Goal: Task Accomplishment & Management: Use online tool/utility

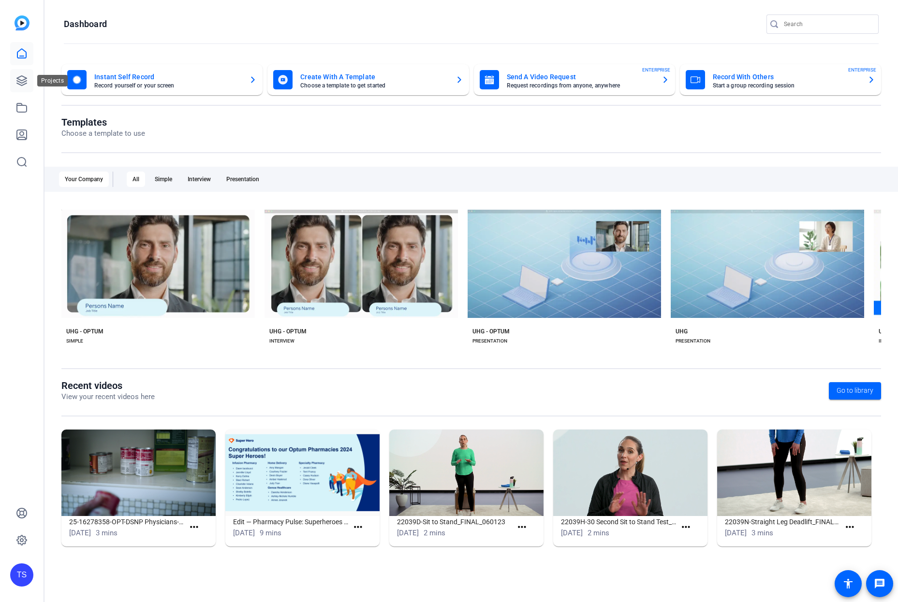
click at [21, 81] on icon at bounding box center [22, 81] width 12 height 12
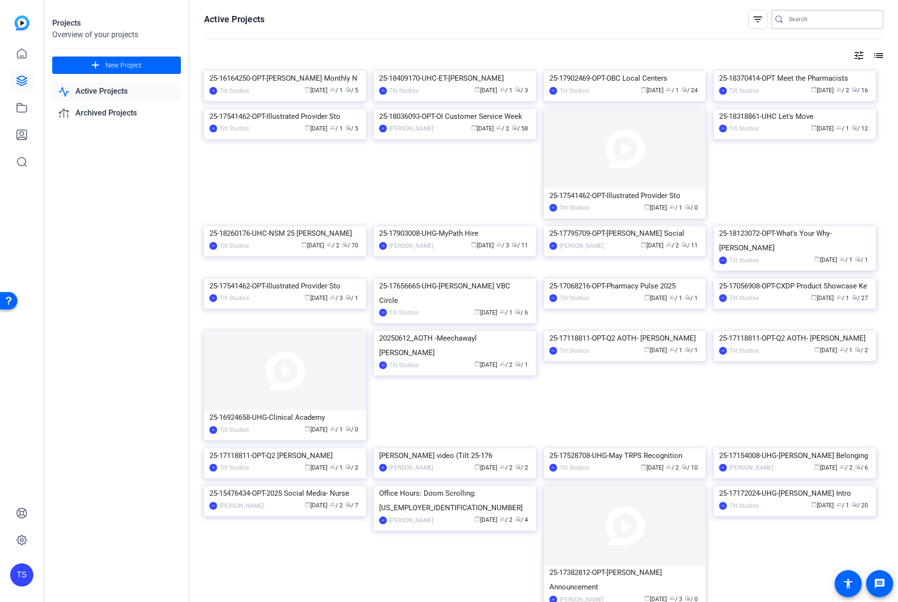
click at [826, 23] on input "Search" at bounding box center [831, 20] width 87 height 12
type input "social"
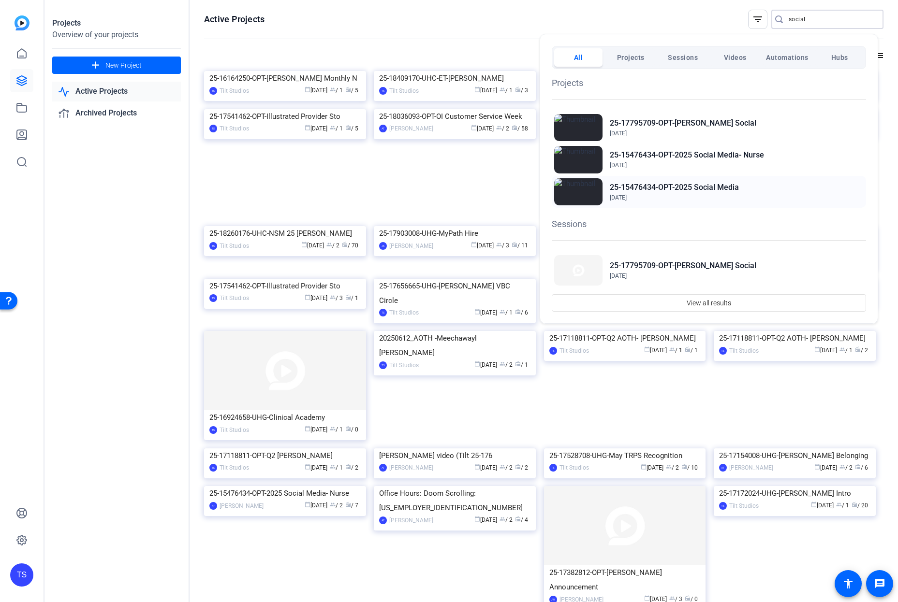
click at [584, 194] on img at bounding box center [578, 191] width 48 height 27
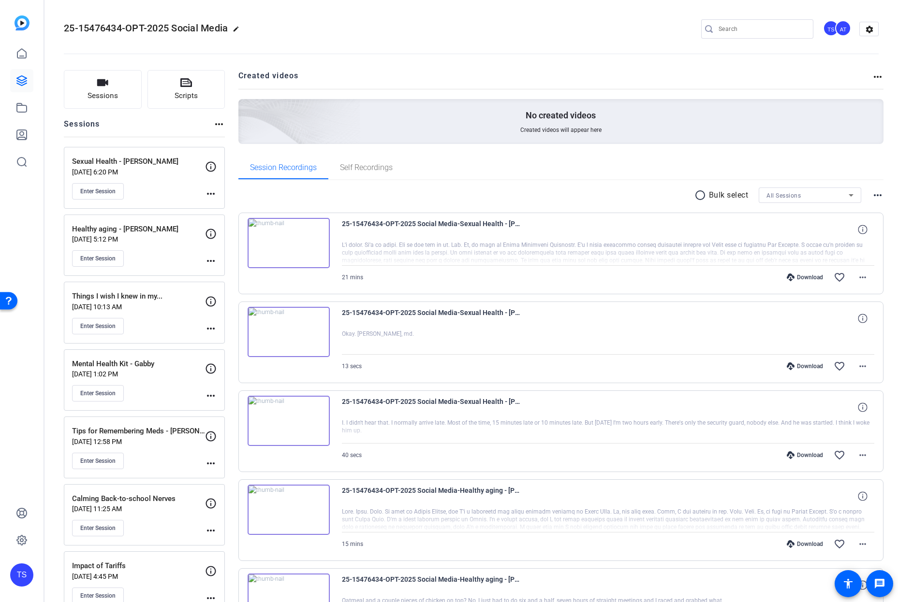
click at [164, 296] on p "Things I wish I knew in my..." at bounding box center [138, 296] width 133 height 11
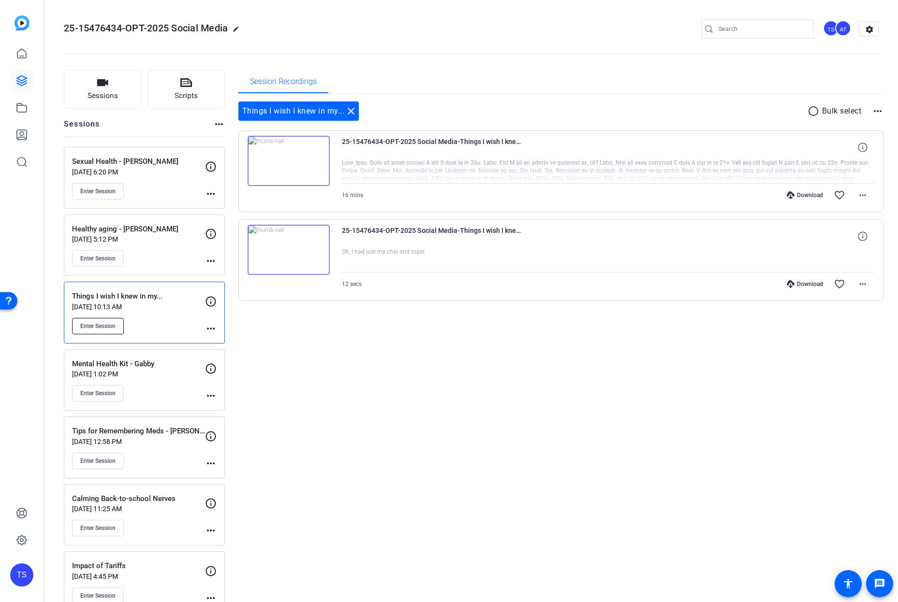
click at [110, 330] on span "Enter Session" at bounding box center [97, 326] width 35 height 8
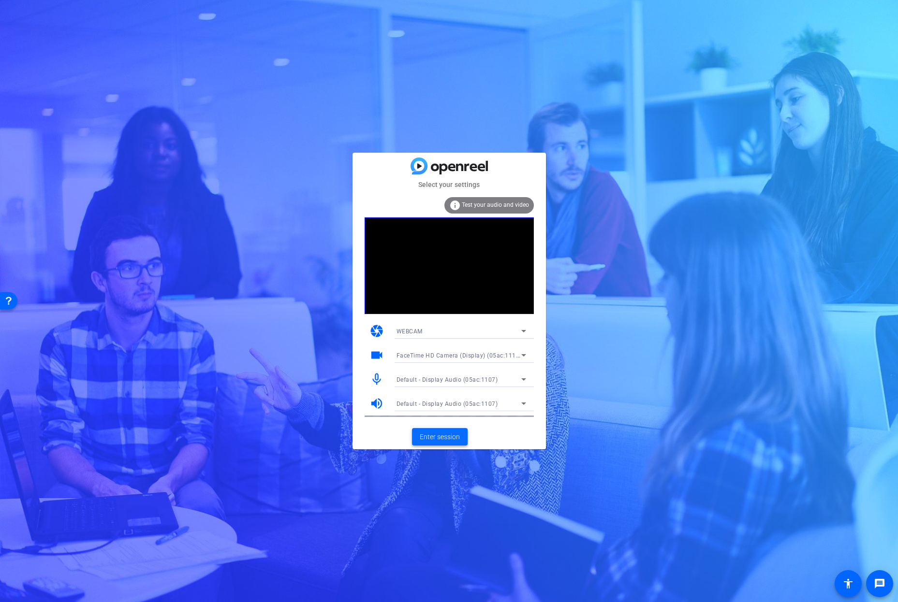
click at [453, 436] on span "Enter session" at bounding box center [440, 437] width 40 height 10
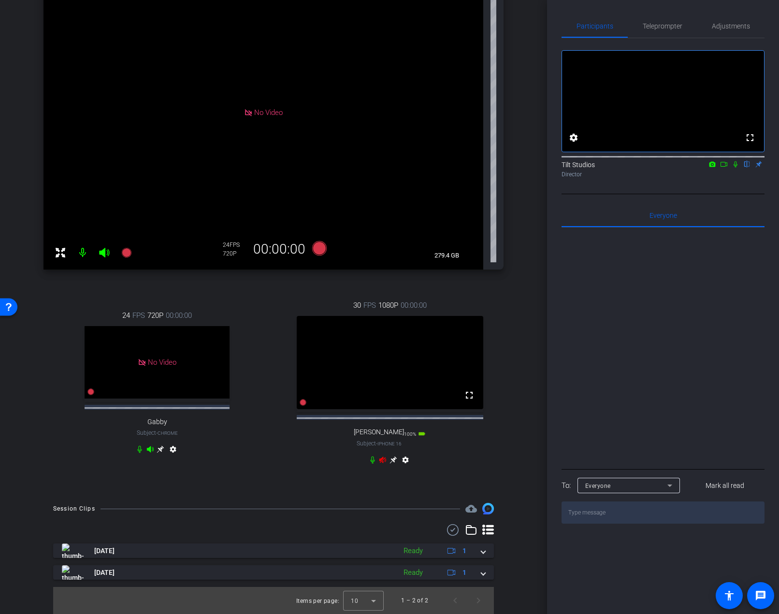
scroll to position [154, 0]
click at [379, 462] on icon at bounding box center [383, 460] width 8 height 8
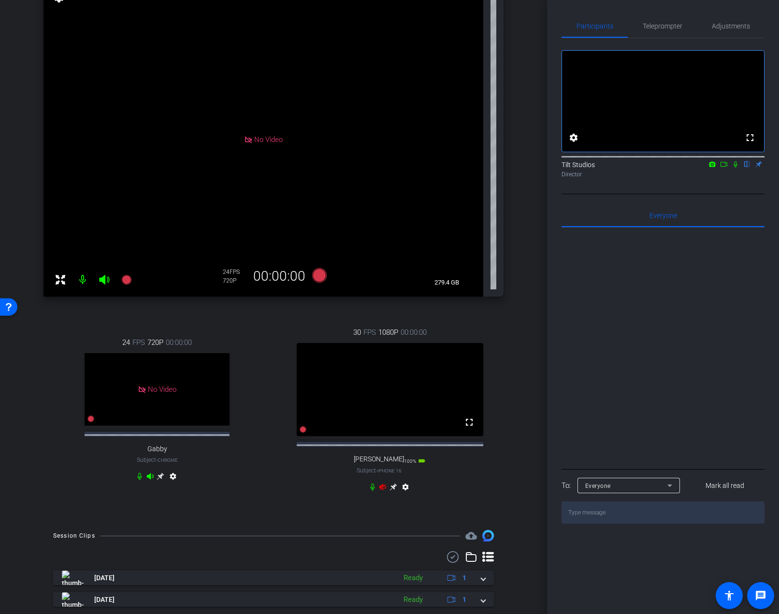
click at [512, 352] on div "Allie Applegath1 Chrome info ROOM ID: 526416533 No Video settings 279.4 GB 24 F…" at bounding box center [273, 235] width 499 height 571
click at [525, 316] on div "arrow_back Things I wish I knew in my... Back to project Send invite account_bo…" at bounding box center [273, 189] width 547 height 614
click at [519, 324] on div "arrow_back Things I wish I knew in my... Back to project Send invite account_bo…" at bounding box center [273, 189] width 547 height 614
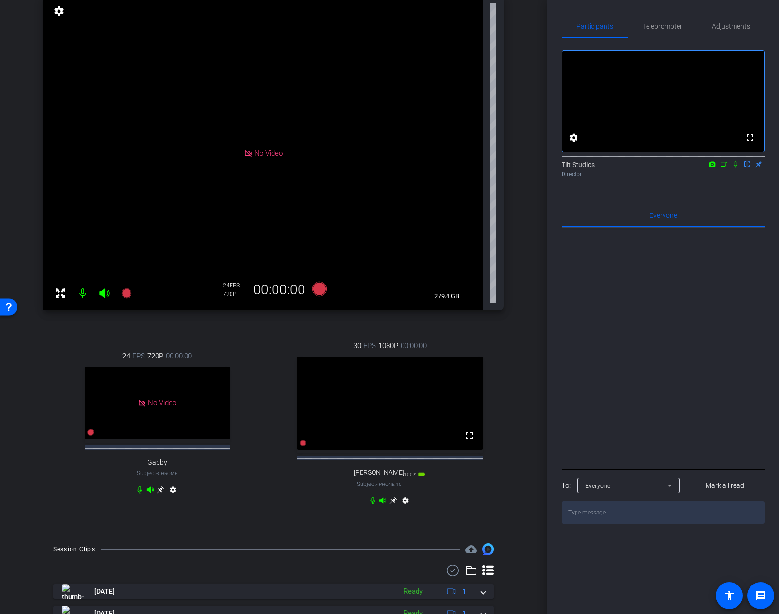
click at [391, 505] on icon at bounding box center [394, 501] width 8 height 8
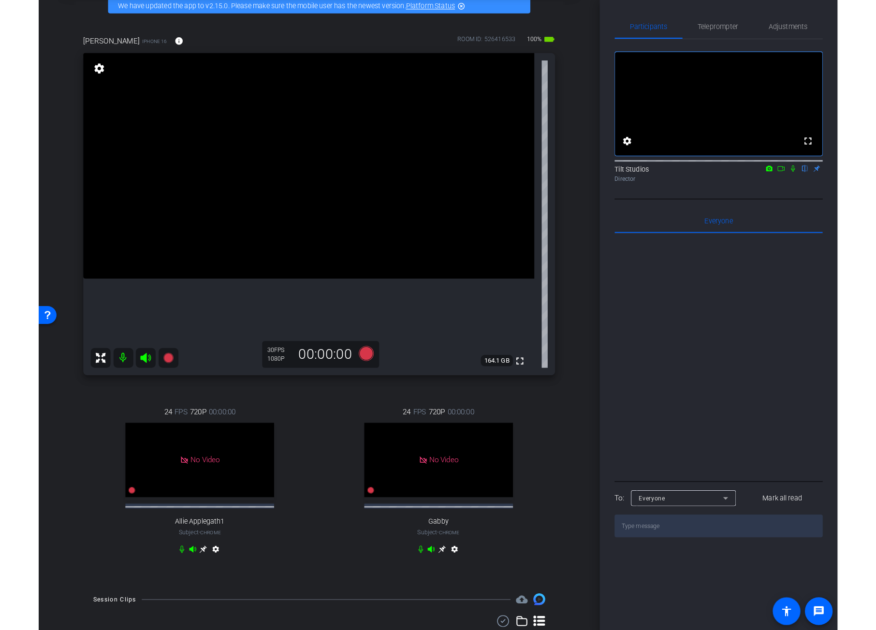
scroll to position [50, 0]
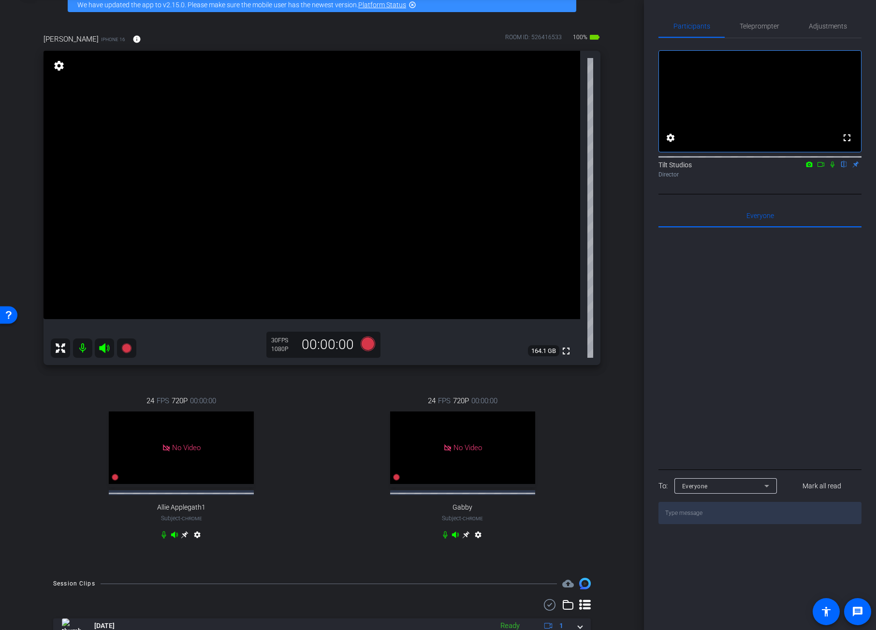
click at [620, 249] on div "arrow_back Things I wish I knew in my... Back to project Send invite account_bo…" at bounding box center [322, 265] width 644 height 630
click at [623, 306] on div "arrow_back Things I wish I knew in my... Back to project Send invite account_bo…" at bounding box center [322, 265] width 644 height 630
click at [608, 290] on div "Valerie Fuller iPhone 16 info ROOM ID: 526416533 100% battery_std fullscreen se…" at bounding box center [322, 293] width 596 height 550
click at [132, 43] on mat-icon "info" at bounding box center [136, 39] width 9 height 9
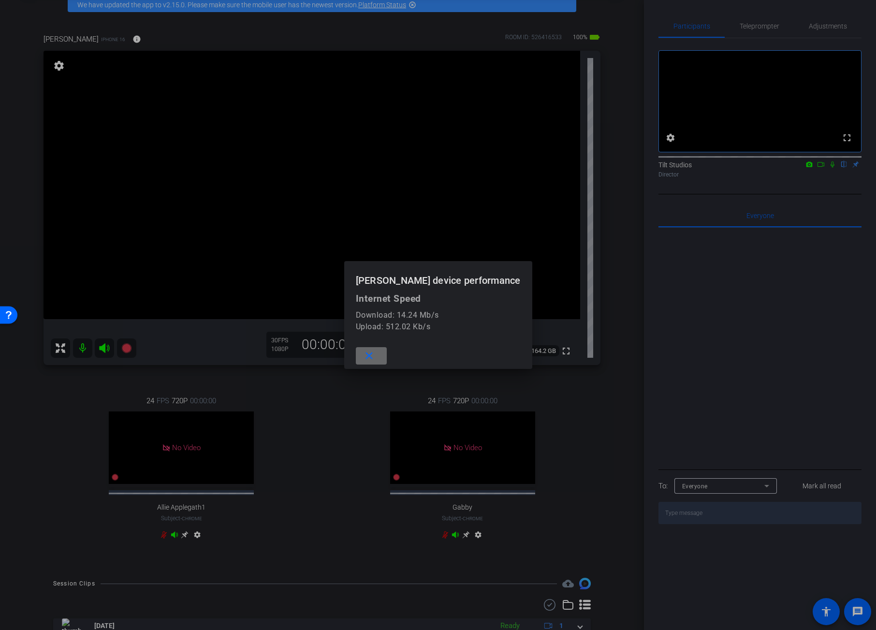
click at [384, 357] on span at bounding box center [371, 355] width 31 height 23
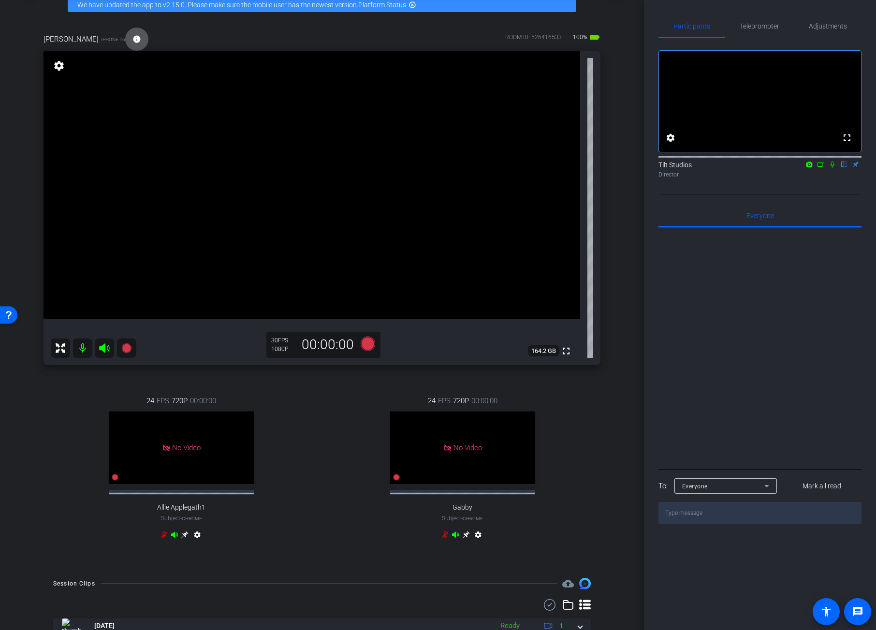
click at [609, 318] on div "Valerie Fuller iPhone 16 info ROOM ID: 526416533 100% battery_std fullscreen se…" at bounding box center [322, 293] width 596 height 550
click at [132, 42] on mat-icon "info" at bounding box center [136, 39] width 9 height 9
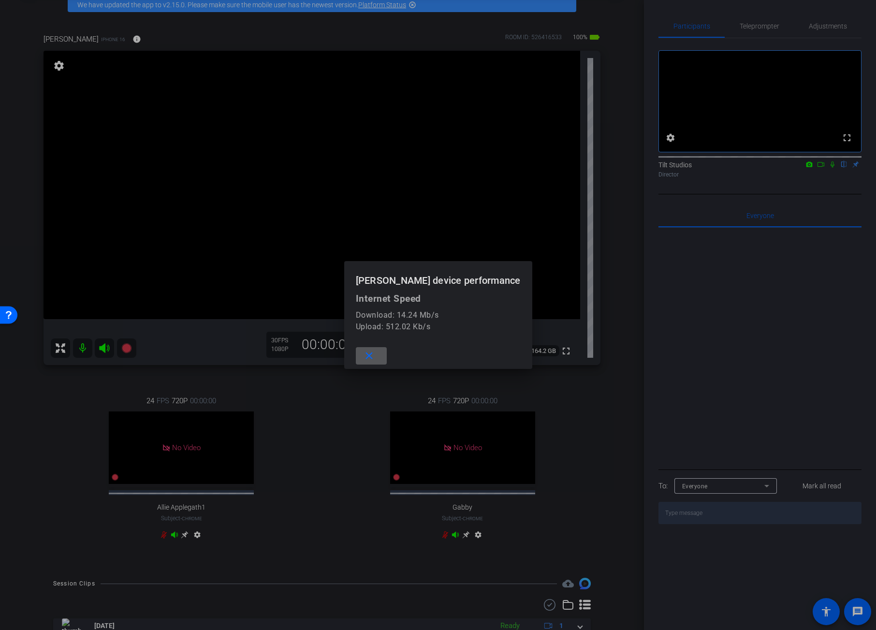
click at [375, 357] on mat-icon "close" at bounding box center [369, 356] width 12 height 12
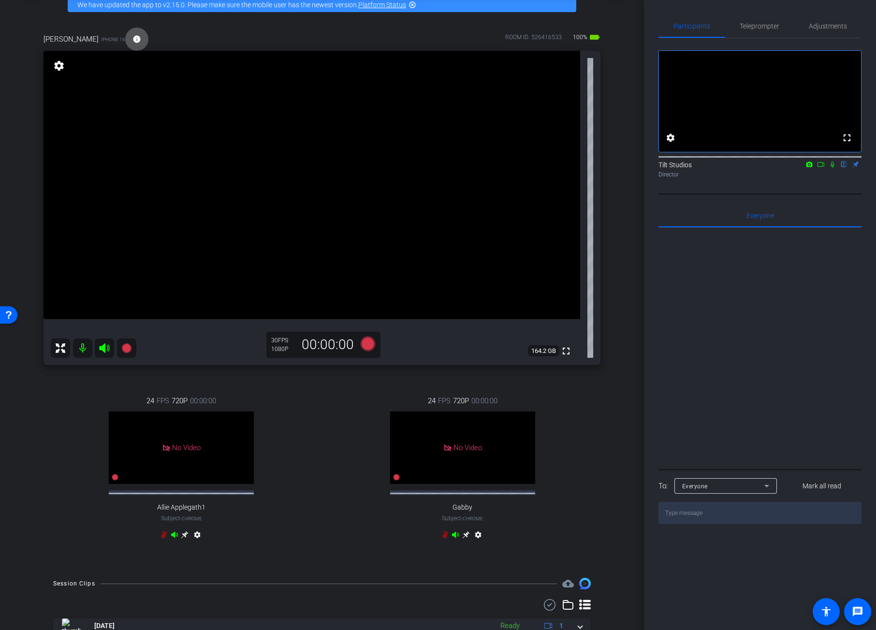
click at [625, 244] on div "arrow_back Things I wish I knew in my... Back to project Send invite account_bo…" at bounding box center [322, 265] width 644 height 630
click at [620, 234] on div "arrow_back Things I wish I knew in my... Back to project Send invite account_bo…" at bounding box center [322, 265] width 644 height 630
click at [608, 213] on div "Valerie Fuller iPhone 16 info ROOM ID: 526416533 100% battery_std fullscreen se…" at bounding box center [322, 293] width 596 height 550
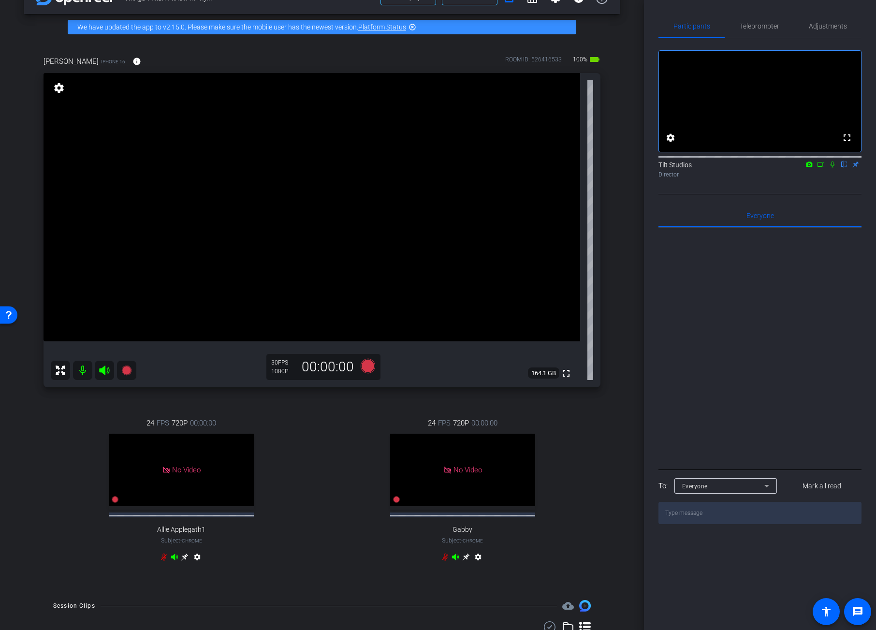
scroll to position [27, 0]
click at [132, 58] on mat-icon "info" at bounding box center [136, 62] width 9 height 9
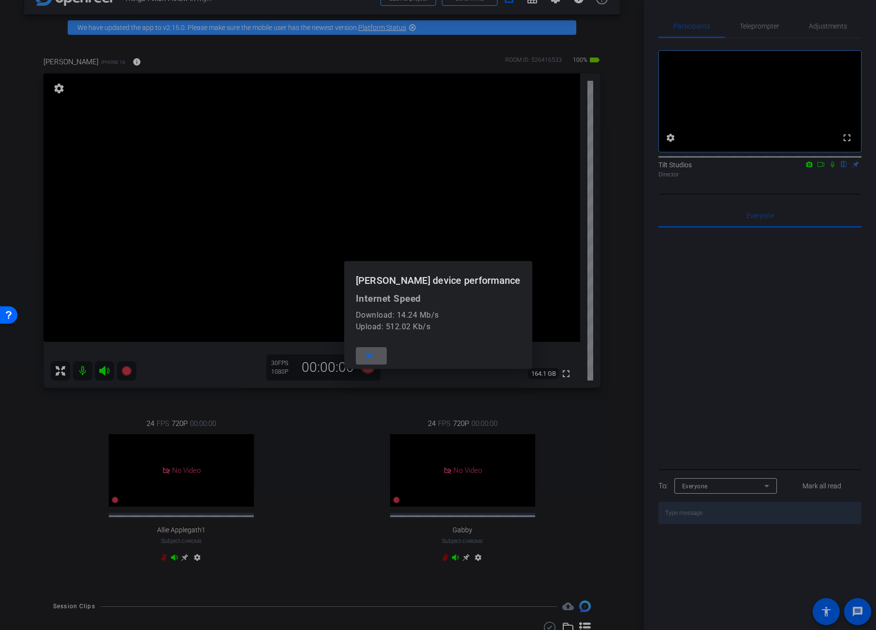
click at [375, 358] on mat-icon "close" at bounding box center [369, 356] width 12 height 12
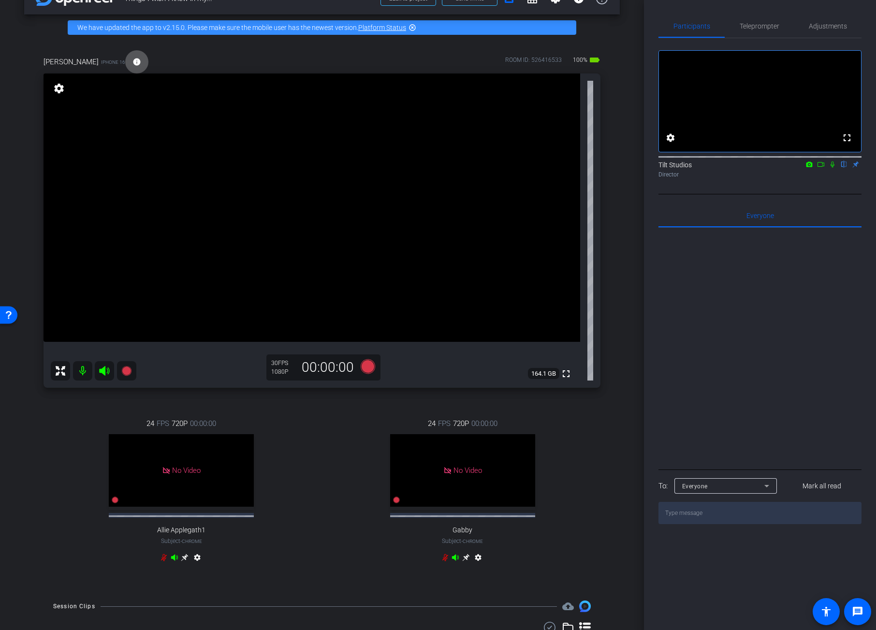
click at [607, 207] on div "Valerie Fuller iPhone 16 info ROOM ID: 526416533 100% battery_std fullscreen se…" at bounding box center [322, 316] width 596 height 550
click at [614, 251] on div "Valerie Fuller iPhone 16 info ROOM ID: 526416533 100% battery_std fullscreen se…" at bounding box center [322, 316] width 596 height 550
click at [65, 93] on mat-icon "settings" at bounding box center [59, 89] width 14 height 12
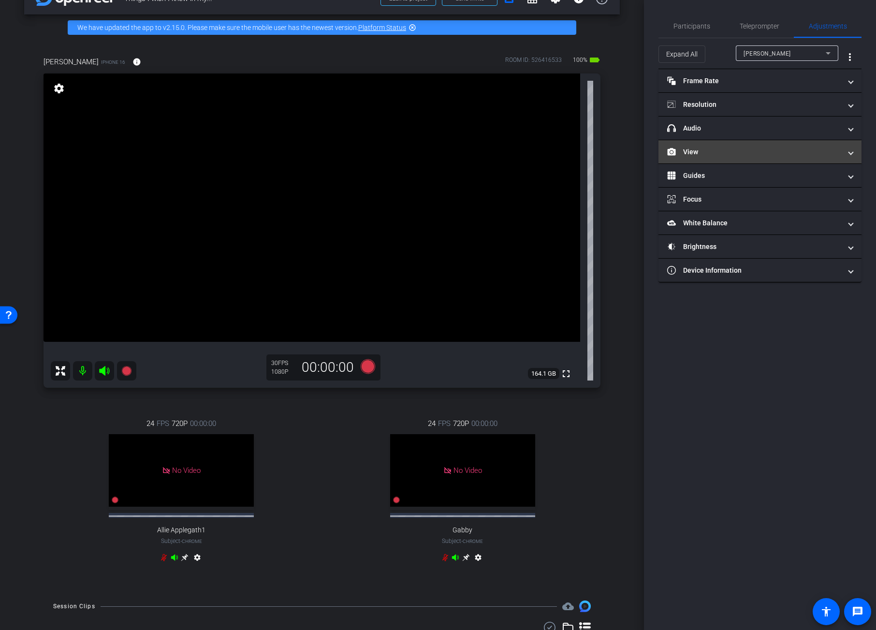
click at [708, 157] on mat-expansion-panel-header "View" at bounding box center [759, 151] width 203 height 23
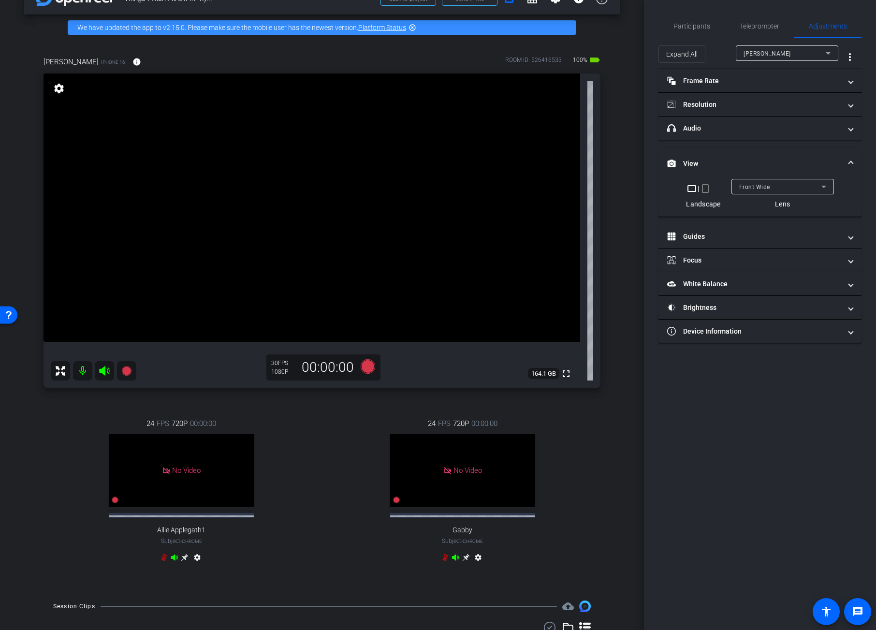
click at [704, 191] on mat-icon "crop_portrait" at bounding box center [706, 189] width 12 height 12
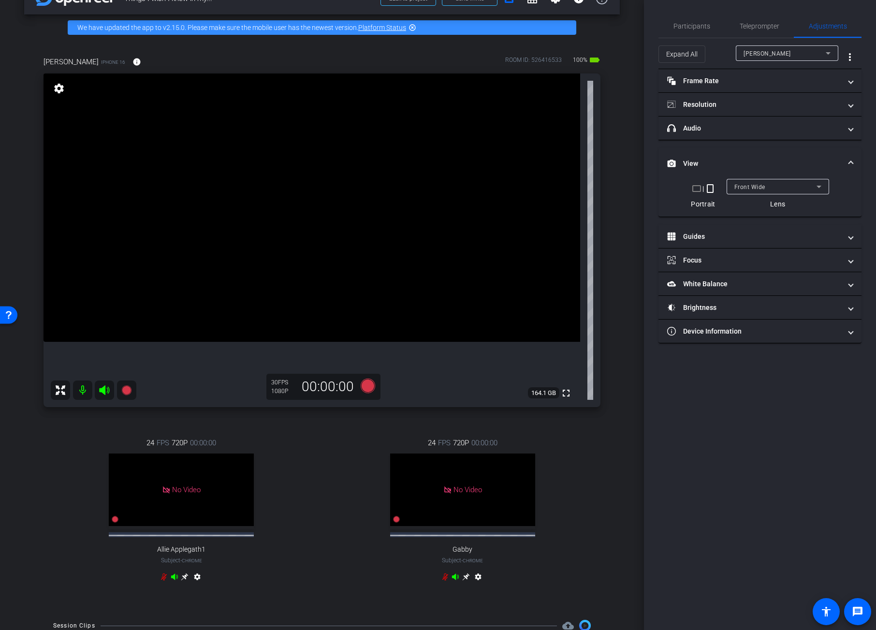
click at [622, 275] on div "arrow_back Things I wish I knew in my... Back to project Send invite account_bo…" at bounding box center [322, 288] width 644 height 630
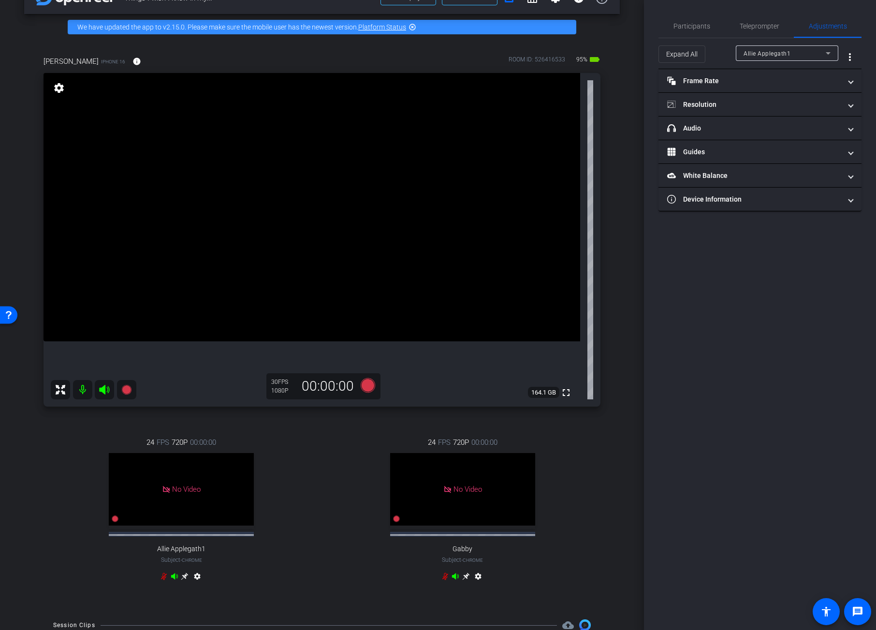
click at [610, 198] on div "Valerie Fuller iPhone 16 info ROOM ID: 526416533 95% battery_std fullscreen set…" at bounding box center [322, 324] width 596 height 569
click at [111, 427] on div "24 FPS 720P 00:00:00 No Video Allie Applegath1 Subject - Chrome settings" at bounding box center [182, 510] width 276 height 179
click at [125, 391] on icon at bounding box center [126, 390] width 10 height 10
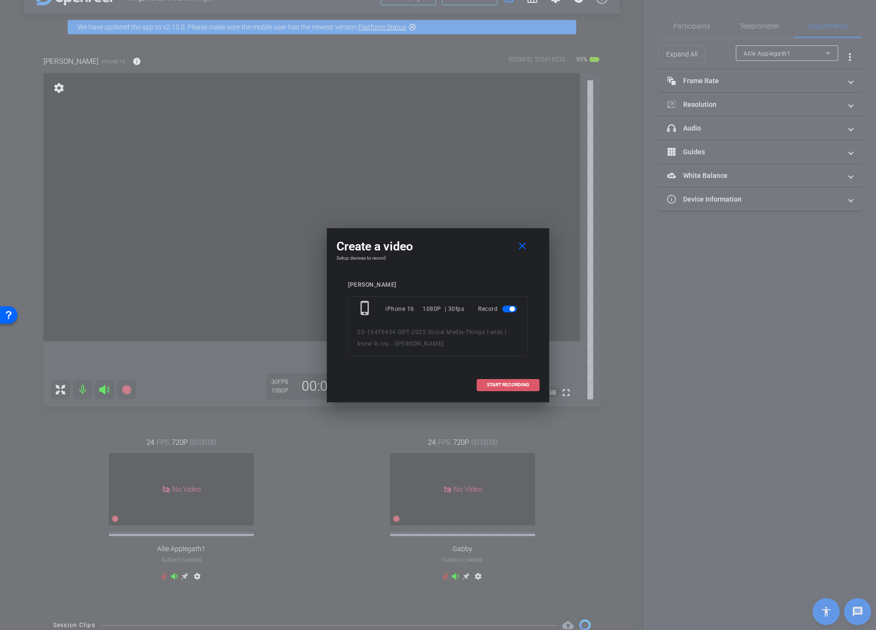
click at [516, 385] on span "START RECORDING" at bounding box center [508, 384] width 43 height 5
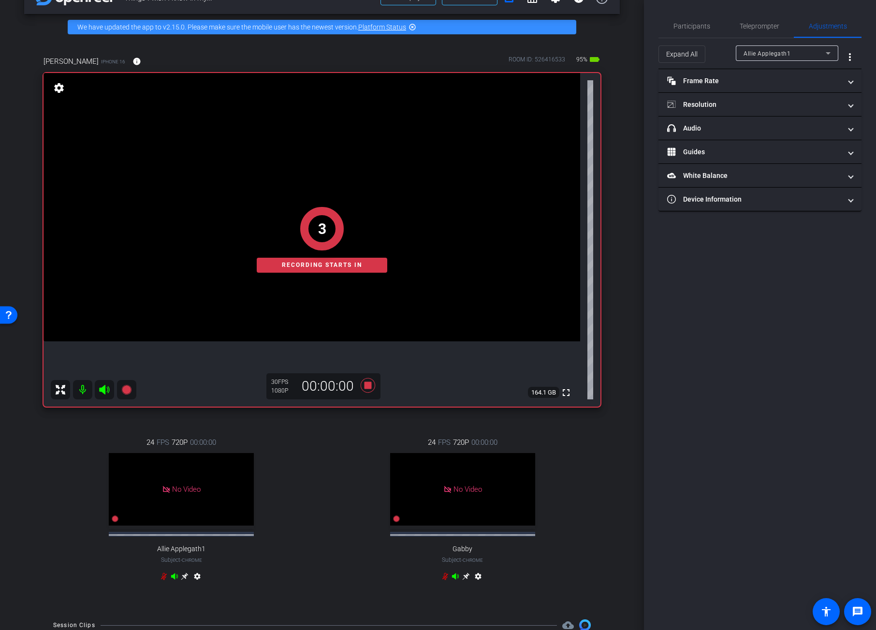
click at [622, 338] on div "arrow_back Things I wish I knew in my... Back to project Send invite account_bo…" at bounding box center [322, 287] width 644 height 630
click at [616, 337] on div "arrow_back Things I wish I knew in my... Back to project Send invite account_bo…" at bounding box center [322, 287] width 644 height 630
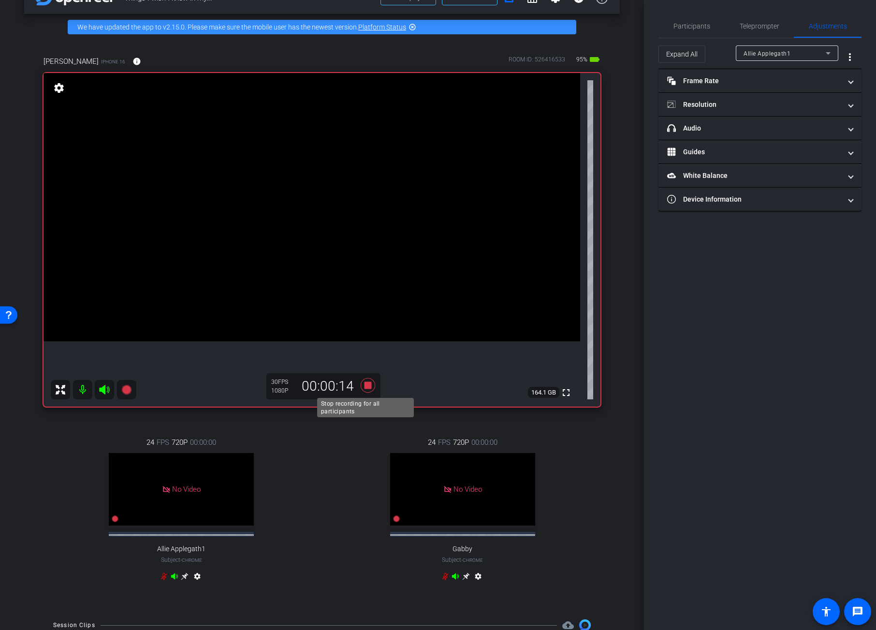
click at [368, 387] on icon at bounding box center [368, 385] width 15 height 15
click at [615, 320] on div "arrow_back Things I wish I knew in my... Back to project Send invite account_bo…" at bounding box center [322, 287] width 644 height 630
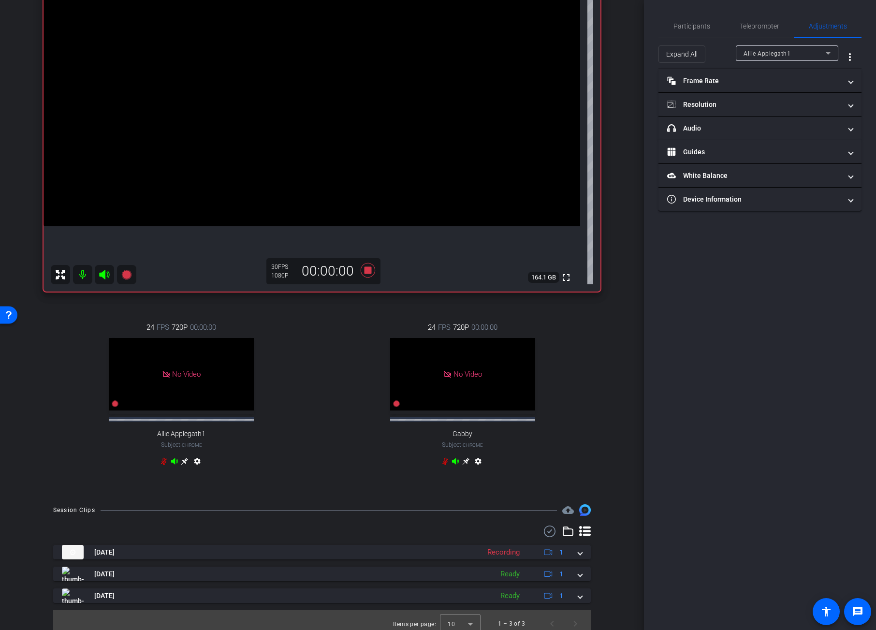
scroll to position [150, 0]
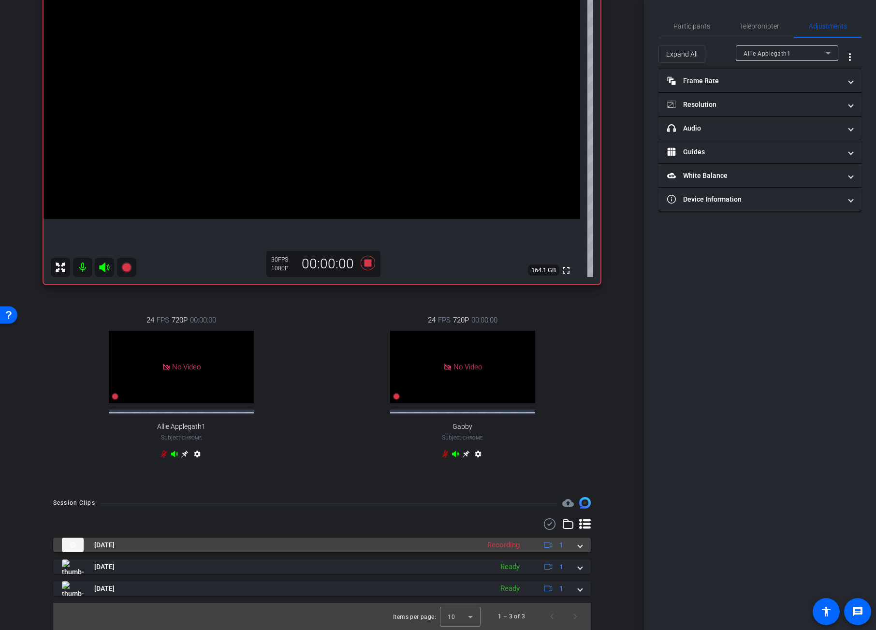
click at [578, 545] on span at bounding box center [580, 545] width 4 height 10
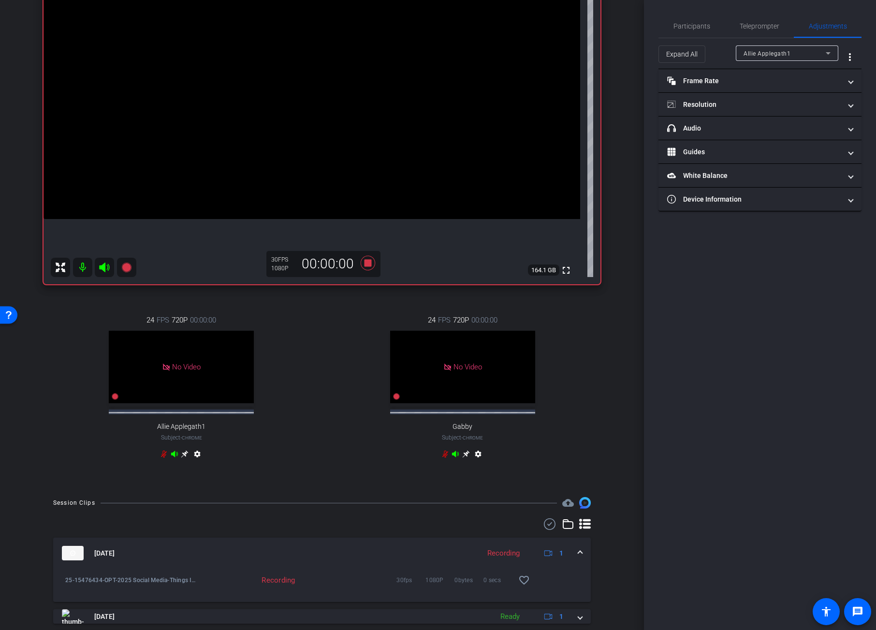
click at [576, 421] on div "24 FPS 720P 00:00:00 No Video Gabby Subject - Chrome settings" at bounding box center [463, 388] width 276 height 179
click at [333, 306] on div "24 FPS 720P 00:00:00 No Video Gabby Subject - Chrome settings" at bounding box center [463, 388] width 276 height 179
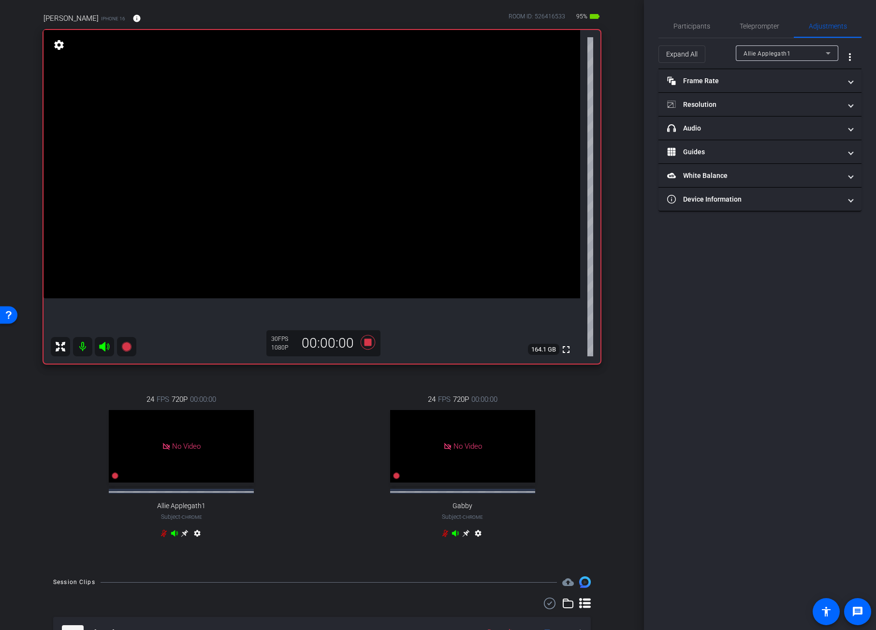
scroll to position [0, 0]
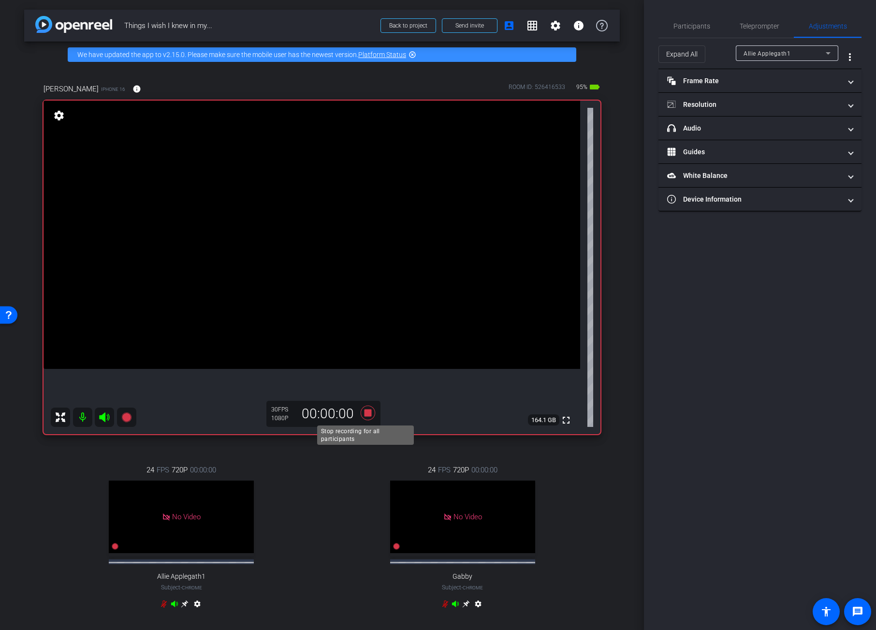
click at [364, 413] on icon at bounding box center [368, 413] width 15 height 15
click at [583, 496] on div "24 FPS 720P 00:00:00 No Video Gabby Subject - Chrome settings" at bounding box center [463, 538] width 276 height 179
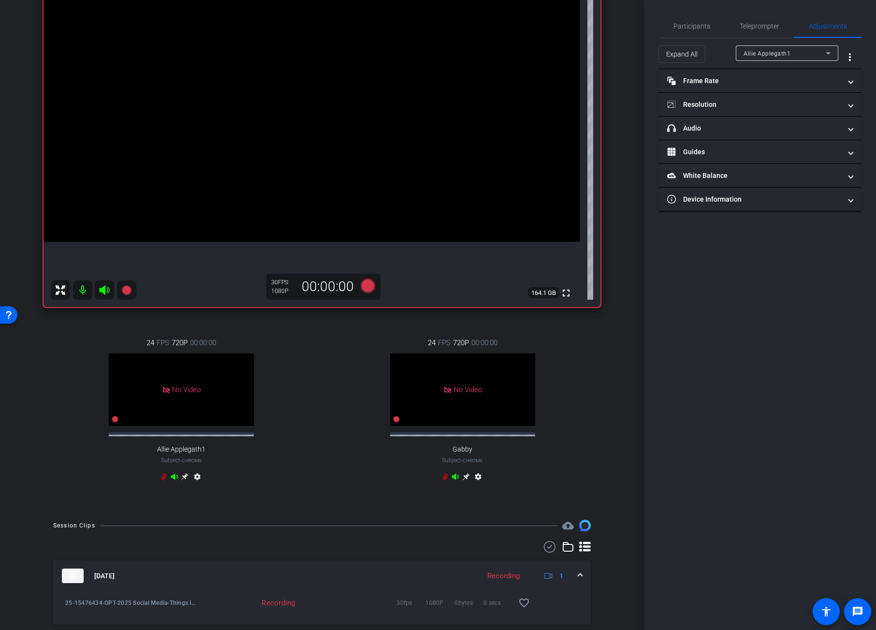
scroll to position [200, 0]
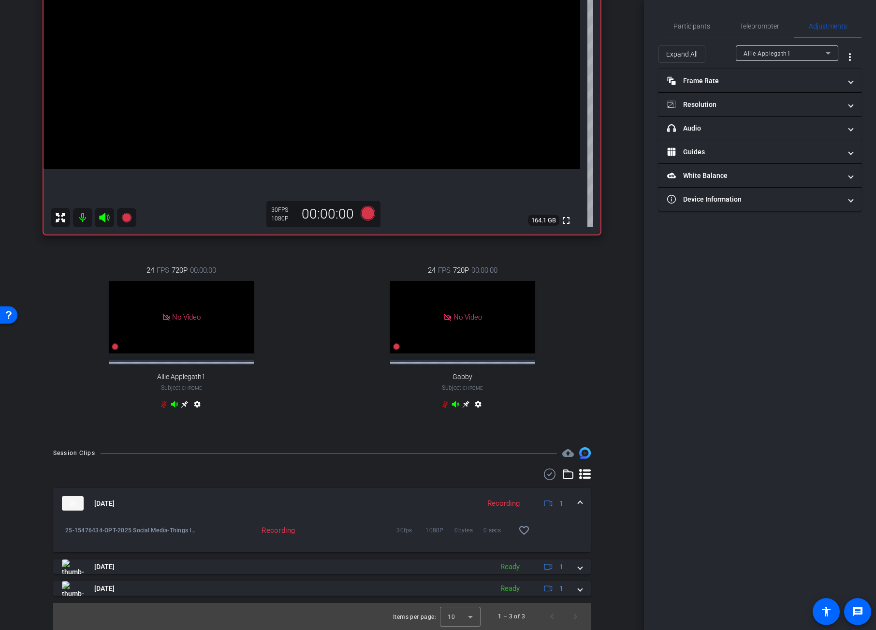
click at [578, 501] on span at bounding box center [580, 503] width 4 height 10
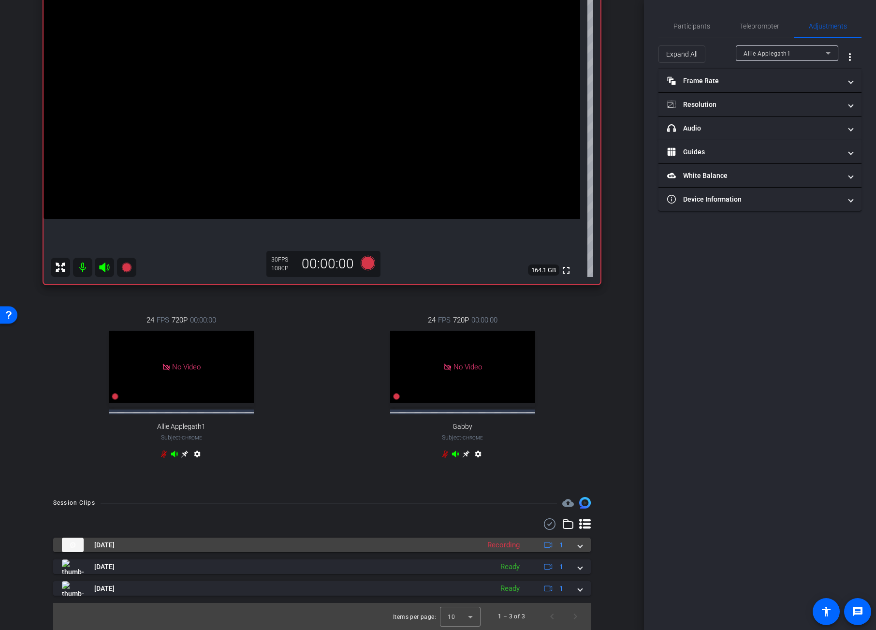
click at [578, 543] on mat-expansion-panel-header "Aug 26, 2025 Recording 1" at bounding box center [322, 545] width 538 height 15
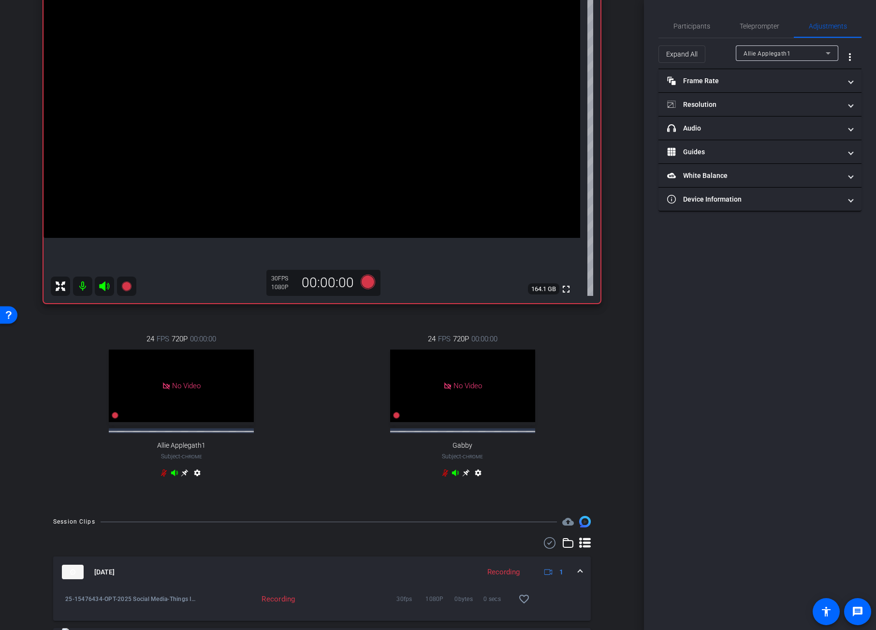
scroll to position [183, 0]
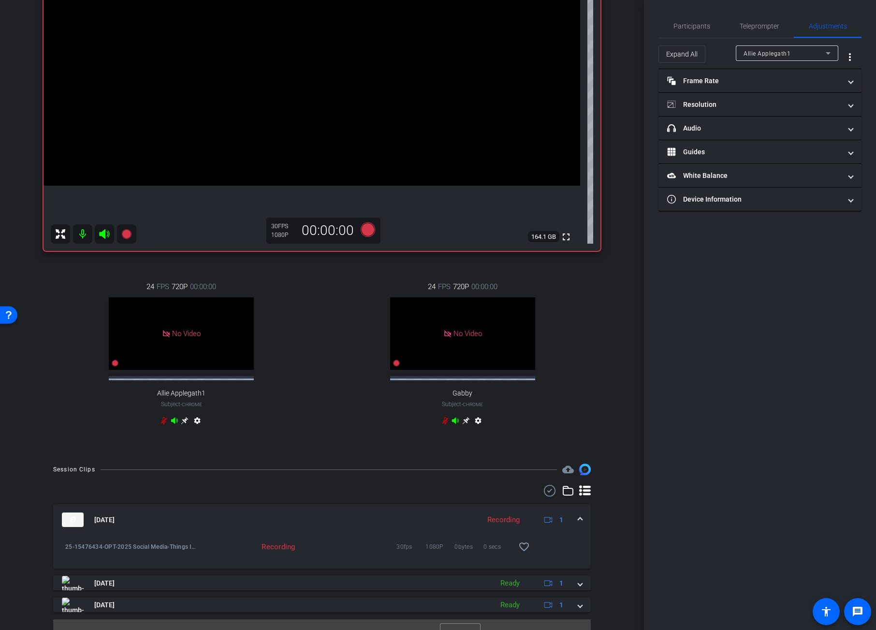
click at [578, 519] on span at bounding box center [580, 520] width 4 height 10
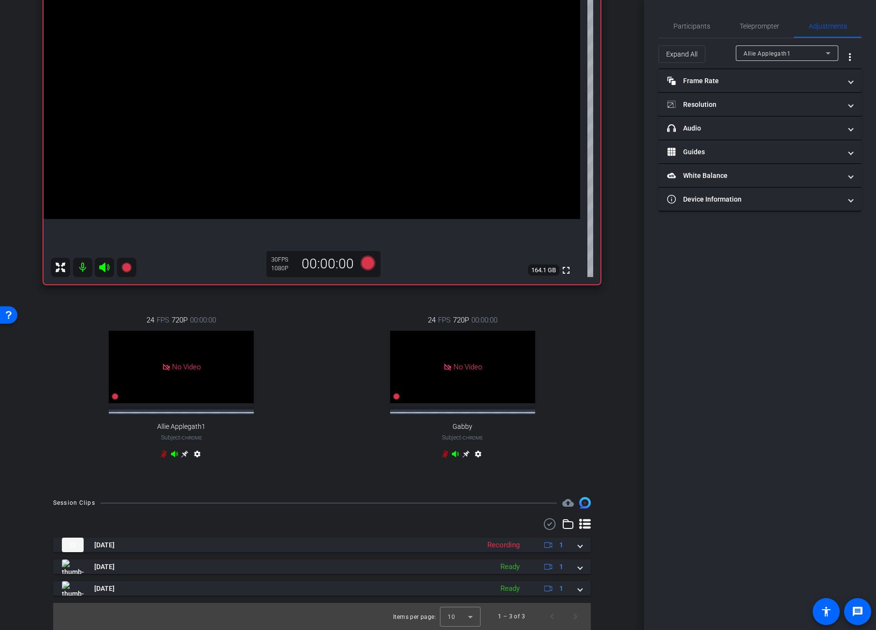
scroll to position [150, 0]
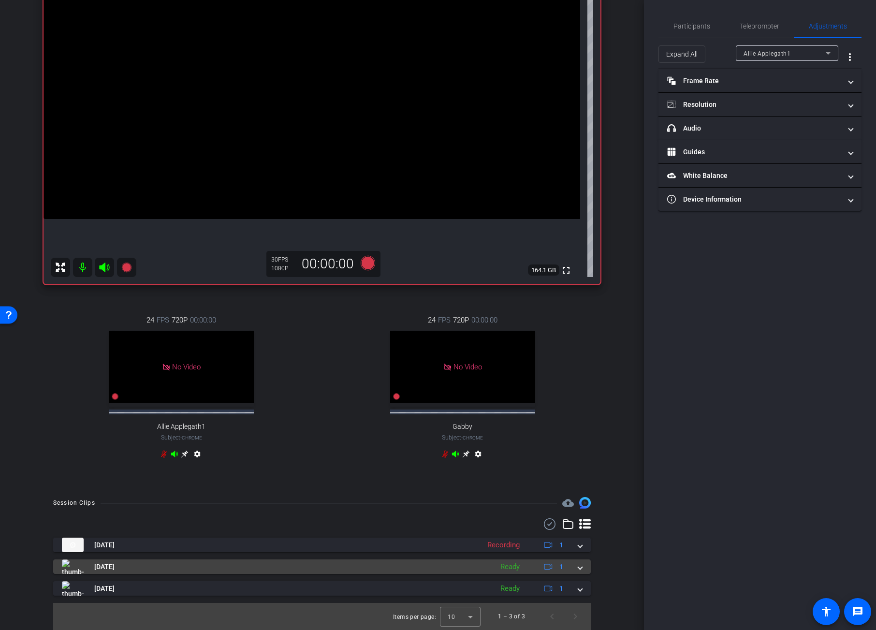
click at [578, 568] on span at bounding box center [580, 567] width 4 height 10
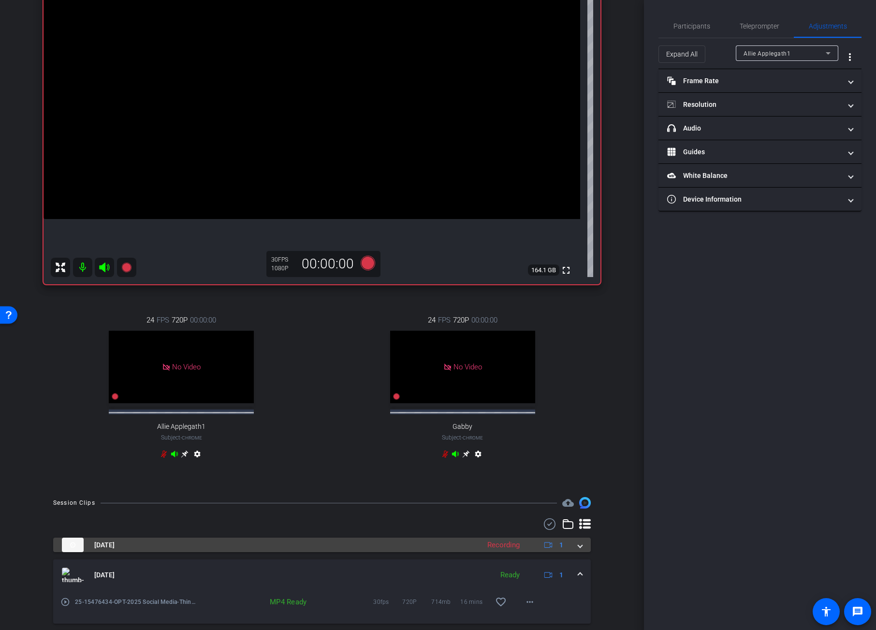
click at [578, 547] on span at bounding box center [580, 545] width 4 height 10
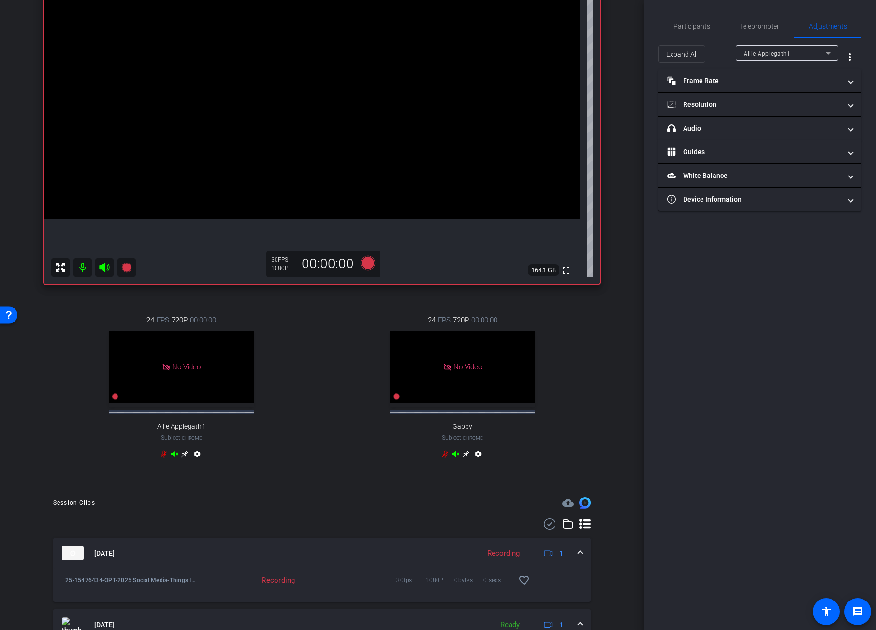
scroll to position [249, 0]
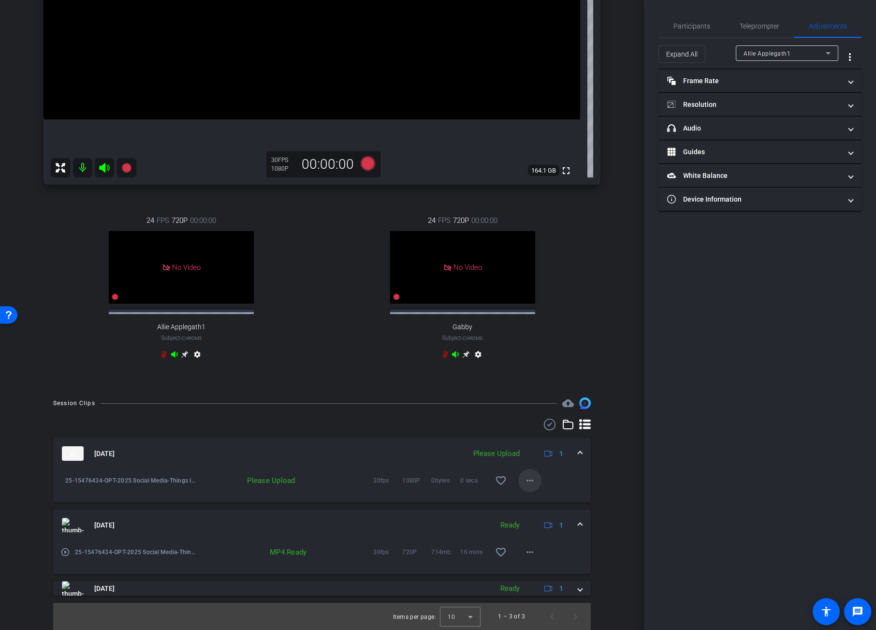
click at [525, 481] on mat-icon "more_horiz" at bounding box center [530, 481] width 12 height 12
click at [537, 498] on span "Upload" at bounding box center [540, 501] width 39 height 12
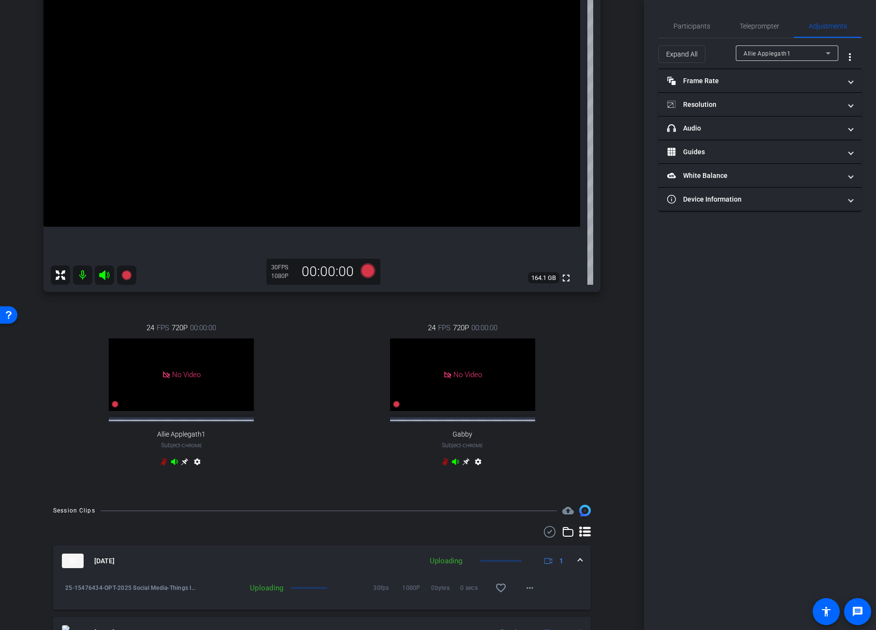
scroll to position [129, 0]
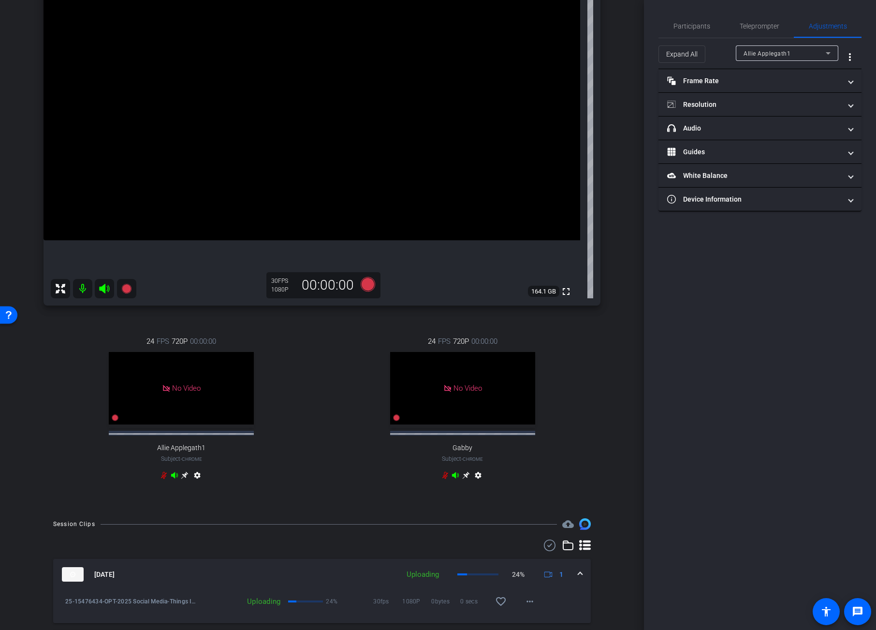
click at [619, 287] on div "arrow_back Things I wish I knew in my... Back to project Send invite account_bo…" at bounding box center [322, 186] width 644 height 630
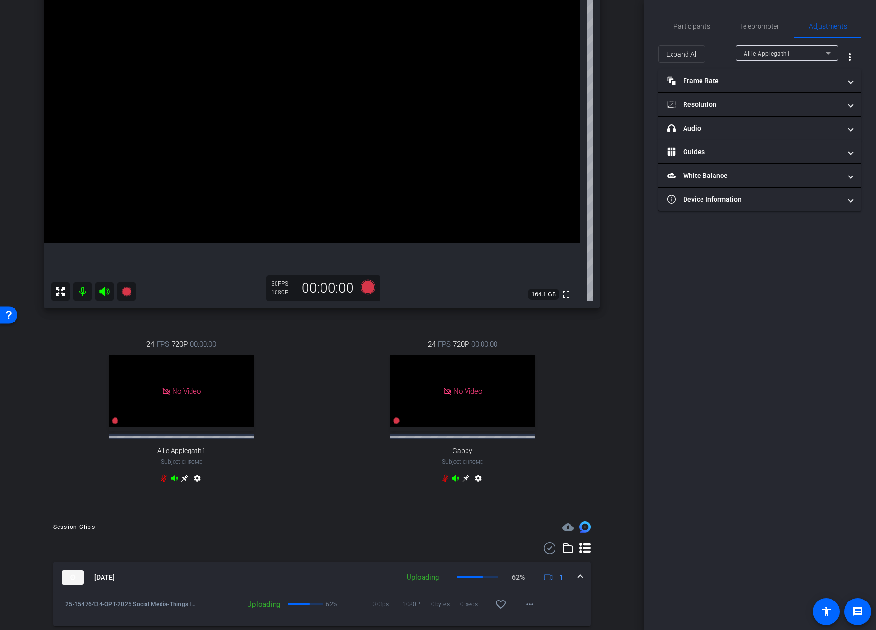
scroll to position [128, 0]
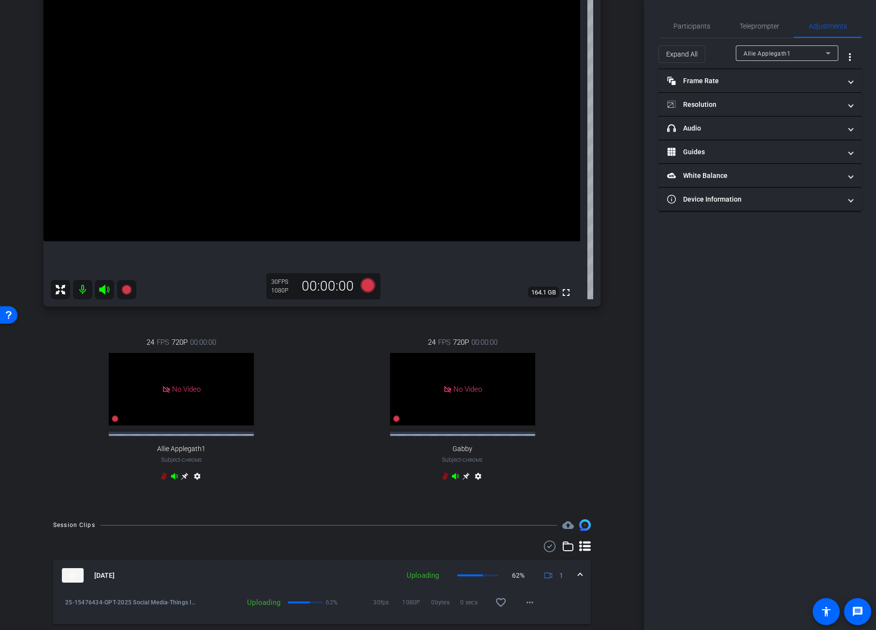
click at [604, 420] on div "Valerie Fuller iPhone 16 info ROOM ID: 526416533 95% battery_std fullscreen set…" at bounding box center [322, 224] width 596 height 569
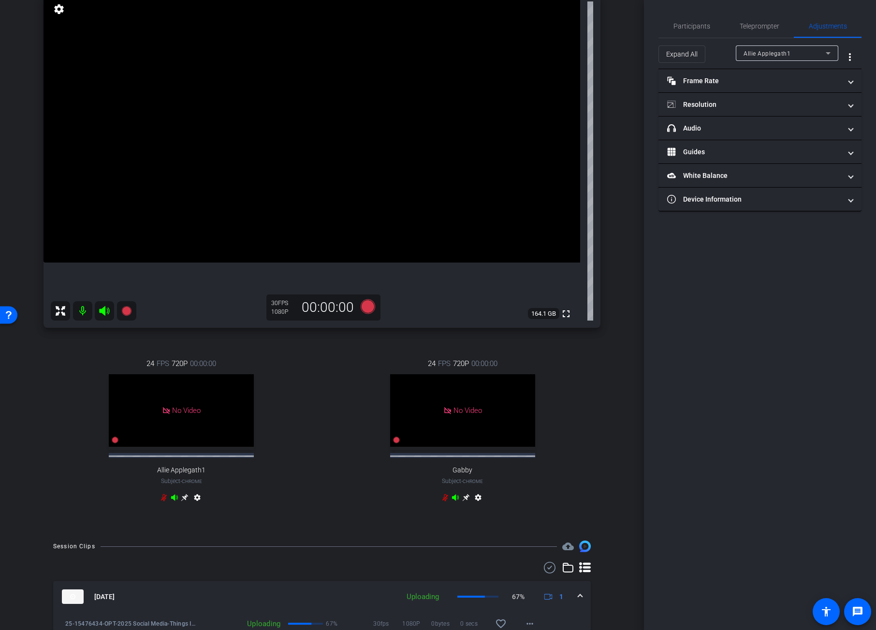
scroll to position [224, 0]
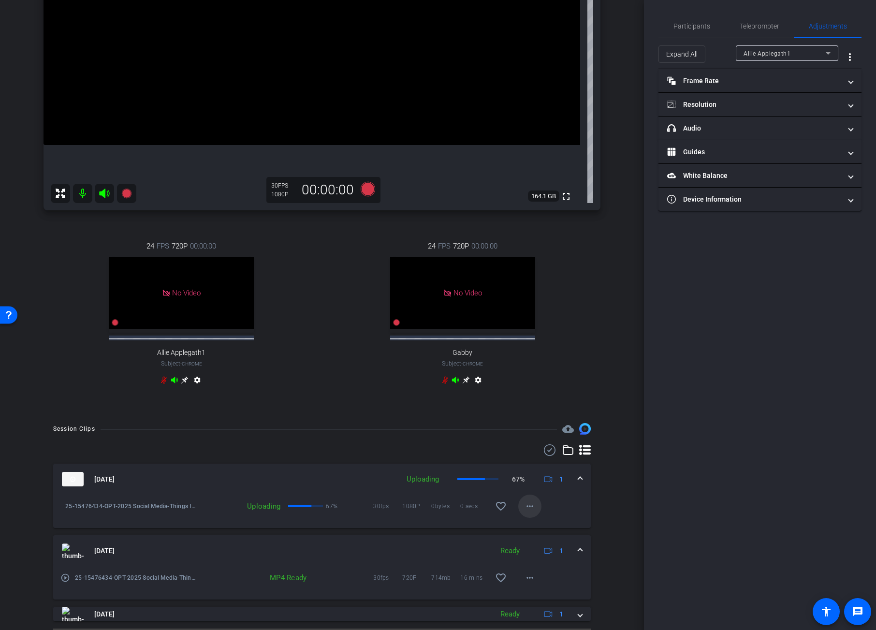
click at [532, 509] on span at bounding box center [529, 506] width 23 height 23
click at [601, 406] on div at bounding box center [438, 315] width 876 height 630
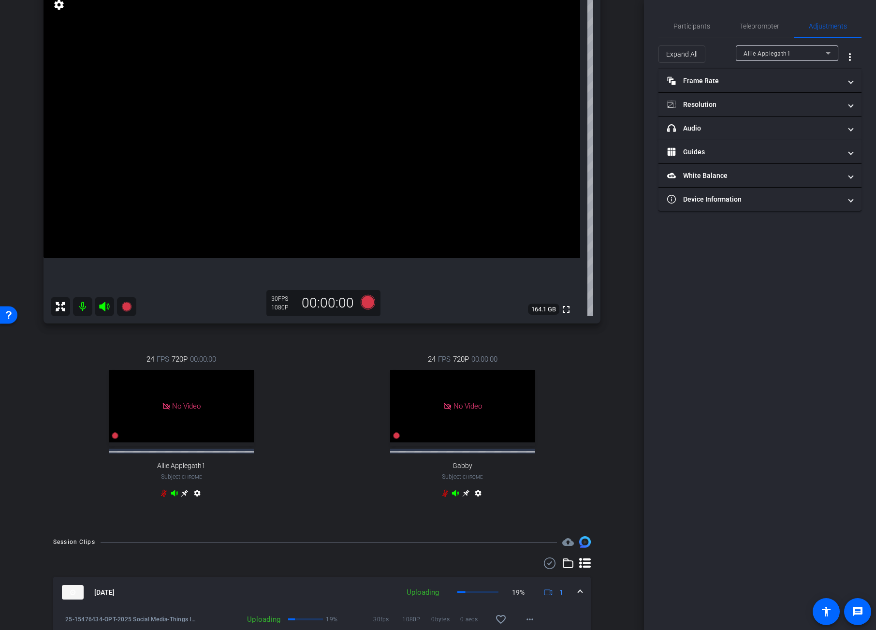
scroll to position [111, 0]
click at [625, 247] on div "arrow_back Things I wish I knew in my... Back to project Send invite account_bo…" at bounding box center [322, 204] width 644 height 630
click at [621, 267] on div "arrow_back Things I wish I knew in my... Back to project Send invite account_bo…" at bounding box center [322, 204] width 644 height 630
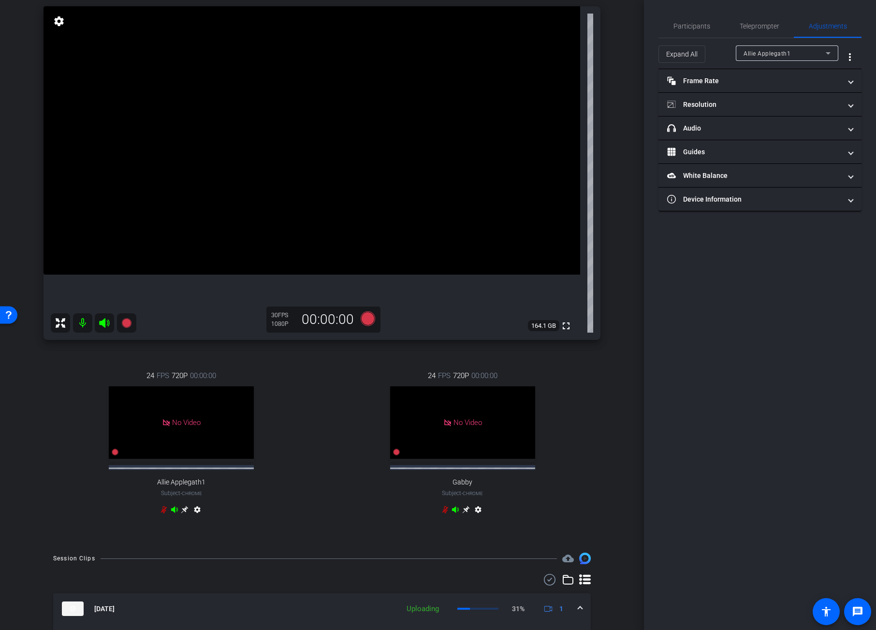
scroll to position [82, 0]
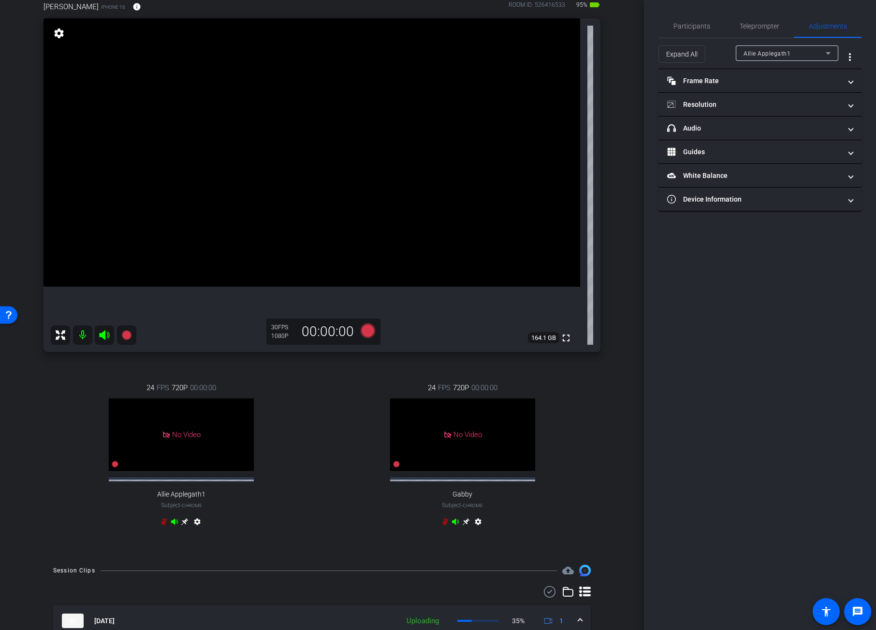
click at [614, 380] on div "Valerie Fuller iPhone 16 info ROOM ID: 526416533 95% battery_std fullscreen set…" at bounding box center [322, 269] width 596 height 569
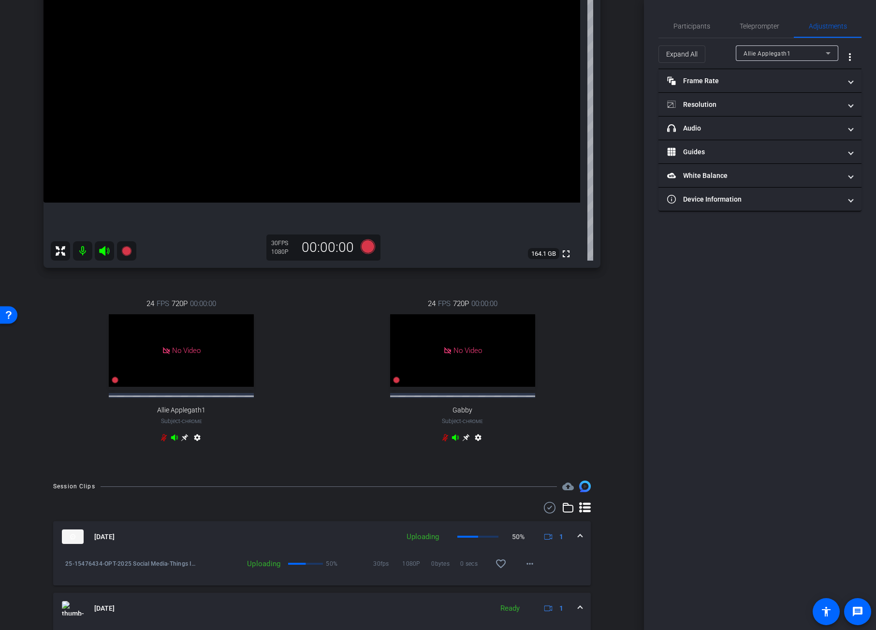
scroll to position [140, 0]
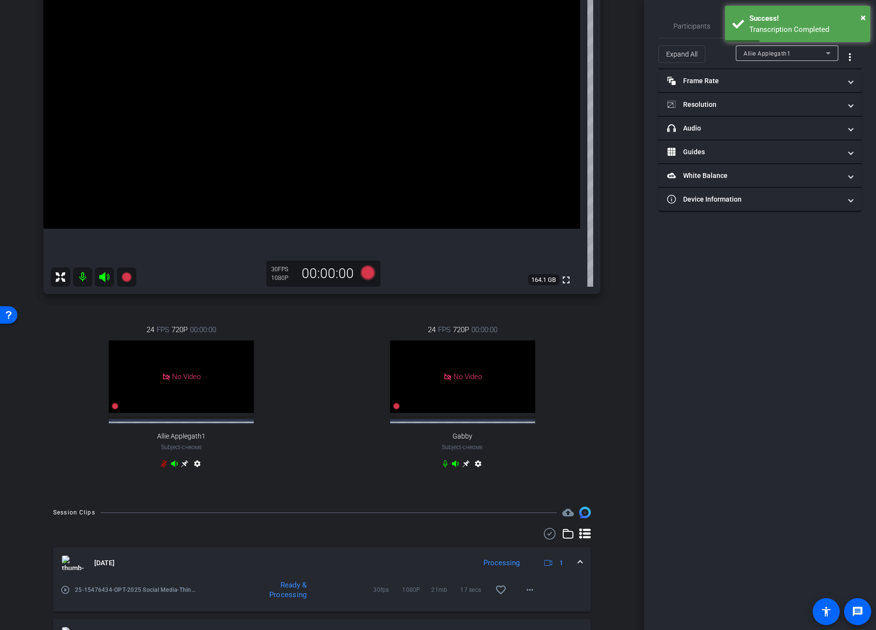
click at [614, 342] on div "arrow_back Things I wish I knew in my... Back to project Send invite account_bo…" at bounding box center [322, 175] width 644 height 630
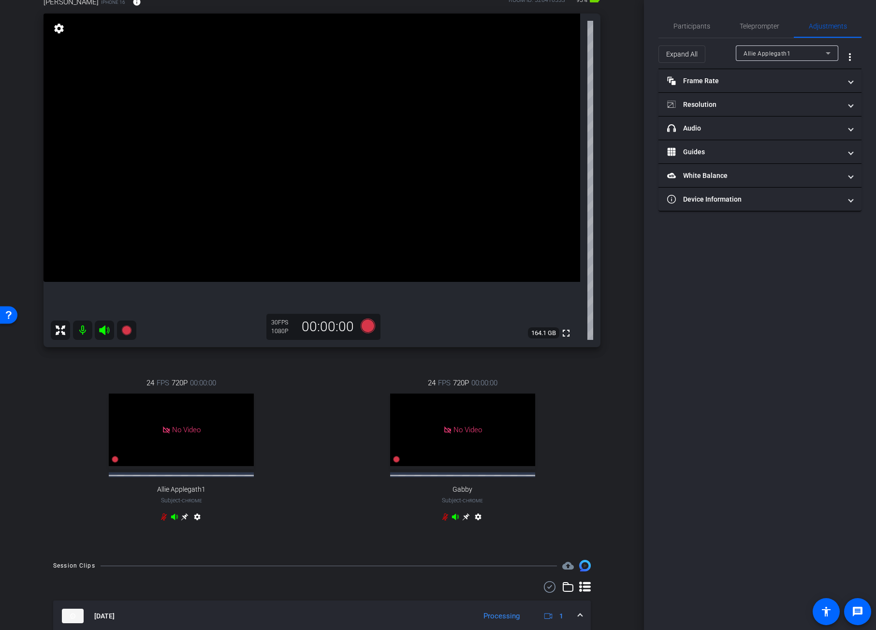
scroll to position [0, 0]
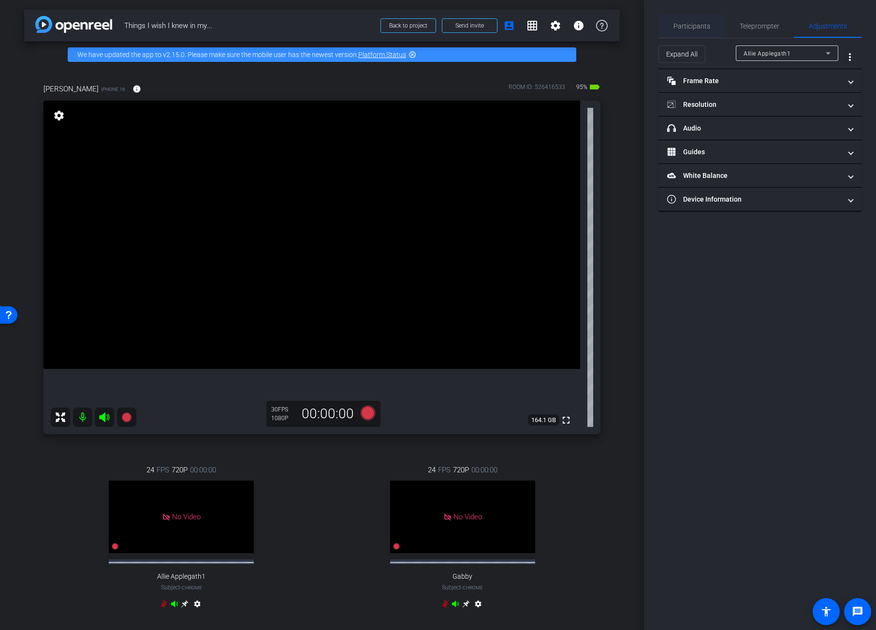
click at [682, 23] on span "Participants" at bounding box center [691, 26] width 37 height 7
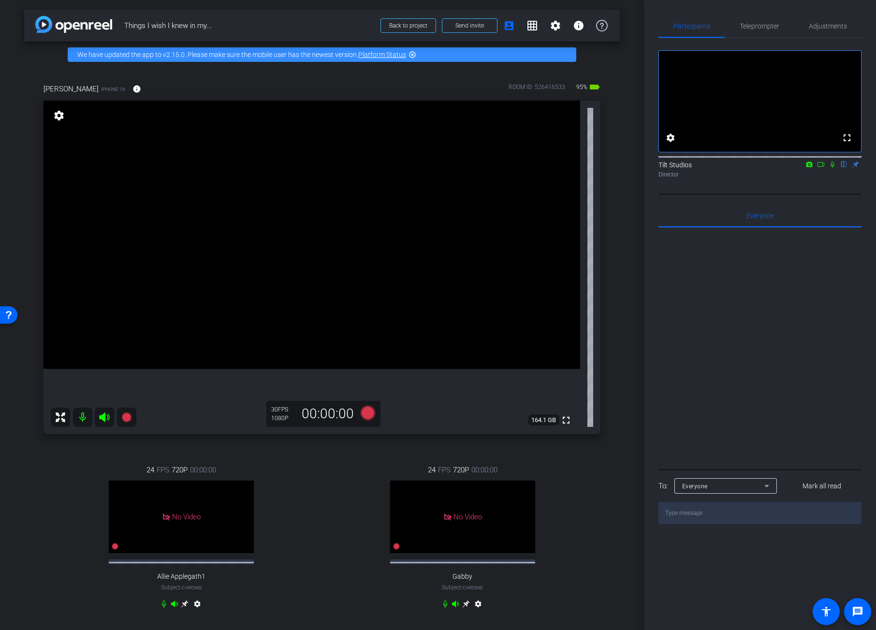
click at [622, 292] on div "arrow_back Things I wish I knew in my... Back to project Send invite account_bo…" at bounding box center [322, 315] width 644 height 630
click at [832, 168] on icon at bounding box center [833, 164] width 4 height 6
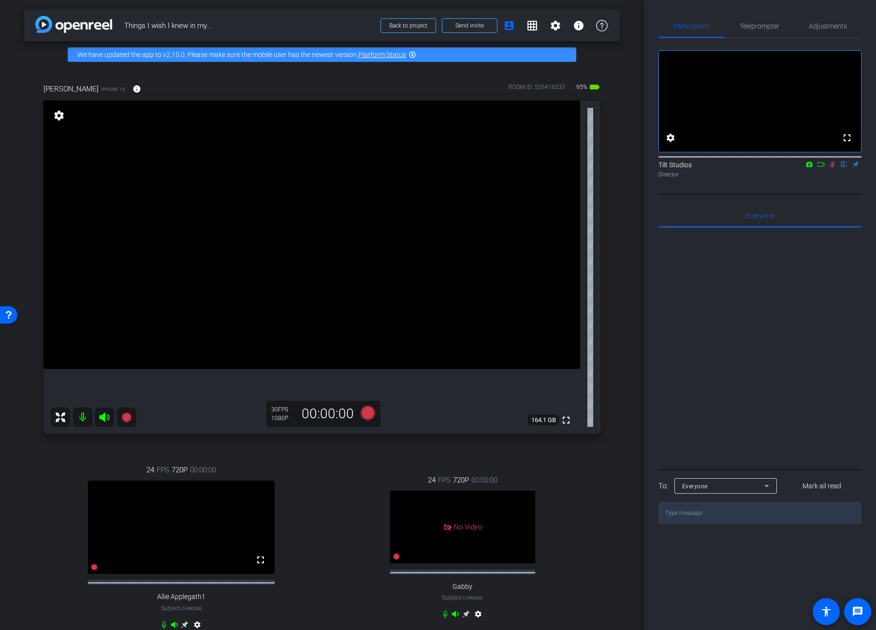
click at [628, 351] on div "arrow_back Things I wish I knew in my... Back to project Send invite account_bo…" at bounding box center [322, 315] width 644 height 630
click at [132, 90] on mat-icon "info" at bounding box center [136, 89] width 9 height 9
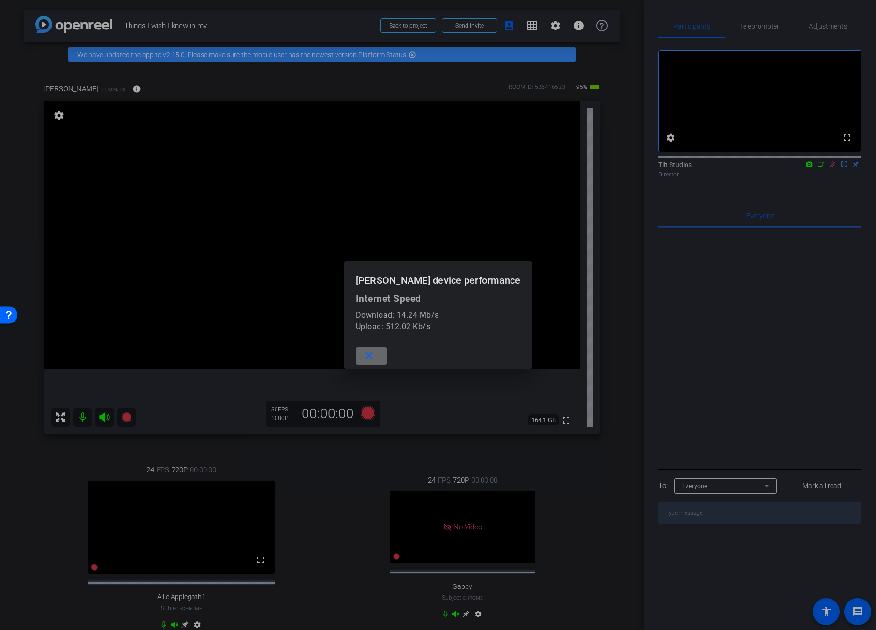
click at [386, 358] on span at bounding box center [371, 355] width 31 height 23
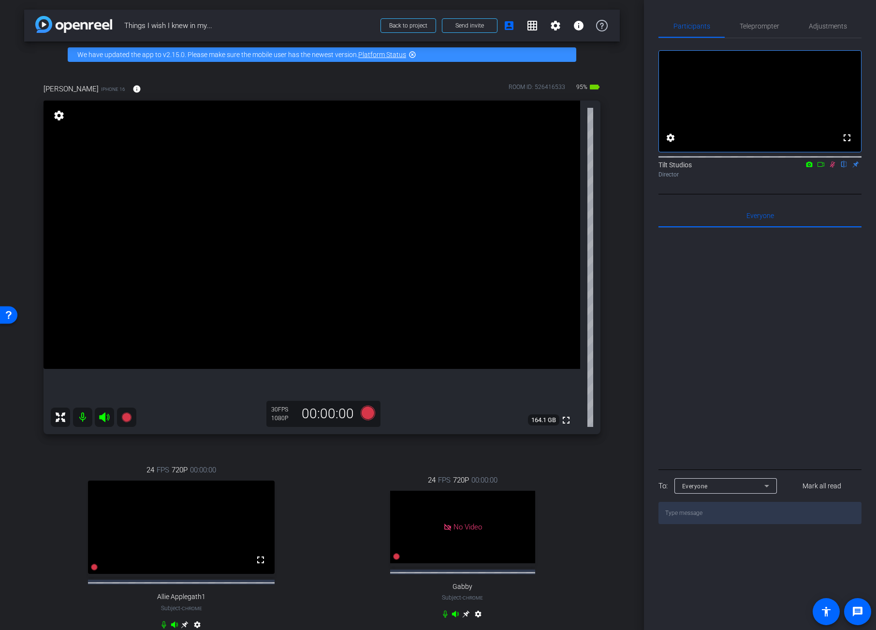
click at [831, 168] on icon at bounding box center [833, 164] width 8 height 7
click at [133, 416] on mat-icon at bounding box center [126, 417] width 19 height 19
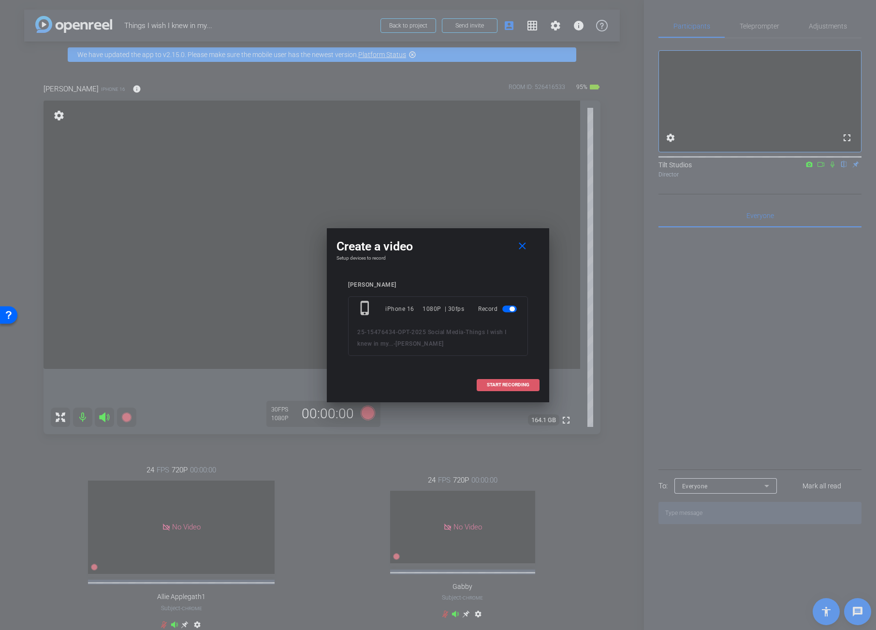
click at [520, 385] on span "START RECORDING" at bounding box center [508, 384] width 43 height 5
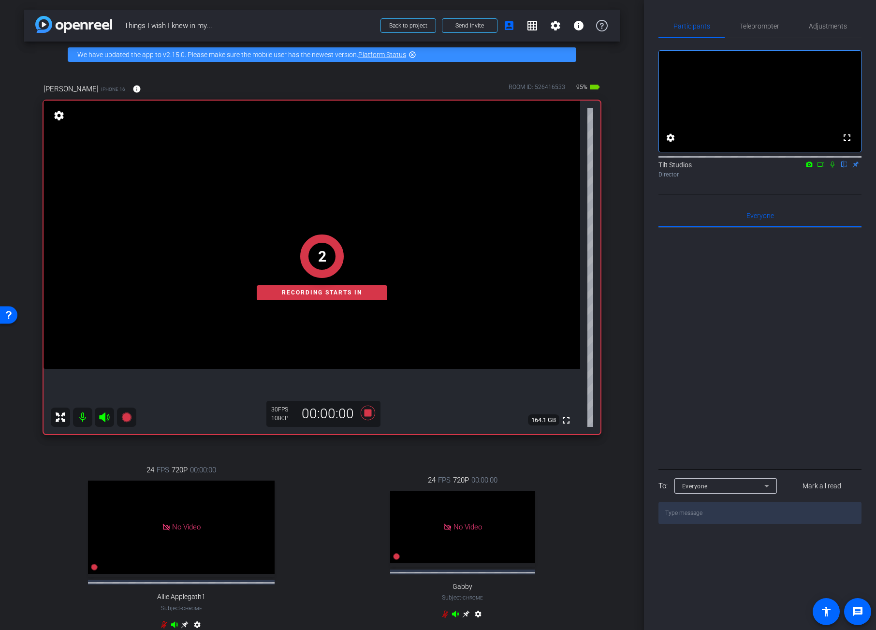
click at [618, 289] on div "arrow_back Things I wish I knew in my... Back to project Send invite account_bo…" at bounding box center [322, 315] width 644 height 630
click at [615, 286] on div "arrow_back Things I wish I knew in my... Back to project Send invite account_bo…" at bounding box center [322, 315] width 644 height 630
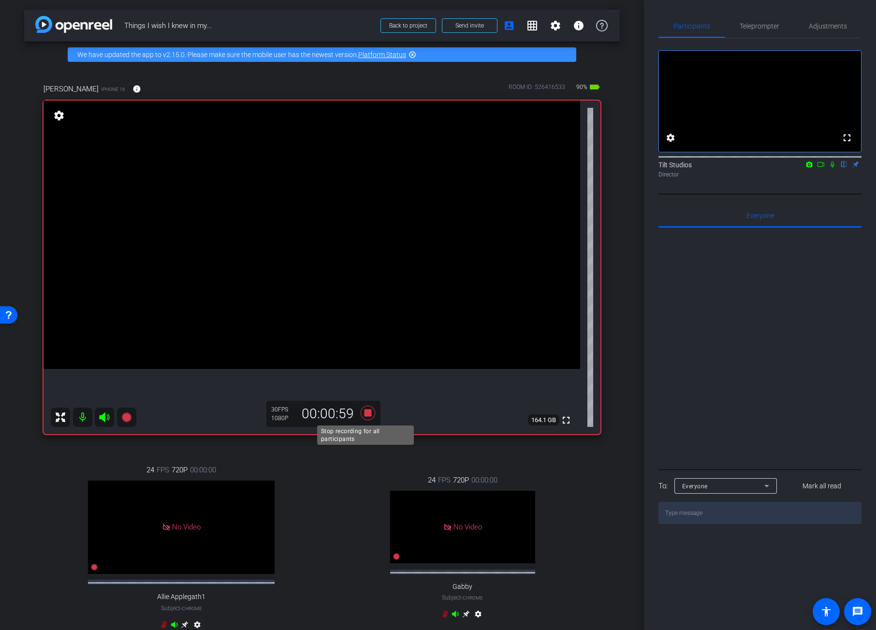
click at [365, 410] on icon at bounding box center [368, 413] width 15 height 15
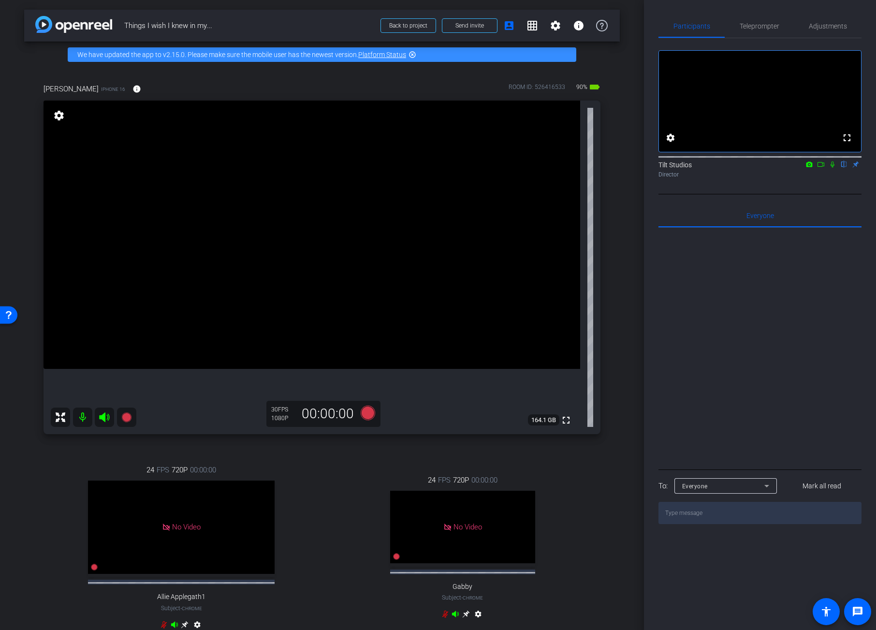
scroll to position [278, 0]
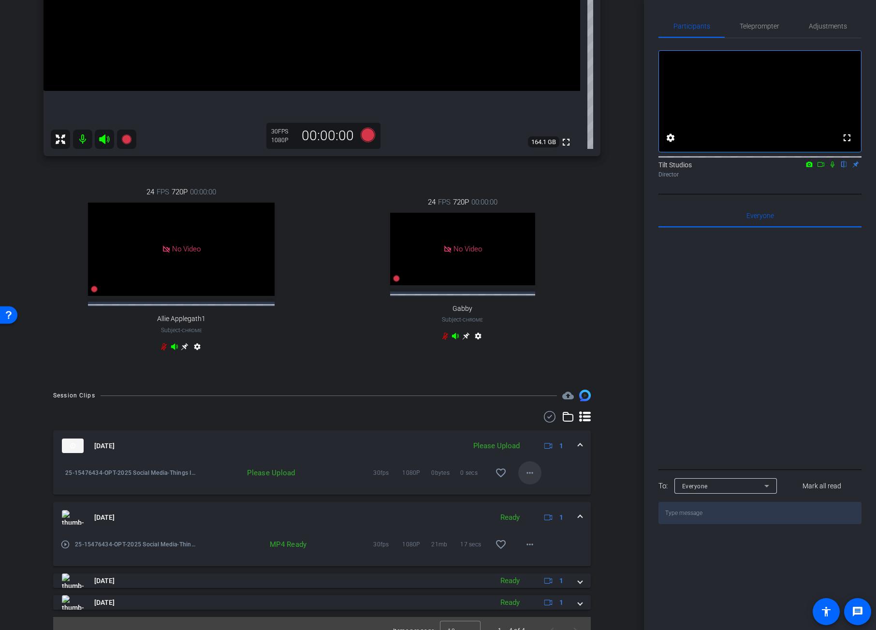
click at [533, 482] on span at bounding box center [529, 472] width 23 height 23
click at [548, 502] on span "Upload" at bounding box center [540, 502] width 39 height 12
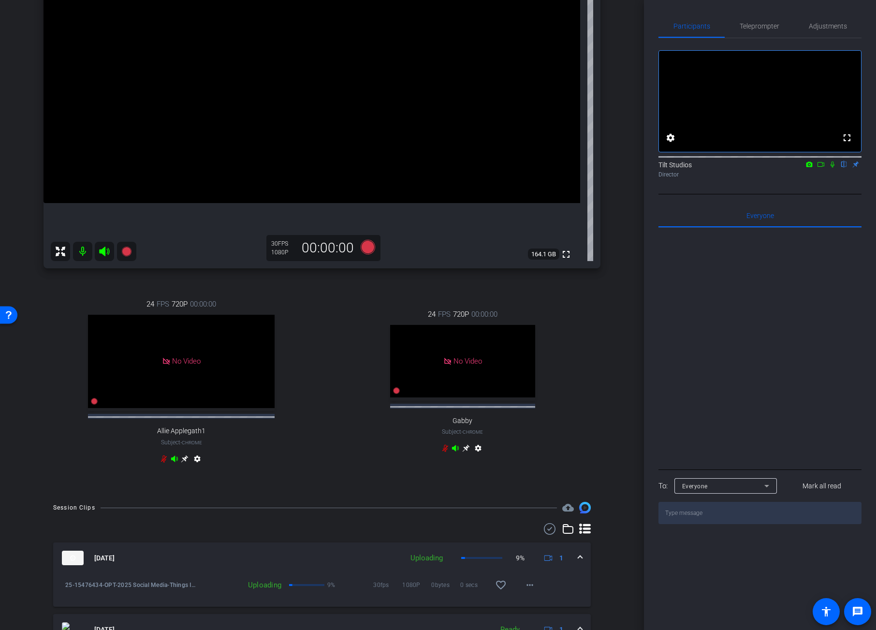
scroll to position [168, 0]
click at [606, 382] on div "Valerie Fuller iPhone 16 info ROOM ID: 526416533 90% battery_std fullscreen set…" at bounding box center [322, 195] width 596 height 590
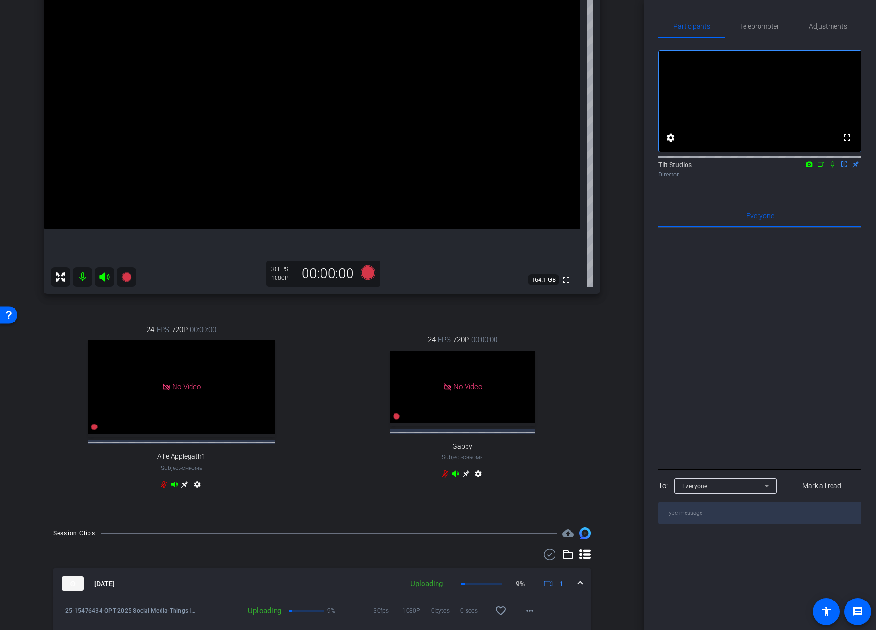
scroll to position [116, 0]
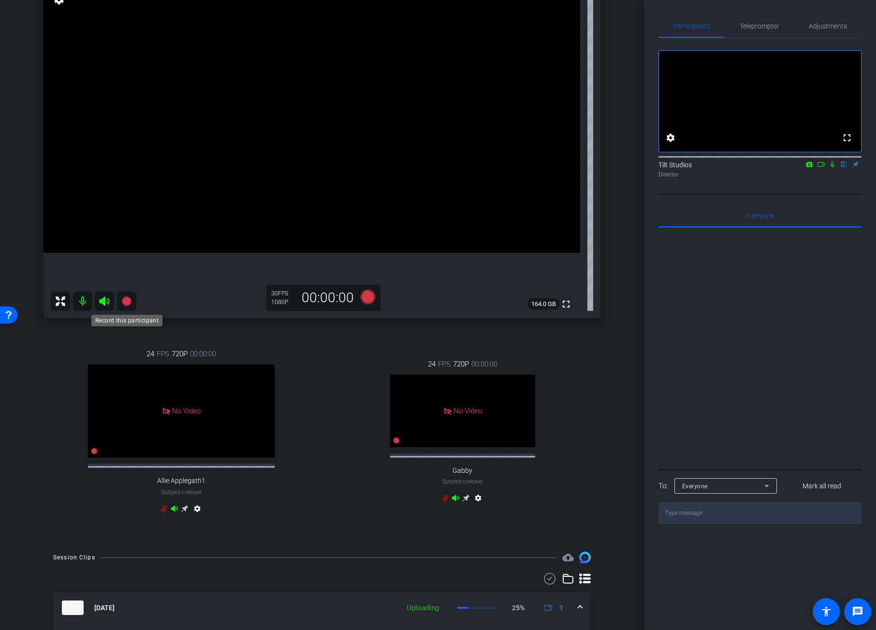
click at [130, 307] on icon at bounding box center [127, 301] width 12 height 12
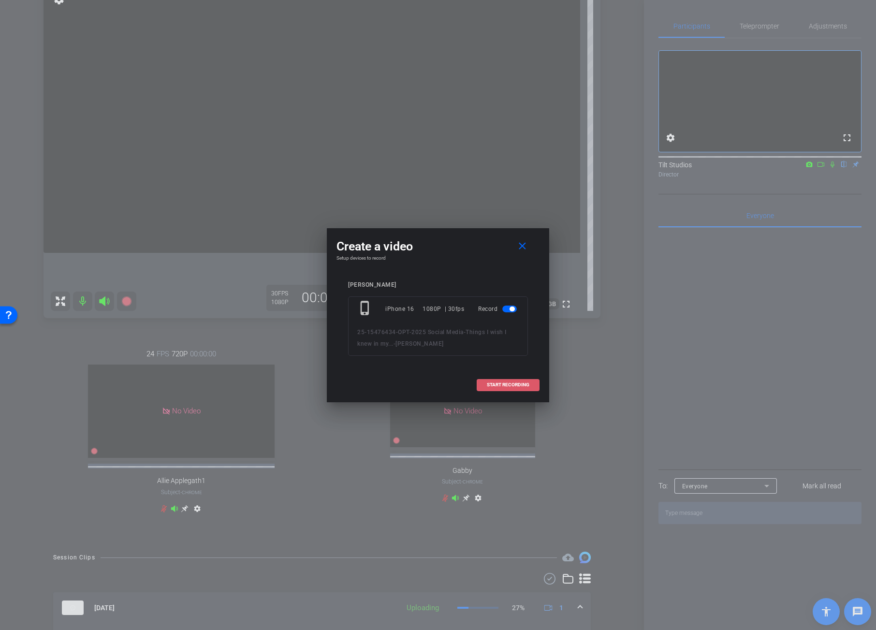
click at [505, 384] on span "START RECORDING" at bounding box center [508, 384] width 43 height 5
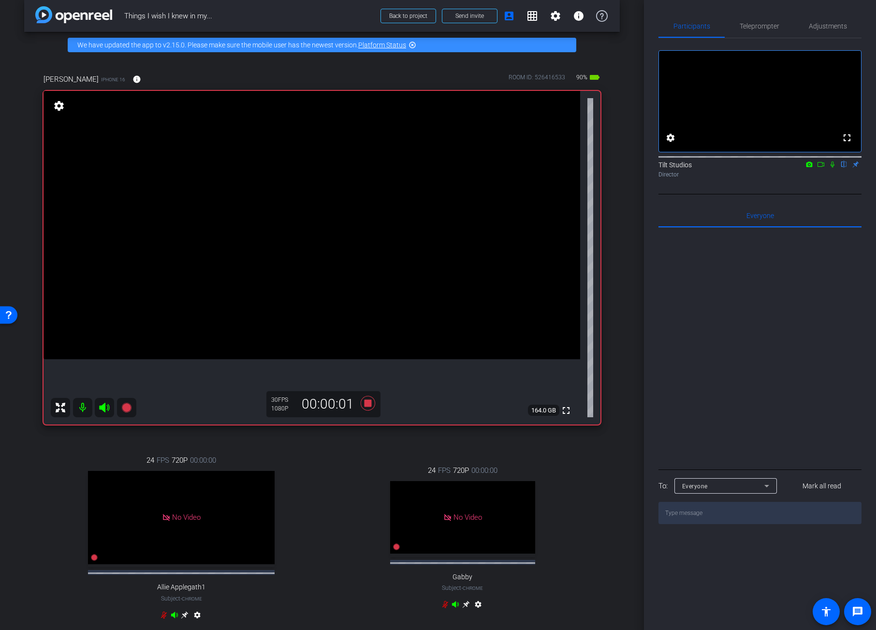
scroll to position [7, 0]
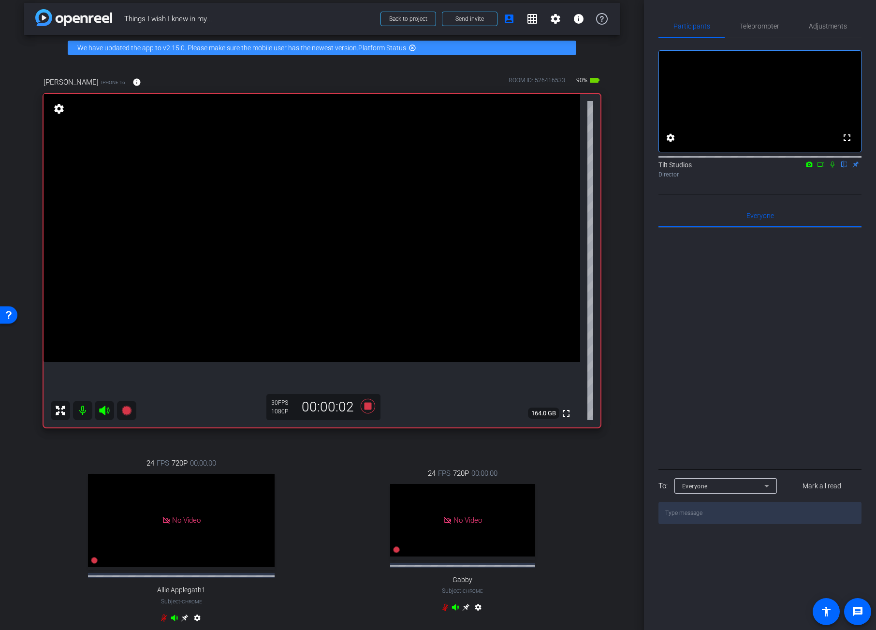
click at [613, 292] on div "Valerie Fuller iPhone 16 info ROOM ID: 526416533 90% battery_std fullscreen set…" at bounding box center [322, 356] width 596 height 590
click at [363, 407] on icon at bounding box center [368, 406] width 15 height 15
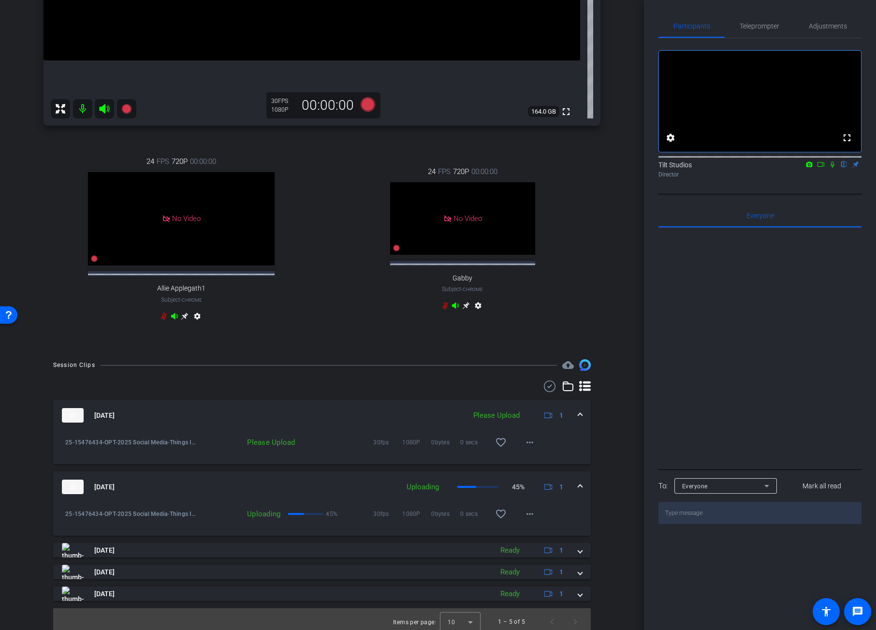
scroll to position [322, 0]
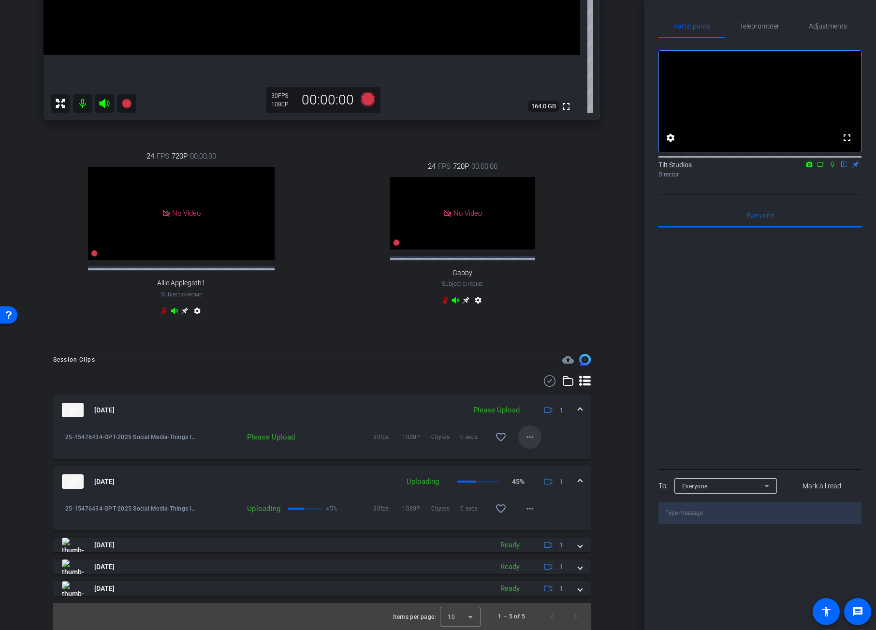
click at [525, 433] on mat-icon "more_horiz" at bounding box center [530, 437] width 12 height 12
click at [536, 454] on span "Upload" at bounding box center [540, 457] width 39 height 12
click at [589, 329] on div "24 FPS 720P 00:00:00 No Video Allie Applegath1 Subject - Chrome settings 24 FPS…" at bounding box center [322, 235] width 557 height 200
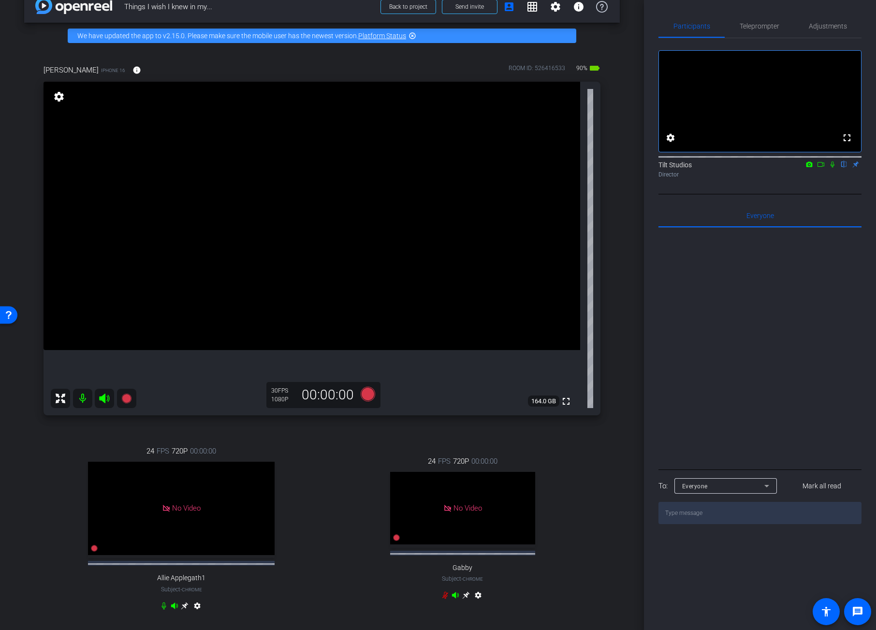
scroll to position [0, 0]
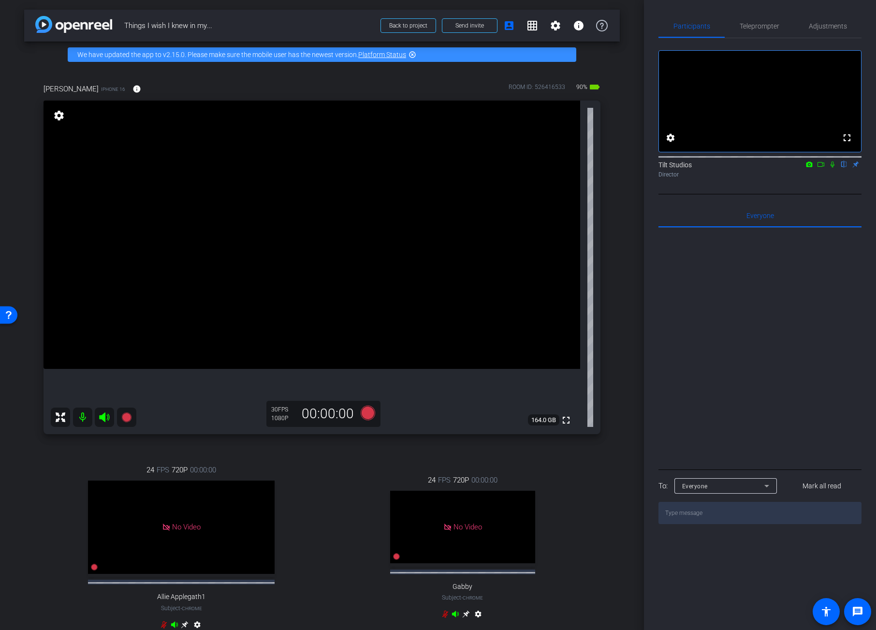
click at [320, 478] on div "24 FPS 720P 00:00:00 No Video Allie Applegath1 Subject - Chrome settings 24 FPS…" at bounding box center [322, 549] width 557 height 200
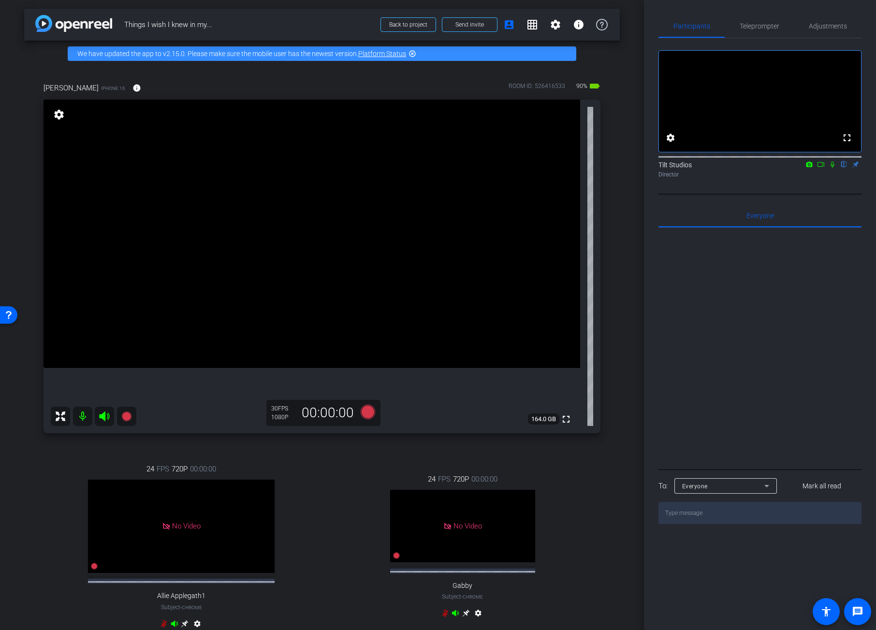
drag, startPoint x: 147, startPoint y: 446, endPoint x: 141, endPoint y: 443, distance: 6.9
click at [146, 445] on div "Valerie Fuller iPhone 16 info ROOM ID: 526416533 90% battery_std fullscreen set…" at bounding box center [322, 362] width 596 height 590
click at [129, 419] on icon at bounding box center [126, 416] width 10 height 10
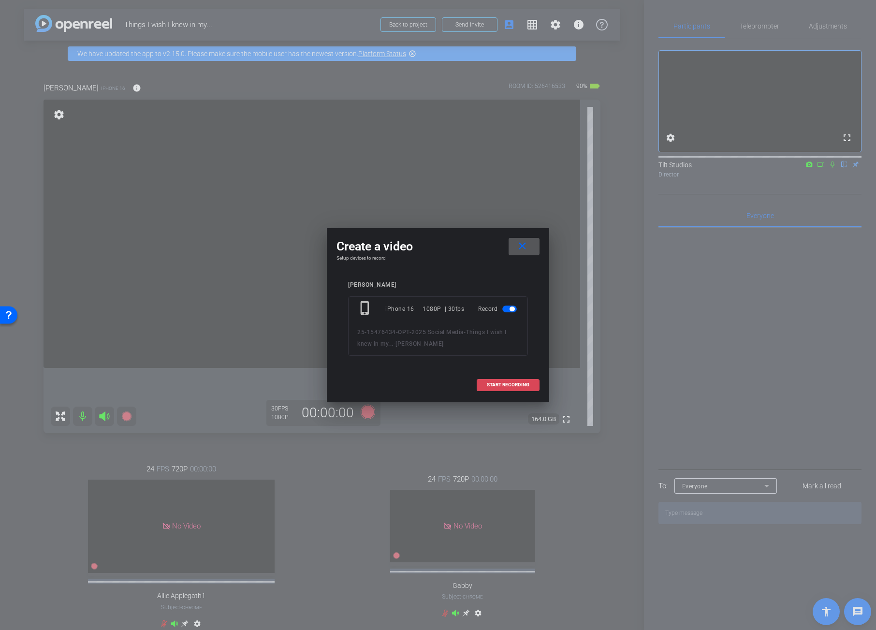
click at [504, 389] on span at bounding box center [508, 384] width 62 height 23
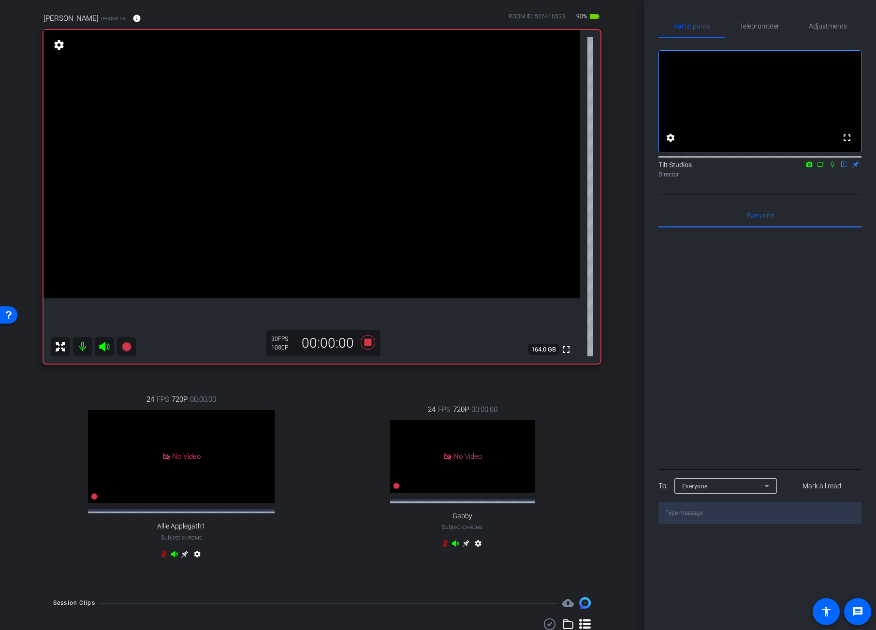
scroll to position [0, 0]
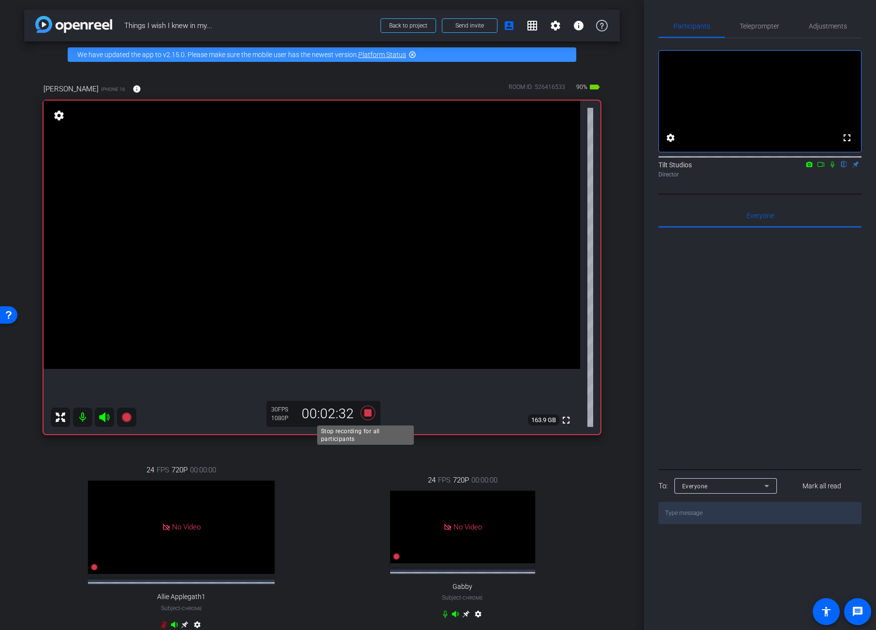
click at [367, 414] on icon at bounding box center [368, 413] width 15 height 15
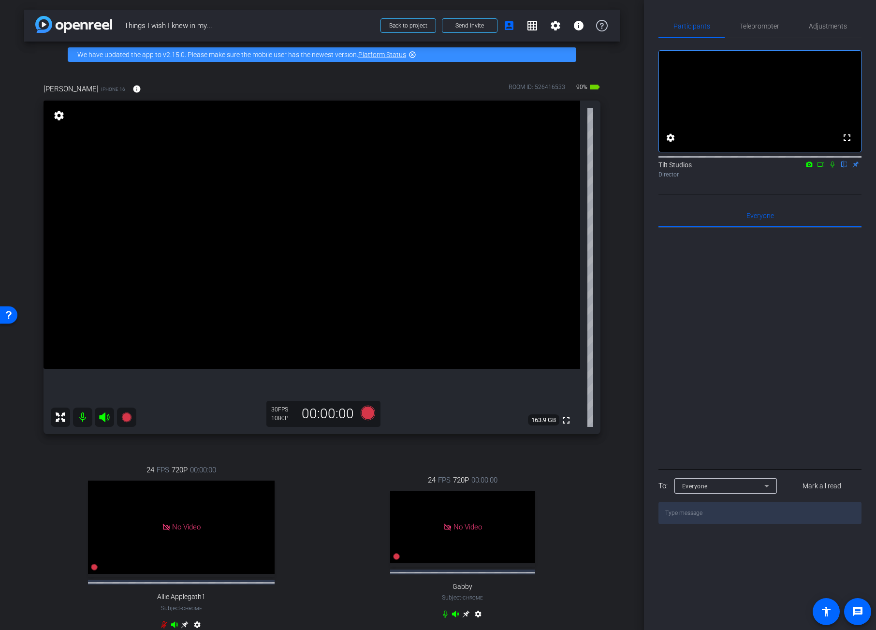
click at [613, 416] on div "Valerie Fuller iPhone 16 info ROOM ID: 526416533 90% battery_std fullscreen set…" at bounding box center [322, 363] width 596 height 590
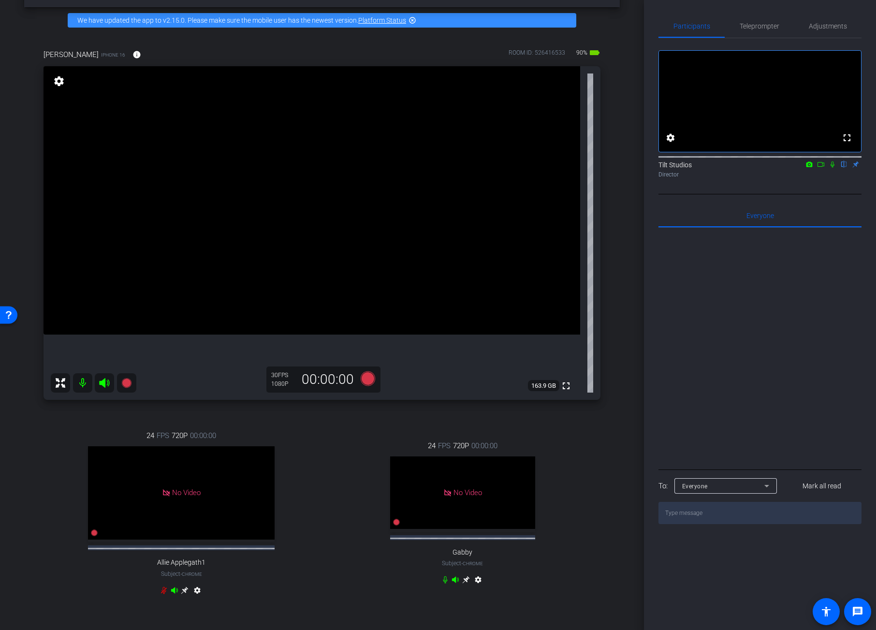
scroll to position [34, 0]
drag, startPoint x: 302, startPoint y: 442, endPoint x: 247, endPoint y: 417, distance: 61.2
click at [302, 442] on div "24 FPS 720P 00:00:00 No Video Allie Applegath1 Subject - Chrome settings" at bounding box center [182, 515] width 276 height 200
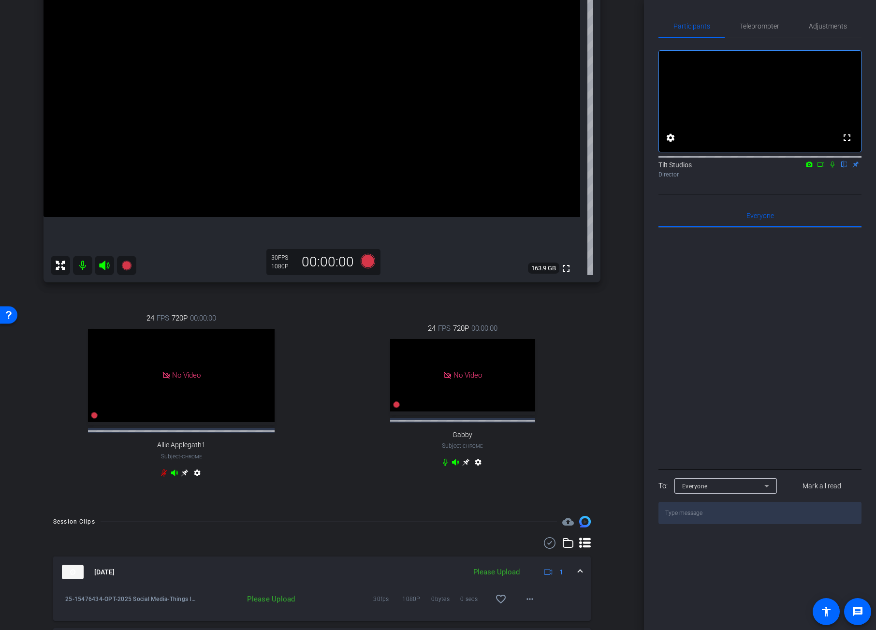
scroll to position [287, 0]
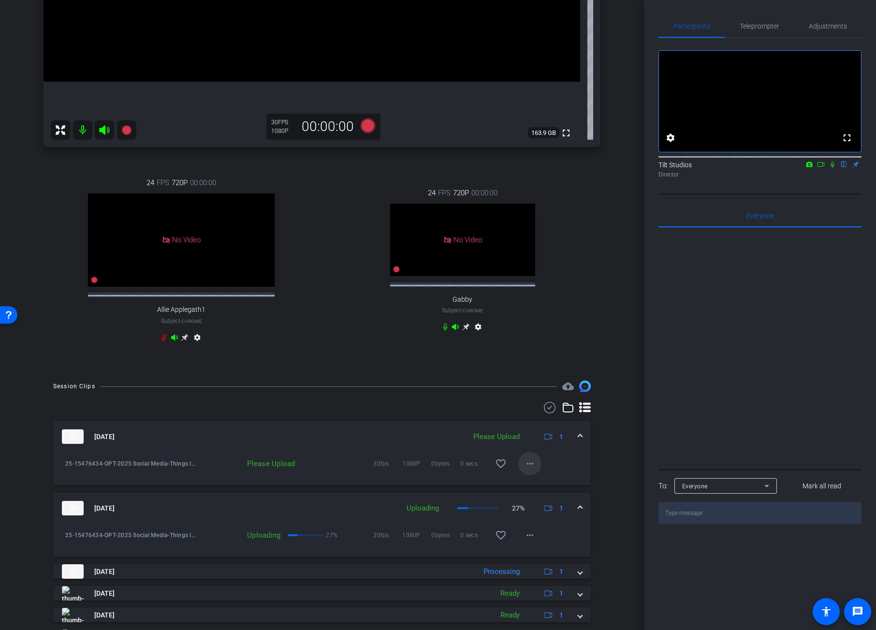
click at [526, 469] on mat-icon "more_horiz" at bounding box center [530, 464] width 12 height 12
click at [540, 491] on span "Upload" at bounding box center [540, 492] width 39 height 12
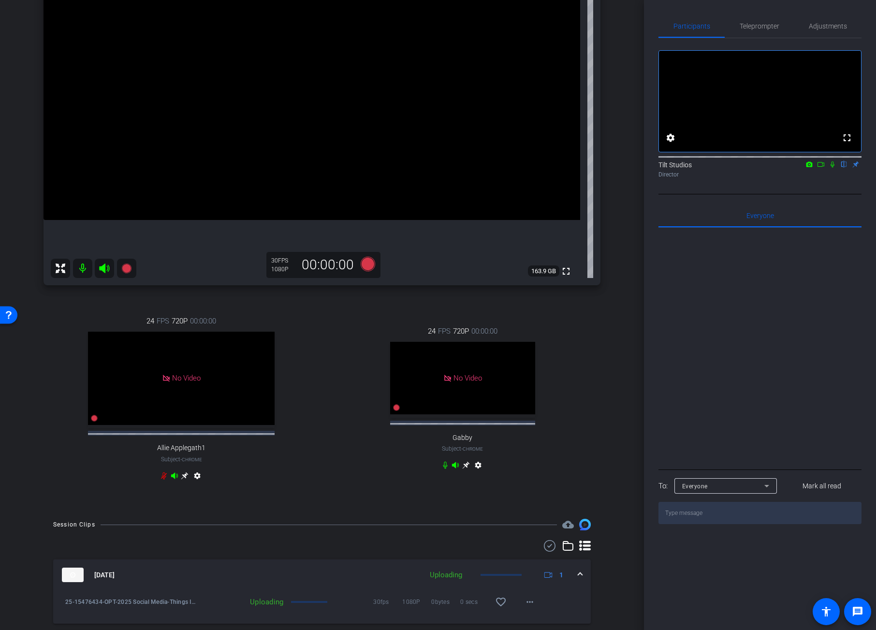
click at [336, 368] on div "24 FPS 720P 00:00:00 No Video Gabby Subject - Chrome settings" at bounding box center [463, 399] width 276 height 179
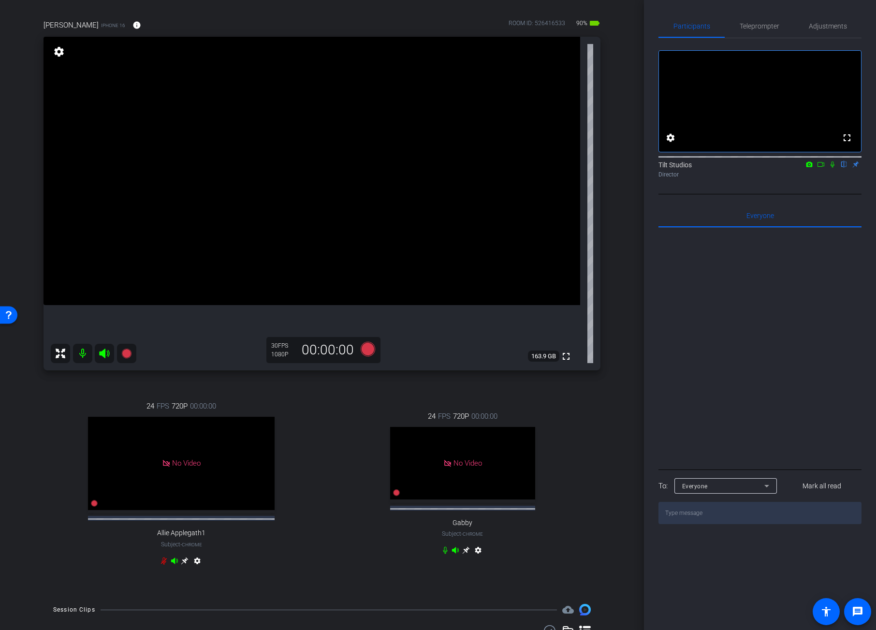
scroll to position [64, 0]
click at [321, 407] on div "24 FPS 720P 00:00:00 No Video Allie Applegath1 Subject - Chrome settings 24 FPS…" at bounding box center [322, 484] width 557 height 200
click at [127, 352] on icon at bounding box center [126, 353] width 10 height 10
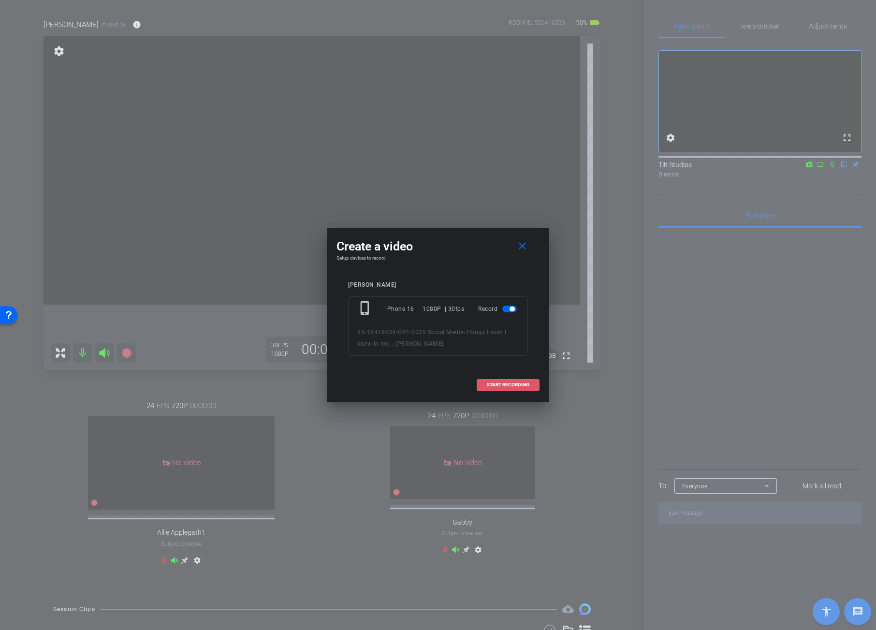
click at [529, 388] on span at bounding box center [508, 384] width 62 height 23
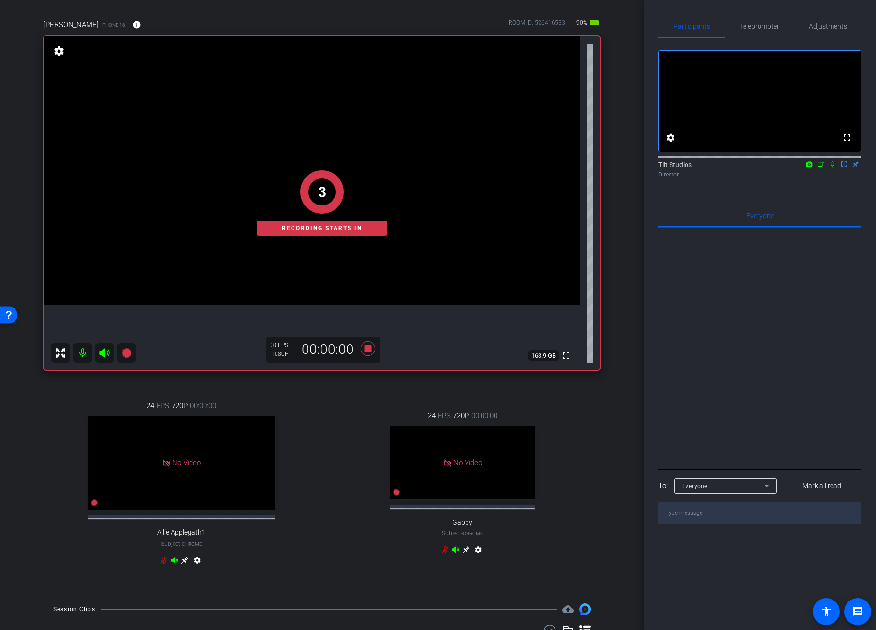
click at [617, 285] on div "arrow_back Things I wish I knew in my... Back to project Send invite account_bo…" at bounding box center [322, 251] width 644 height 630
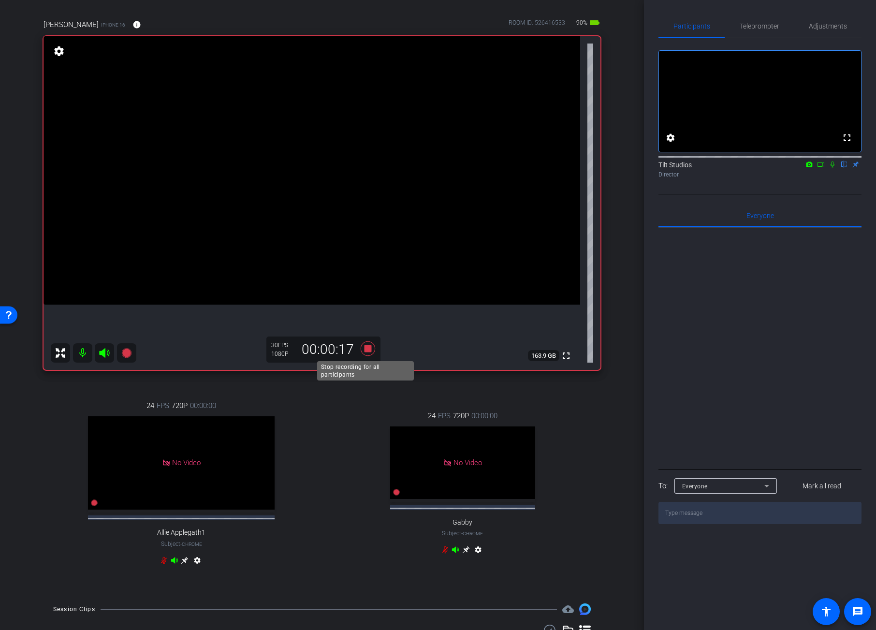
click at [366, 351] on icon at bounding box center [368, 348] width 15 height 15
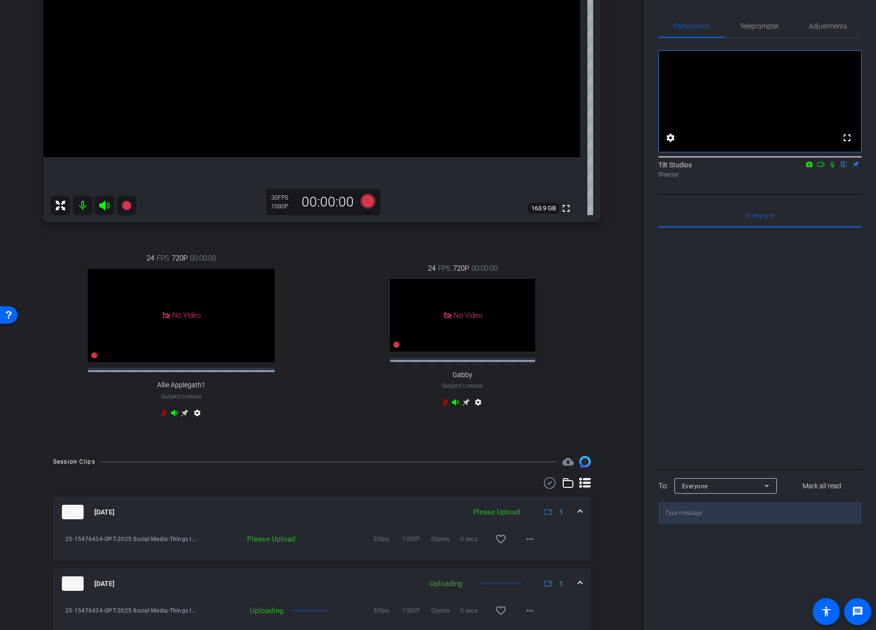
scroll to position [323, 0]
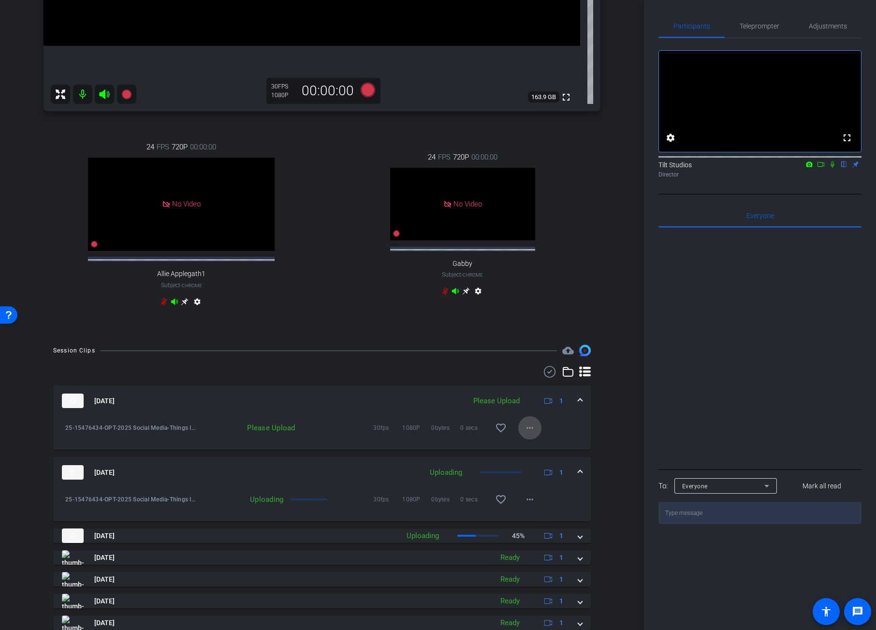
click at [527, 432] on mat-icon "more_horiz" at bounding box center [530, 428] width 12 height 12
click at [531, 452] on span "Upload" at bounding box center [540, 457] width 39 height 12
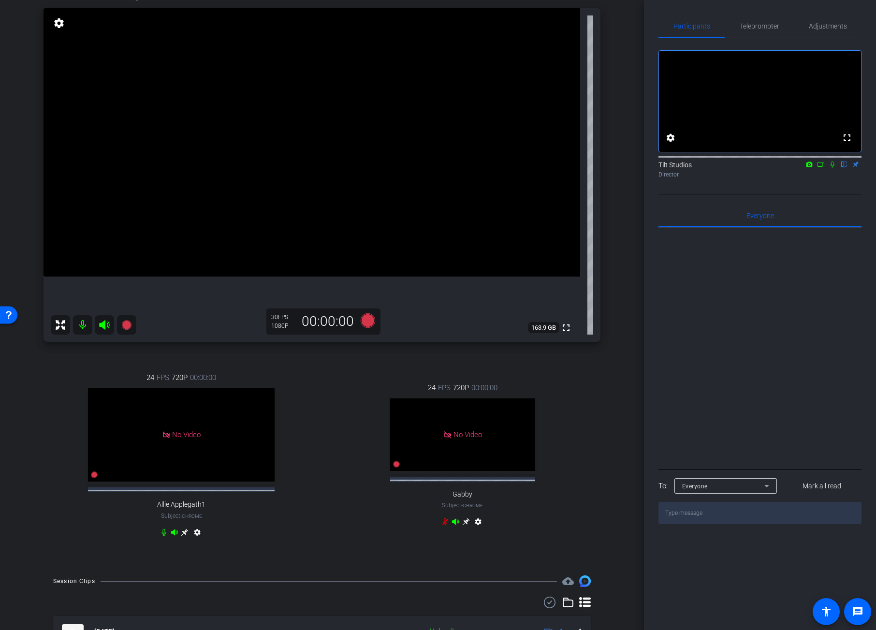
scroll to position [76, 0]
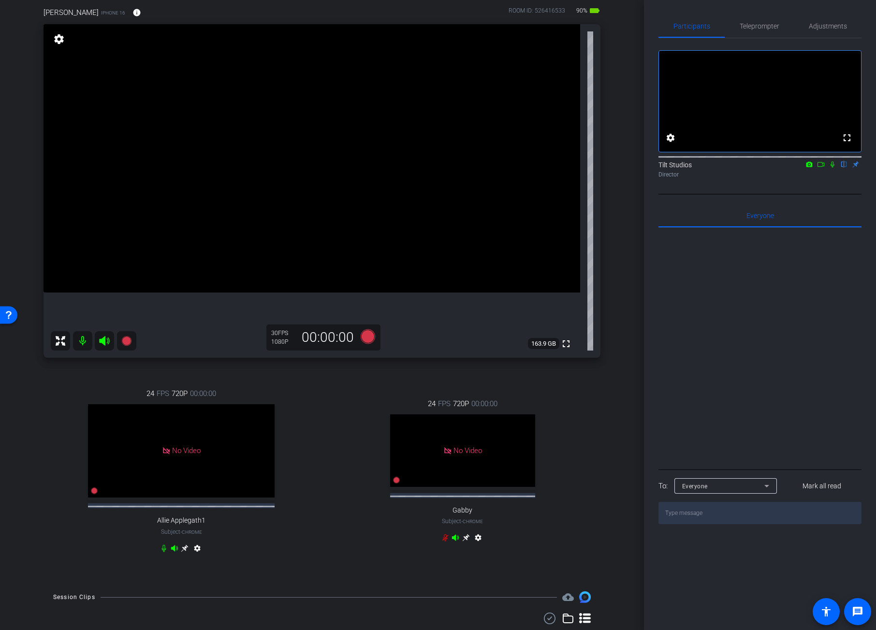
click at [318, 400] on div "24 FPS 720P 00:00:00 No Video Allie Applegath1 Subject - Chrome settings 24 FPS…" at bounding box center [322, 472] width 557 height 200
click at [325, 413] on div "24 FPS 720P 00:00:00 No Video Gabby Subject - Chrome settings" at bounding box center [463, 471] width 276 height 179
click at [130, 342] on icon at bounding box center [126, 341] width 10 height 10
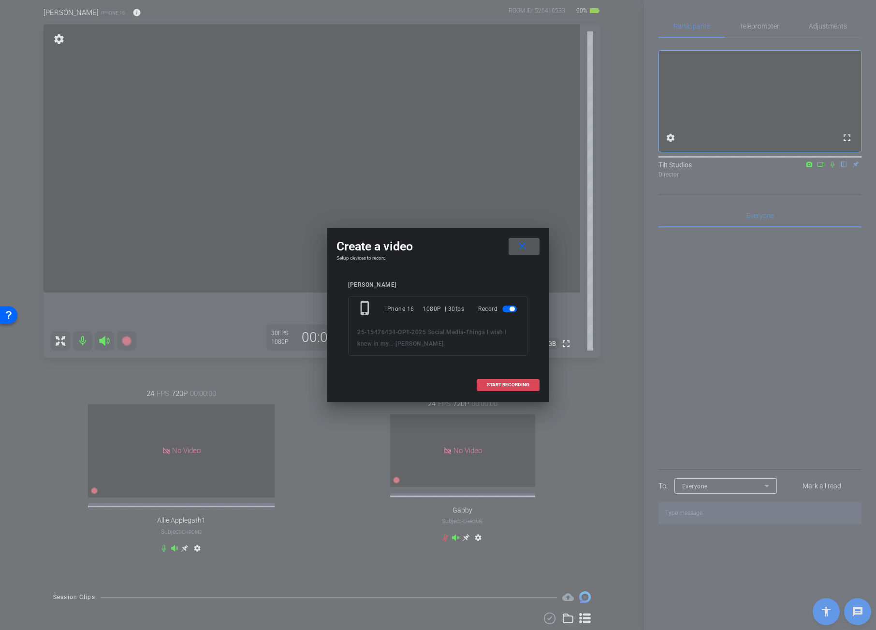
click at [511, 388] on span at bounding box center [508, 384] width 62 height 23
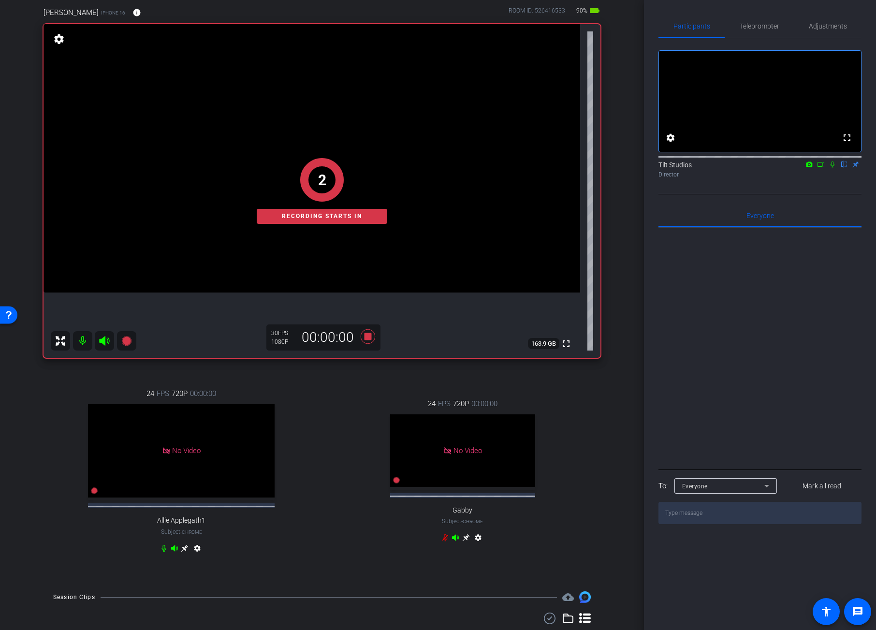
click at [620, 295] on div "arrow_back Things I wish I knew in my... Back to project Send invite account_bo…" at bounding box center [322, 239] width 644 height 630
click at [614, 330] on div "Valerie Fuller iPhone 16 info ROOM ID: 526416533 90% battery_std fullscreen set…" at bounding box center [322, 286] width 596 height 590
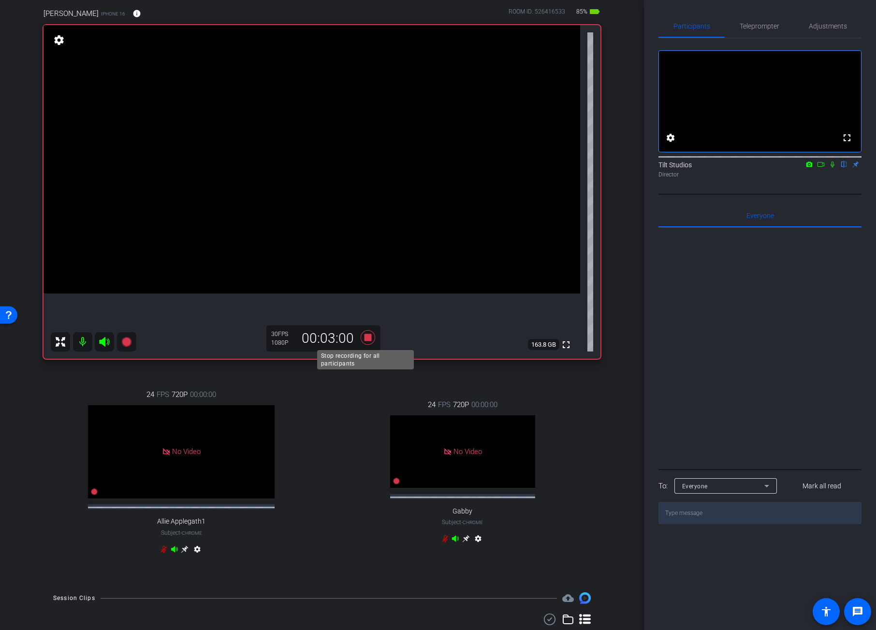
click at [365, 338] on icon at bounding box center [368, 337] width 15 height 15
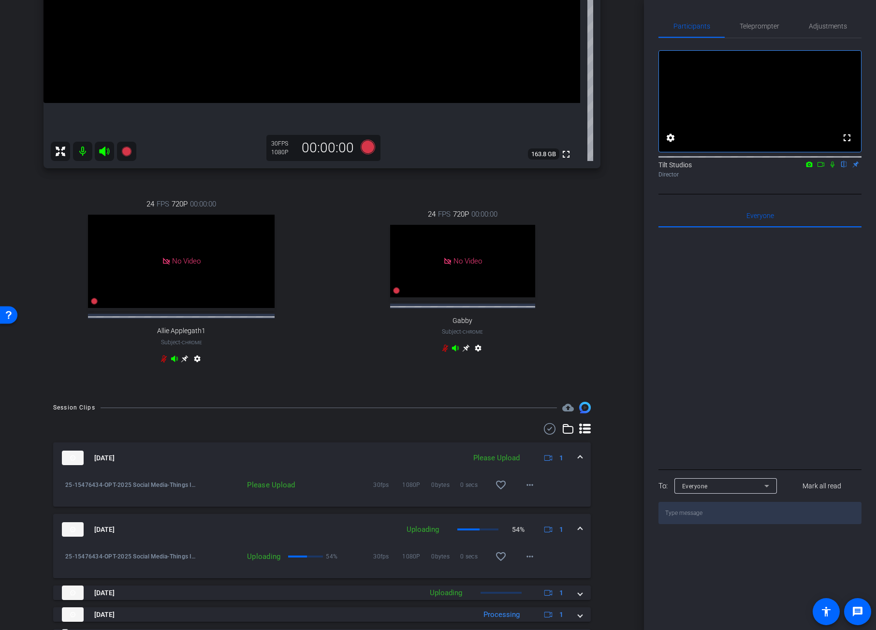
scroll to position [267, 0]
click at [530, 490] on mat-icon "more_horiz" at bounding box center [530, 484] width 12 height 12
click at [540, 514] on span "Upload" at bounding box center [540, 513] width 39 height 12
click at [607, 267] on div "Valerie Fuller iPhone 16 info ROOM ID: 526416533 85% battery_std fullscreen set…" at bounding box center [322, 96] width 596 height 590
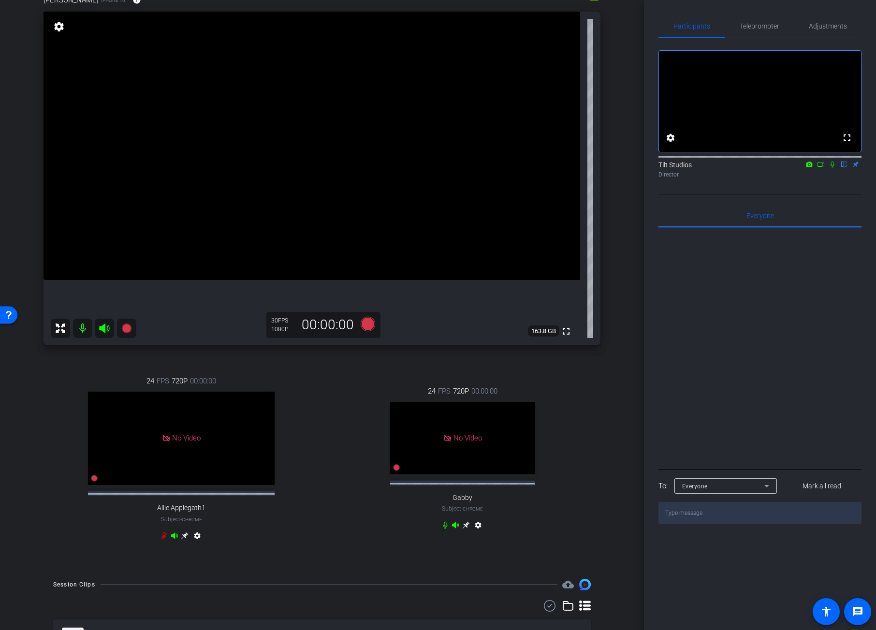
scroll to position [83, 0]
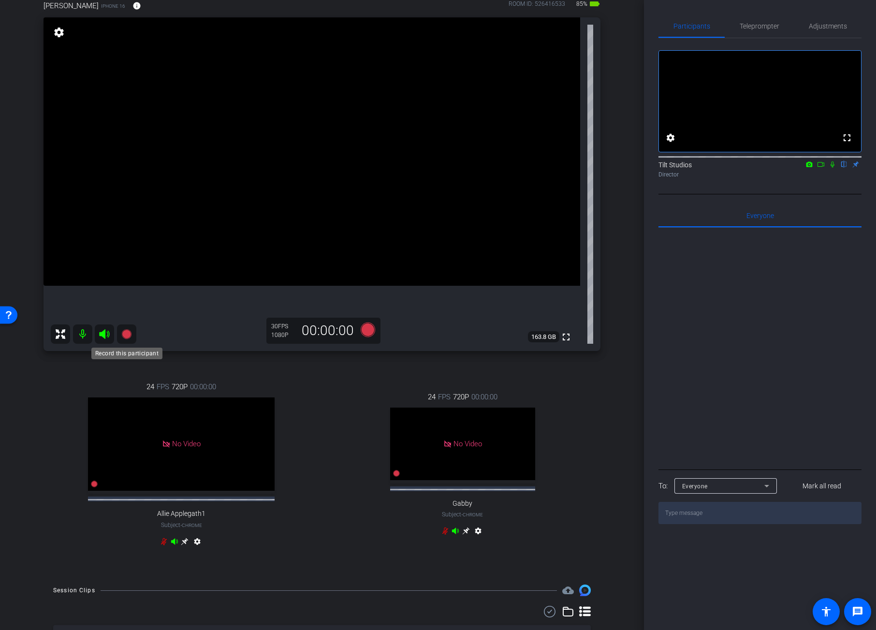
click at [125, 337] on icon at bounding box center [126, 334] width 10 height 10
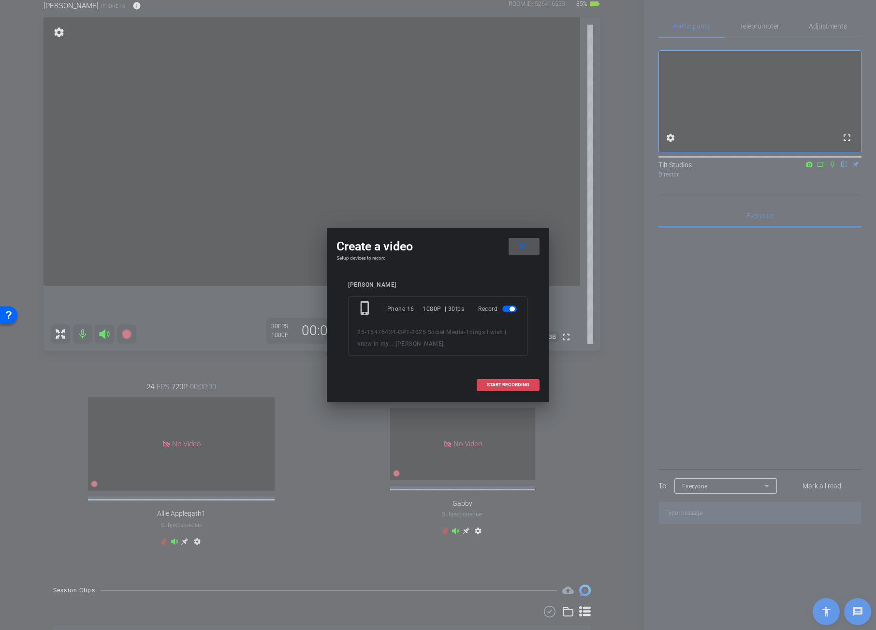
click at [492, 384] on span "START RECORDING" at bounding box center [508, 384] width 43 height 5
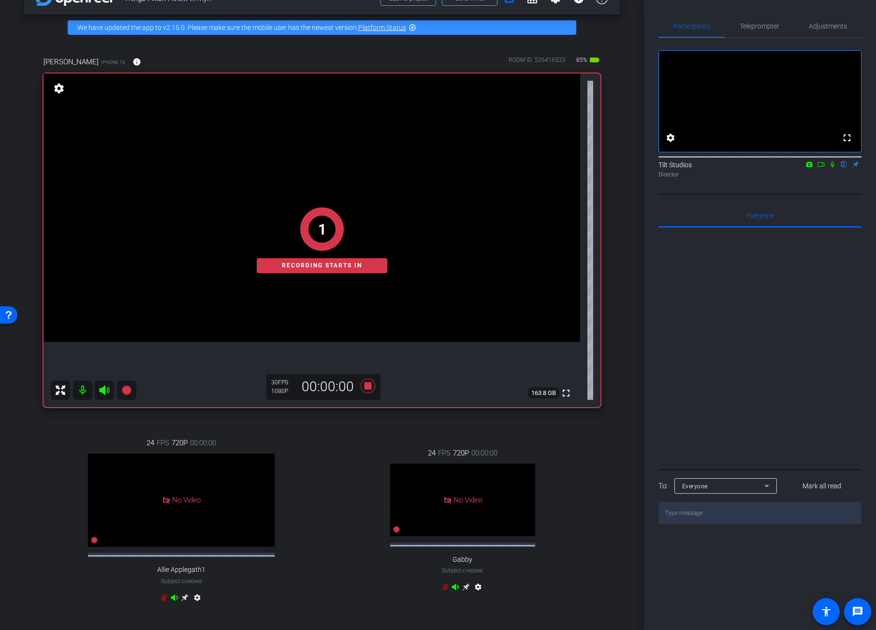
scroll to position [11, 0]
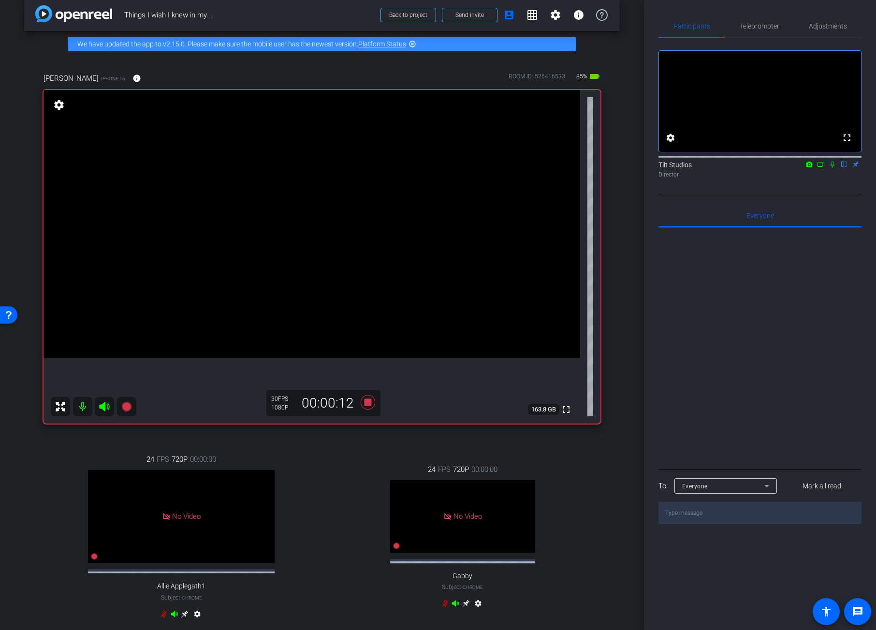
click at [833, 168] on icon at bounding box center [833, 164] width 4 height 6
click at [833, 168] on icon at bounding box center [833, 164] width 8 height 7
click at [833, 168] on icon at bounding box center [833, 164] width 4 height 6
click at [833, 168] on icon at bounding box center [833, 164] width 8 height 7
click at [833, 168] on icon at bounding box center [833, 164] width 4 height 6
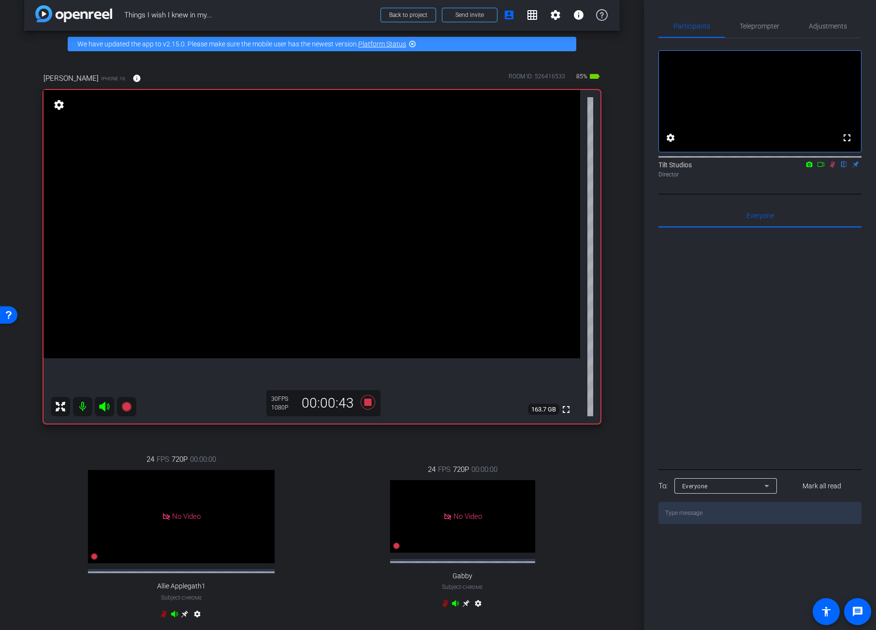
click at [833, 168] on icon at bounding box center [833, 164] width 8 height 7
click at [342, 451] on div "24 FPS 720P 00:00:00 No Video Allie Applegath1 Subject - Chrome settings 24 FPS…" at bounding box center [322, 538] width 557 height 200
click at [365, 402] on icon at bounding box center [368, 402] width 15 height 15
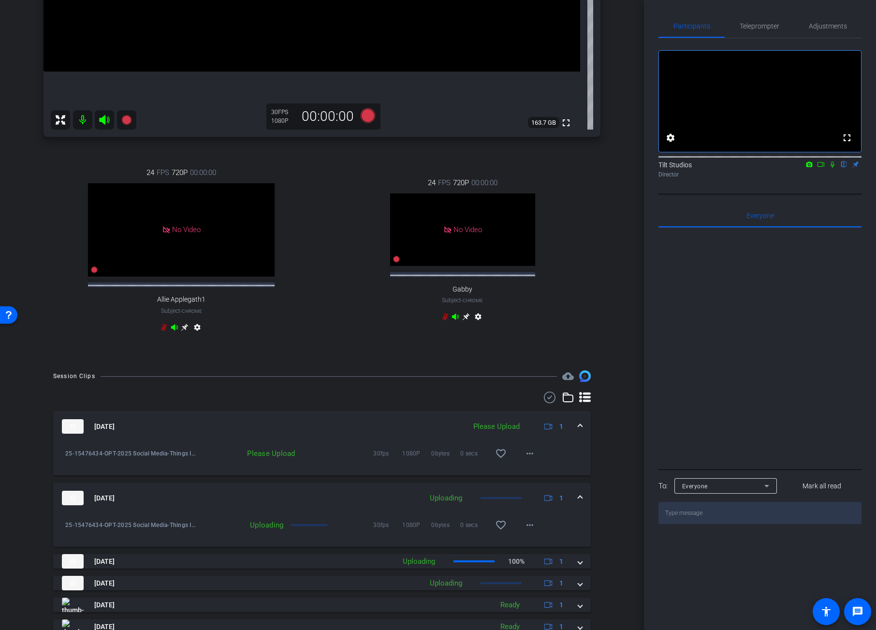
scroll to position [409, 0]
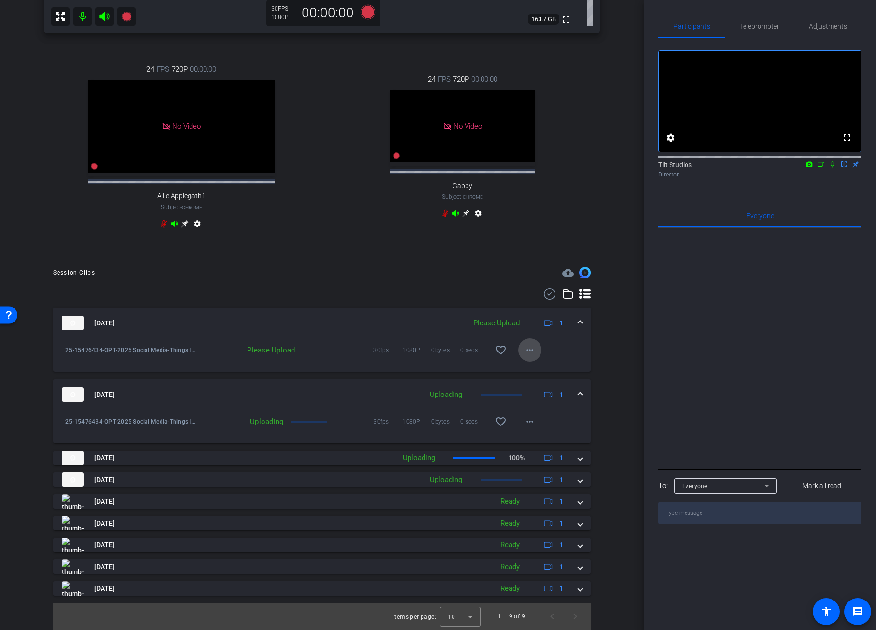
click at [525, 351] on mat-icon "more_horiz" at bounding box center [530, 350] width 12 height 12
click at [534, 368] on span "Upload" at bounding box center [540, 370] width 39 height 12
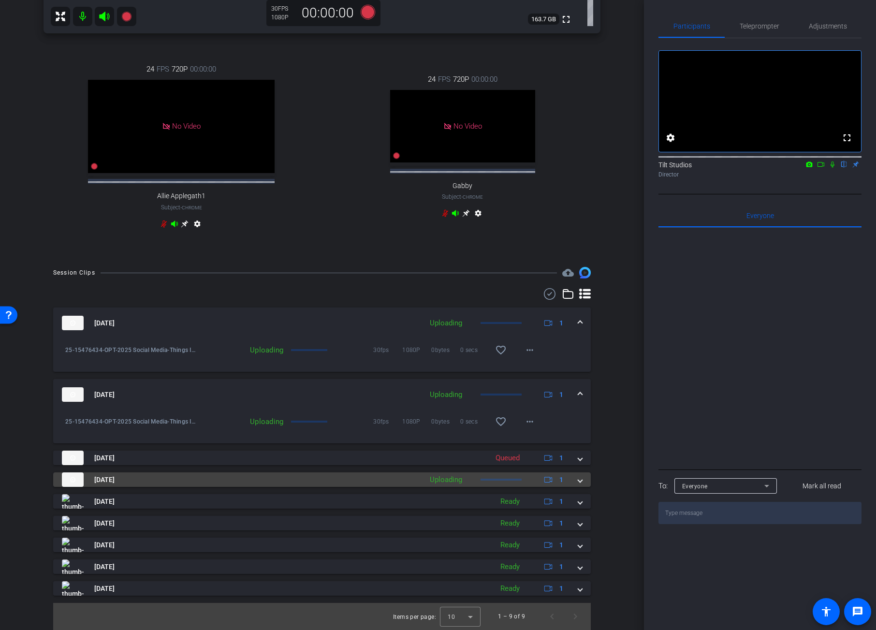
click at [578, 481] on span at bounding box center [580, 480] width 4 height 10
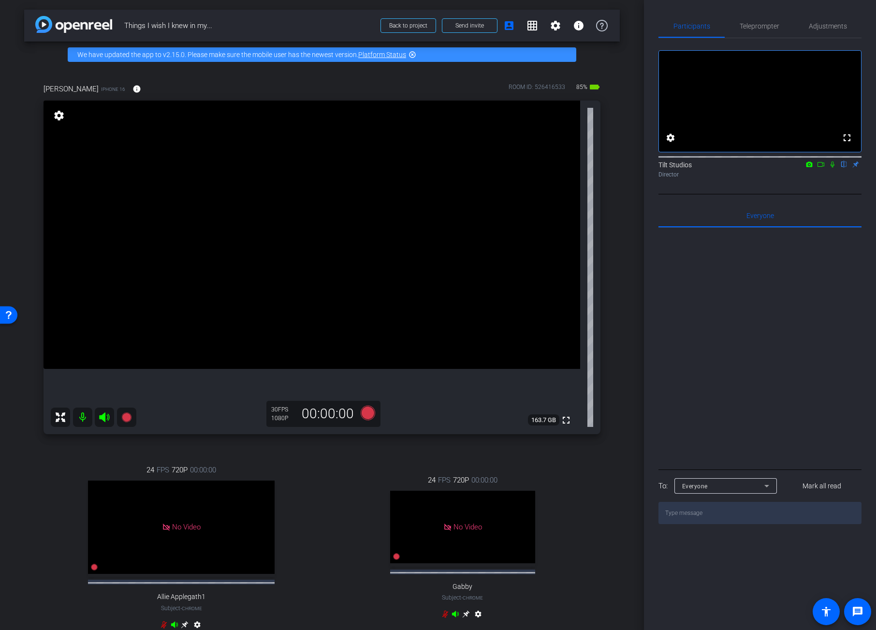
scroll to position [0, 0]
click at [130, 420] on icon at bounding box center [126, 417] width 10 height 10
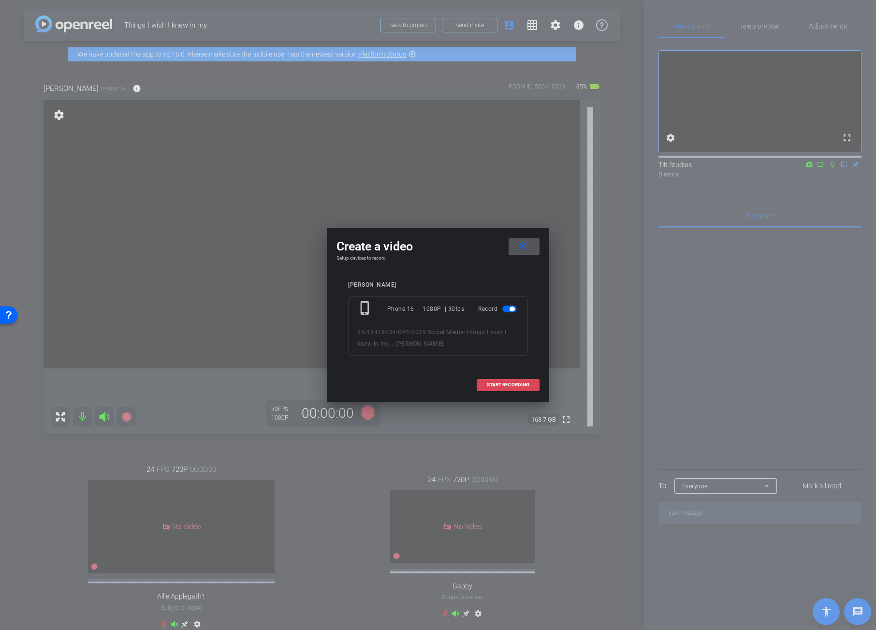
click at [527, 390] on span at bounding box center [508, 384] width 62 height 23
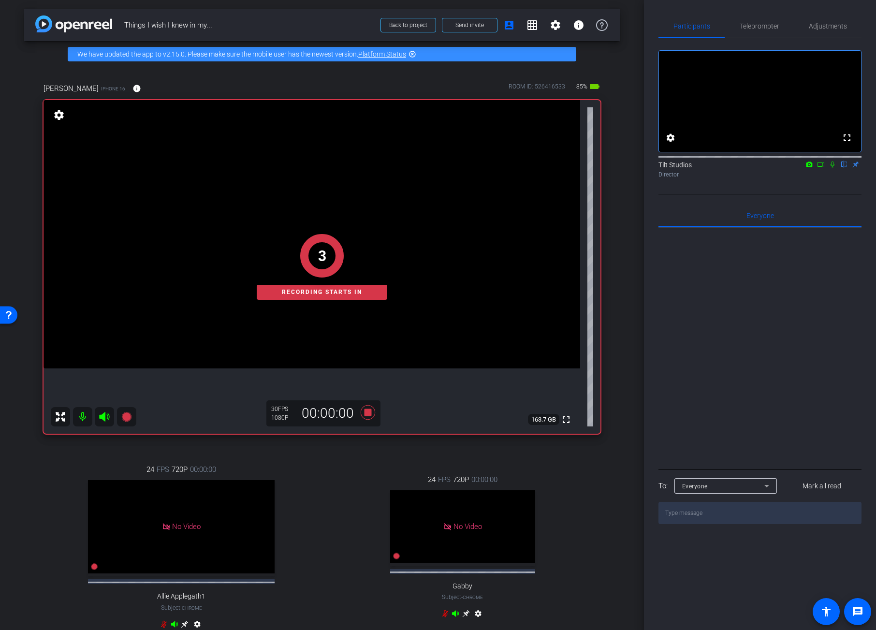
click at [618, 387] on div "arrow_back Things I wish I knew in my... Back to project Send invite account_bo…" at bounding box center [322, 315] width 644 height 630
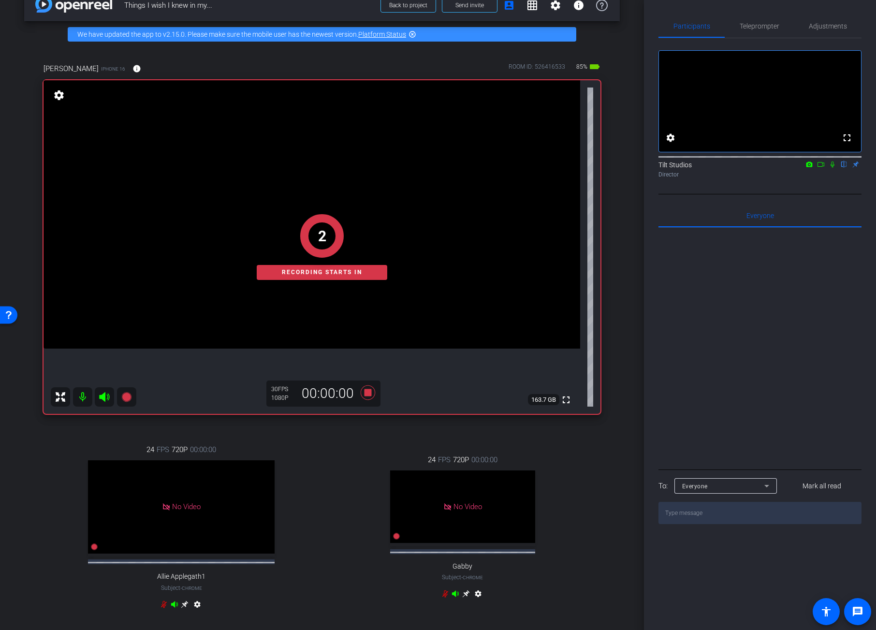
scroll to position [18, 0]
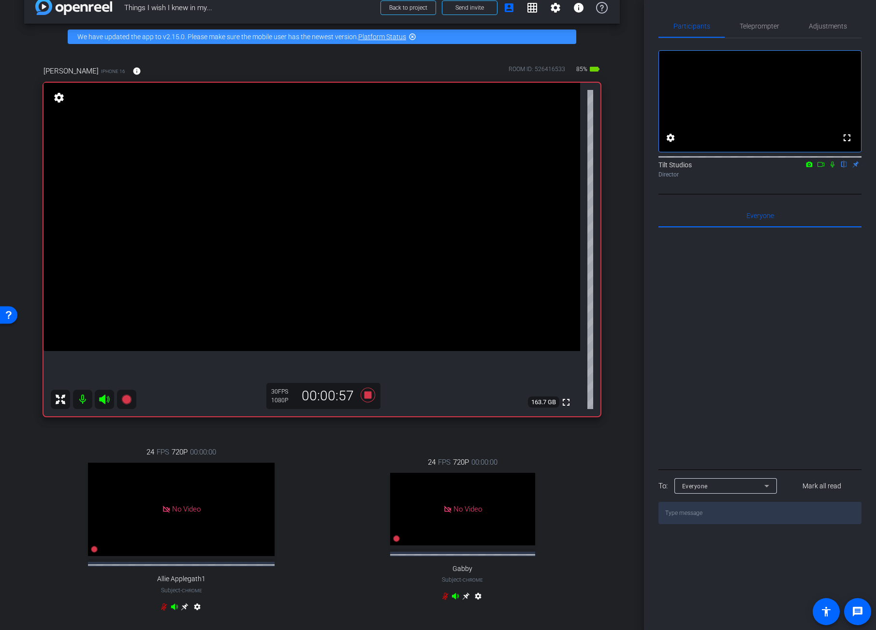
click at [599, 467] on div "Valerie Fuller iPhone 16 info ROOM ID: 526416533 85% battery_std fullscreen set…" at bounding box center [322, 345] width 596 height 590
click at [616, 397] on div "arrow_back Things I wish I knew in my... Back to project Send invite account_bo…" at bounding box center [322, 297] width 644 height 630
click at [381, 445] on div "24 FPS 720P 00:00:00 No Video Gabby Subject - Chrome settings" at bounding box center [463, 530] width 276 height 179
click at [368, 398] on icon at bounding box center [368, 395] width 15 height 15
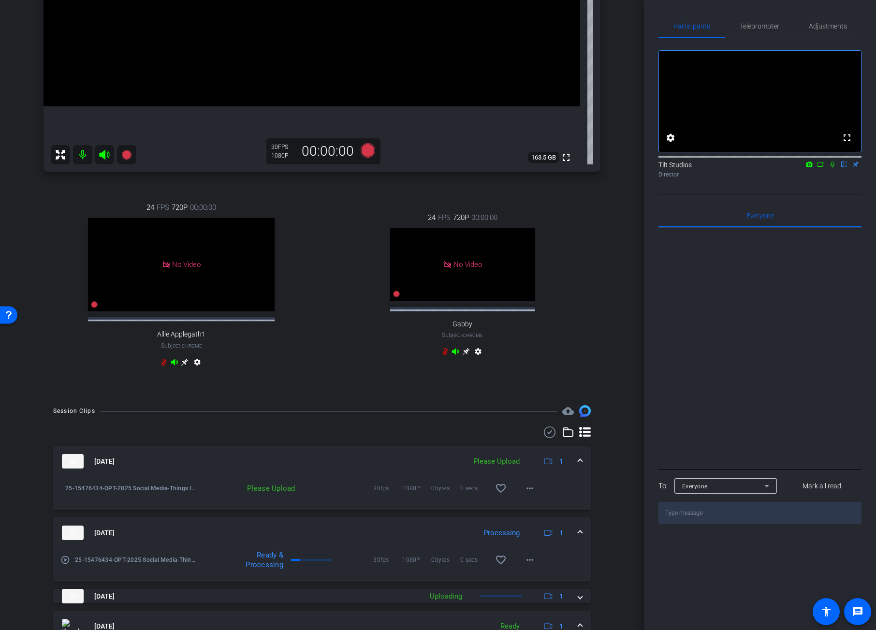
scroll to position [263, 0]
click at [529, 493] on mat-icon "more_horiz" at bounding box center [530, 488] width 12 height 12
click at [541, 513] on span "Upload" at bounding box center [540, 516] width 39 height 12
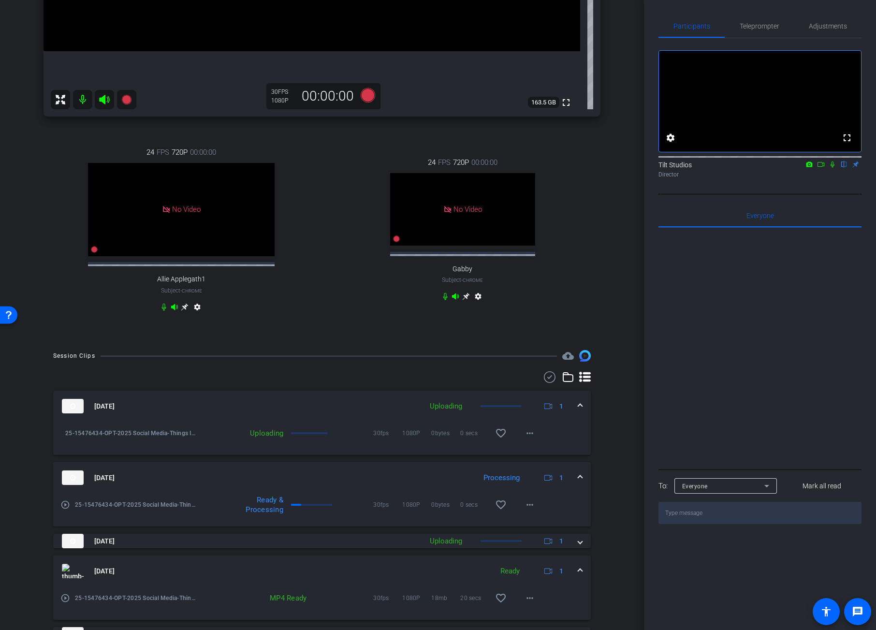
scroll to position [318, 0]
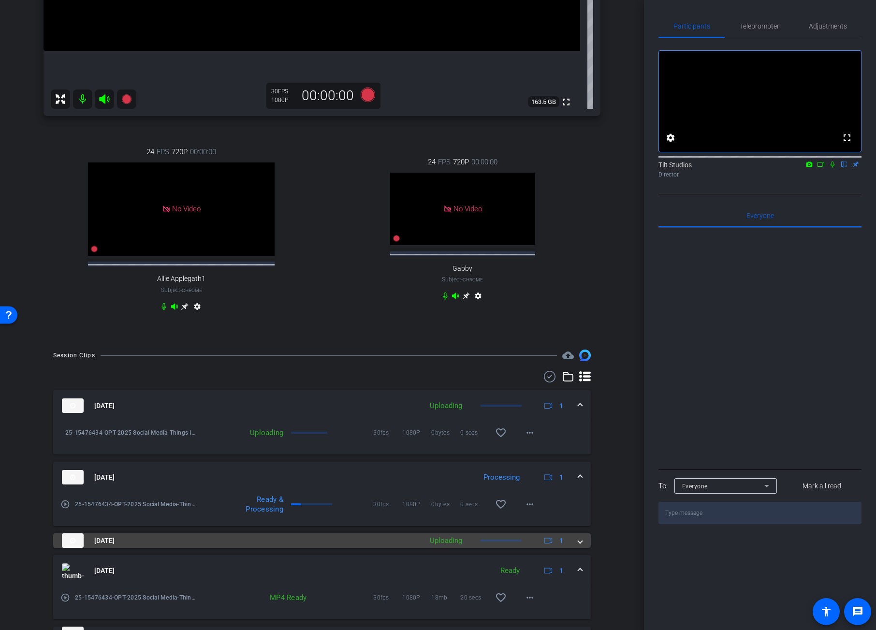
click at [578, 546] on span at bounding box center [580, 541] width 4 height 10
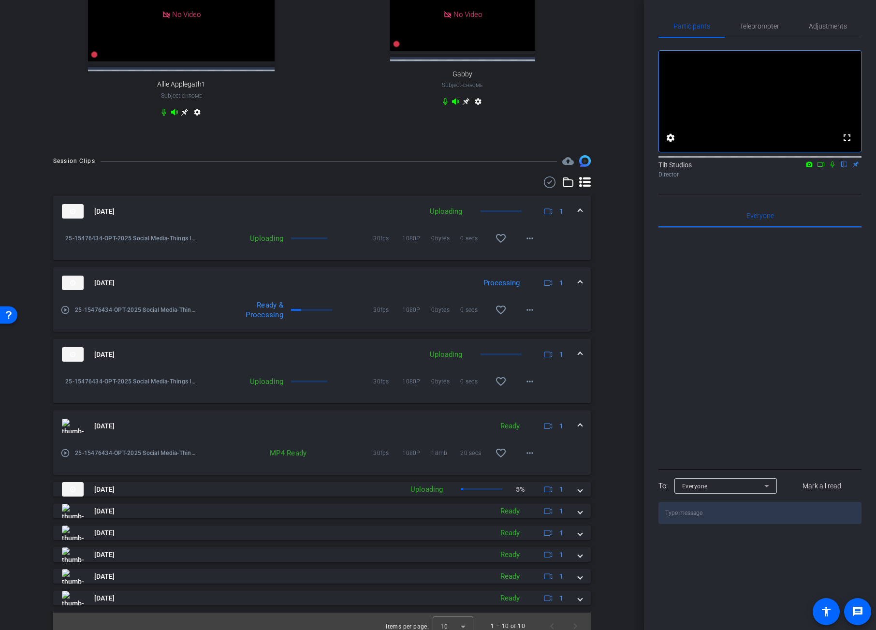
scroll to position [531, 0]
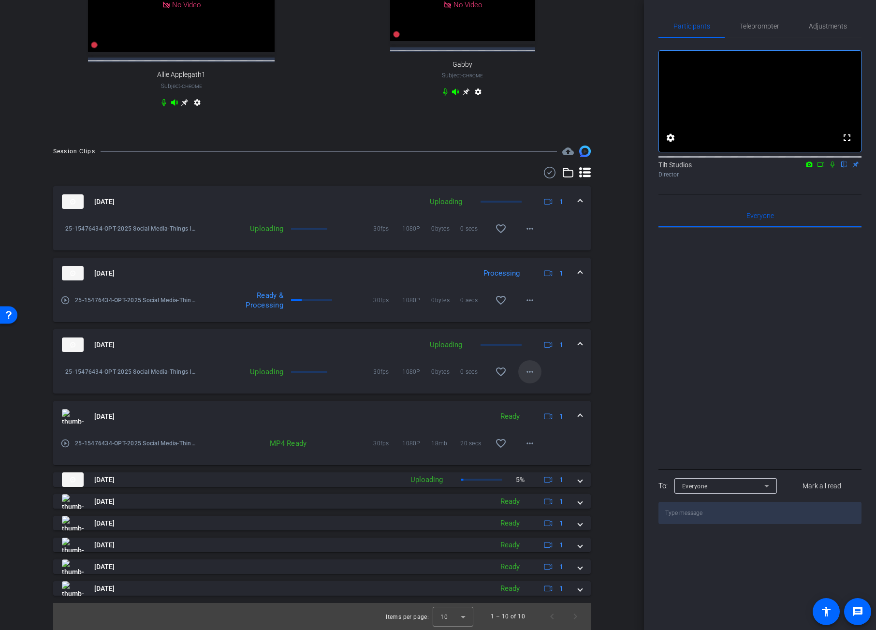
click at [528, 372] on mat-icon "more_horiz" at bounding box center [530, 372] width 12 height 12
click at [627, 350] on div at bounding box center [438, 315] width 876 height 630
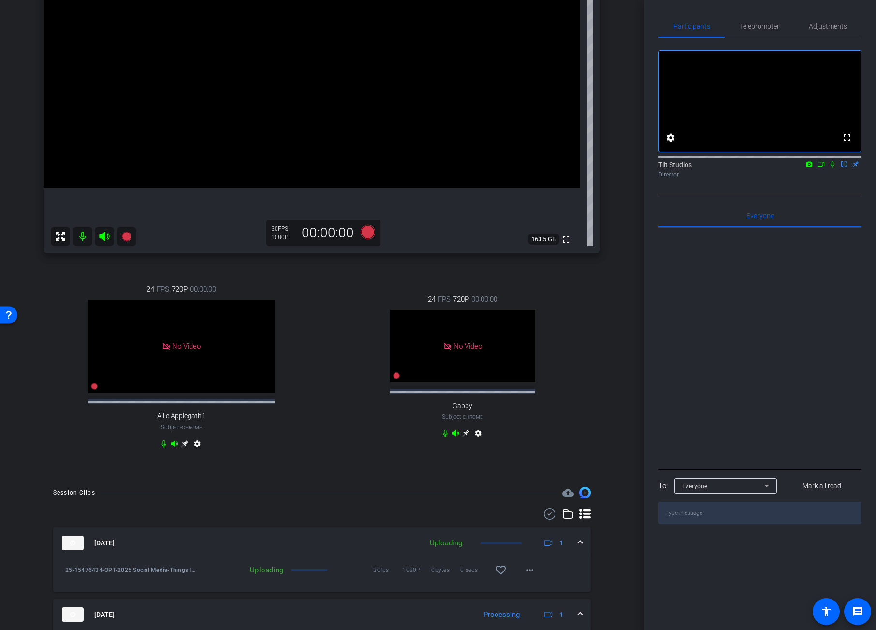
scroll to position [3, 0]
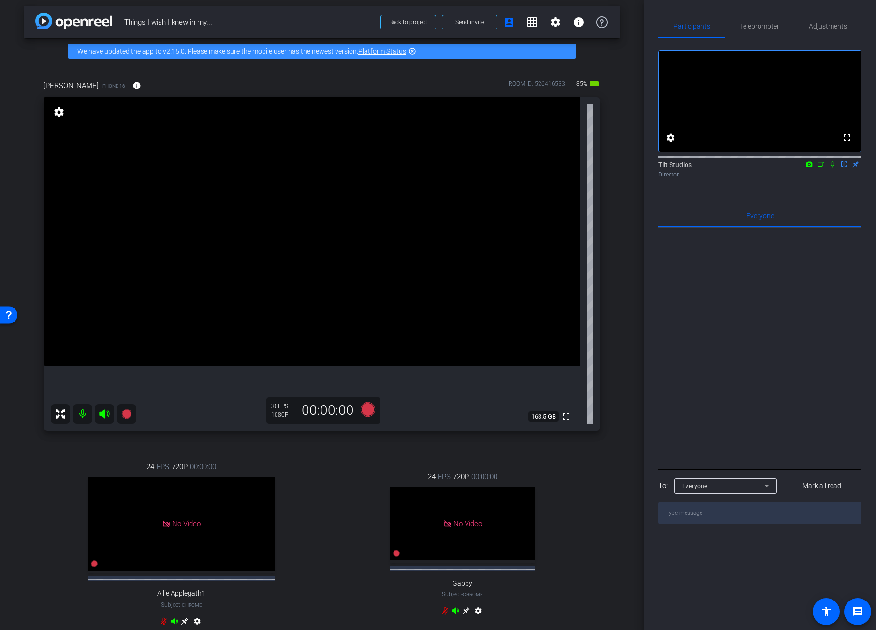
click at [126, 434] on div "Valerie Fuller iPhone 16 info ROOM ID: 526416533 85% battery_std fullscreen set…" at bounding box center [322, 359] width 596 height 590
click at [130, 411] on icon at bounding box center [127, 414] width 12 height 12
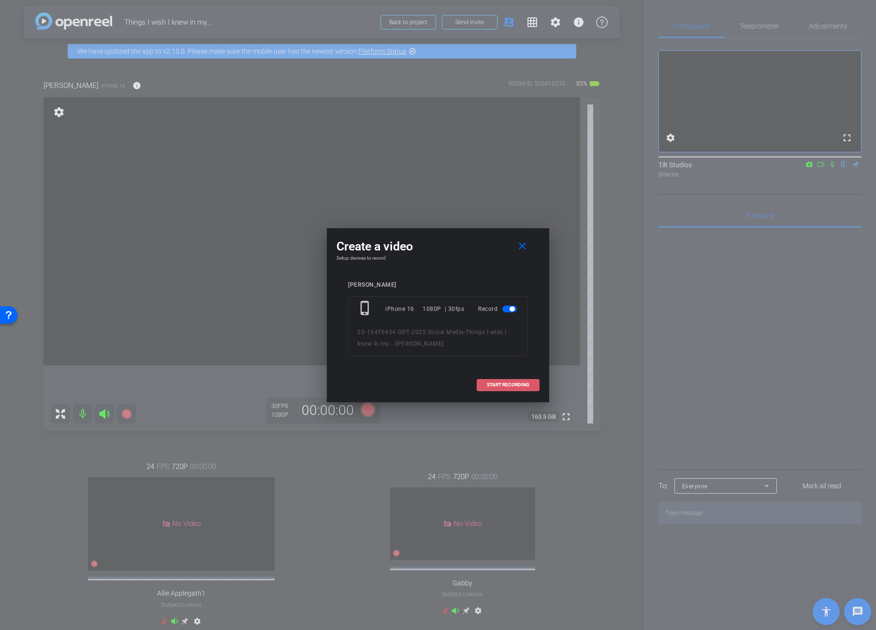
click at [481, 379] on span at bounding box center [508, 384] width 62 height 23
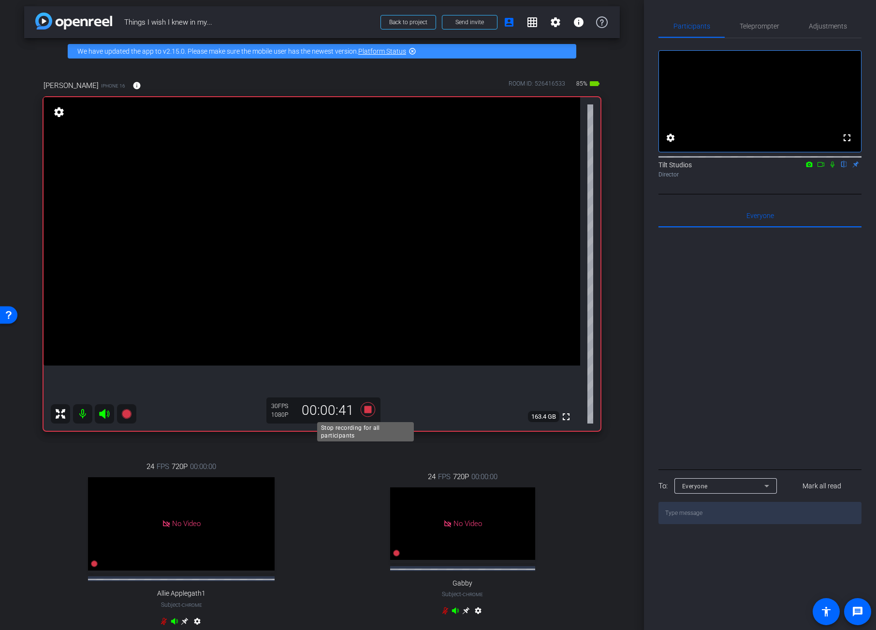
click at [364, 409] on icon at bounding box center [368, 409] width 15 height 15
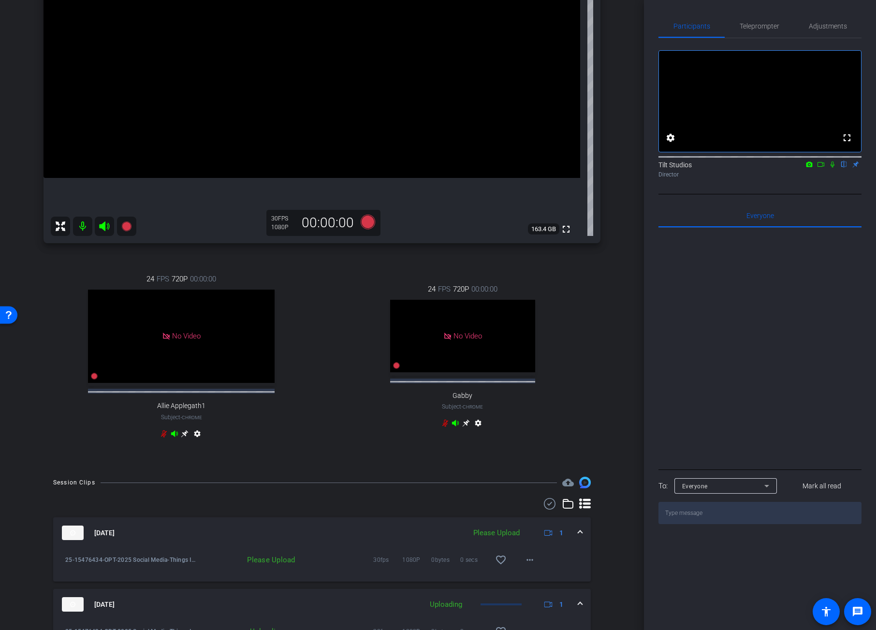
scroll to position [265, 0]
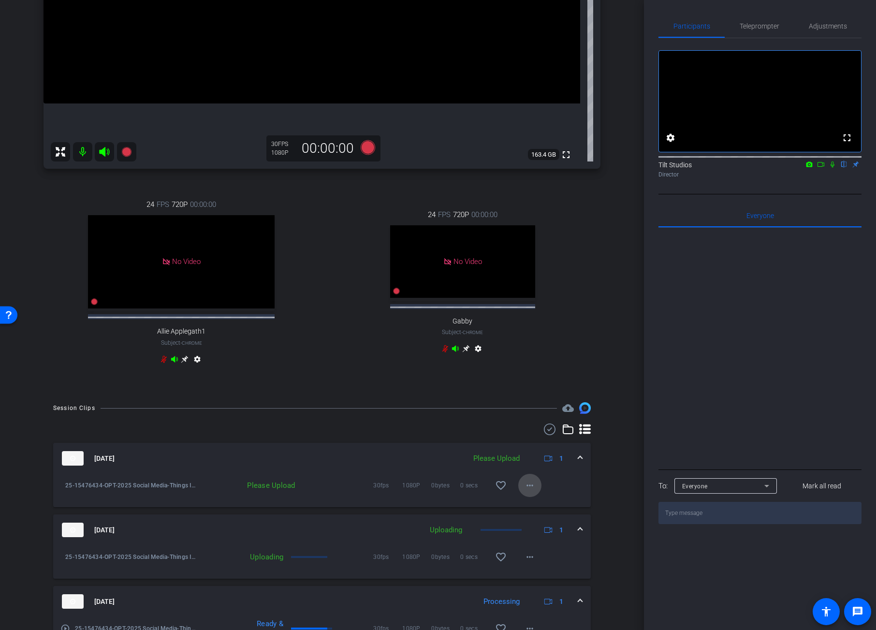
click at [527, 491] on mat-icon "more_horiz" at bounding box center [530, 486] width 12 height 12
click at [534, 512] on span "Upload" at bounding box center [540, 514] width 39 height 12
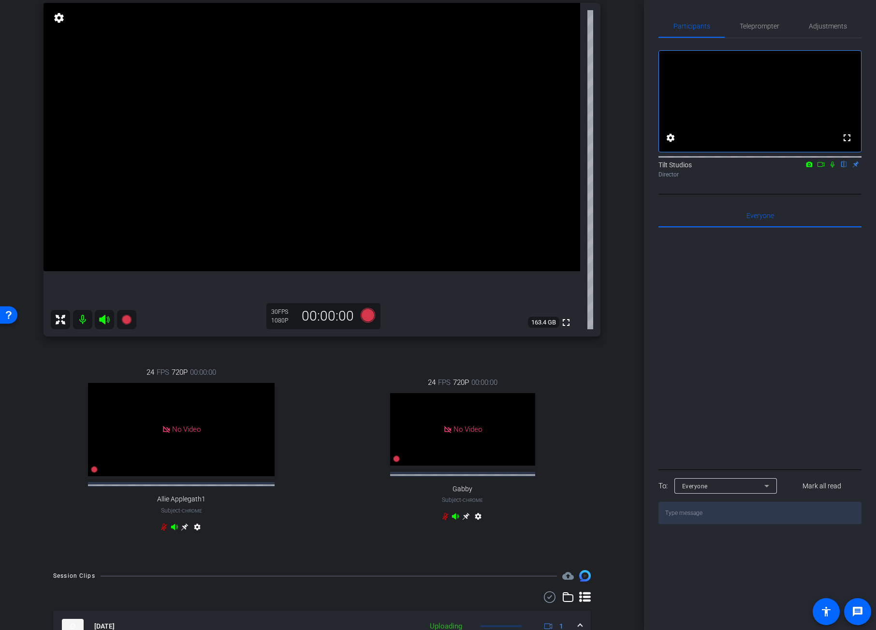
scroll to position [13, 0]
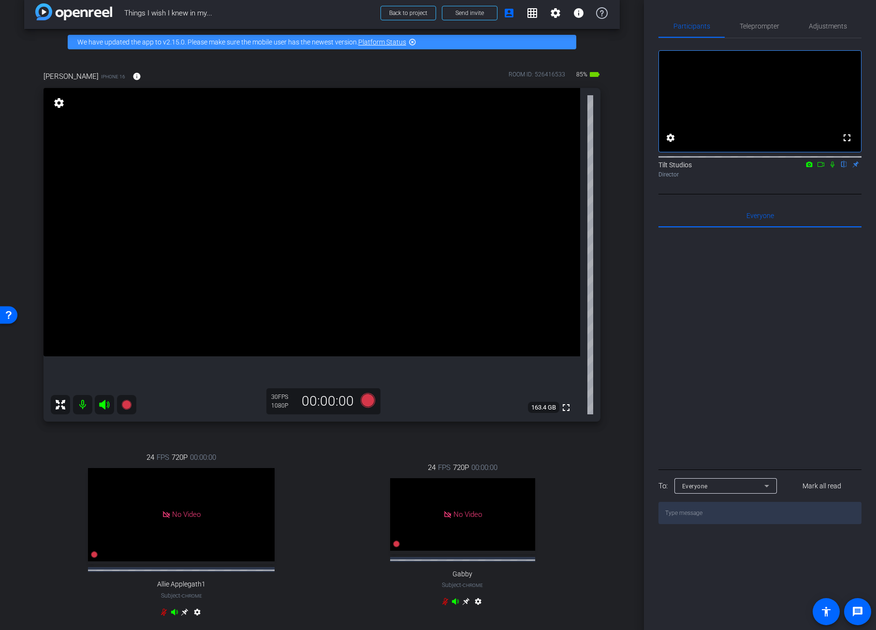
click at [615, 454] on div "arrow_back Things I wish I knew in my... Back to project Send invite account_bo…" at bounding box center [322, 302] width 644 height 630
click at [137, 356] on video at bounding box center [312, 222] width 537 height 268
click at [131, 406] on icon at bounding box center [126, 405] width 10 height 10
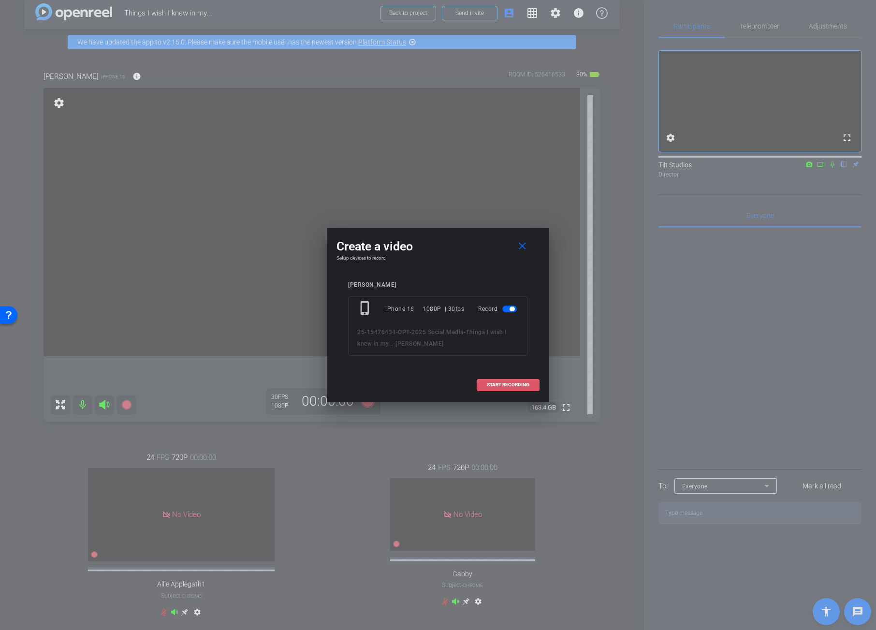
click at [503, 384] on span "START RECORDING" at bounding box center [508, 384] width 43 height 5
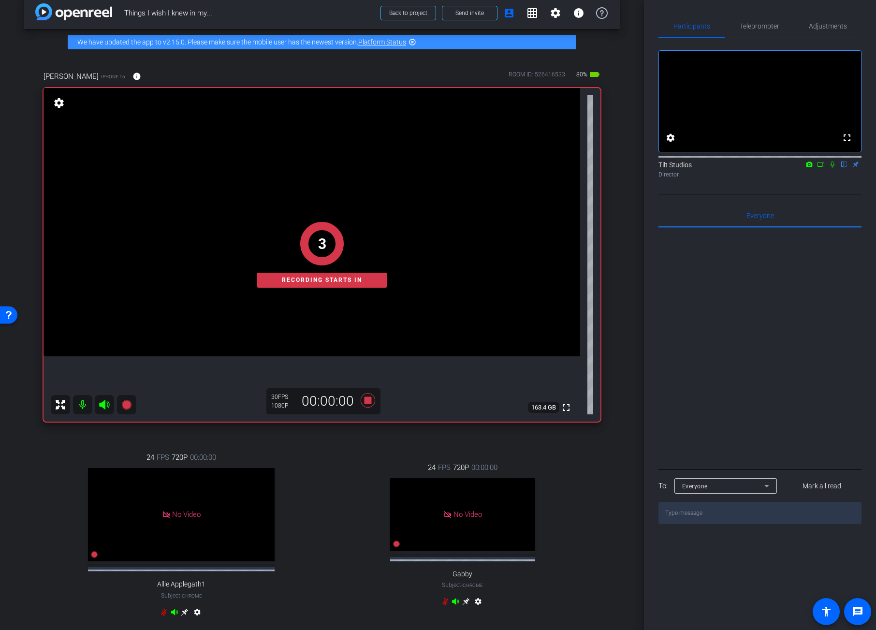
click at [617, 361] on div "arrow_back Things I wish I knew in my... Back to project Send invite account_bo…" at bounding box center [322, 302] width 644 height 630
click at [832, 168] on icon at bounding box center [833, 164] width 4 height 6
click at [835, 168] on icon at bounding box center [833, 164] width 8 height 7
click at [834, 168] on icon at bounding box center [833, 164] width 8 height 7
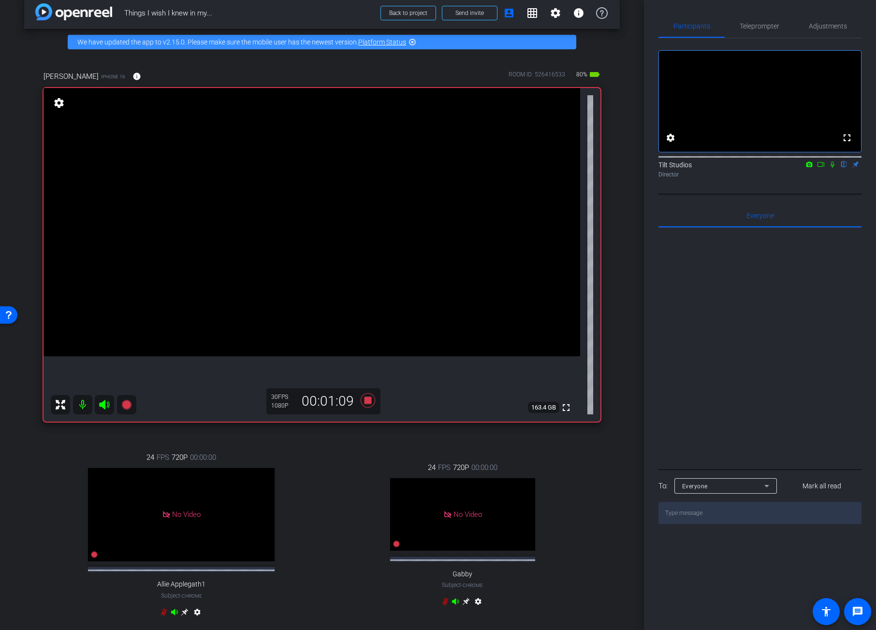
click at [834, 168] on icon at bounding box center [833, 164] width 8 height 7
click at [833, 168] on icon at bounding box center [833, 164] width 8 height 7
click at [563, 473] on div "24 FPS 720P 00:00:00 No Video Gabby Subject - Chrome settings" at bounding box center [463, 535] width 276 height 179
click at [365, 403] on icon at bounding box center [368, 400] width 15 height 15
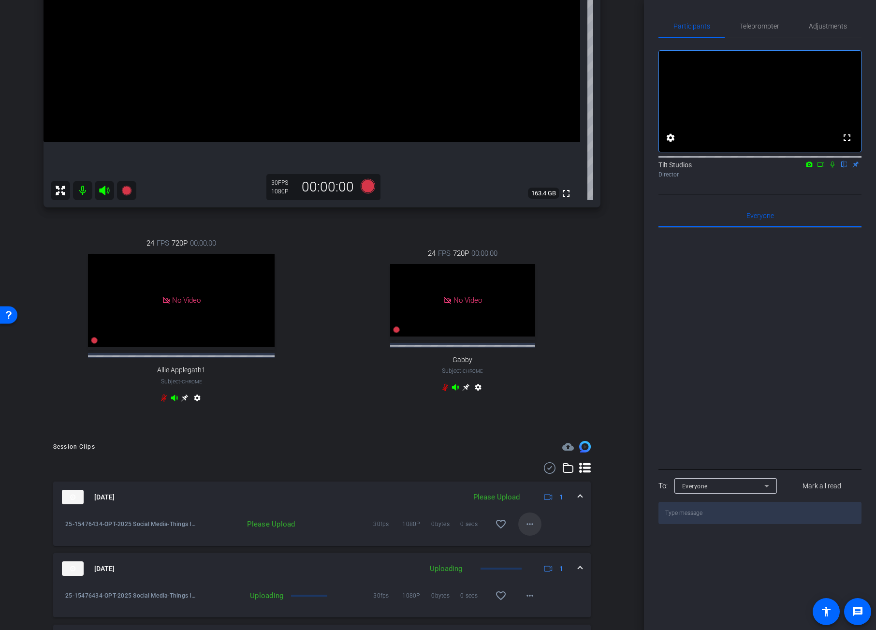
click at [526, 530] on mat-icon "more_horiz" at bounding box center [530, 524] width 12 height 12
click at [538, 550] on span "Upload" at bounding box center [540, 553] width 39 height 12
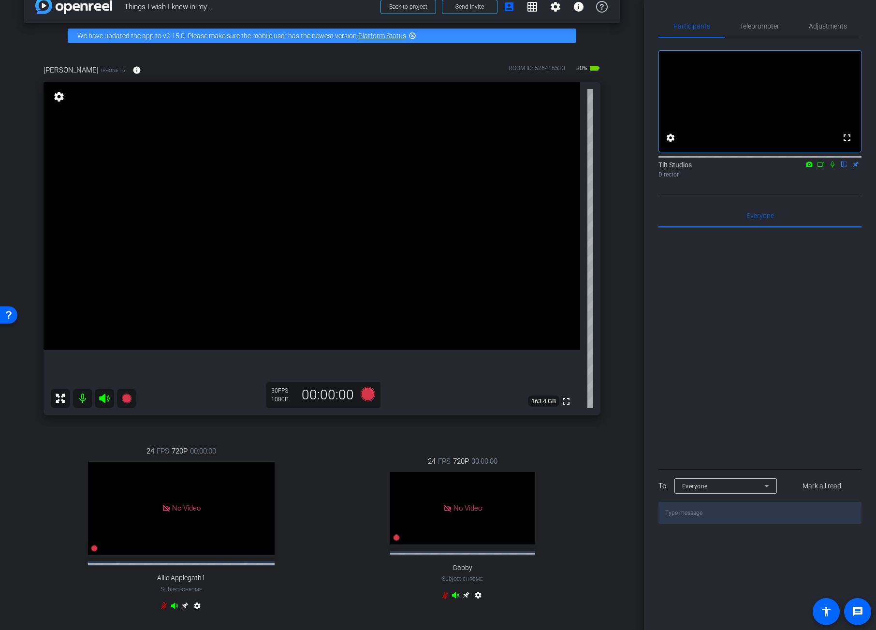
scroll to position [18, 0]
click at [295, 428] on div "Valerie Fuller iPhone 16 info ROOM ID: 526416533 80% battery_std fullscreen set…" at bounding box center [322, 344] width 596 height 590
click at [129, 398] on icon at bounding box center [126, 399] width 10 height 10
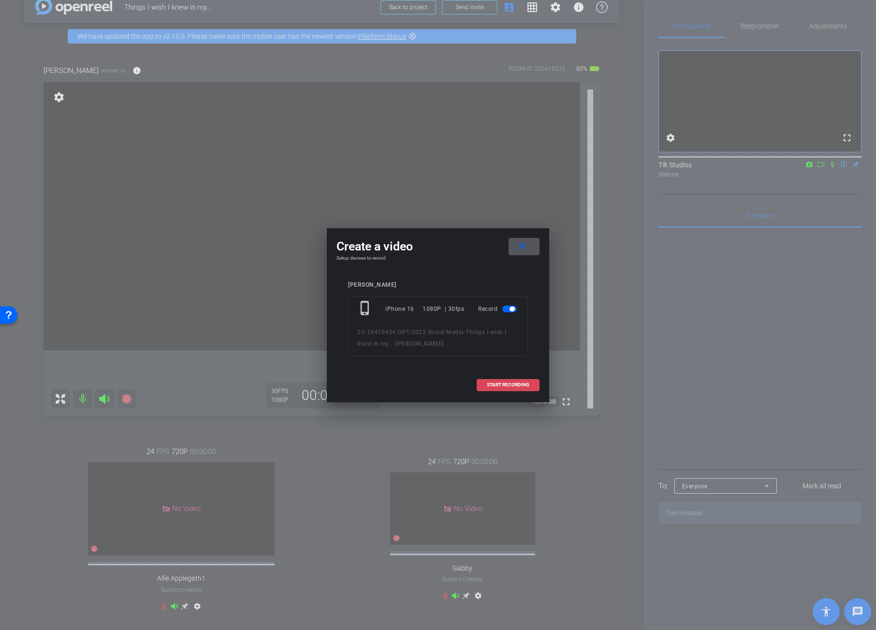
click at [517, 385] on span "START RECORDING" at bounding box center [508, 384] width 43 height 5
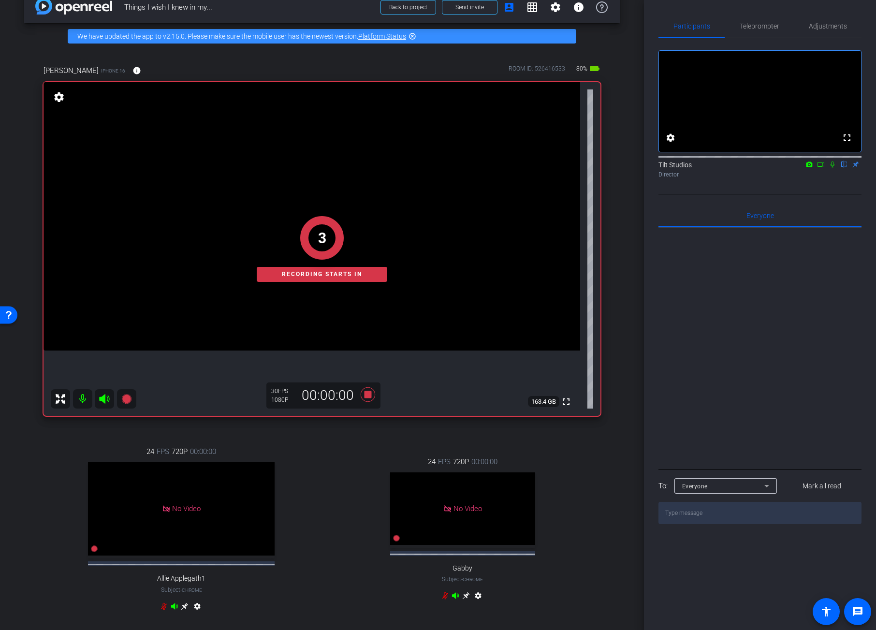
click at [618, 379] on div "arrow_back Things I wish I knew in my... Back to project Send invite account_bo…" at bounding box center [322, 297] width 644 height 630
click at [832, 168] on icon at bounding box center [833, 164] width 8 height 7
click at [832, 168] on icon at bounding box center [833, 164] width 4 height 6
click at [832, 168] on icon at bounding box center [833, 164] width 8 height 7
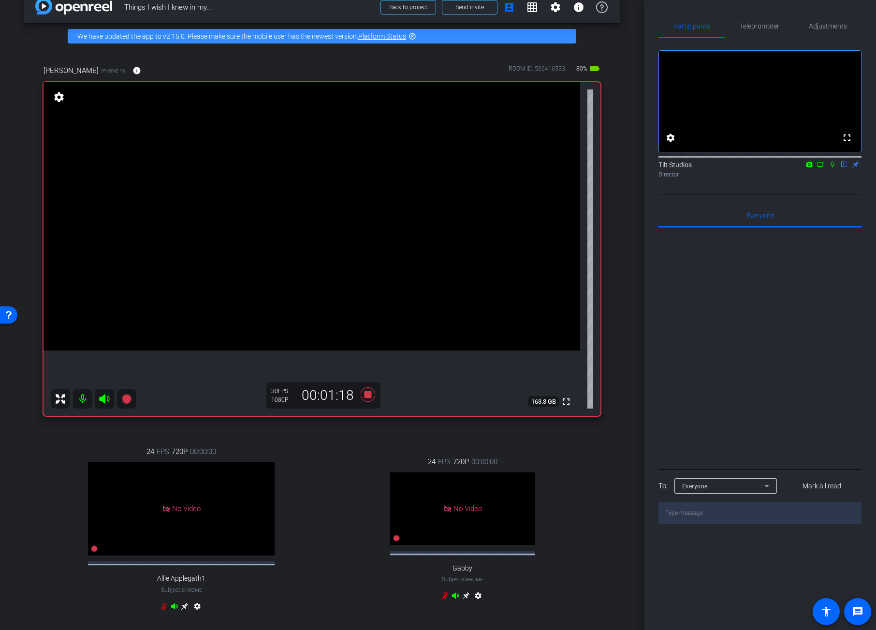
click at [832, 168] on icon at bounding box center [833, 164] width 4 height 6
click at [832, 168] on icon at bounding box center [833, 164] width 8 height 7
click at [364, 396] on icon at bounding box center [368, 394] width 15 height 15
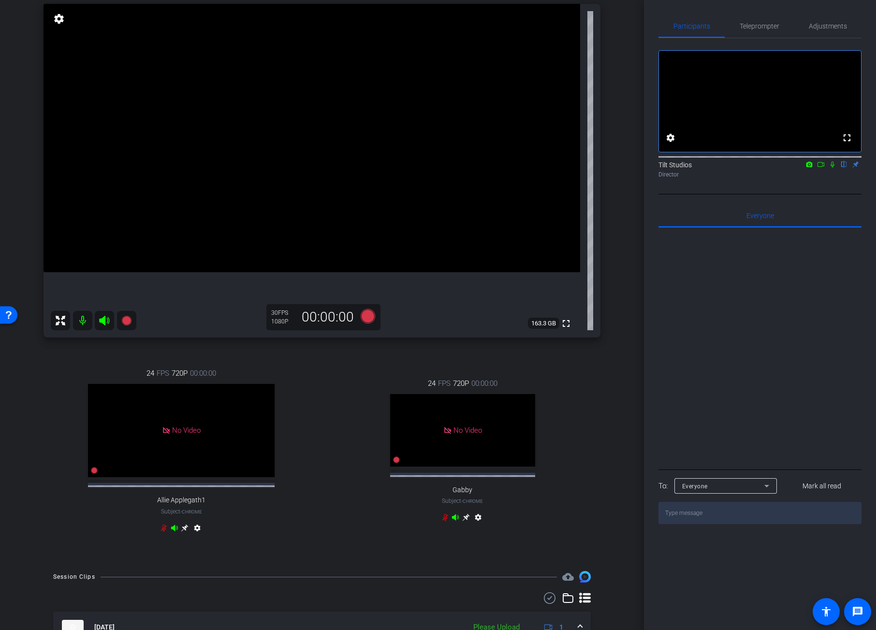
scroll to position [271, 0]
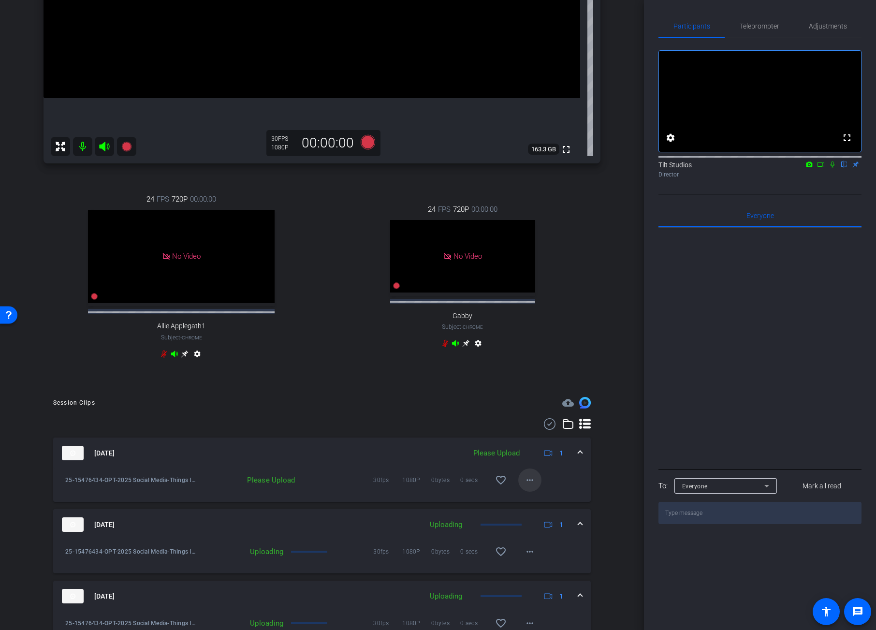
click at [528, 486] on mat-icon "more_horiz" at bounding box center [530, 480] width 12 height 12
click at [544, 509] on span "Upload" at bounding box center [540, 509] width 39 height 12
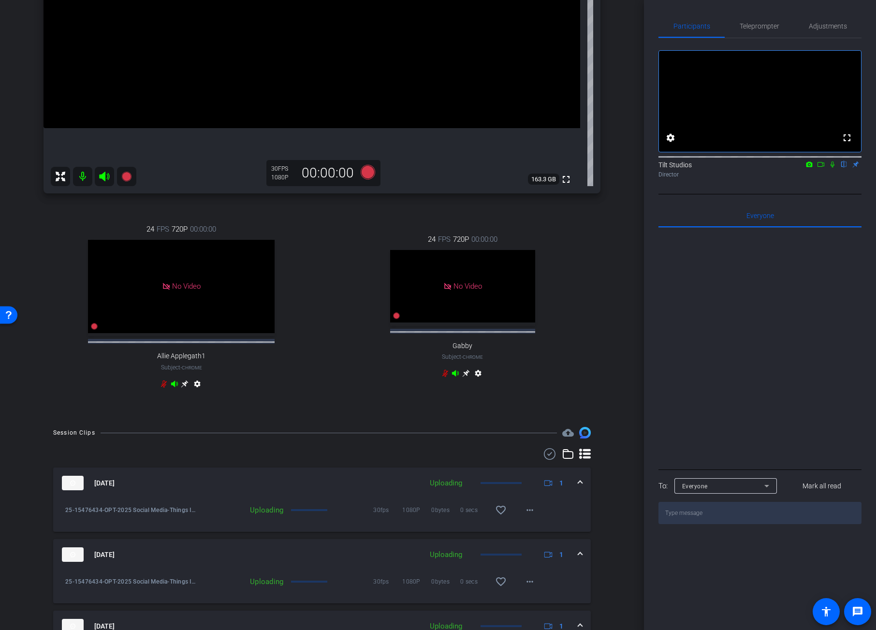
scroll to position [239, 0]
click at [589, 392] on div "24 FPS 720P 00:00:00 No Video Gabby Subject - Chrome settings" at bounding box center [463, 308] width 276 height 179
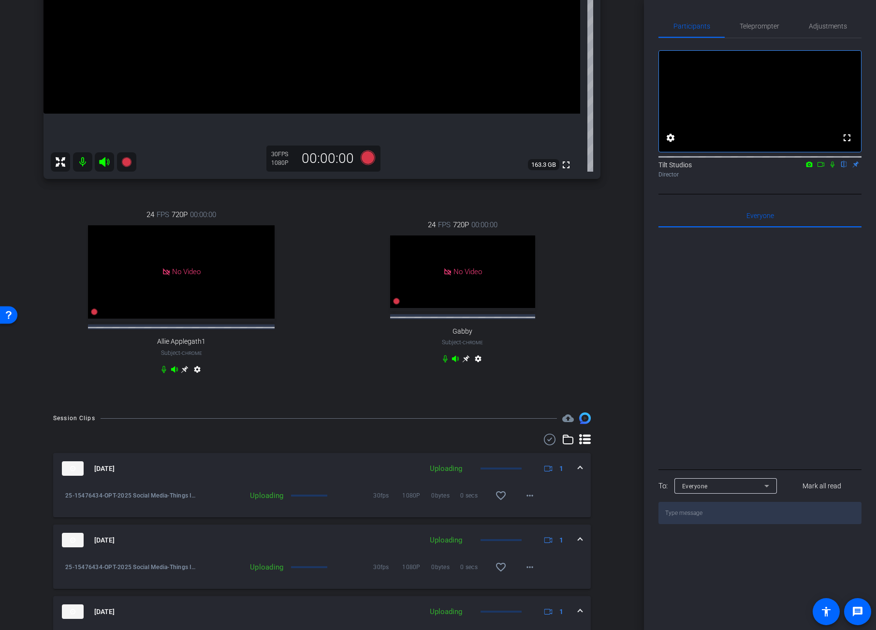
scroll to position [266, 0]
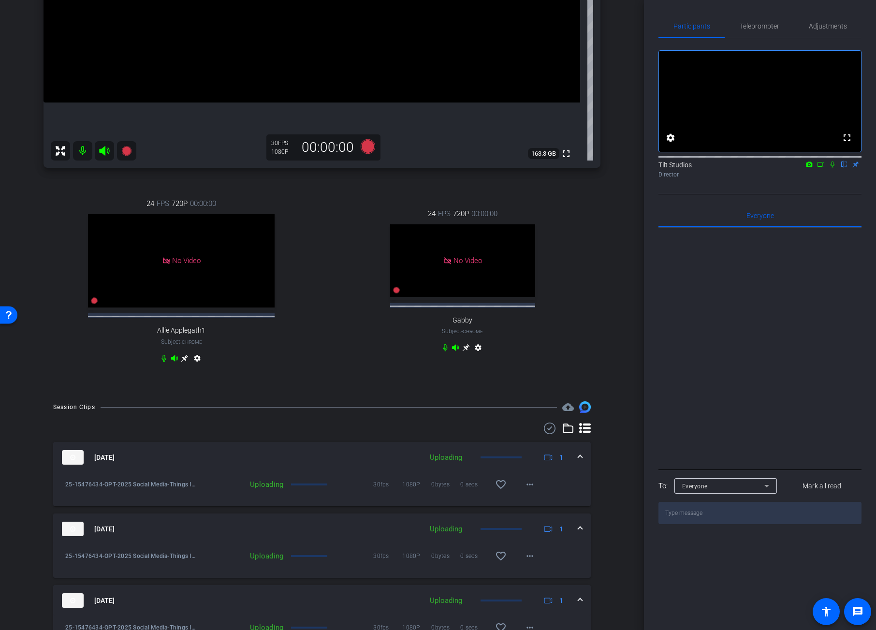
click at [832, 169] on mat-icon at bounding box center [833, 164] width 12 height 9
click at [613, 379] on div "Valerie Fuller iPhone 16 info ROOM ID: 526416533 80% battery_std fullscreen set…" at bounding box center [322, 96] width 596 height 590
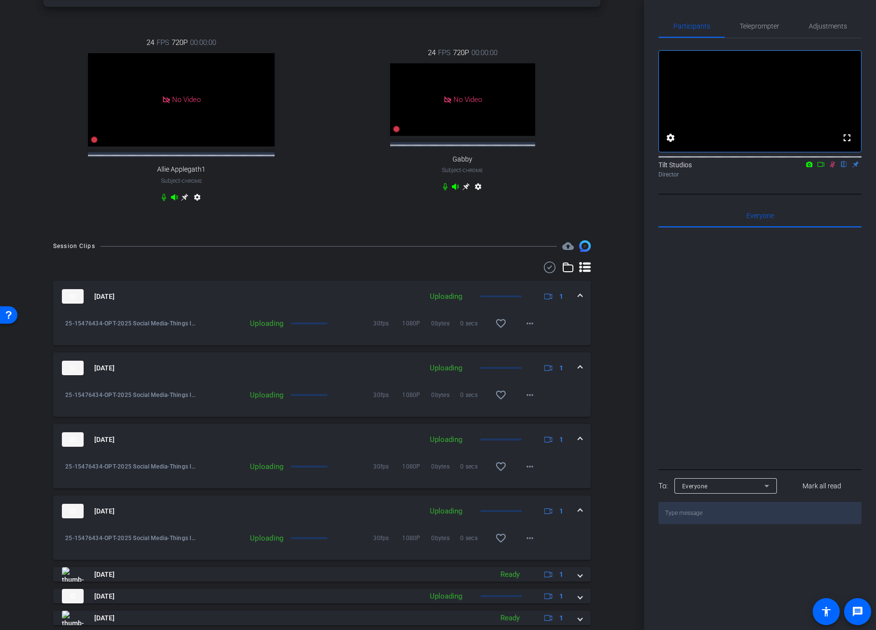
scroll to position [531, 0]
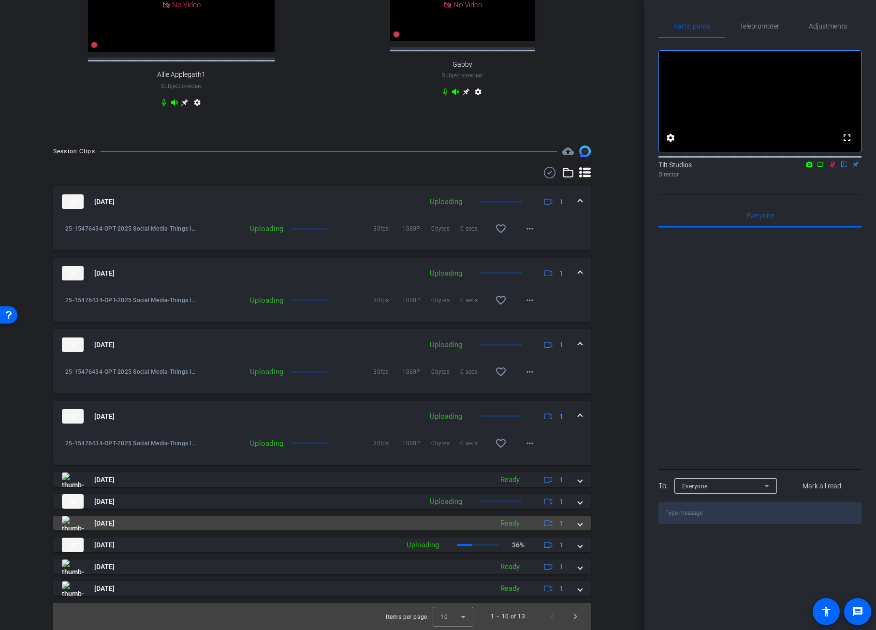
click at [577, 526] on mat-expansion-panel-header "Aug 26, 2025 Ready 1" at bounding box center [322, 523] width 538 height 15
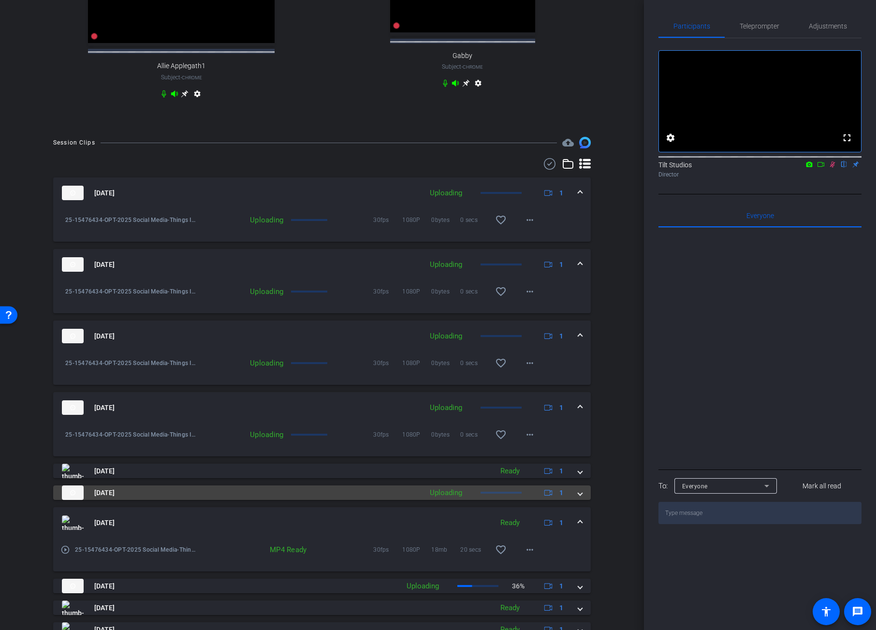
click at [578, 498] on span at bounding box center [580, 493] width 4 height 10
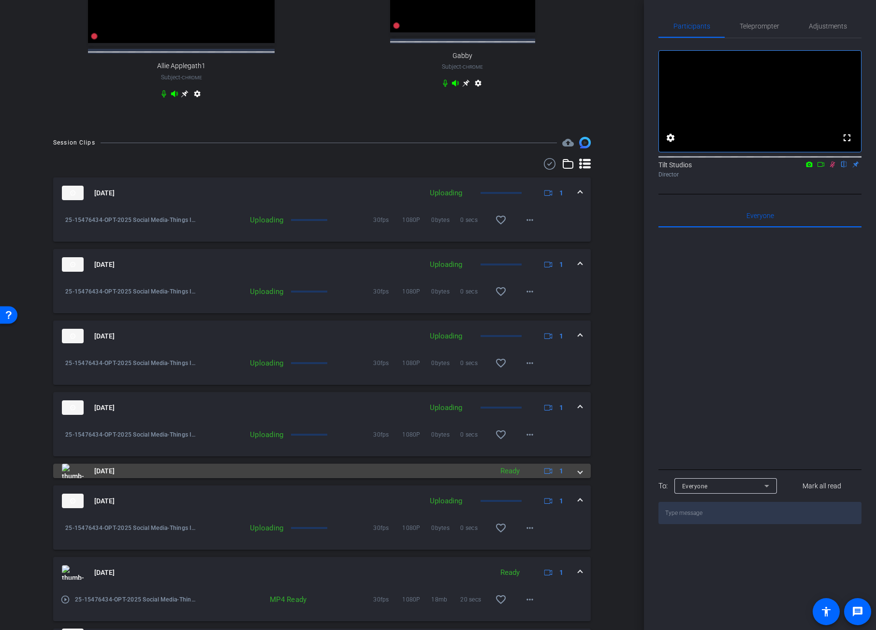
click at [578, 476] on span at bounding box center [580, 471] width 4 height 10
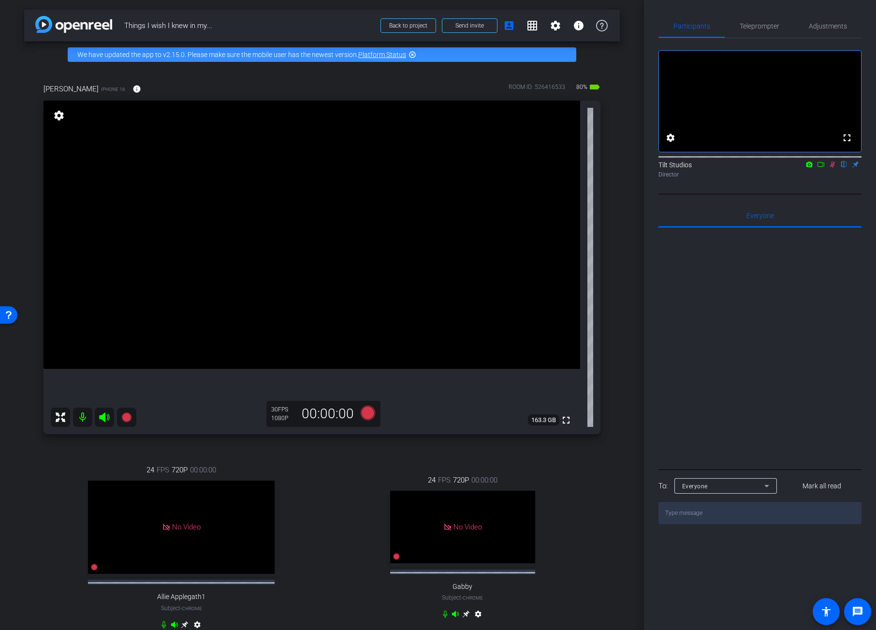
scroll to position [0, 0]
drag, startPoint x: 830, startPoint y: 175, endPoint x: 778, endPoint y: 256, distance: 96.3
click at [830, 168] on icon at bounding box center [833, 164] width 8 height 7
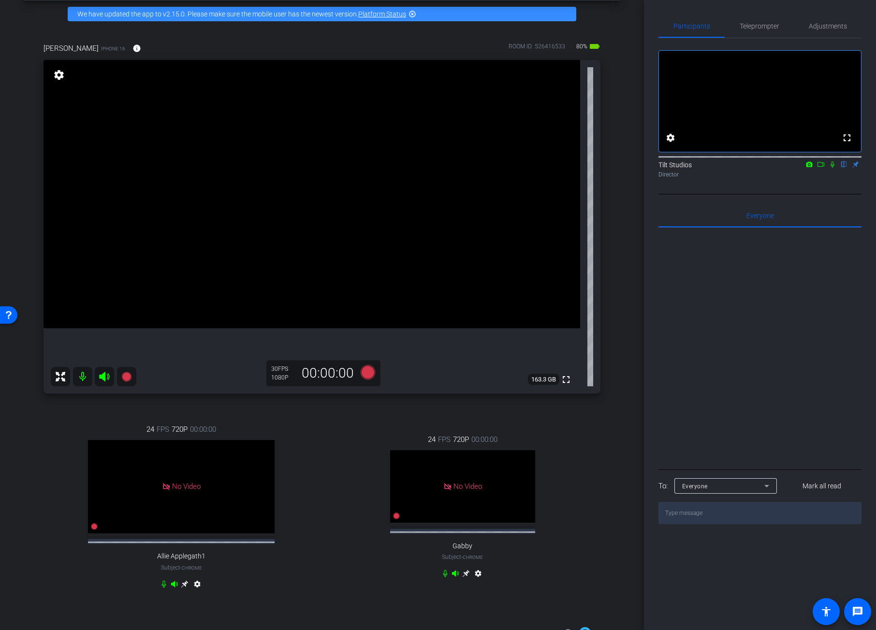
scroll to position [40, 0]
click at [124, 378] on icon at bounding box center [126, 377] width 10 height 10
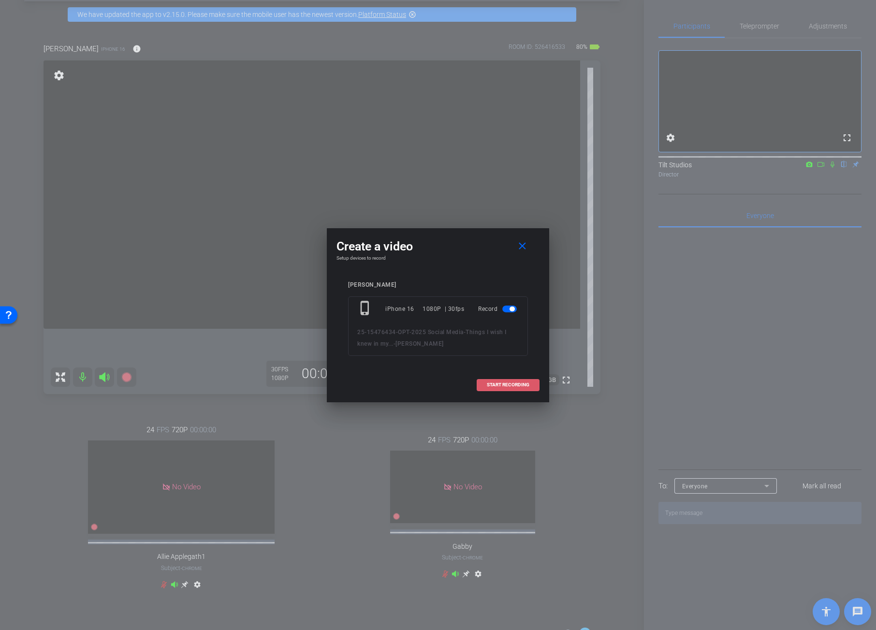
click at [517, 387] on span "START RECORDING" at bounding box center [508, 384] width 43 height 5
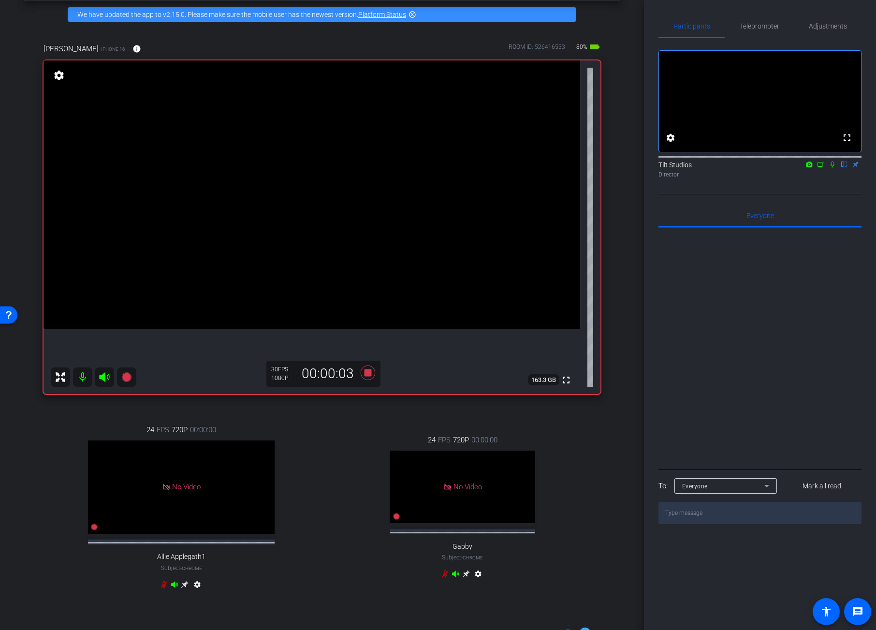
click at [832, 168] on icon at bounding box center [833, 164] width 4 height 6
click at [832, 168] on icon at bounding box center [832, 164] width 5 height 6
click at [832, 168] on icon at bounding box center [833, 164] width 4 height 6
click at [831, 168] on icon at bounding box center [832, 164] width 5 height 6
click at [831, 168] on icon at bounding box center [833, 164] width 4 height 6
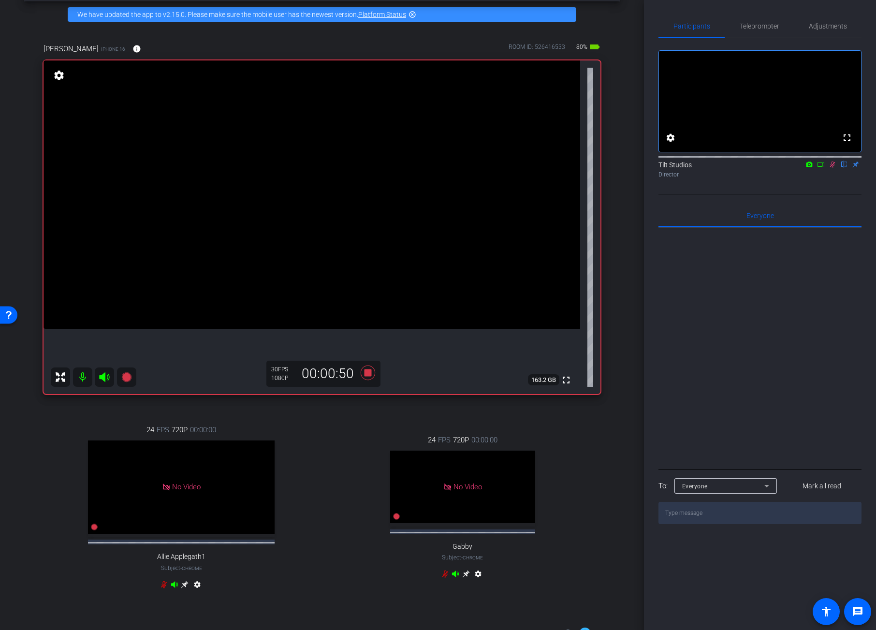
click at [835, 168] on icon at bounding box center [833, 164] width 8 height 7
click at [363, 374] on icon at bounding box center [368, 372] width 15 height 15
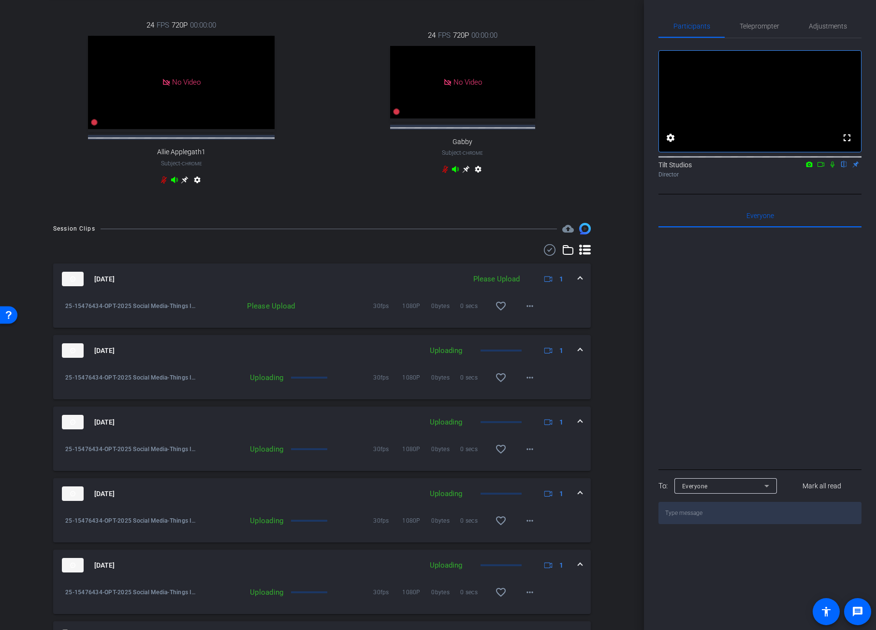
scroll to position [406, 0]
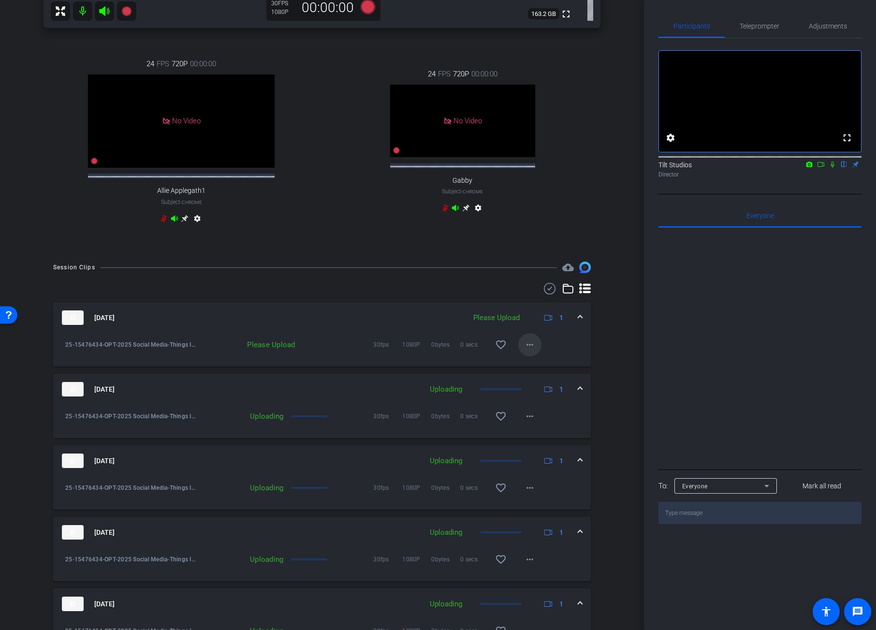
click at [531, 351] on span at bounding box center [529, 344] width 23 height 23
click at [534, 370] on span "Upload" at bounding box center [540, 373] width 39 height 12
click at [578, 323] on span at bounding box center [580, 318] width 4 height 10
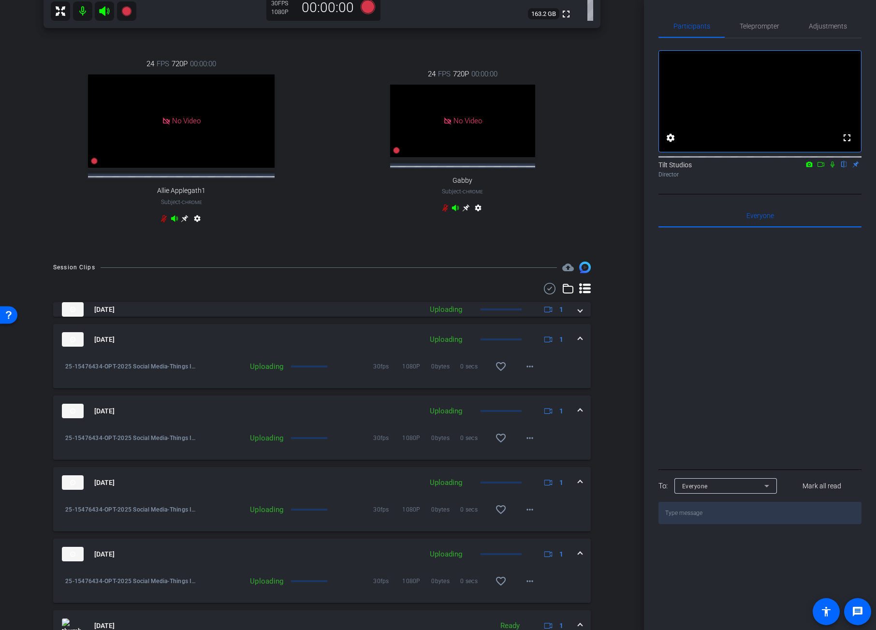
click at [578, 345] on span at bounding box center [580, 340] width 4 height 10
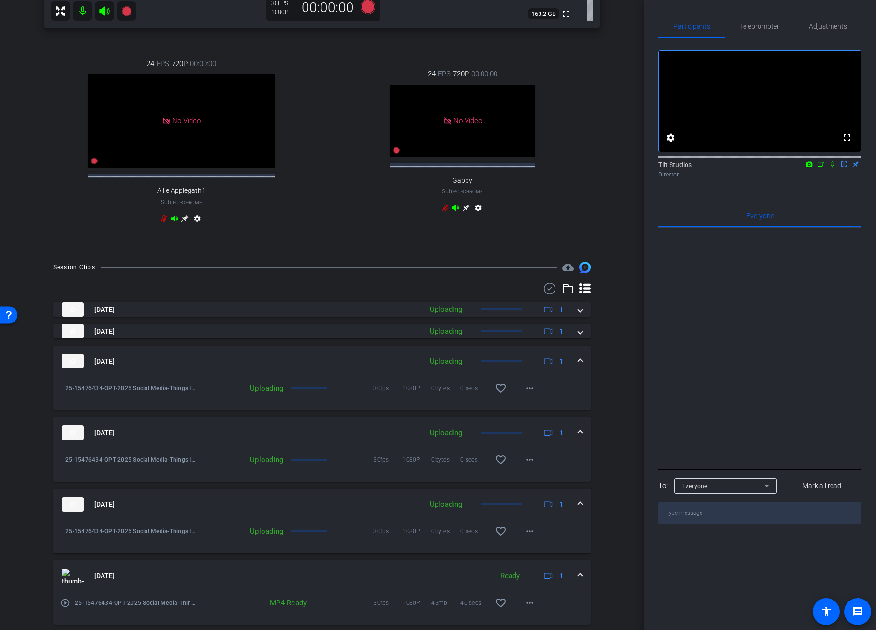
click at [578, 364] on span at bounding box center [580, 361] width 4 height 10
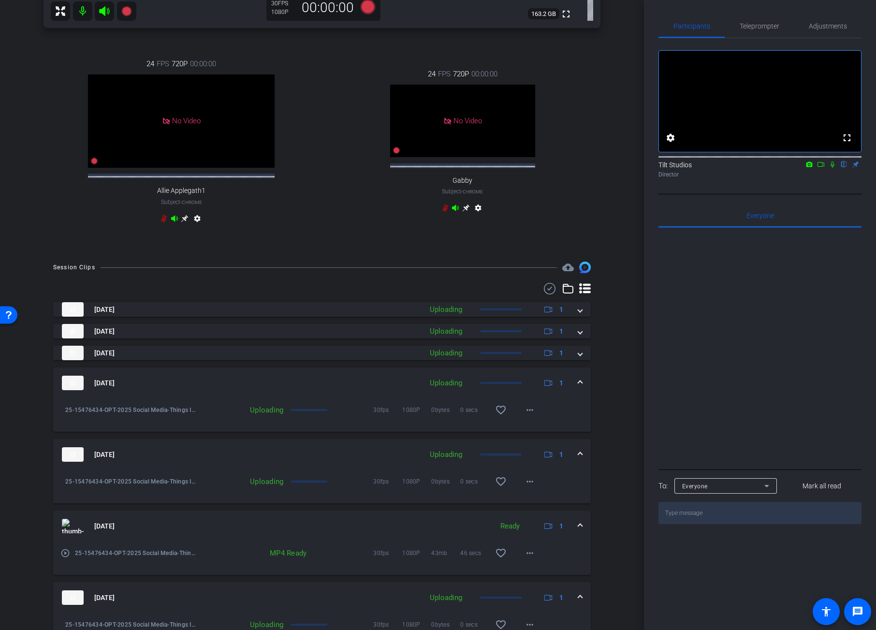
click at [578, 388] on span at bounding box center [580, 383] width 4 height 10
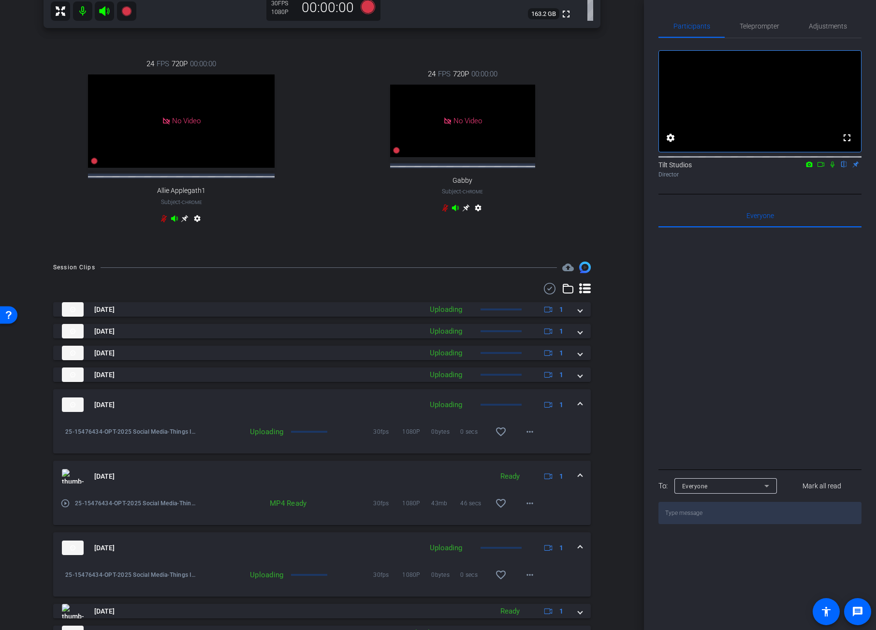
click at [578, 410] on span at bounding box center [580, 405] width 4 height 10
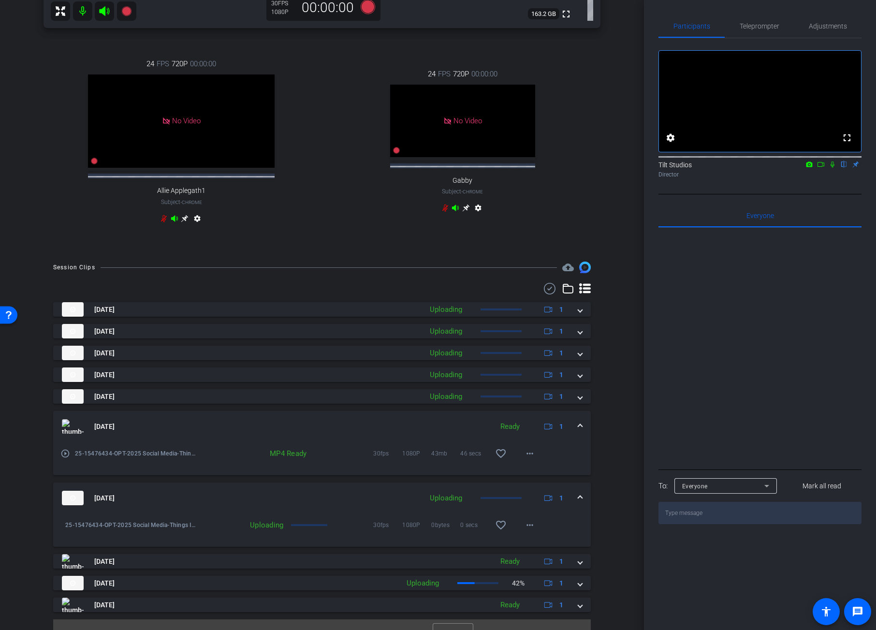
click at [578, 432] on span at bounding box center [580, 427] width 4 height 10
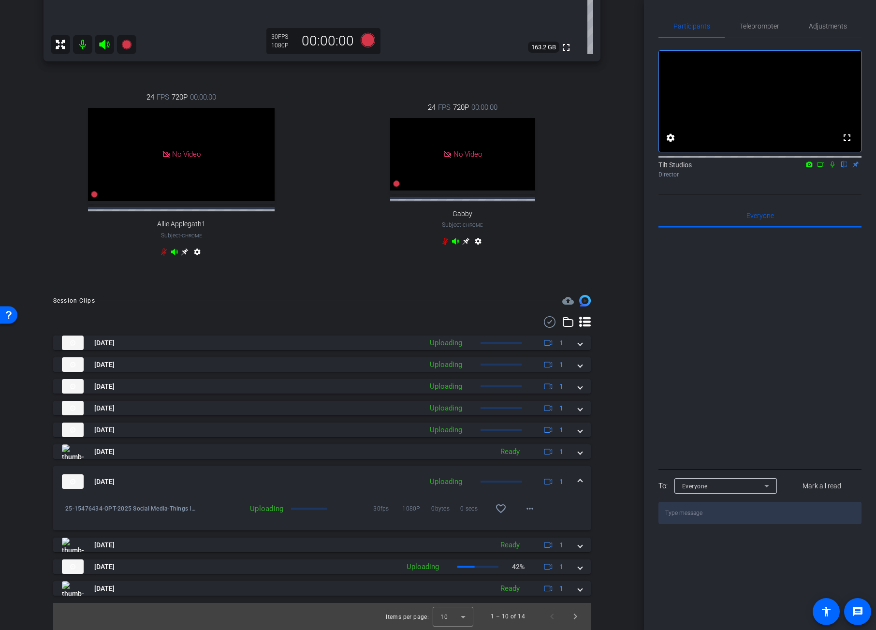
click at [578, 482] on span at bounding box center [580, 482] width 4 height 10
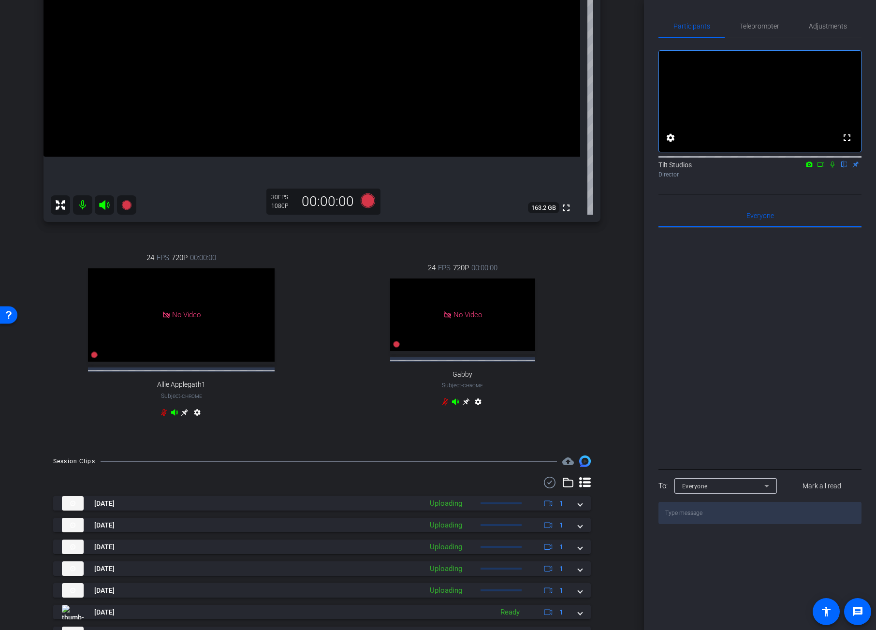
scroll to position [88, 0]
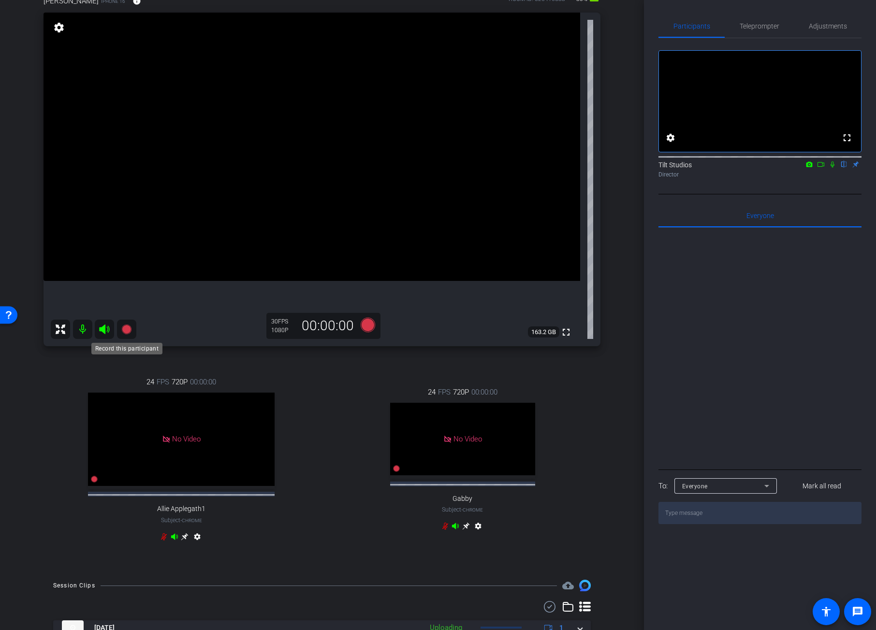
click at [125, 332] on icon at bounding box center [126, 329] width 10 height 10
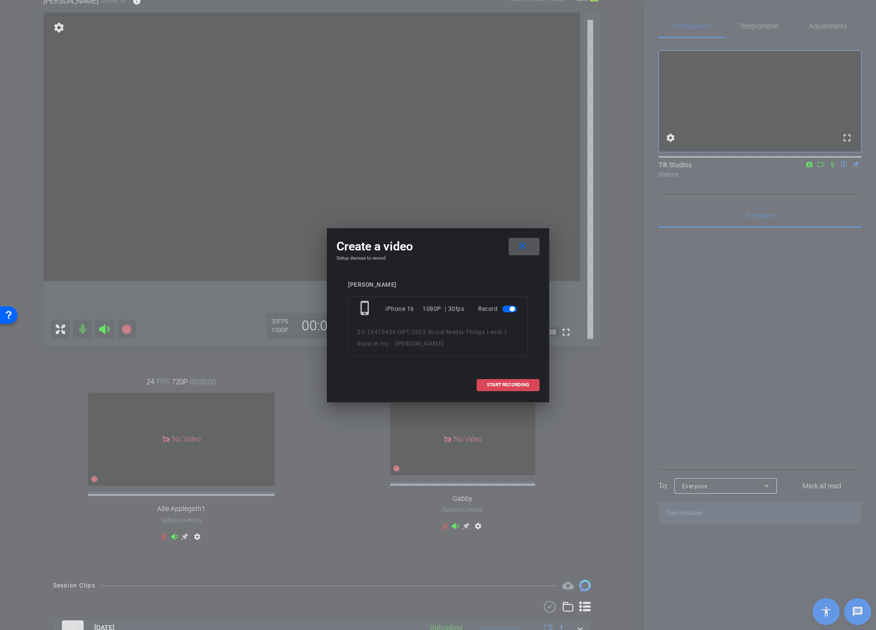
click at [514, 384] on span "START RECORDING" at bounding box center [508, 384] width 43 height 5
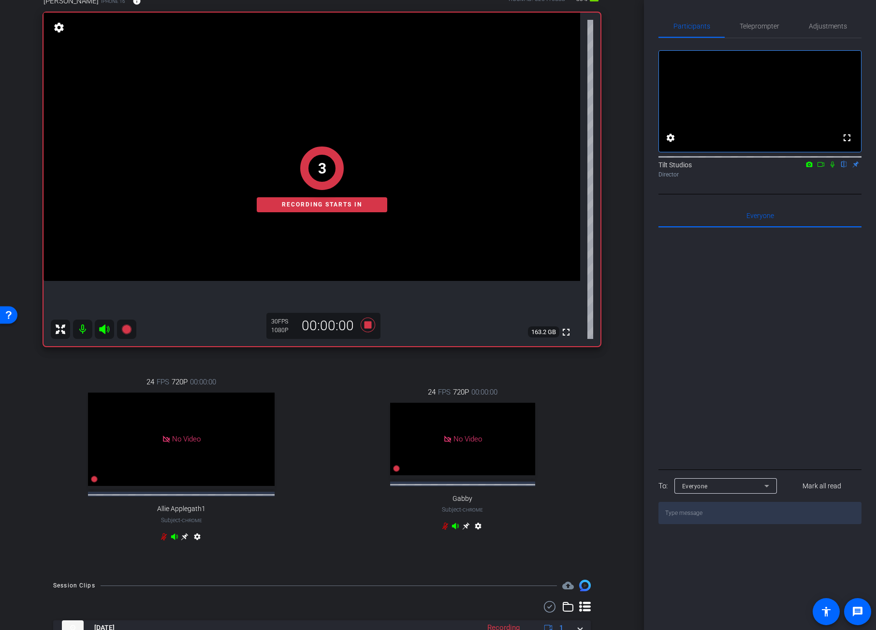
click at [623, 297] on div "arrow_back Things I wish I knew in my... Back to project Send invite account_bo…" at bounding box center [322, 227] width 644 height 630
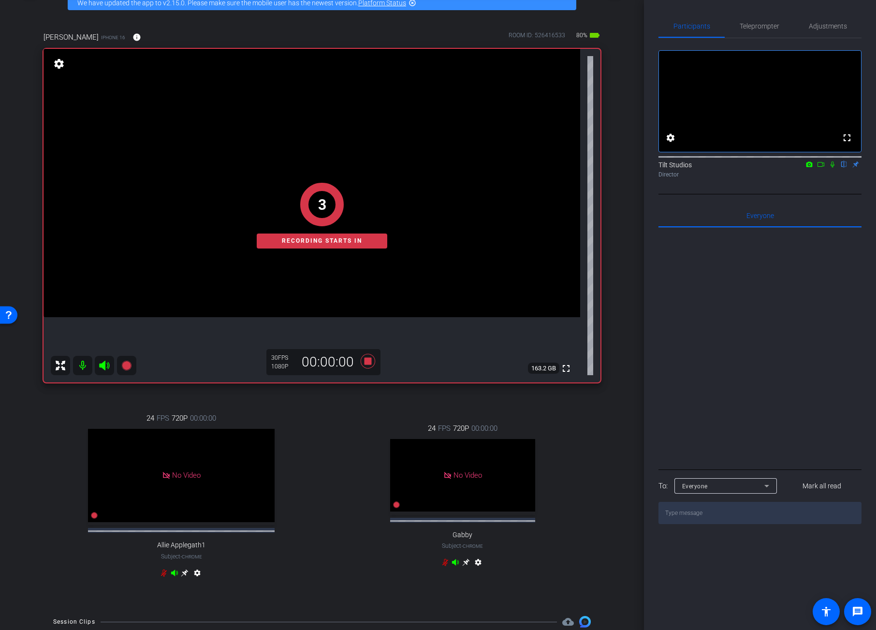
scroll to position [22, 0]
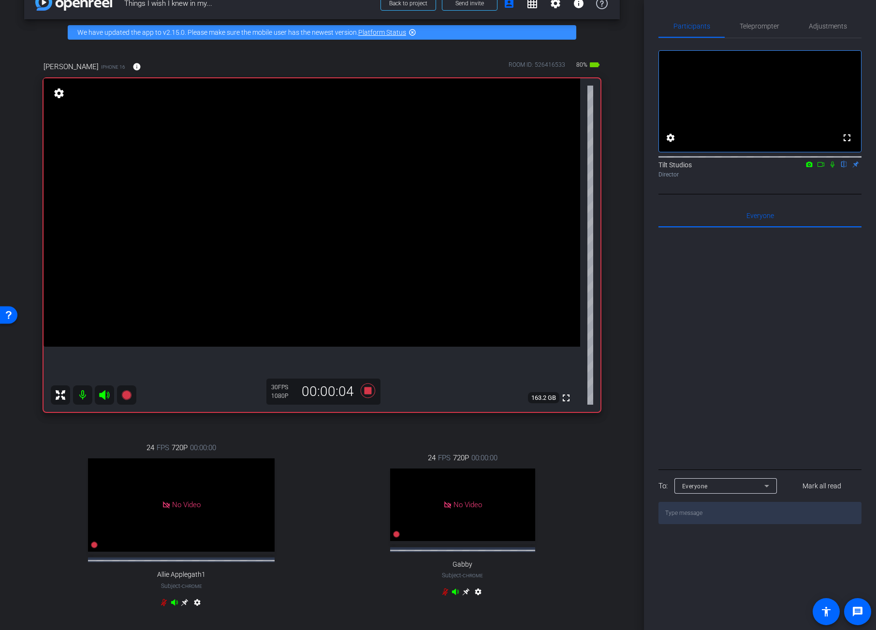
click at [832, 168] on icon at bounding box center [833, 164] width 8 height 7
click at [833, 179] on div "Tilt Studios flip Director" at bounding box center [759, 169] width 203 height 19
click at [832, 168] on icon at bounding box center [832, 164] width 5 height 6
click at [832, 168] on icon at bounding box center [833, 164] width 4 height 6
click at [834, 168] on icon at bounding box center [832, 164] width 5 height 6
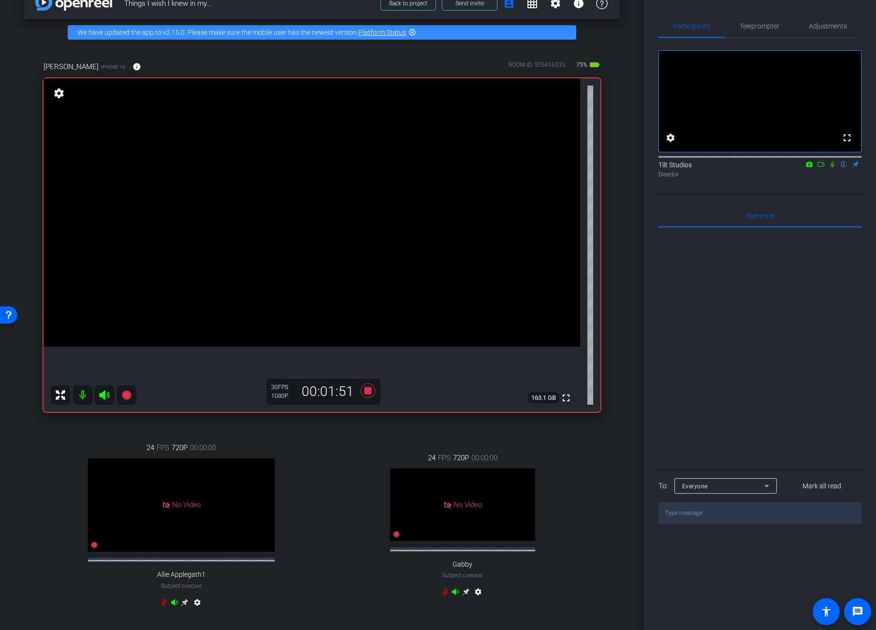
click at [831, 168] on icon at bounding box center [833, 164] width 8 height 7
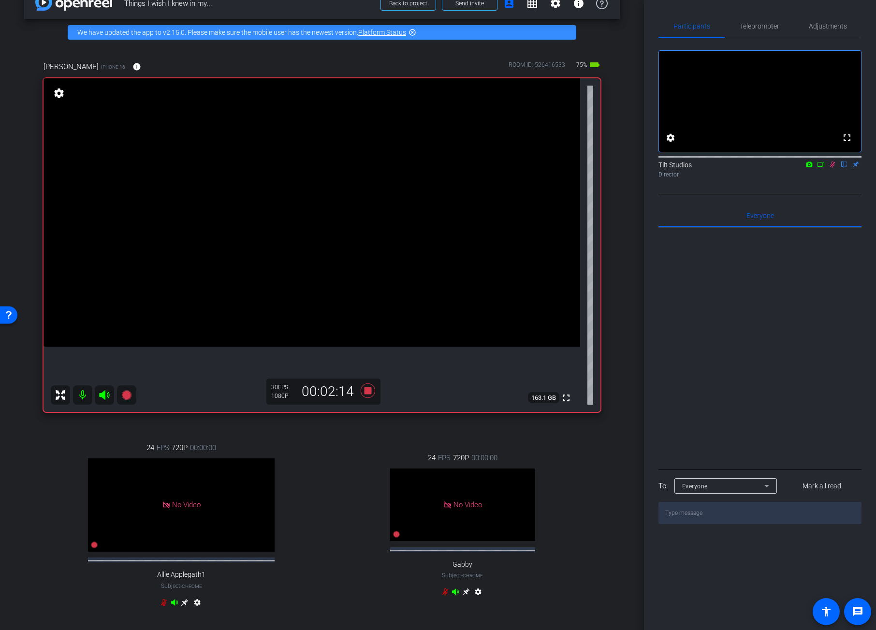
click at [831, 168] on icon at bounding box center [833, 164] width 8 height 7
click at [833, 168] on icon at bounding box center [833, 164] width 8 height 7
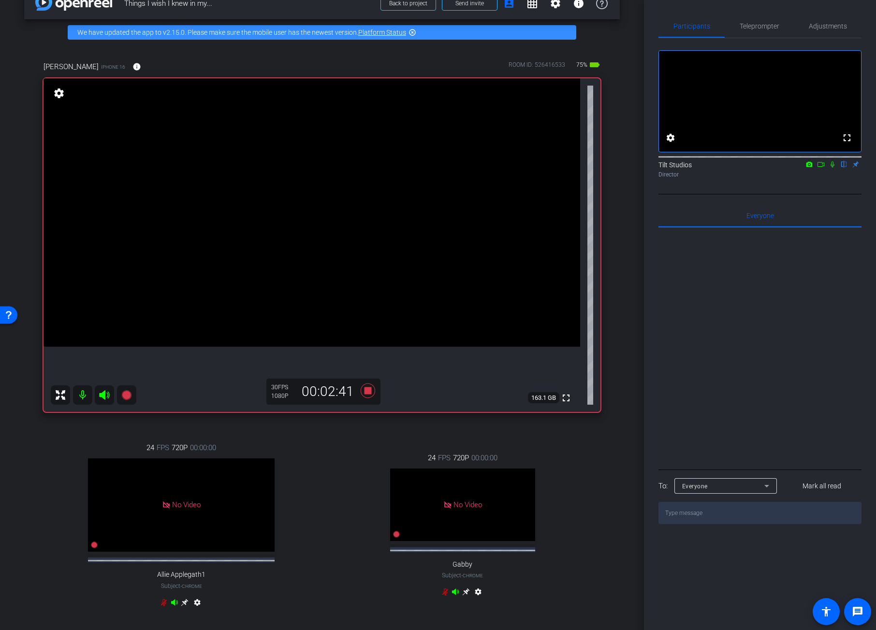
click at [833, 168] on icon at bounding box center [833, 164] width 8 height 7
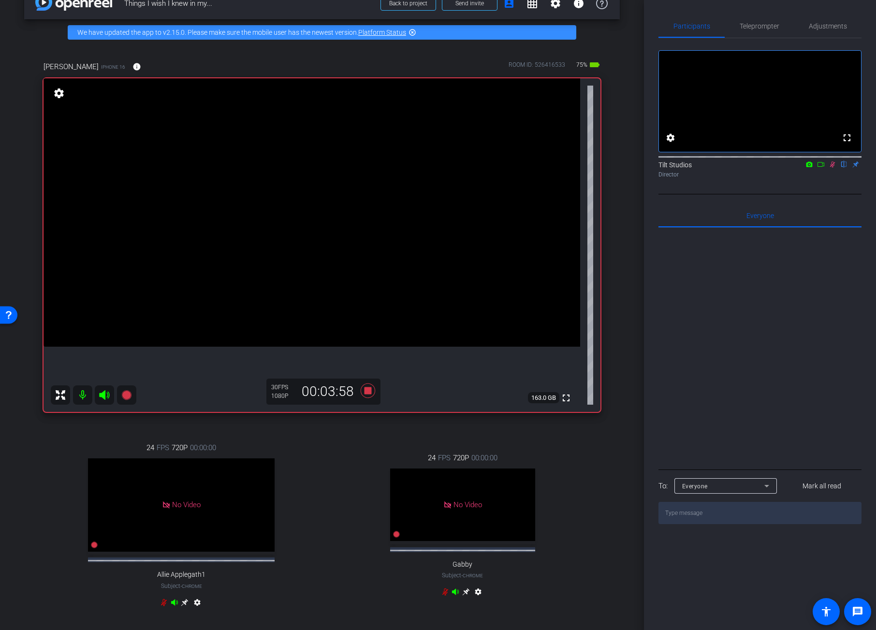
click at [833, 168] on icon at bounding box center [832, 164] width 5 height 6
click at [833, 168] on icon at bounding box center [833, 164] width 4 height 6
click at [833, 168] on icon at bounding box center [832, 164] width 5 height 6
click at [833, 168] on icon at bounding box center [833, 164] width 4 height 6
click at [833, 168] on icon at bounding box center [832, 164] width 5 height 6
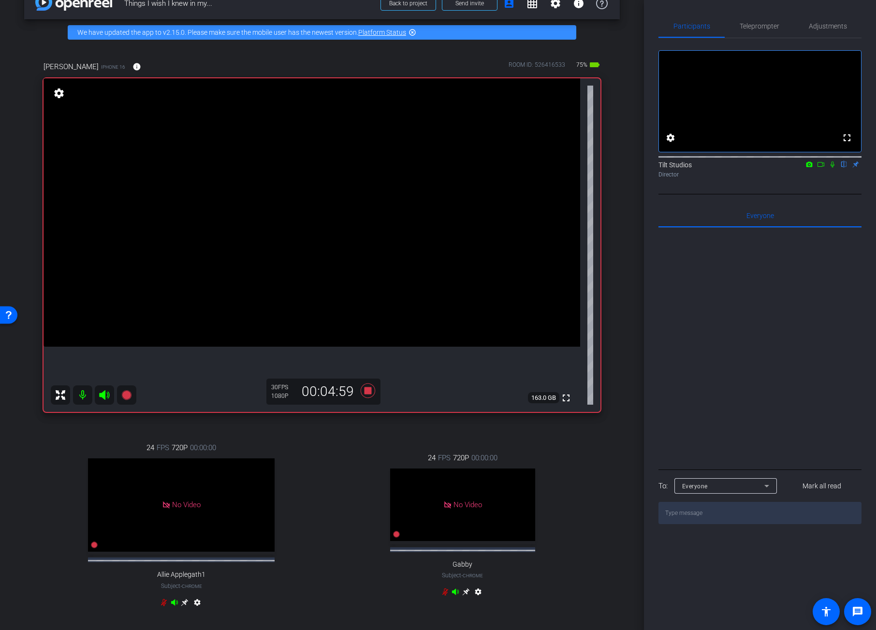
click at [833, 168] on icon at bounding box center [833, 164] width 4 height 6
click at [833, 168] on icon at bounding box center [832, 164] width 5 height 6
click at [833, 168] on icon at bounding box center [833, 164] width 4 height 6
click at [833, 168] on icon at bounding box center [832, 164] width 5 height 6
click at [829, 168] on icon at bounding box center [833, 164] width 8 height 7
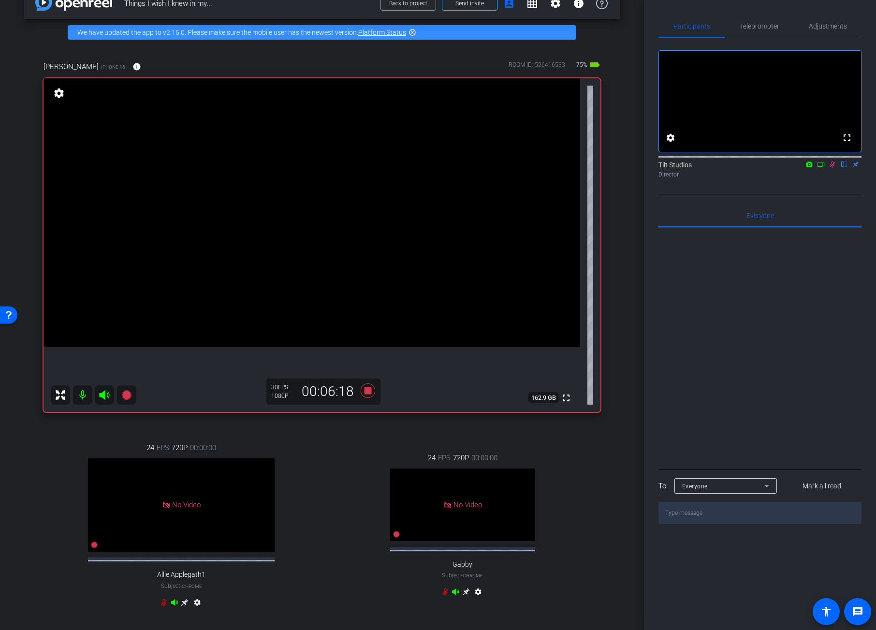
click at [830, 168] on icon at bounding box center [833, 164] width 8 height 7
click at [831, 168] on icon at bounding box center [833, 164] width 8 height 7
drag, startPoint x: 365, startPoint y: 428, endPoint x: 363, endPoint y: 409, distance: 19.6
click at [365, 428] on div "24 FPS 720P 00:00:00 No Video Allie Applegath1 Subject - Chrome settings 24 FPS…" at bounding box center [322, 526] width 557 height 200
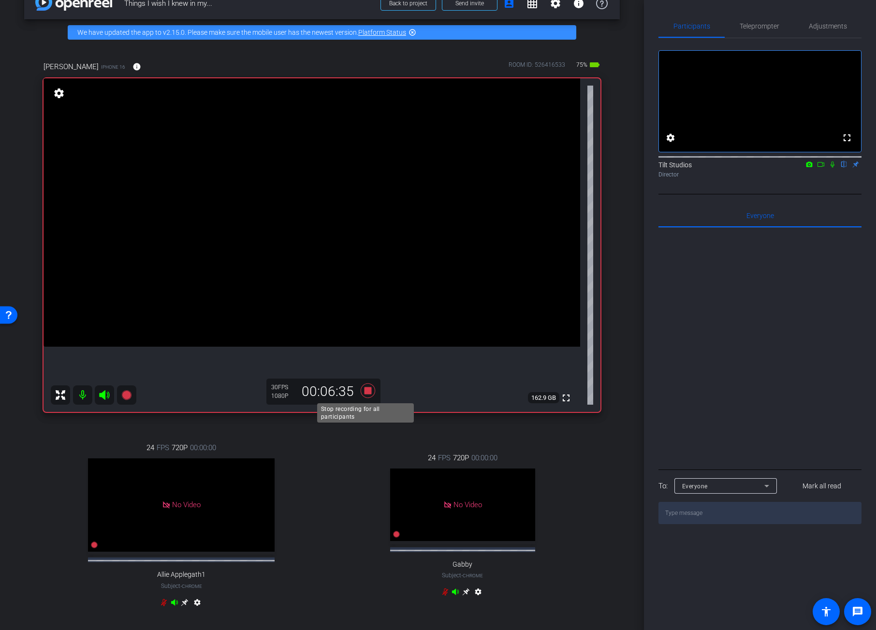
click at [362, 389] on icon at bounding box center [368, 390] width 15 height 15
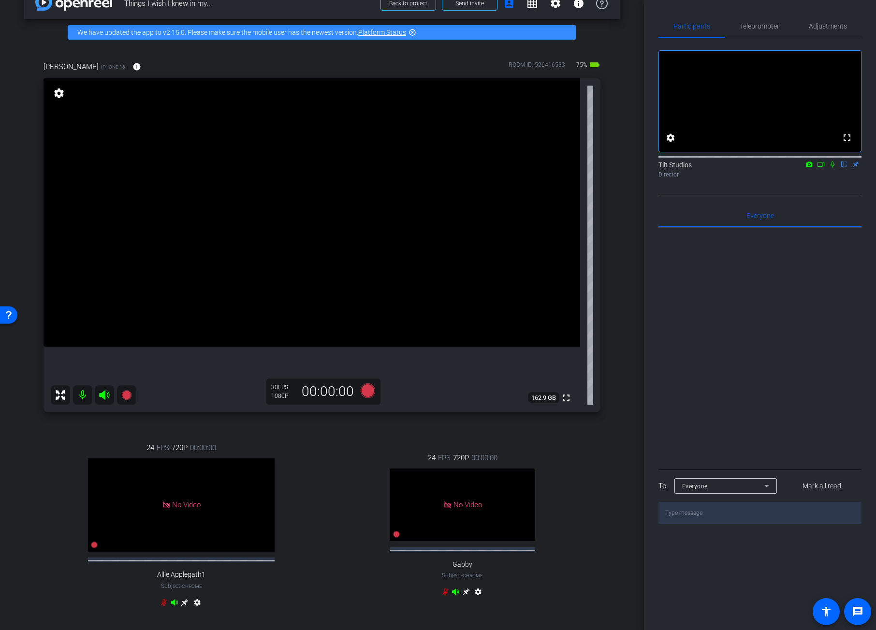
scroll to position [317, 0]
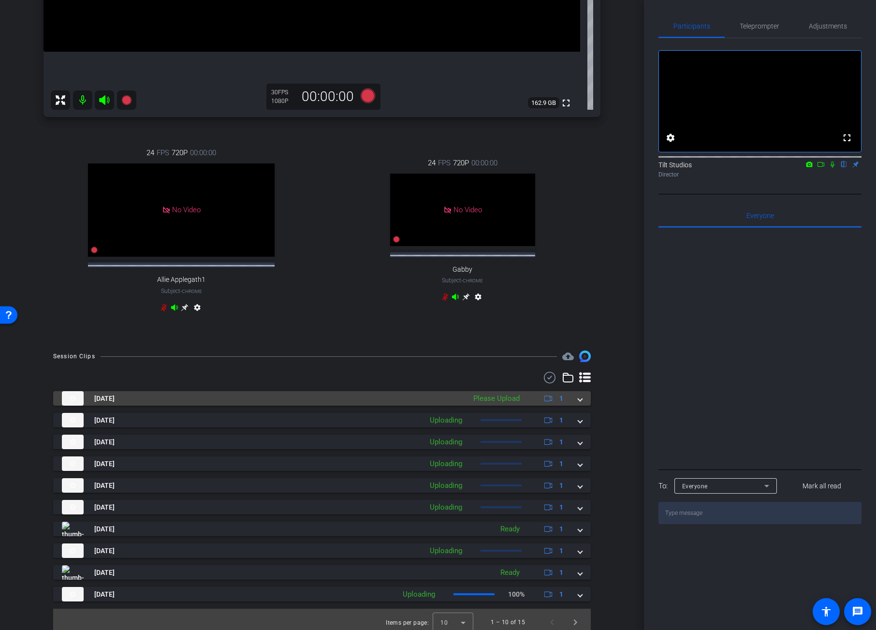
click at [572, 406] on div "Aug 26, 2025 Please Upload 1" at bounding box center [320, 398] width 516 height 15
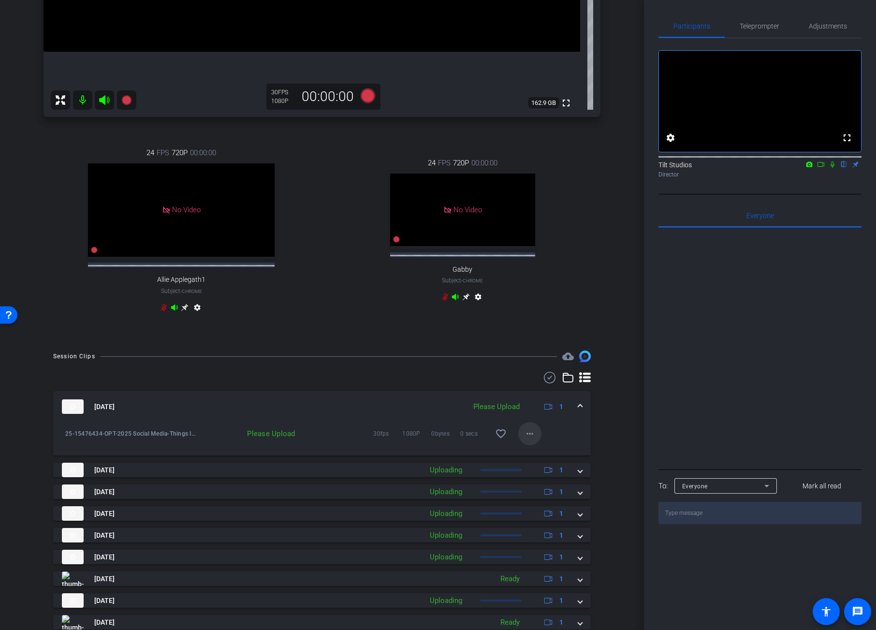
click at [526, 439] on mat-icon "more_horiz" at bounding box center [530, 434] width 12 height 12
click at [549, 463] on span "Upload" at bounding box center [540, 462] width 39 height 12
click at [619, 359] on div "arrow_back Things I wish I knew in my... Back to project Send invite account_bo…" at bounding box center [322, 315] width 644 height 630
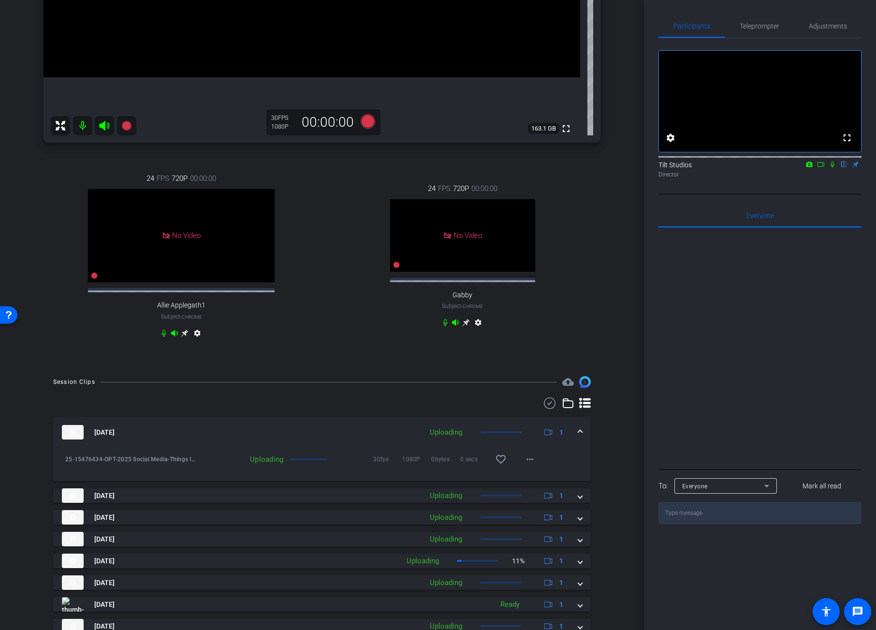
scroll to position [381, 0]
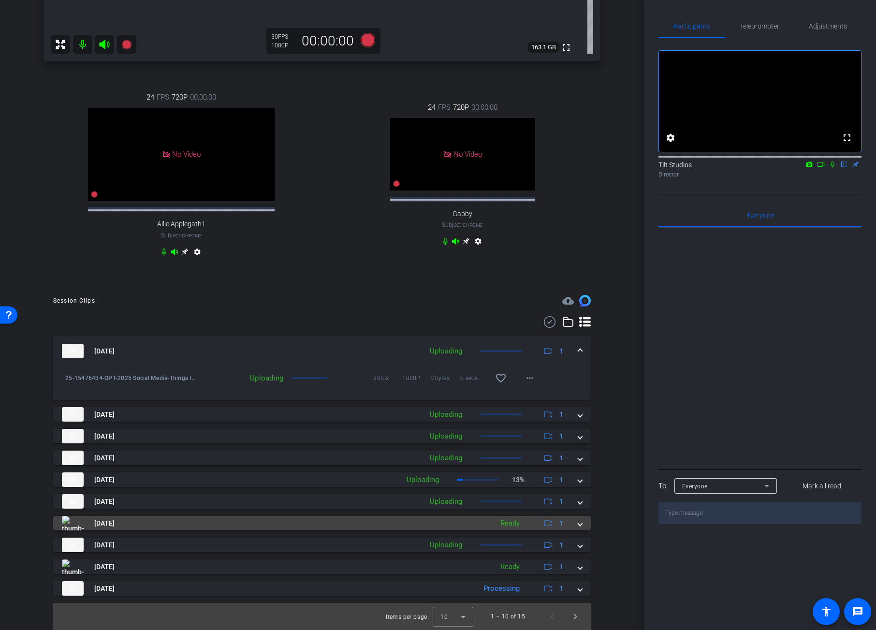
click at [578, 521] on span at bounding box center [580, 523] width 4 height 10
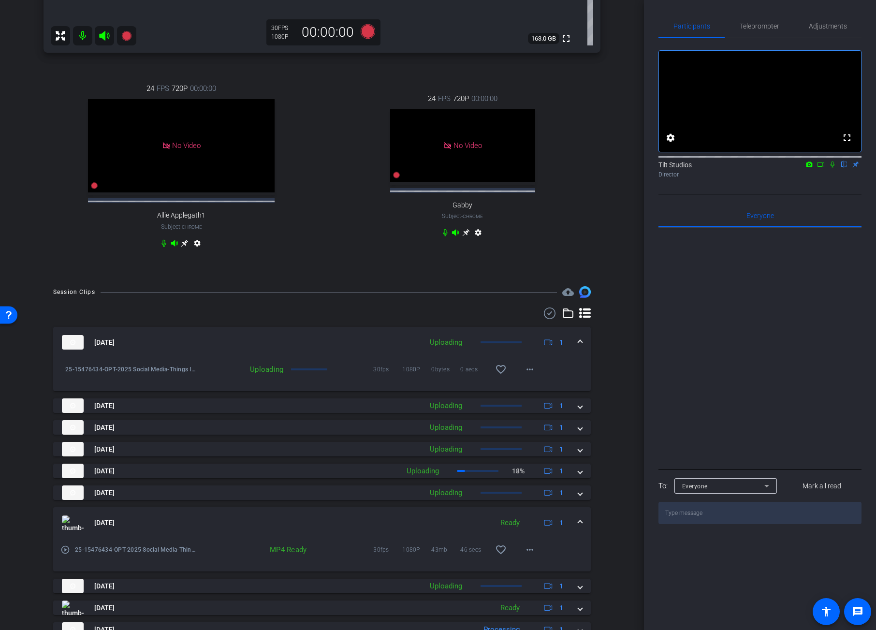
click at [577, 524] on mat-expansion-panel-header "Aug 26, 2025 Ready 1" at bounding box center [322, 522] width 538 height 31
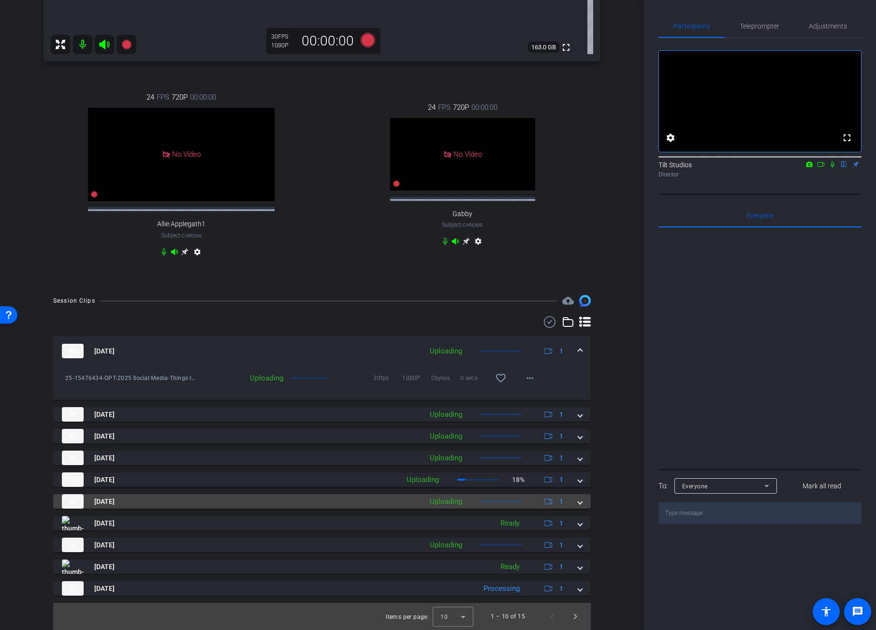
click at [577, 501] on mat-expansion-panel-header "Aug 26, 2025 Uploading 1" at bounding box center [322, 501] width 538 height 15
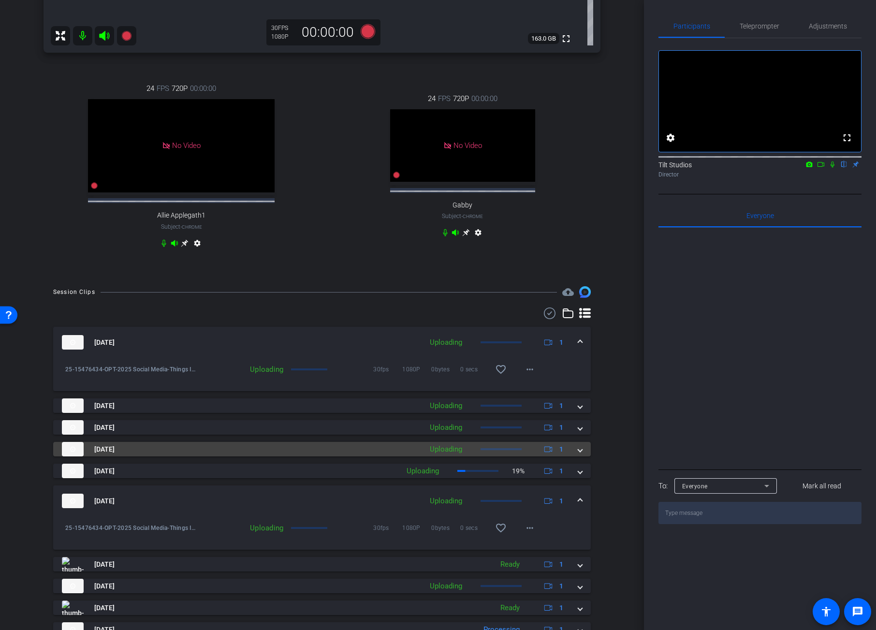
click at [578, 454] on span at bounding box center [580, 449] width 4 height 10
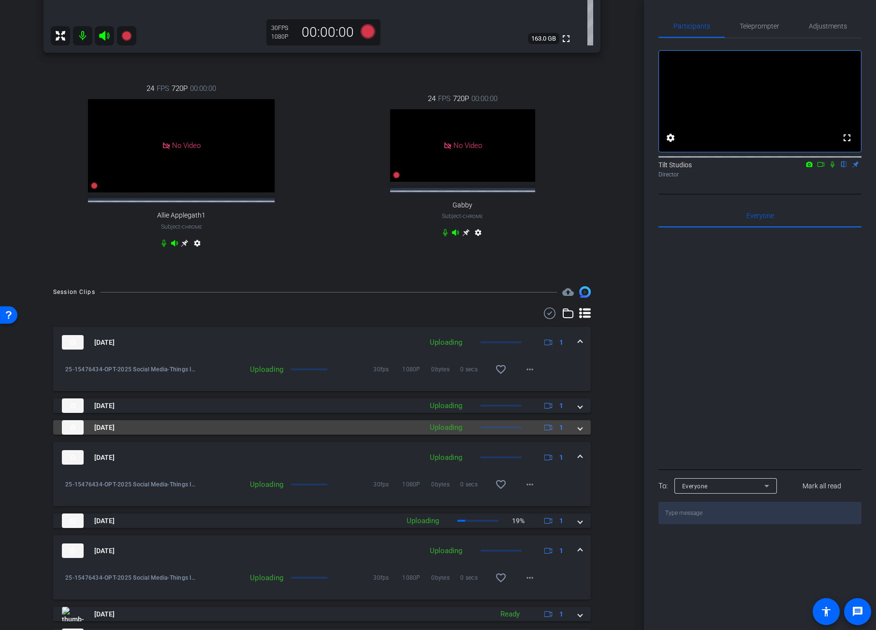
click at [578, 433] on span at bounding box center [580, 428] width 4 height 10
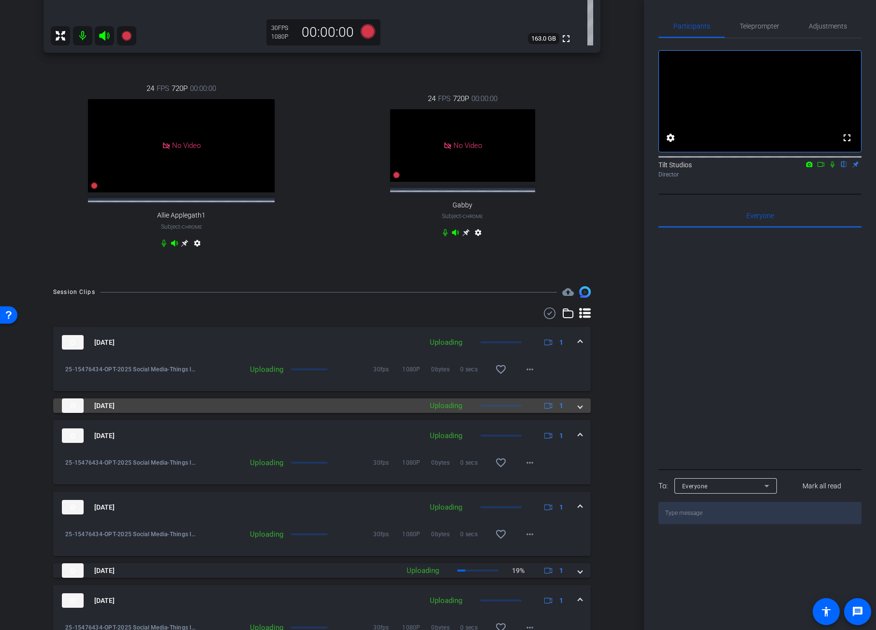
click at [578, 411] on span at bounding box center [580, 406] width 4 height 10
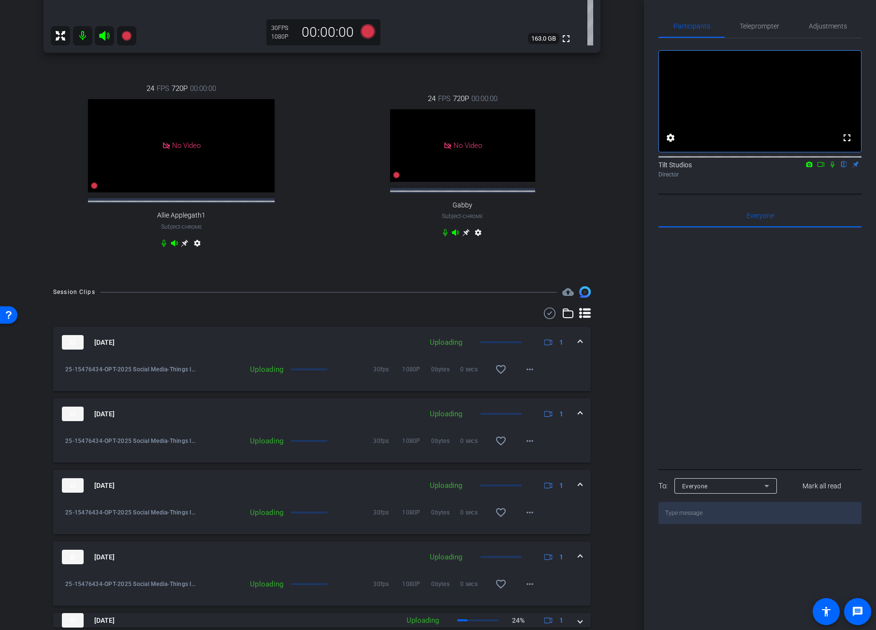
click at [575, 416] on mat-expansion-panel-header "Aug 26, 2025 Uploading 1" at bounding box center [322, 413] width 538 height 31
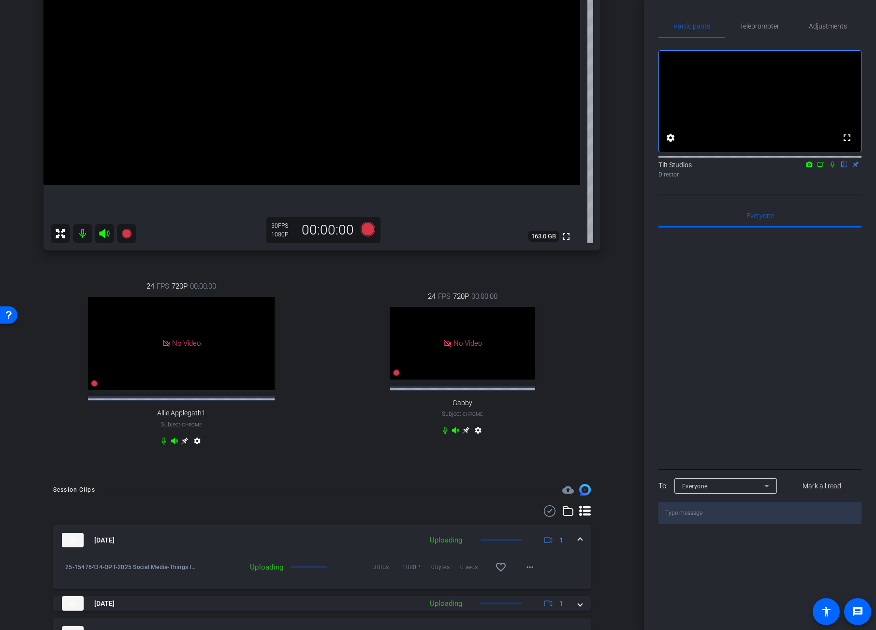
scroll to position [0, 0]
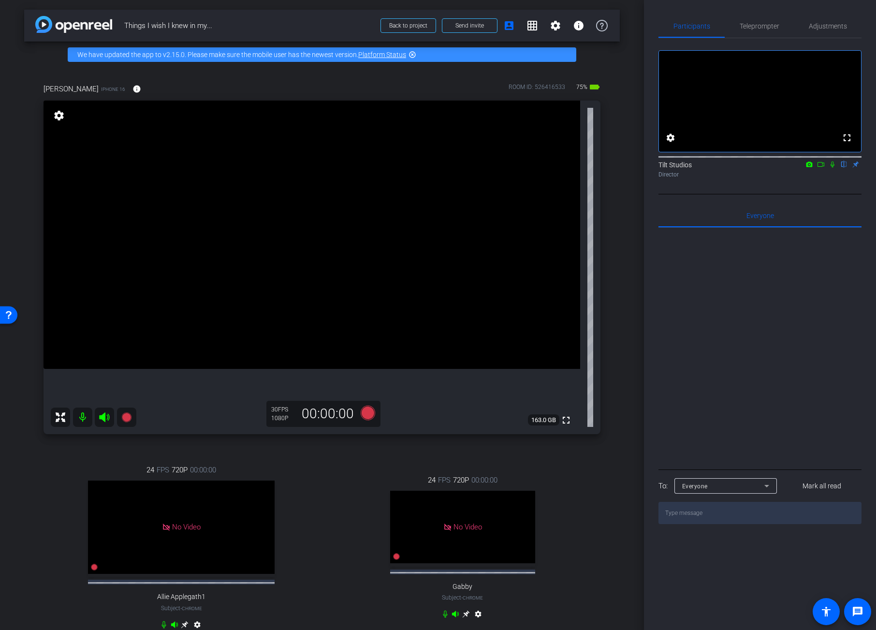
click at [146, 449] on div "24 FPS 720P 00:00:00 No Video Allie Applegath1 Subject - Chrome settings" at bounding box center [182, 549] width 276 height 200
click at [127, 419] on icon at bounding box center [126, 417] width 10 height 10
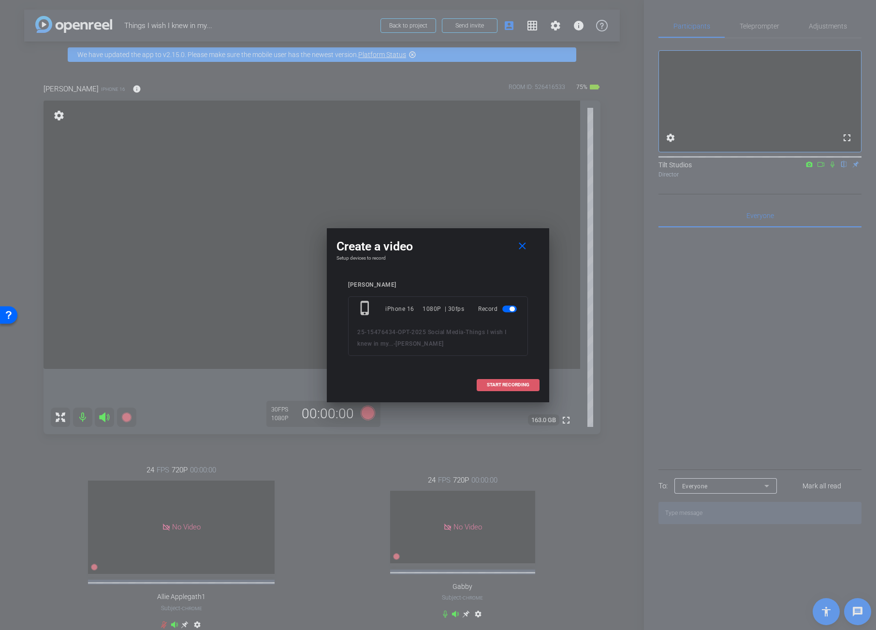
click at [515, 384] on span "START RECORDING" at bounding box center [508, 384] width 43 height 5
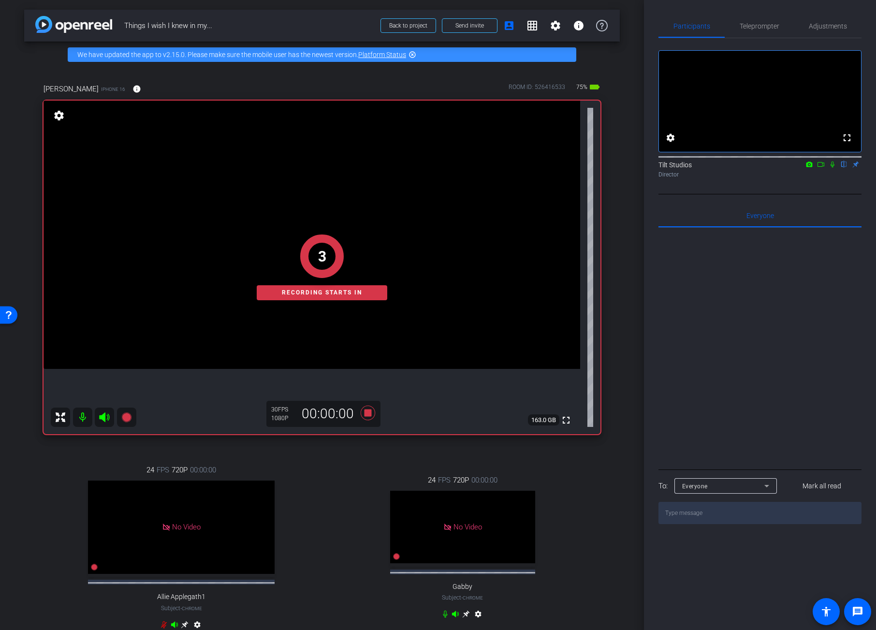
click at [628, 349] on div "arrow_back Things I wish I knew in my... Back to project Send invite account_bo…" at bounding box center [322, 315] width 644 height 630
click at [833, 169] on mat-icon at bounding box center [833, 164] width 12 height 9
click at [833, 168] on icon at bounding box center [833, 164] width 8 height 7
click at [544, 473] on div "24 FPS 720P 00:00:00 No Video Gabby Subject - Chrome settings" at bounding box center [463, 548] width 276 height 179
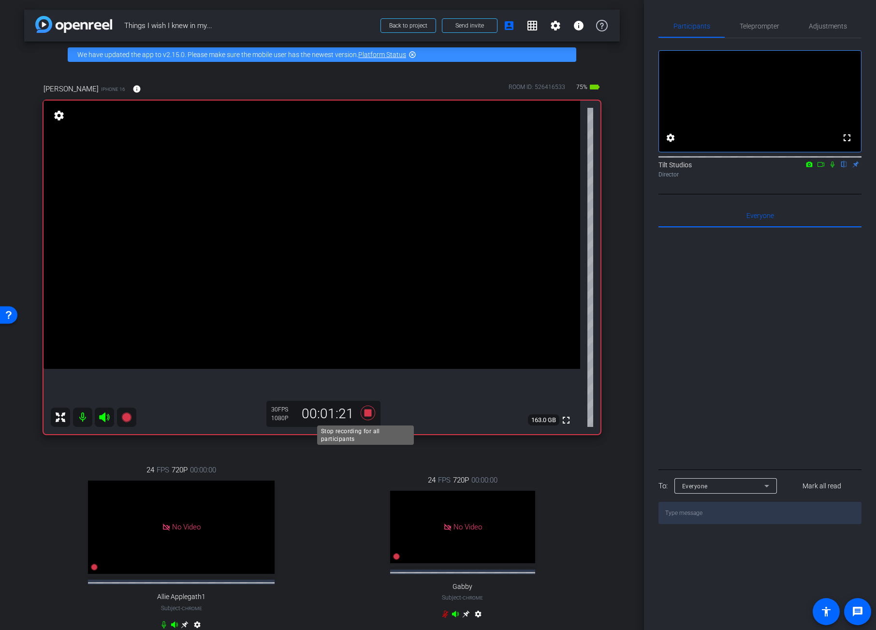
click at [364, 414] on icon at bounding box center [368, 413] width 15 height 15
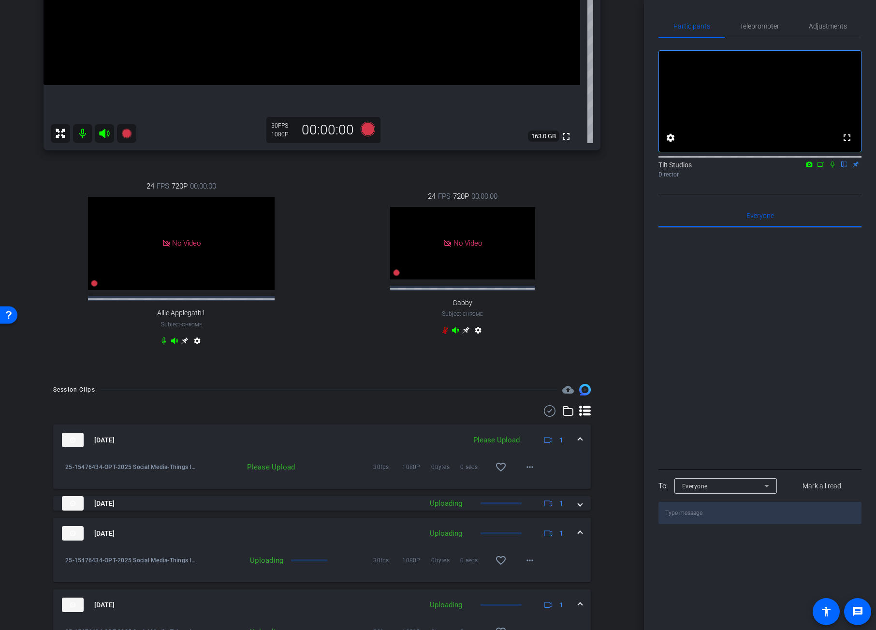
scroll to position [286, 0]
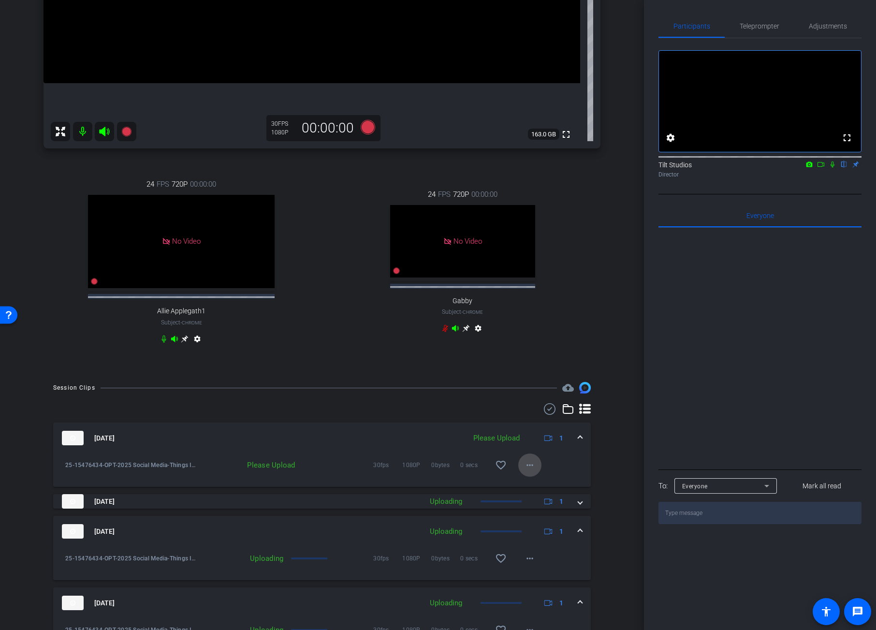
click at [525, 471] on mat-icon "more_horiz" at bounding box center [530, 465] width 12 height 12
click at [545, 490] on span "Upload" at bounding box center [540, 494] width 39 height 12
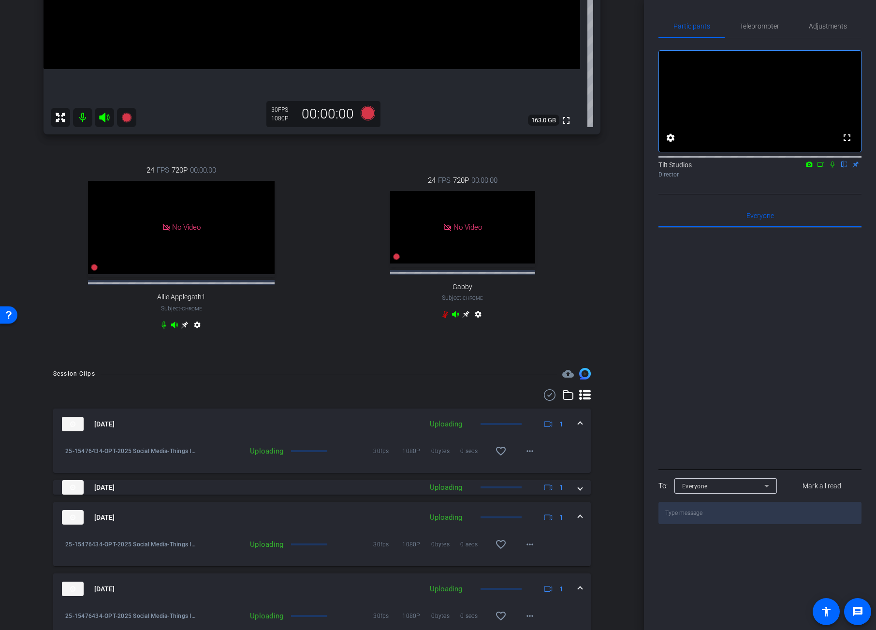
scroll to position [321, 0]
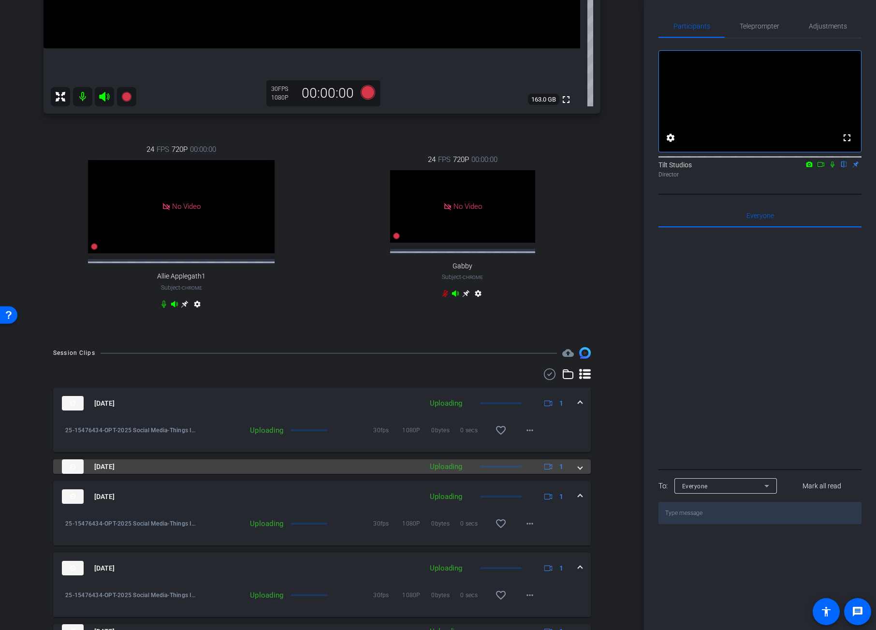
click at [578, 472] on span at bounding box center [580, 467] width 4 height 10
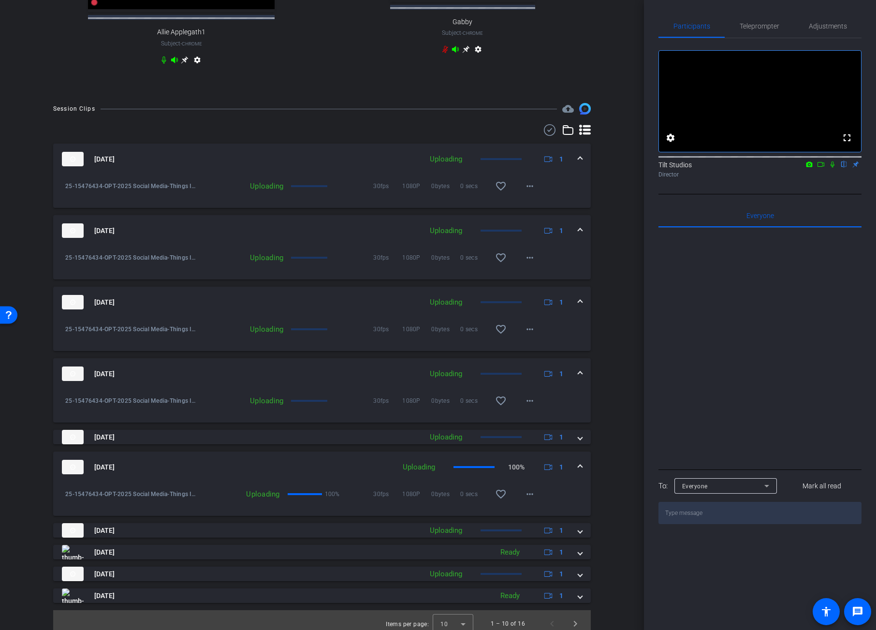
scroll to position [581, 0]
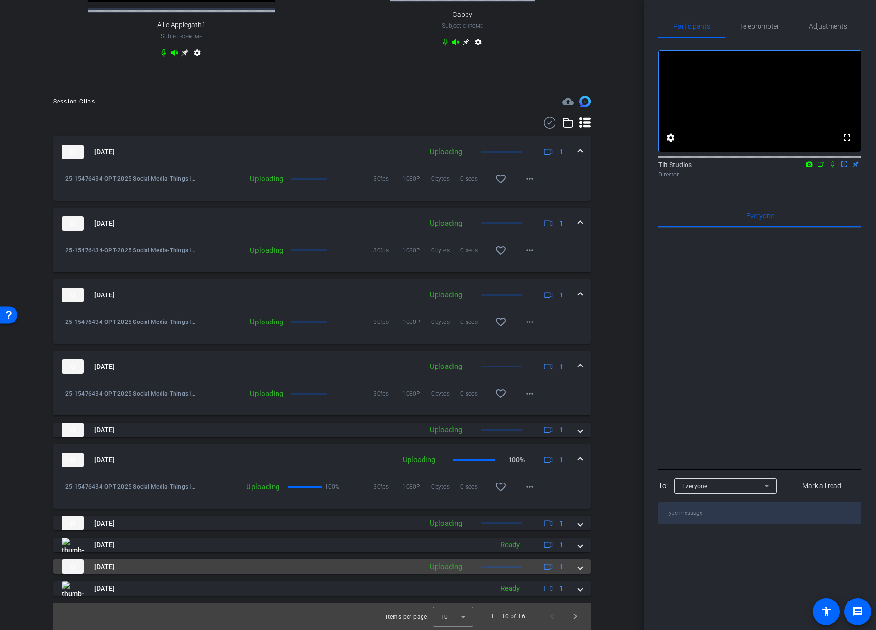
click at [577, 569] on mat-expansion-panel-header "Aug 26, 2025 Uploading 1" at bounding box center [322, 566] width 538 height 15
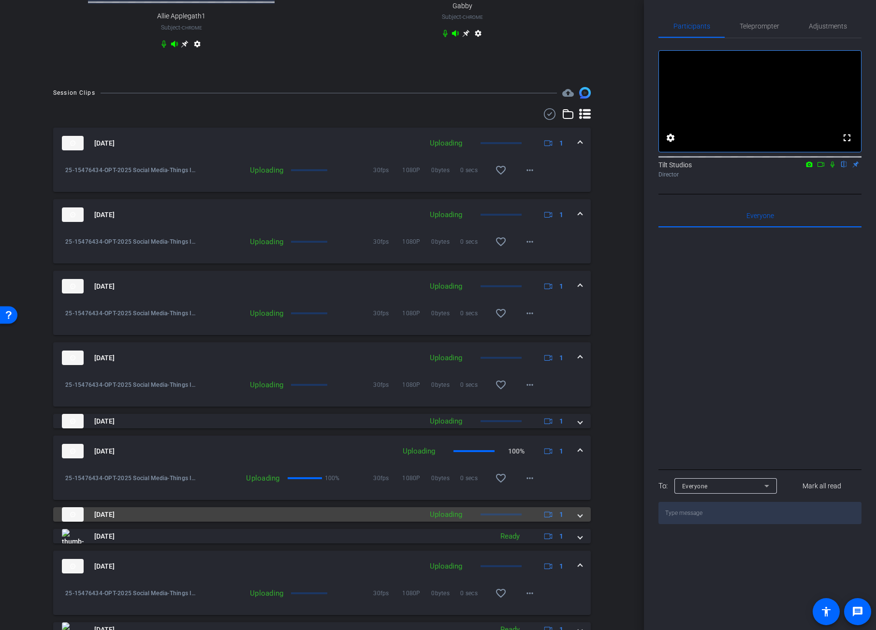
click at [578, 520] on span at bounding box center [580, 515] width 4 height 10
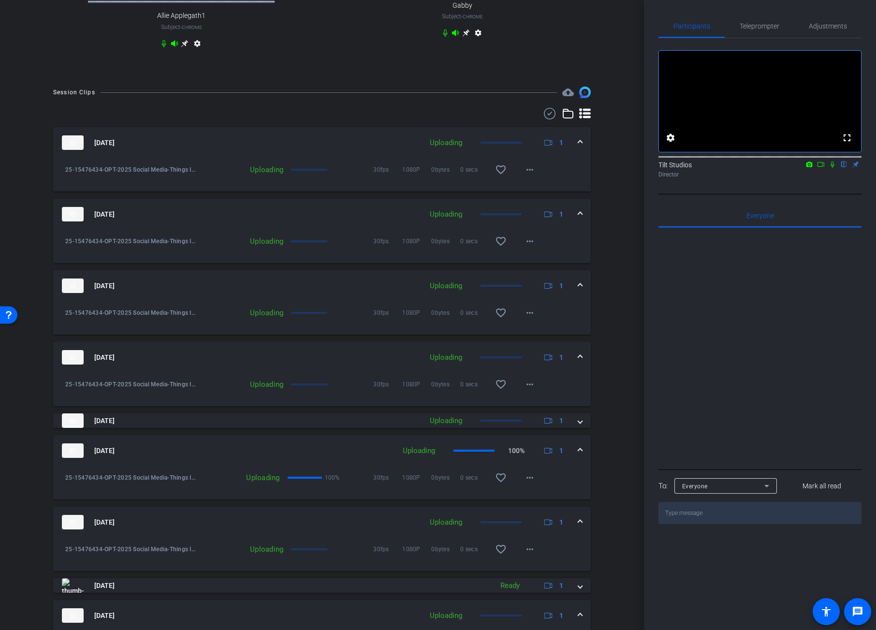
scroll to position [680, 0]
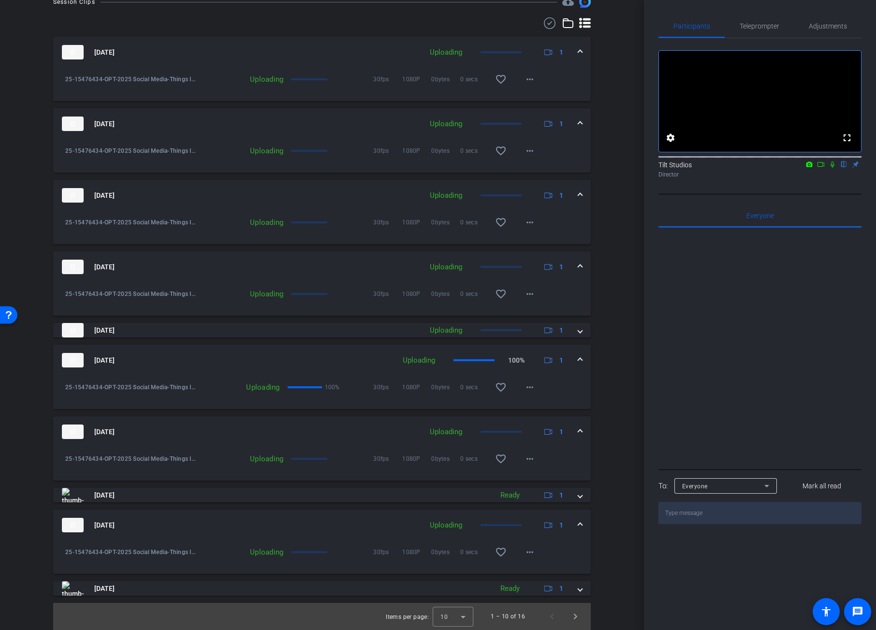
click at [578, 526] on span at bounding box center [580, 525] width 4 height 10
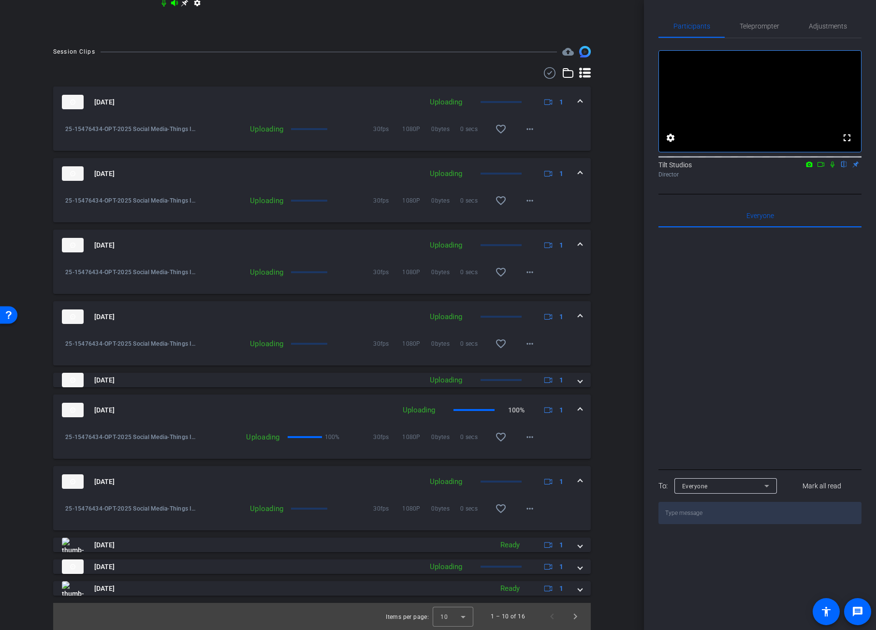
click at [578, 481] on span at bounding box center [580, 482] width 4 height 10
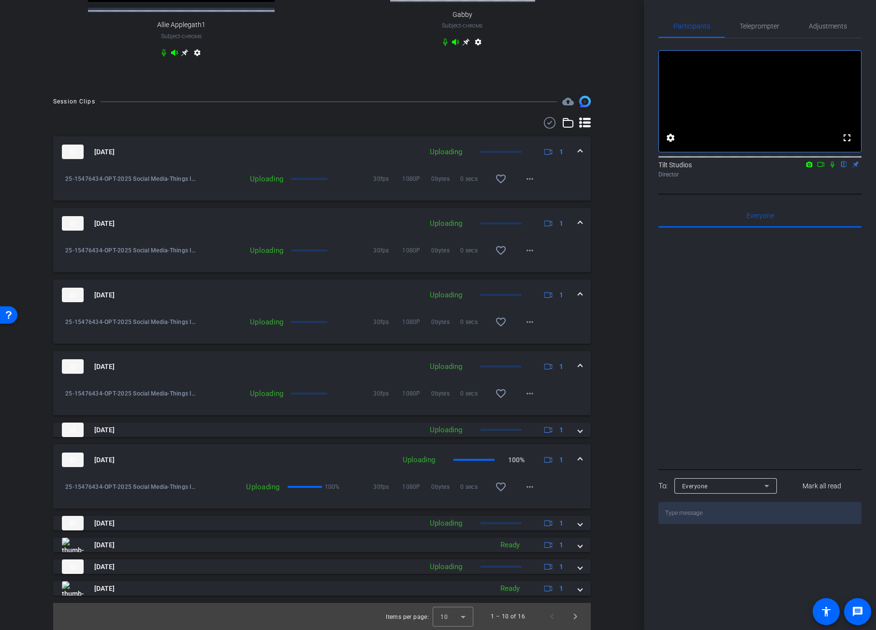
scroll to position [581, 0]
click at [579, 457] on mat-expansion-panel-header "Aug 26, 2025 Uploading 100% 1" at bounding box center [322, 459] width 538 height 31
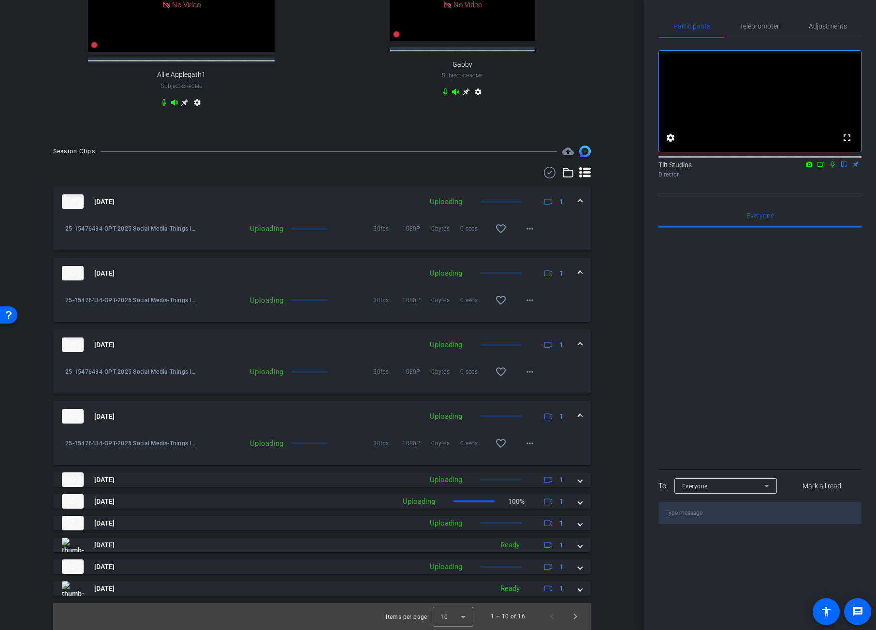
scroll to position [531, 0]
click at [578, 421] on span at bounding box center [580, 416] width 4 height 10
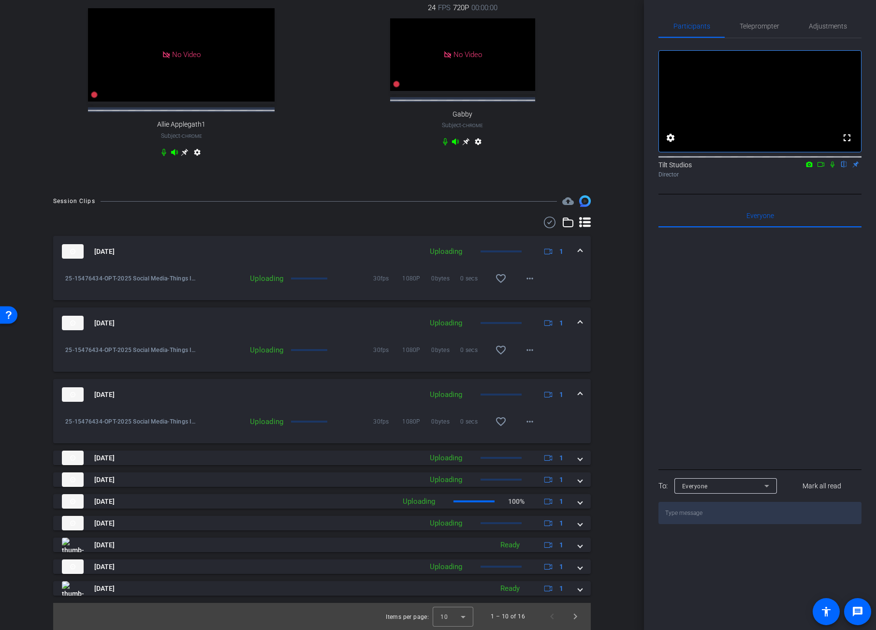
scroll to position [481, 0]
click at [578, 391] on span at bounding box center [580, 395] width 4 height 10
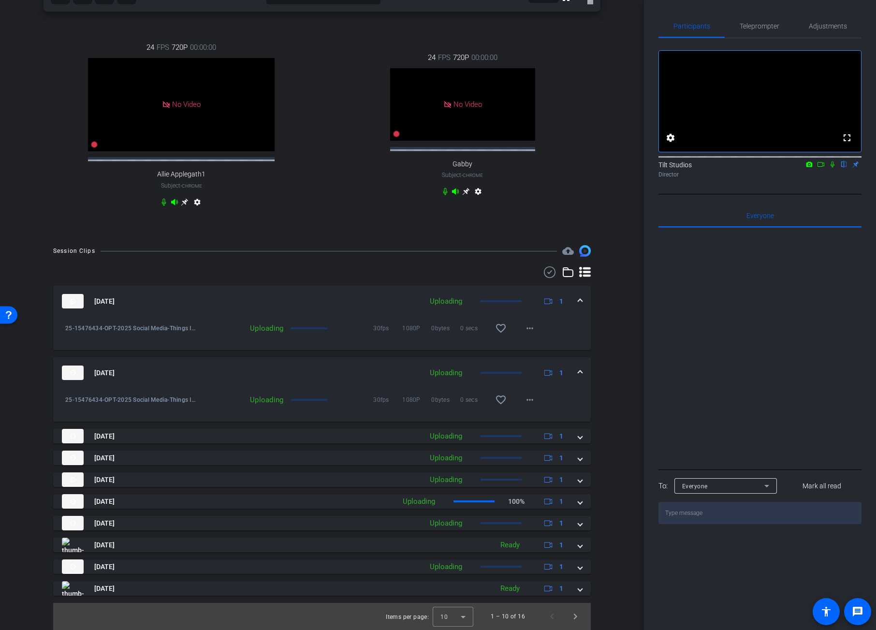
drag, startPoint x: 575, startPoint y: 371, endPoint x: 579, endPoint y: 335, distance: 36.0
click at [577, 362] on mat-expansion-panel-header "Aug 26, 2025 Uploading 1" at bounding box center [322, 372] width 538 height 31
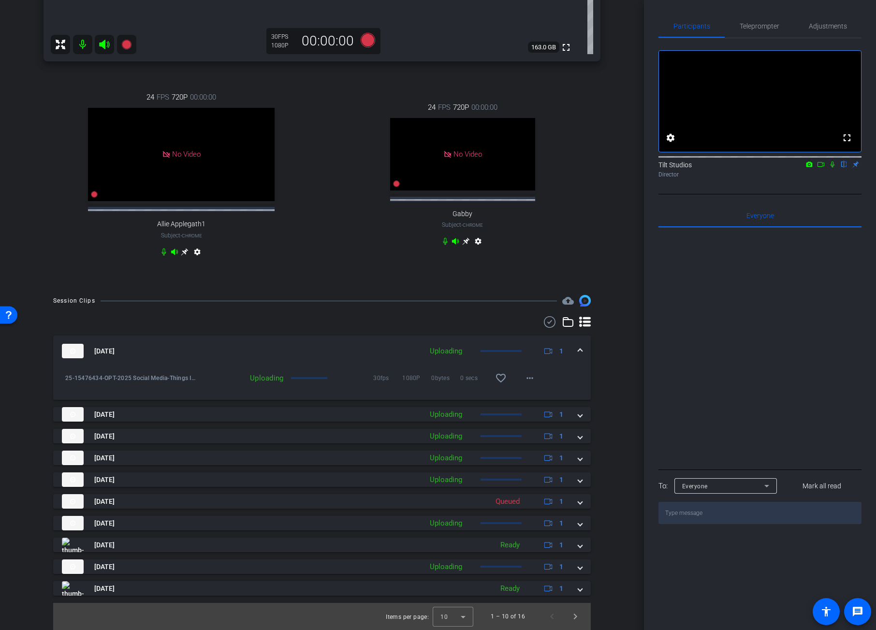
click at [578, 347] on span at bounding box center [580, 351] width 4 height 10
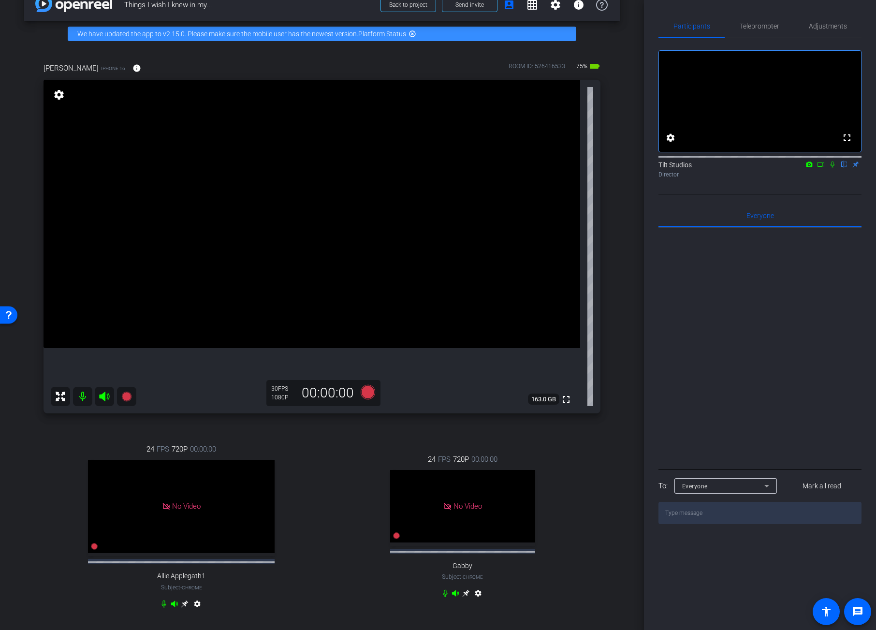
scroll to position [16, 0]
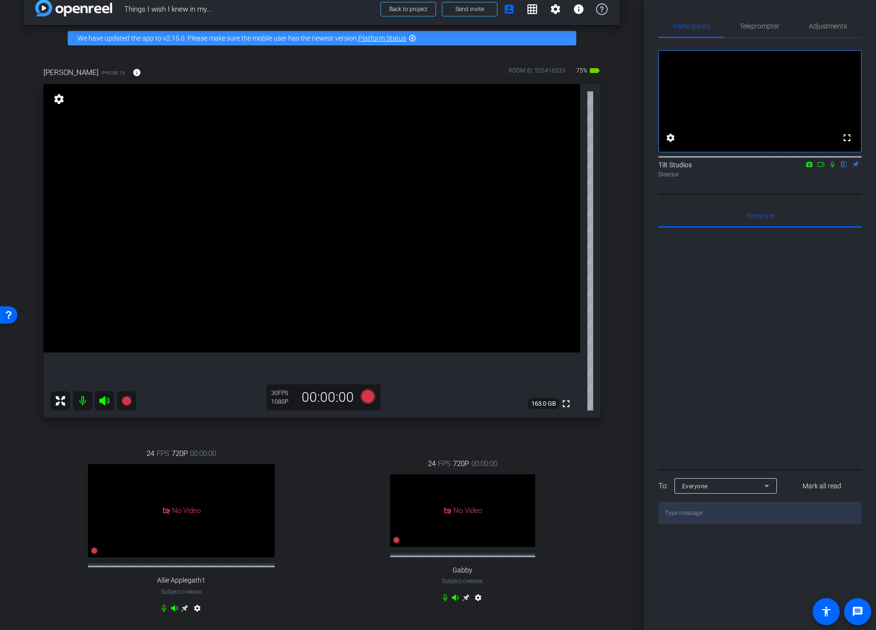
click at [619, 363] on div "arrow_back Things I wish I knew in my... Back to project Send invite account_bo…" at bounding box center [322, 299] width 644 height 630
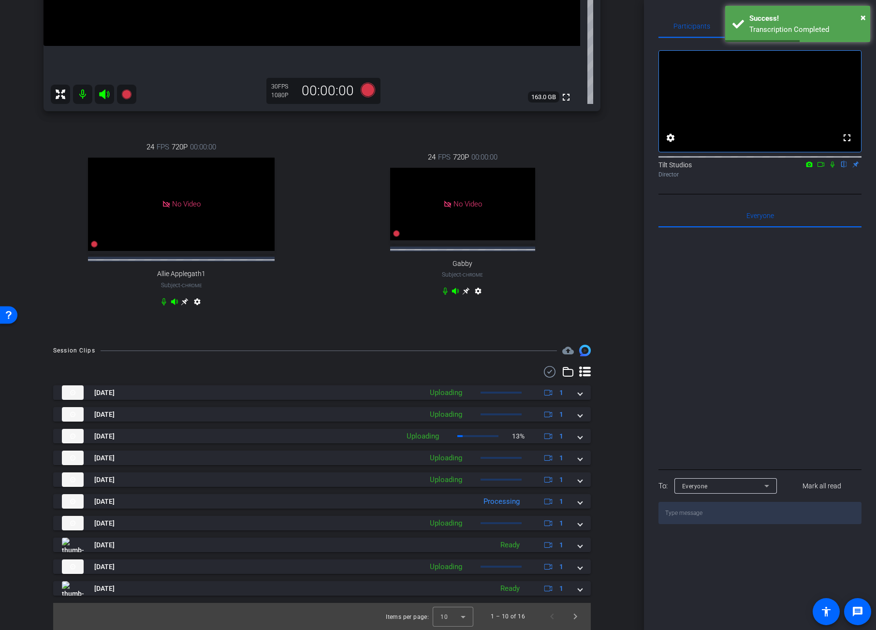
scroll to position [0, 0]
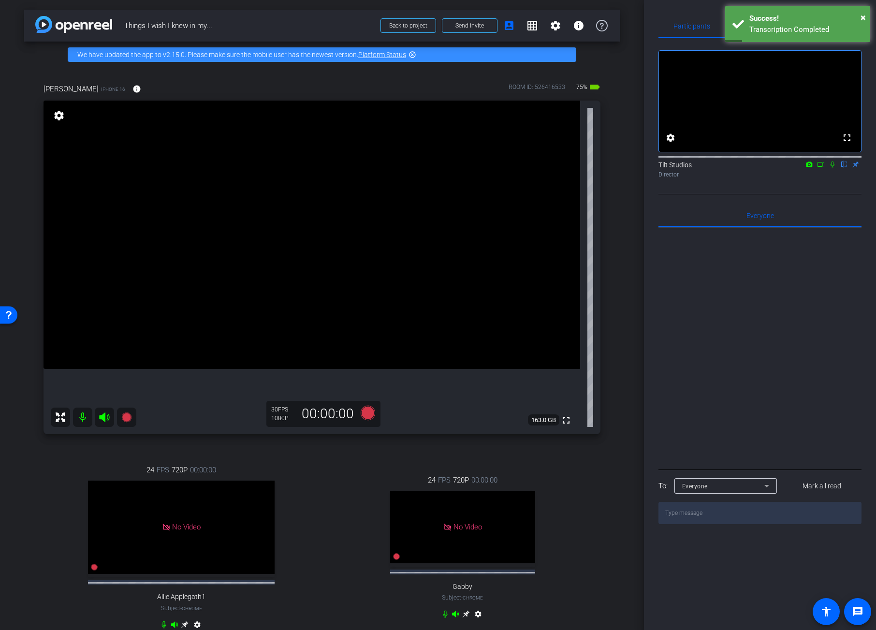
click at [612, 455] on div "Valerie Fuller iPhone 16 info ROOM ID: 526416533 75% battery_std fullscreen set…" at bounding box center [322, 363] width 596 height 590
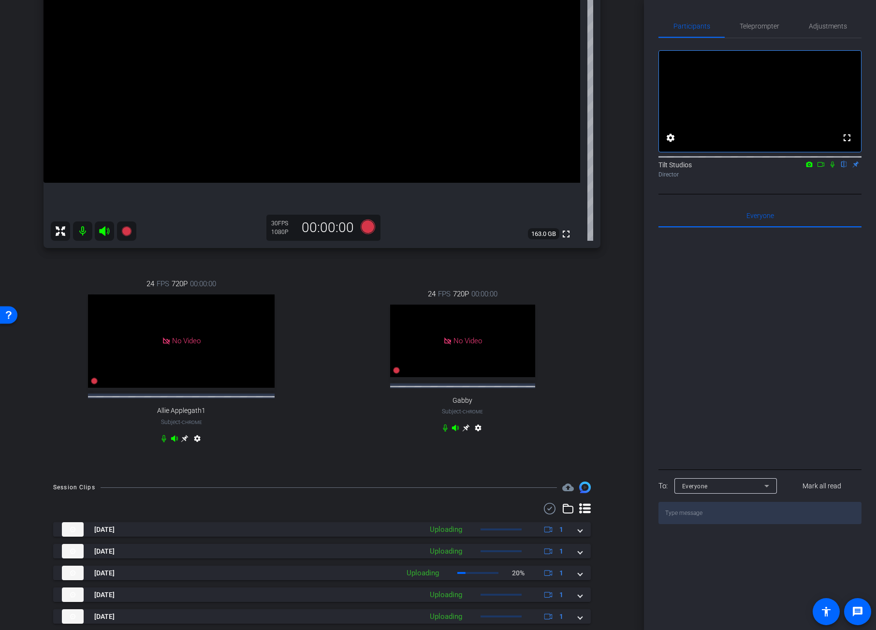
scroll to position [332, 0]
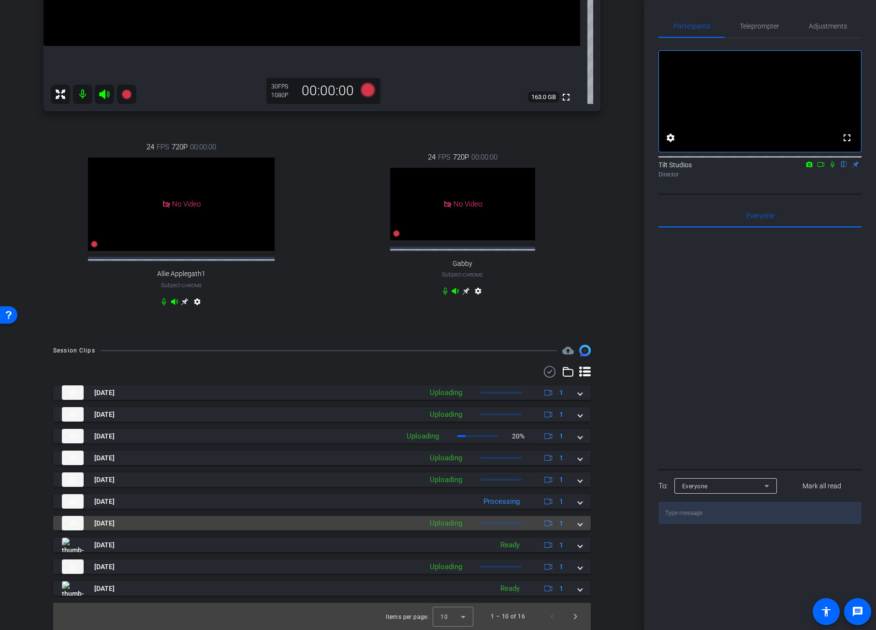
click at [578, 526] on span at bounding box center [580, 523] width 4 height 10
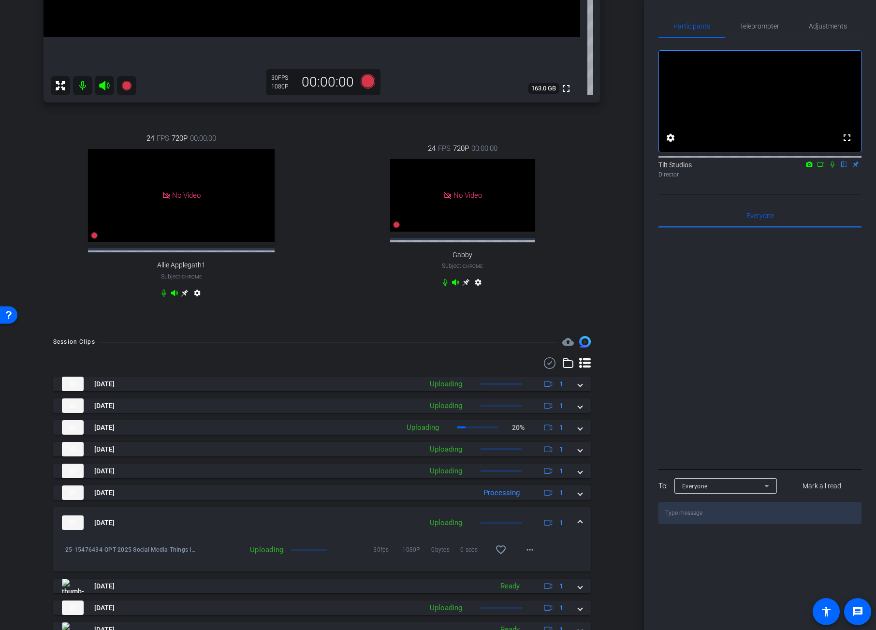
click at [578, 528] on span at bounding box center [580, 523] width 4 height 10
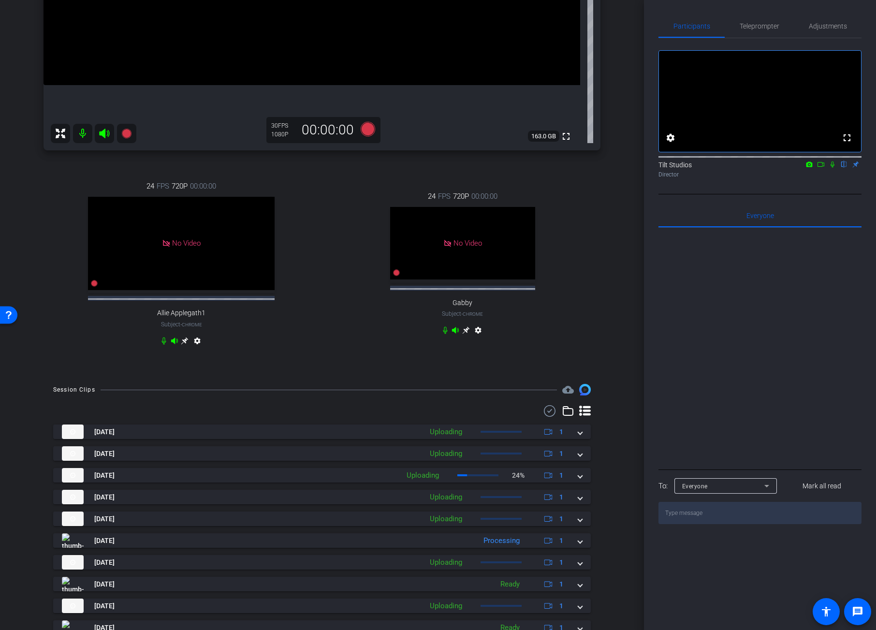
scroll to position [286, 0]
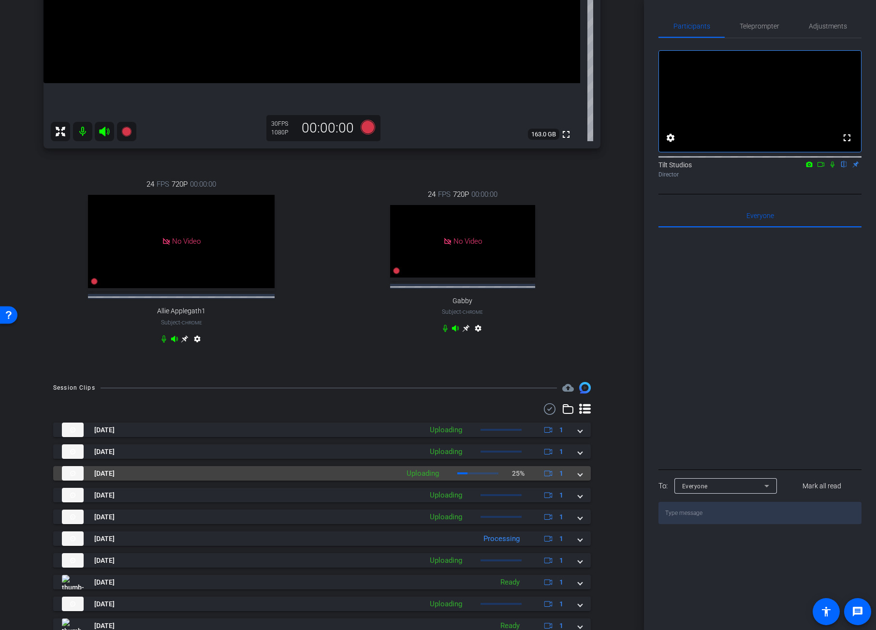
click at [578, 481] on mat-expansion-panel-header "Aug 26, 2025 Uploading 25% 1" at bounding box center [322, 473] width 538 height 15
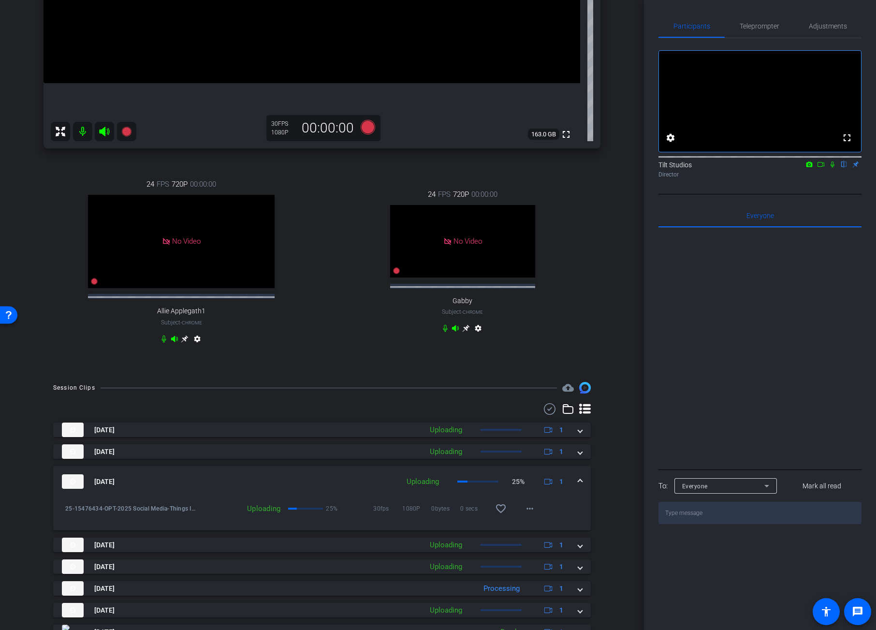
click at [571, 485] on div "Aug 26, 2025 Uploading 25% 1" at bounding box center [320, 481] width 516 height 15
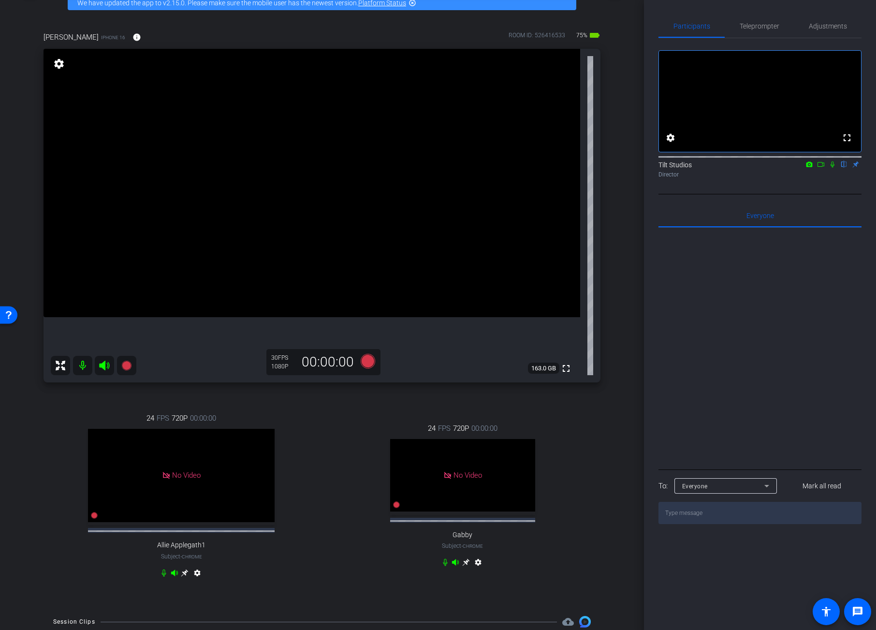
scroll to position [332, 0]
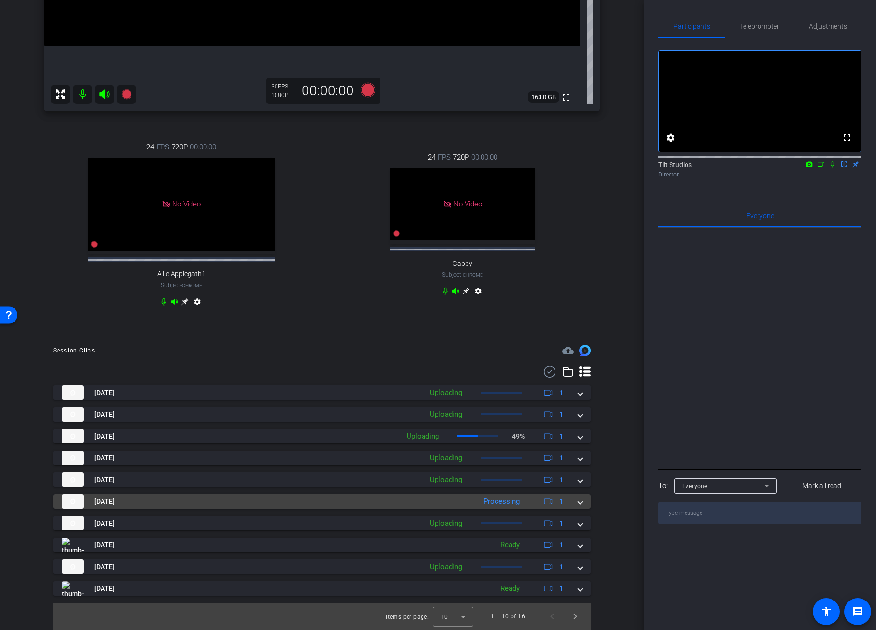
click at [578, 503] on span at bounding box center [580, 501] width 4 height 10
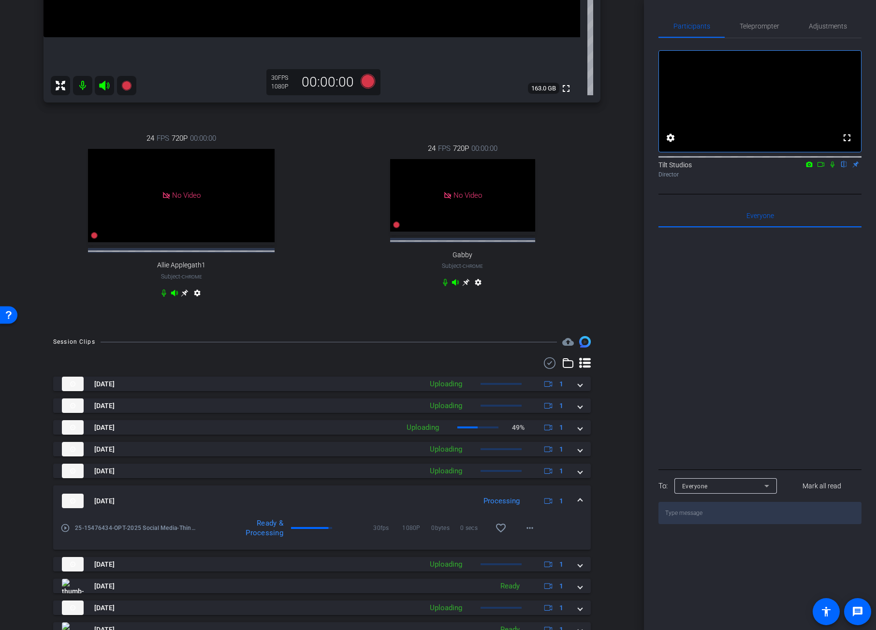
click at [575, 503] on mat-expansion-panel-header "Aug 26, 2025 Processing 1" at bounding box center [322, 500] width 538 height 31
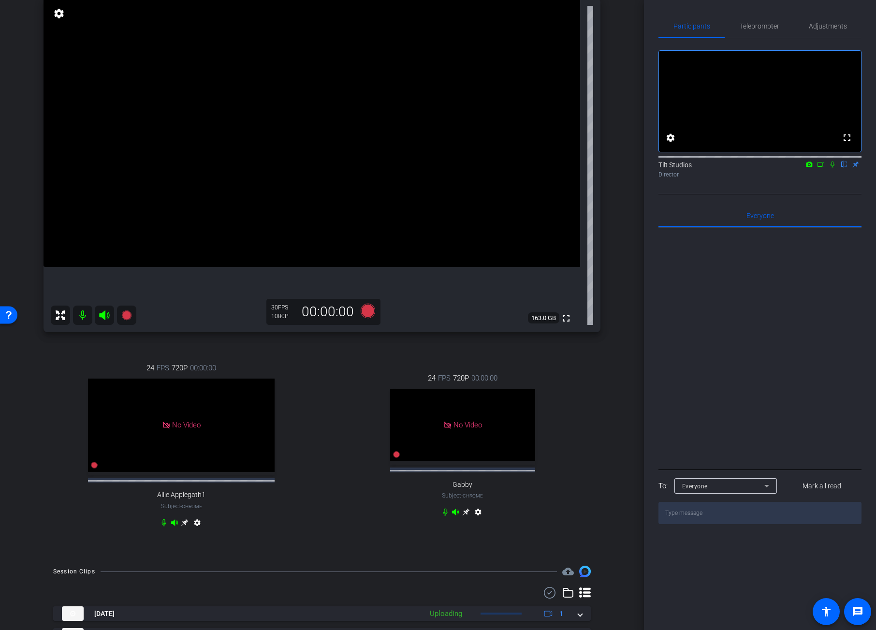
scroll to position [81, 0]
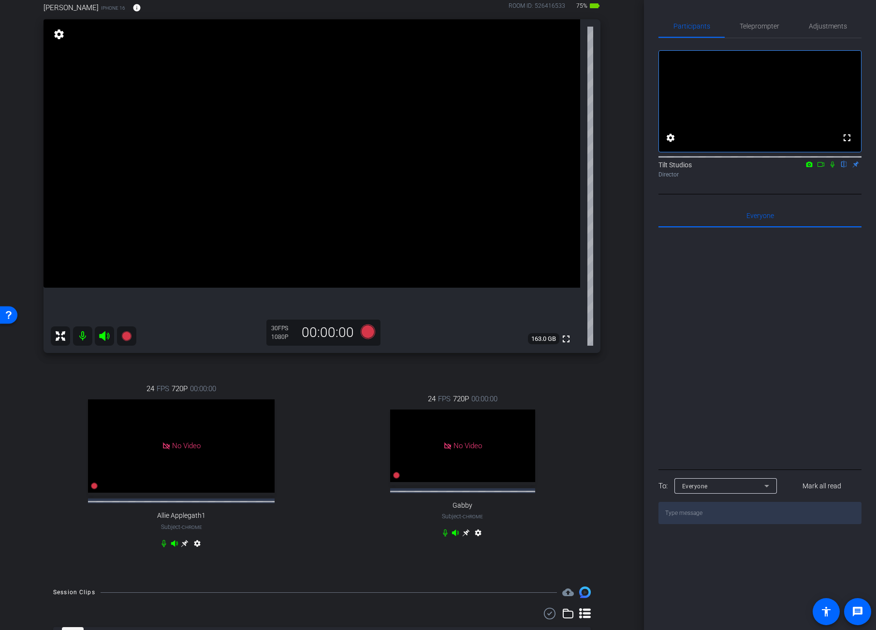
click at [614, 345] on div "arrow_back Things I wish I knew in my... Back to project Send invite account_bo…" at bounding box center [322, 234] width 644 height 630
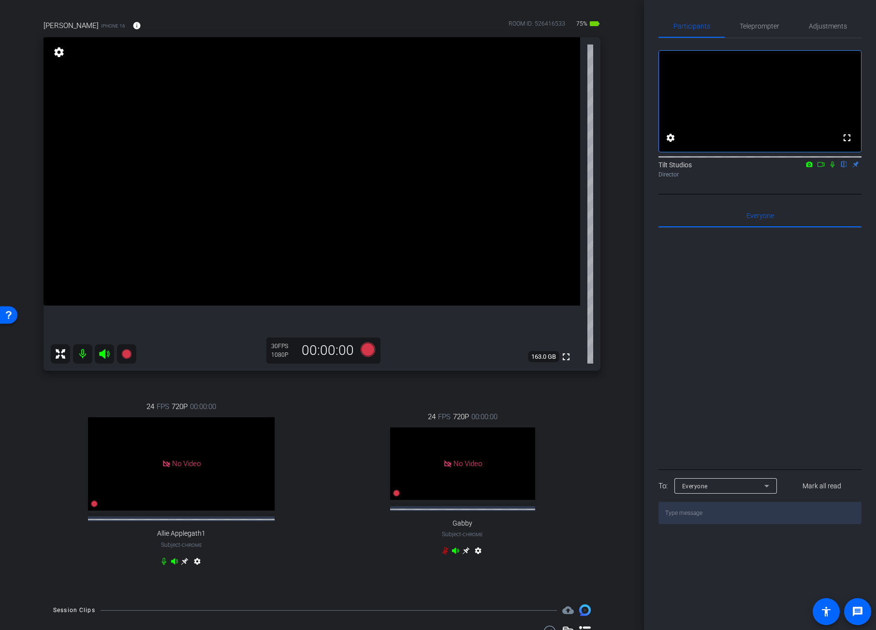
click at [60, 390] on div "24 FPS 720P 00:00:00 No Video Allie Applegath1 Subject - Chrome settings" at bounding box center [182, 485] width 276 height 200
click at [82, 355] on mat-icon at bounding box center [82, 353] width 19 height 19
click at [104, 355] on icon at bounding box center [104, 354] width 10 height 10
click at [606, 418] on div "Valerie Fuller iPhone 16 info ROOM ID: 526416533 75% battery_std fullscreen set…" at bounding box center [322, 299] width 596 height 590
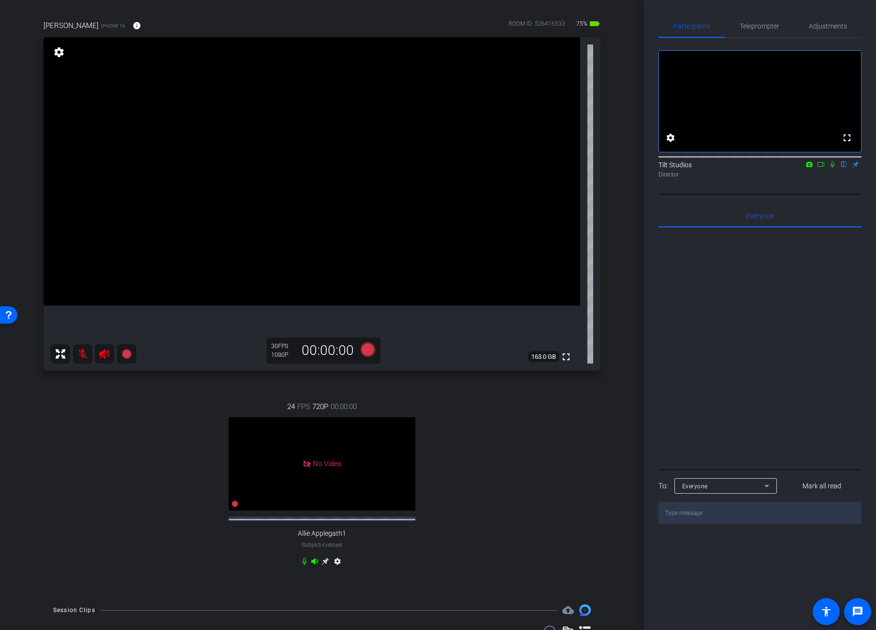
click at [833, 168] on icon at bounding box center [833, 164] width 8 height 7
click at [598, 449] on div "Valerie Fuller iPhone 16 info ROOM ID: 526416533 75% battery_std fullscreen set…" at bounding box center [322, 299] width 596 height 590
click at [831, 168] on icon at bounding box center [833, 164] width 8 height 7
click at [622, 289] on div "arrow_back Things I wish I knew in my... Back to project Send invite account_bo…" at bounding box center [322, 252] width 644 height 630
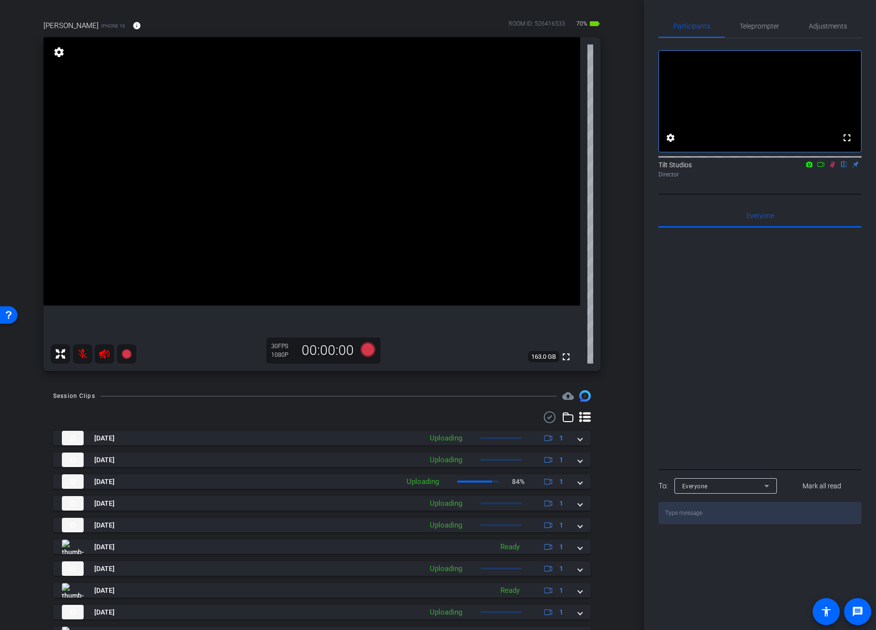
click at [593, 445] on div "Session Clips cloud_upload Aug 26, 2025 Uploading 1 25-15476434-OPT-2025 Social…" at bounding box center [322, 532] width 596 height 285
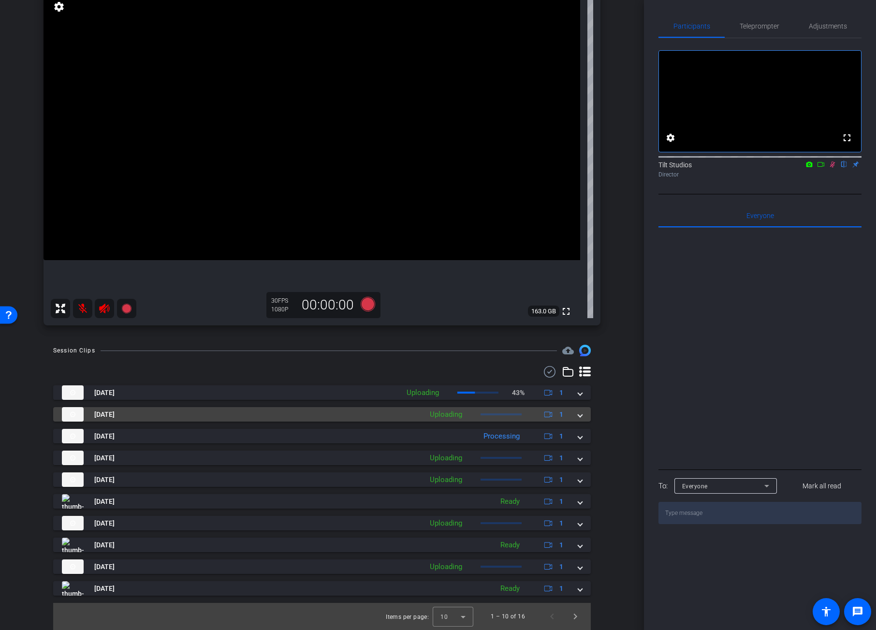
click at [578, 416] on span at bounding box center [580, 414] width 4 height 10
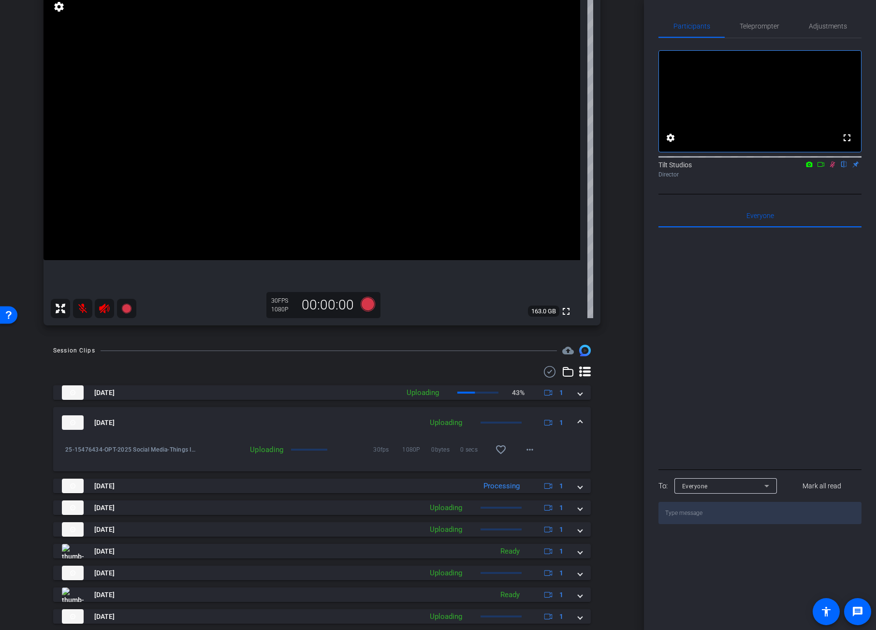
click at [573, 416] on mat-expansion-panel-header "Aug 26, 2025 Uploading 1" at bounding box center [322, 422] width 538 height 31
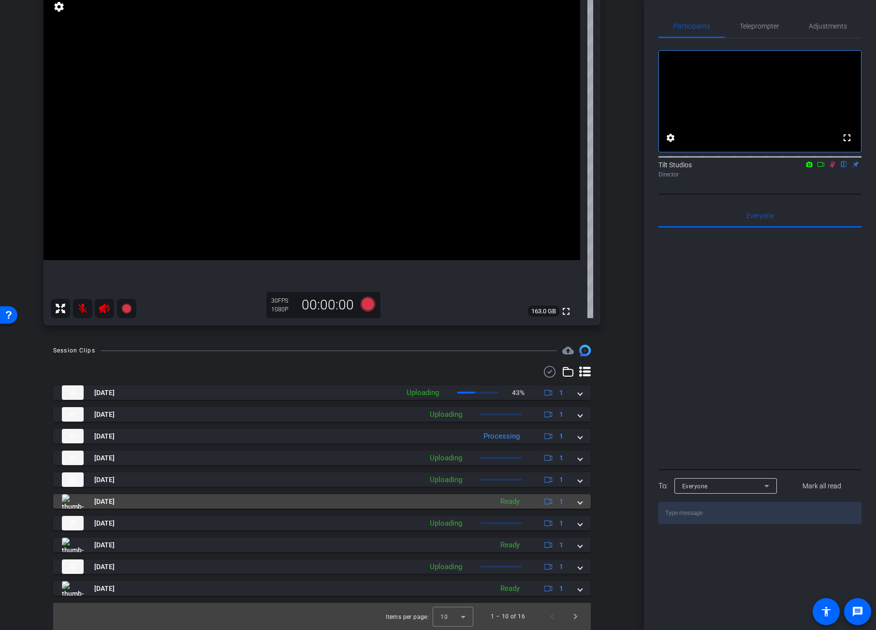
click at [578, 500] on span at bounding box center [580, 501] width 4 height 10
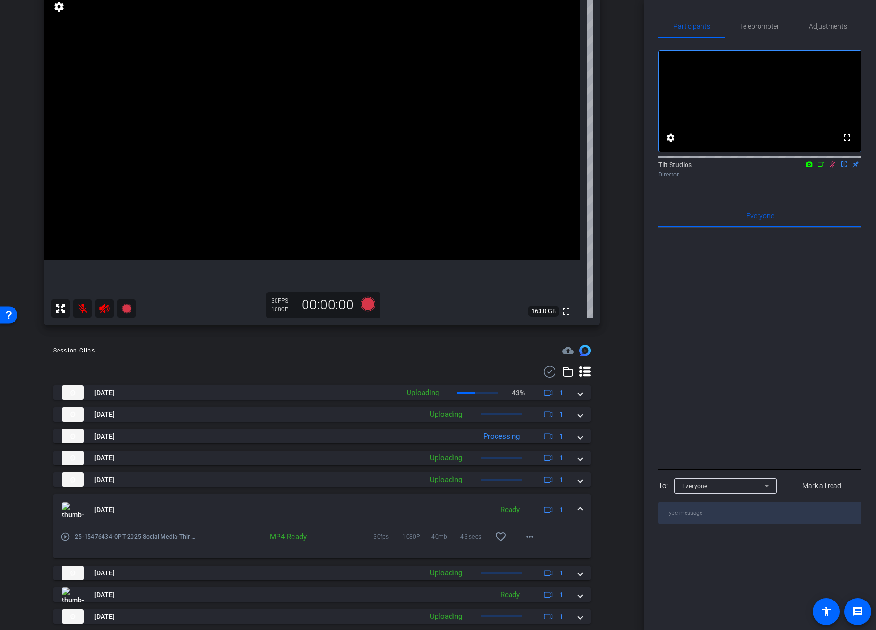
click at [575, 500] on mat-expansion-panel-header "Aug 26, 2025 Ready 1" at bounding box center [322, 509] width 538 height 31
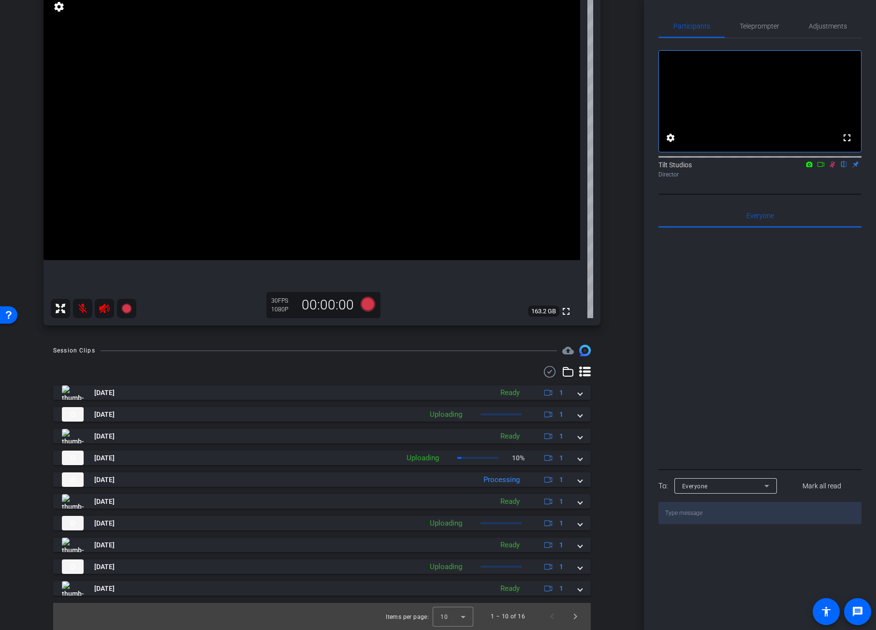
click at [612, 430] on div "Session Clips cloud_upload Aug 26, 2025 Ready 1 play_circle_outline 25-15476434…" at bounding box center [322, 487] width 596 height 285
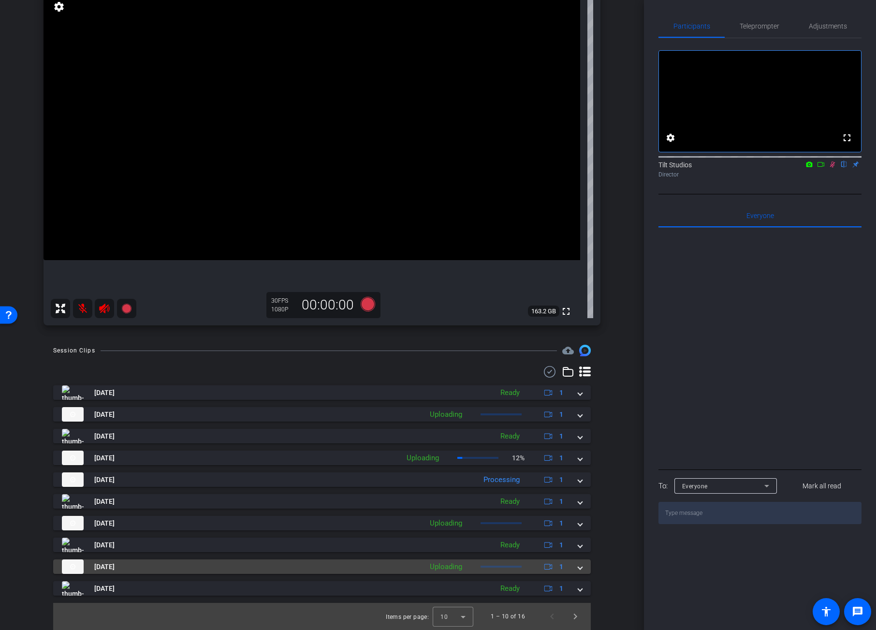
click at [572, 566] on div "Aug 26, 2025 Uploading 1" at bounding box center [320, 566] width 516 height 15
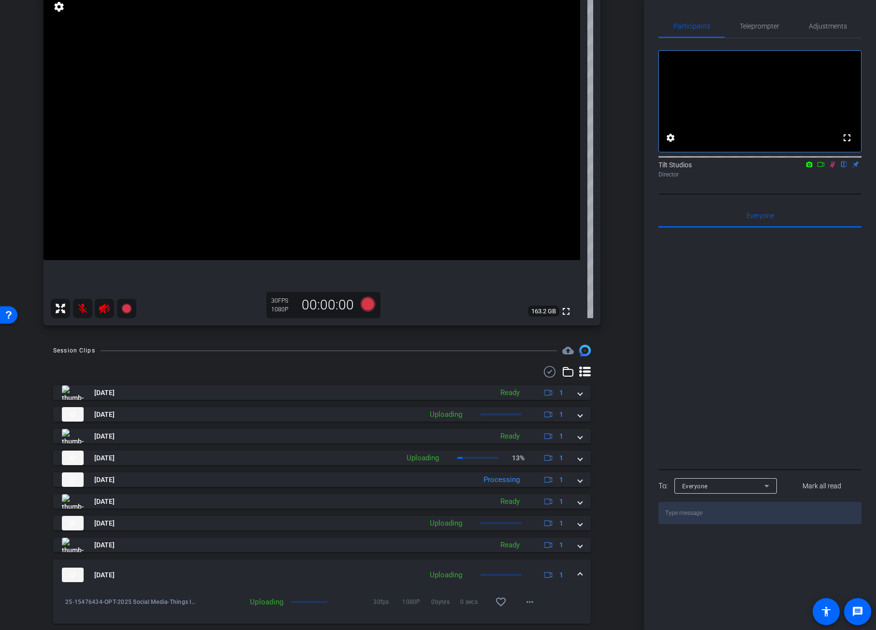
click at [572, 566] on mat-expansion-panel-header "Aug 26, 2025 Uploading 1" at bounding box center [322, 574] width 538 height 31
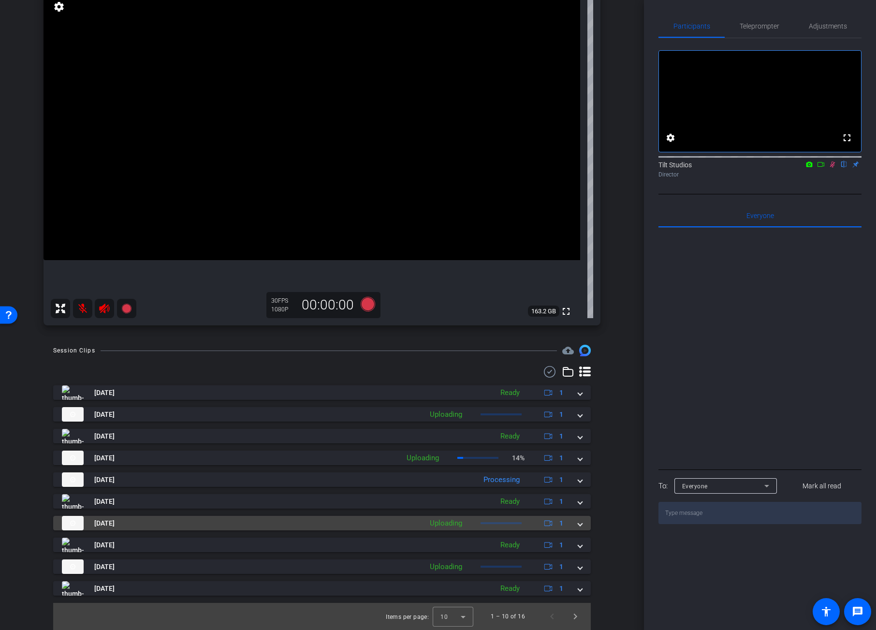
click at [578, 526] on span at bounding box center [580, 523] width 4 height 10
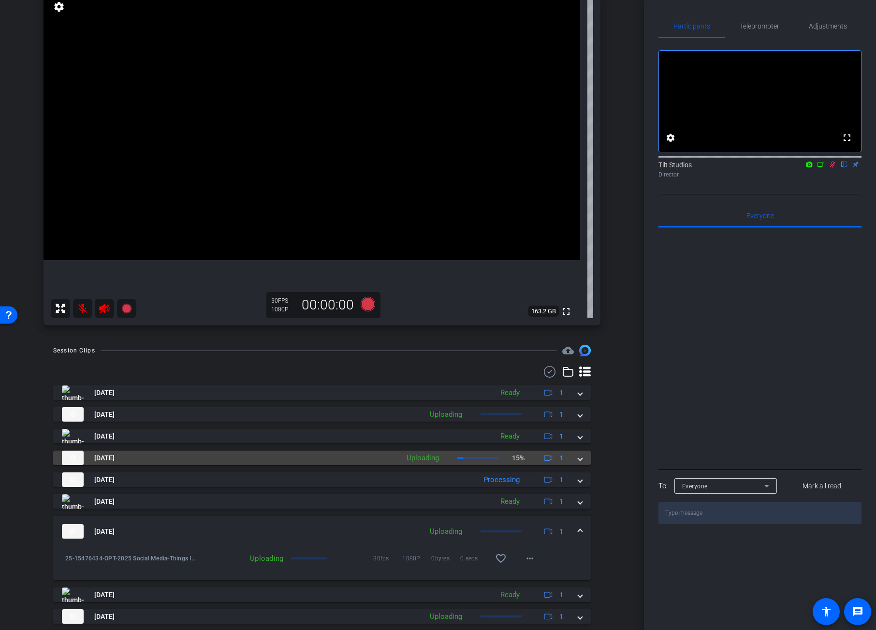
click at [578, 458] on span at bounding box center [580, 458] width 4 height 10
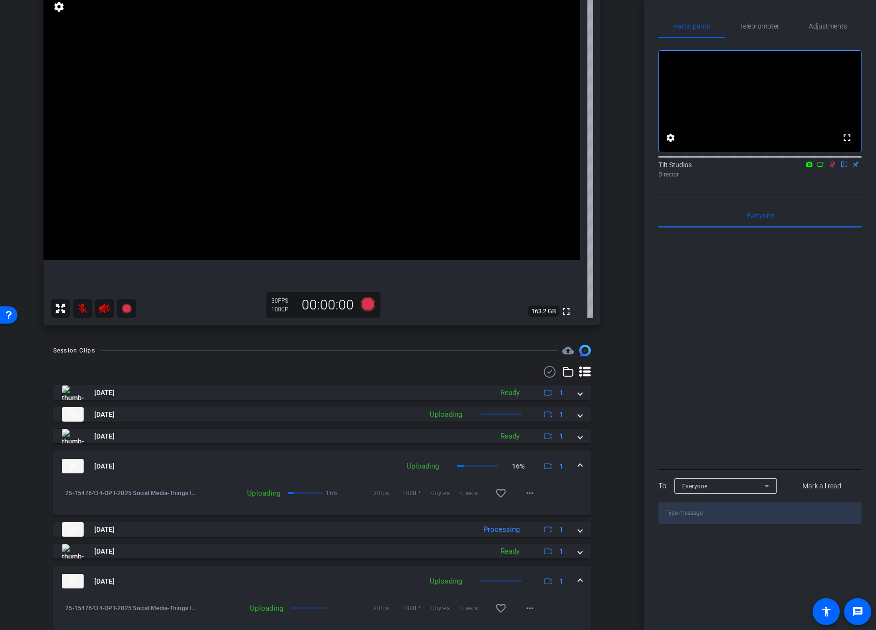
click at [576, 458] on mat-expansion-panel-header "Aug 26, 2025 Uploading 16% 1" at bounding box center [322, 466] width 538 height 31
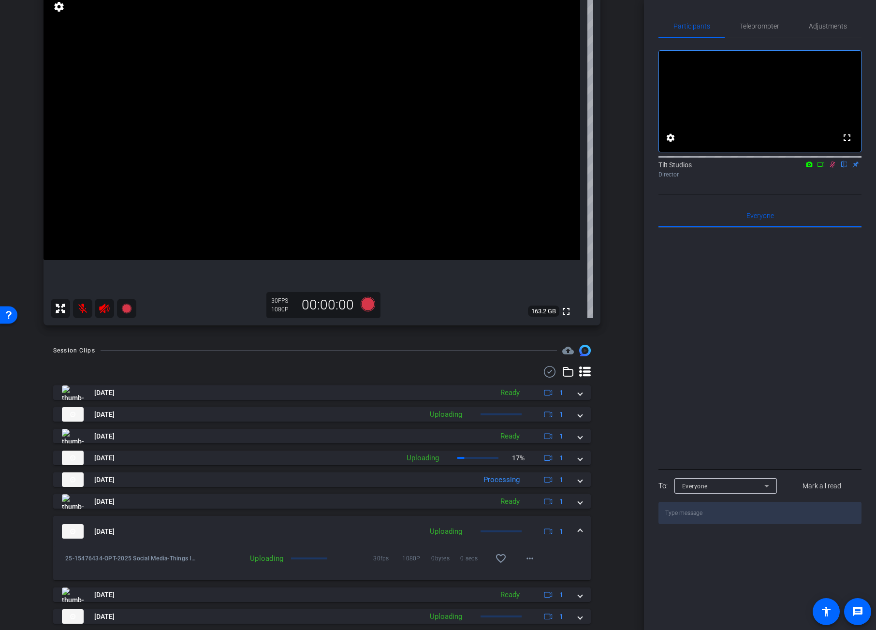
click at [578, 528] on span at bounding box center [580, 531] width 4 height 10
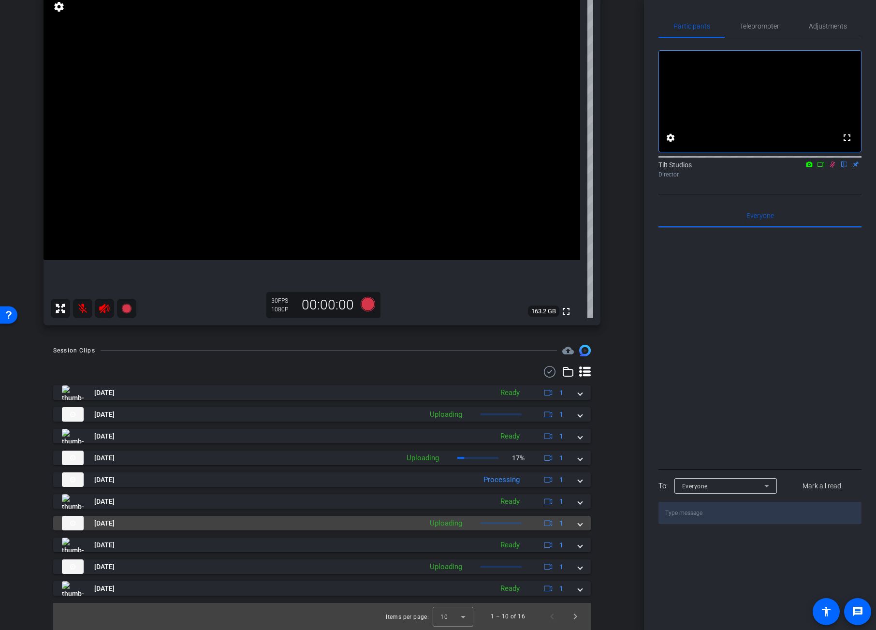
click at [578, 526] on span at bounding box center [580, 523] width 4 height 10
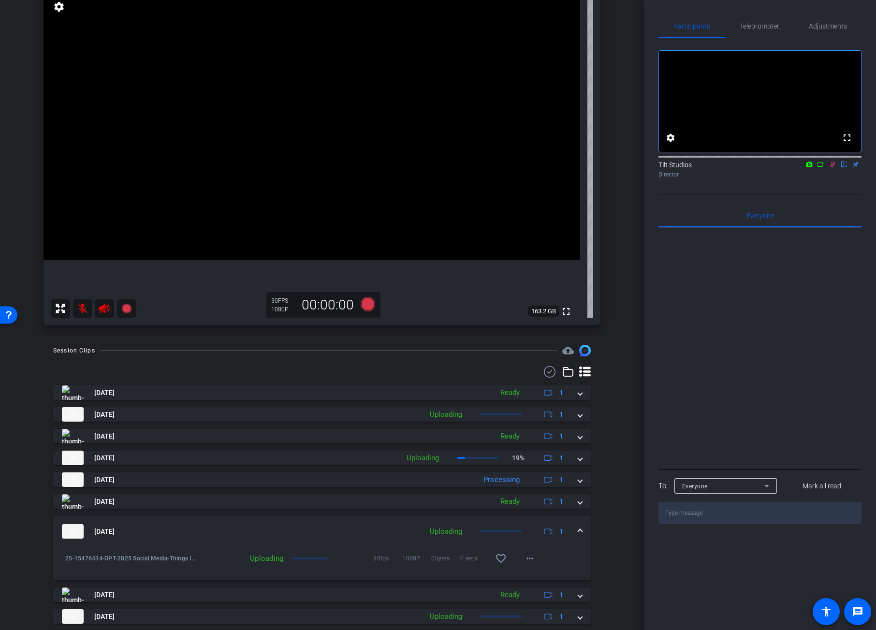
click at [578, 526] on span at bounding box center [580, 531] width 4 height 10
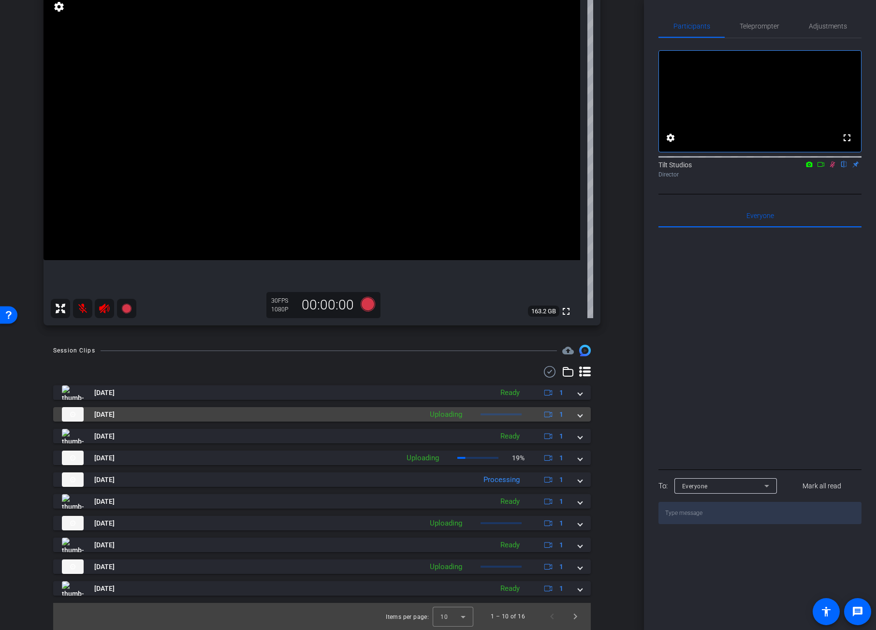
click at [578, 417] on span at bounding box center [580, 414] width 4 height 10
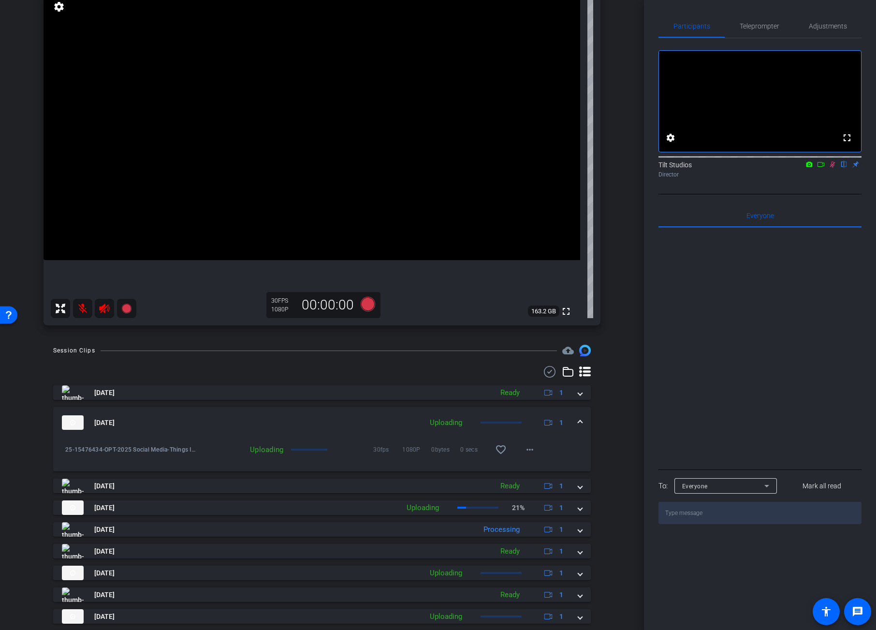
click at [578, 418] on span at bounding box center [580, 423] width 4 height 10
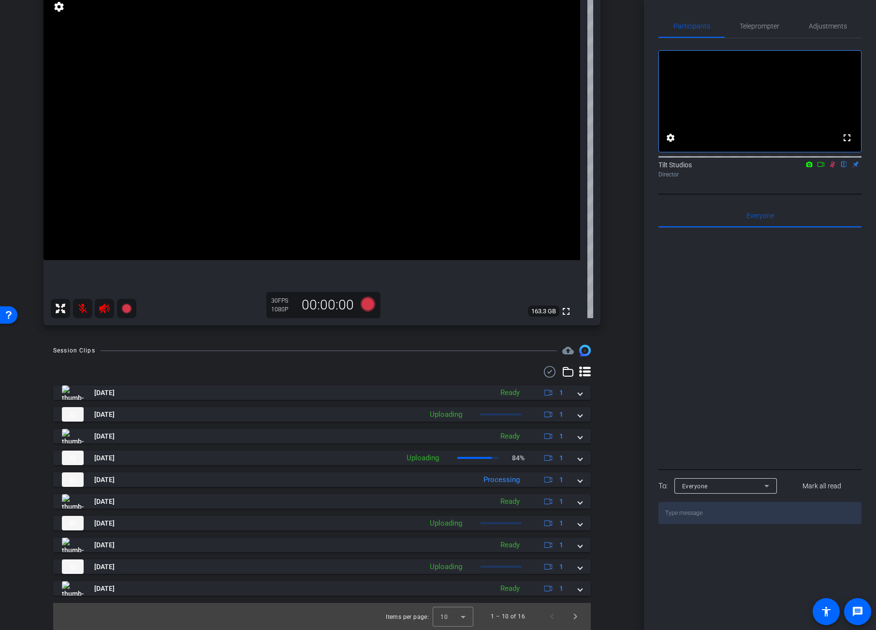
click at [614, 424] on div "Session Clips cloud_upload Aug 26, 2025 Ready 1 play_circle_outline 25-15476434…" at bounding box center [322, 487] width 596 height 285
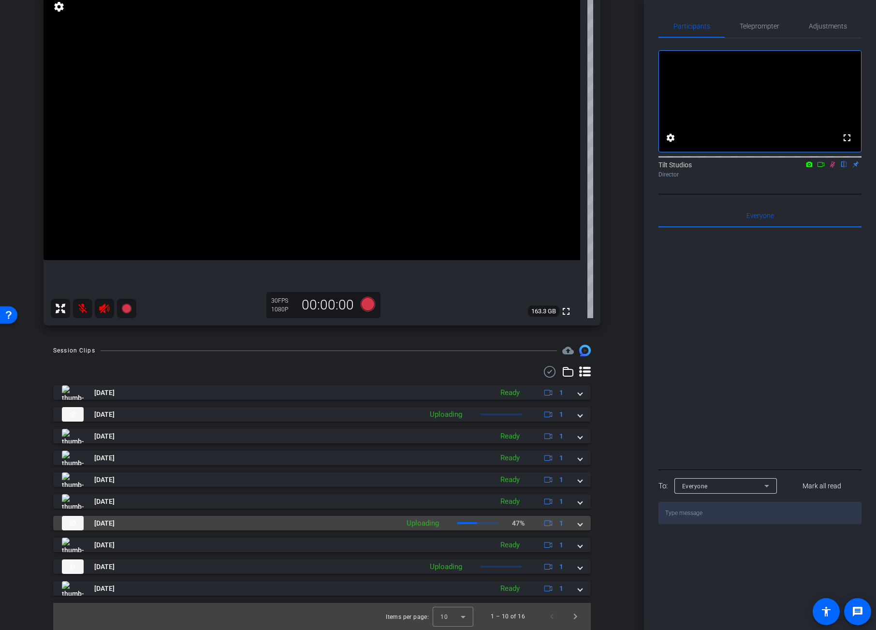
click at [571, 523] on div "Aug 26, 2025 Uploading 47% 1" at bounding box center [320, 523] width 516 height 15
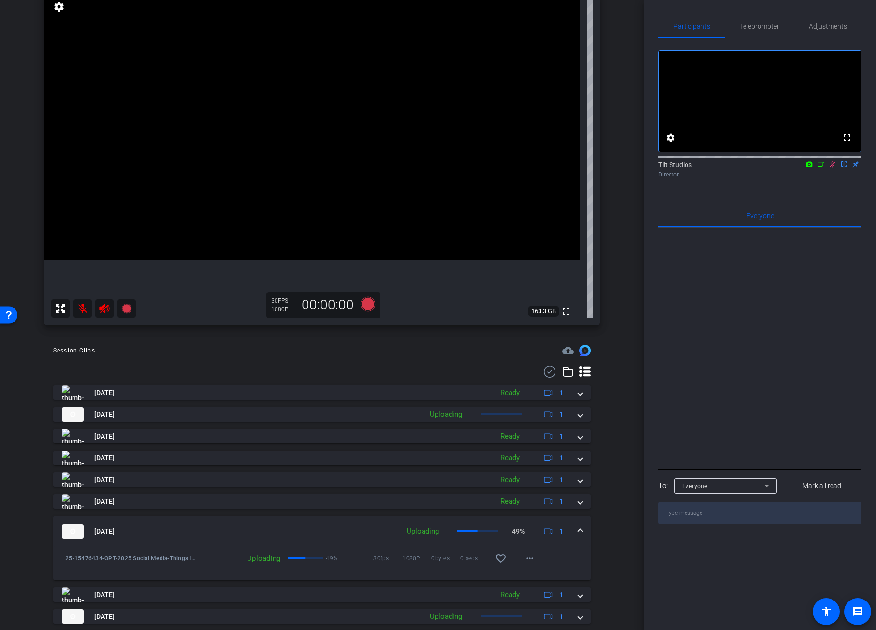
scroll to position [159, 0]
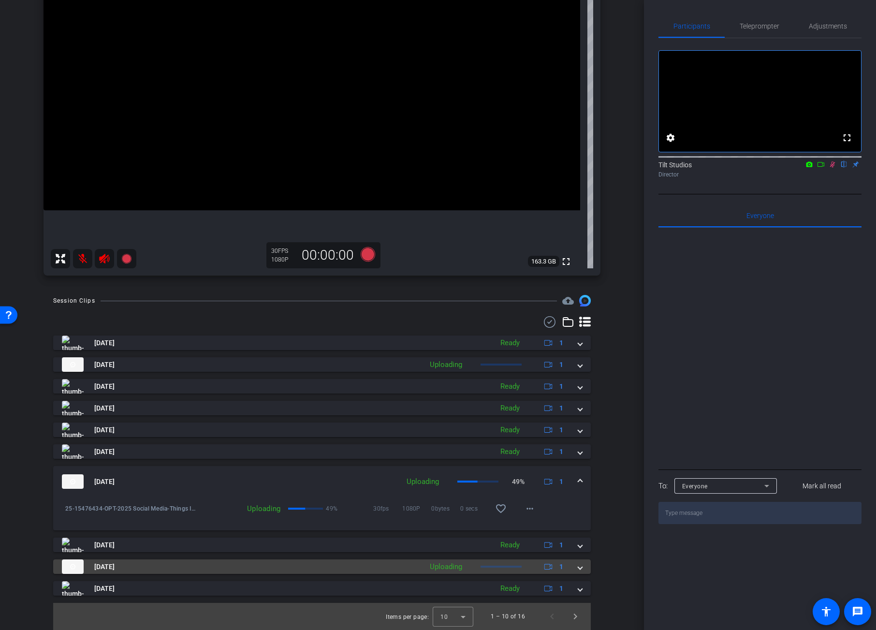
click at [577, 571] on mat-expansion-panel-header "Aug 26, 2025 Uploading 1" at bounding box center [322, 566] width 538 height 15
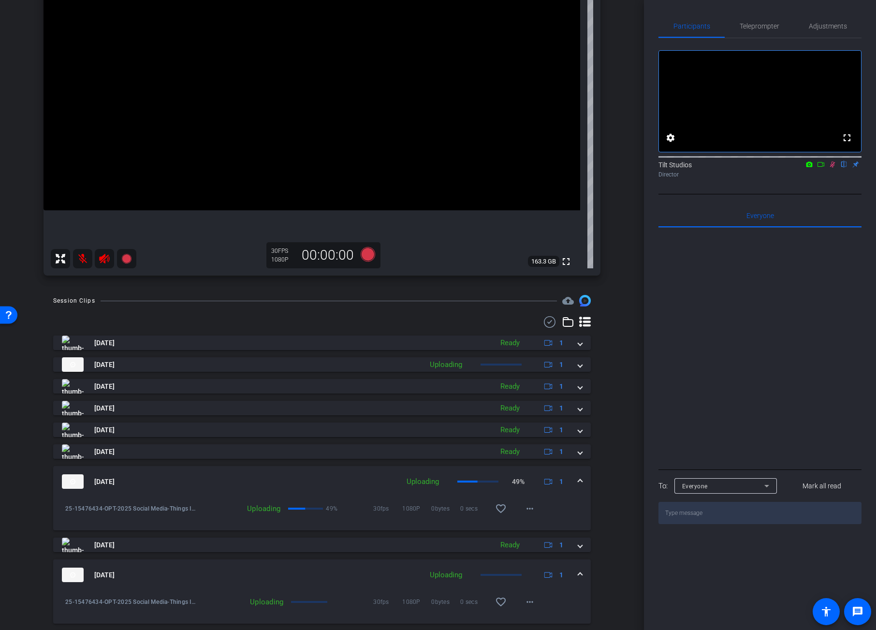
scroll to position [208, 0]
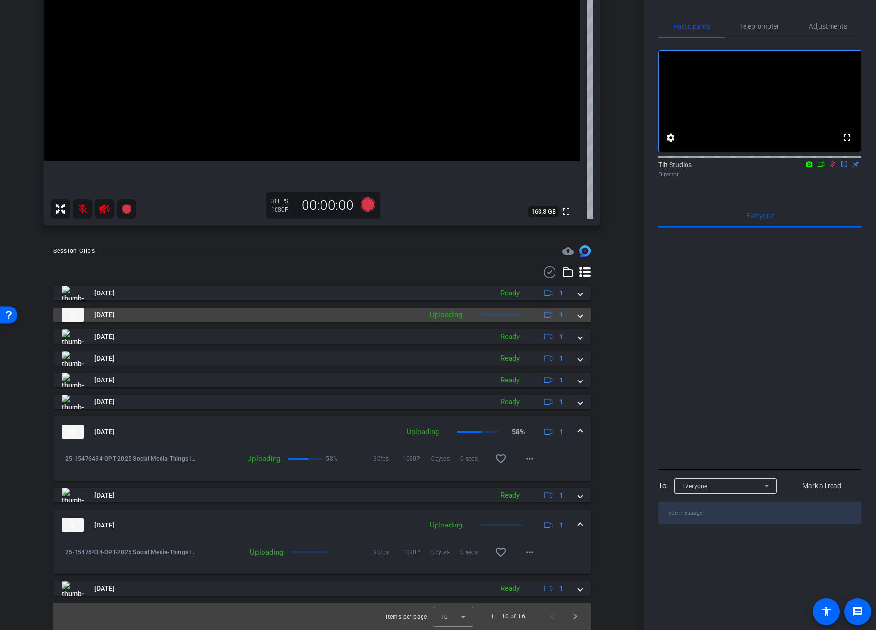
click at [578, 316] on span at bounding box center [580, 315] width 4 height 10
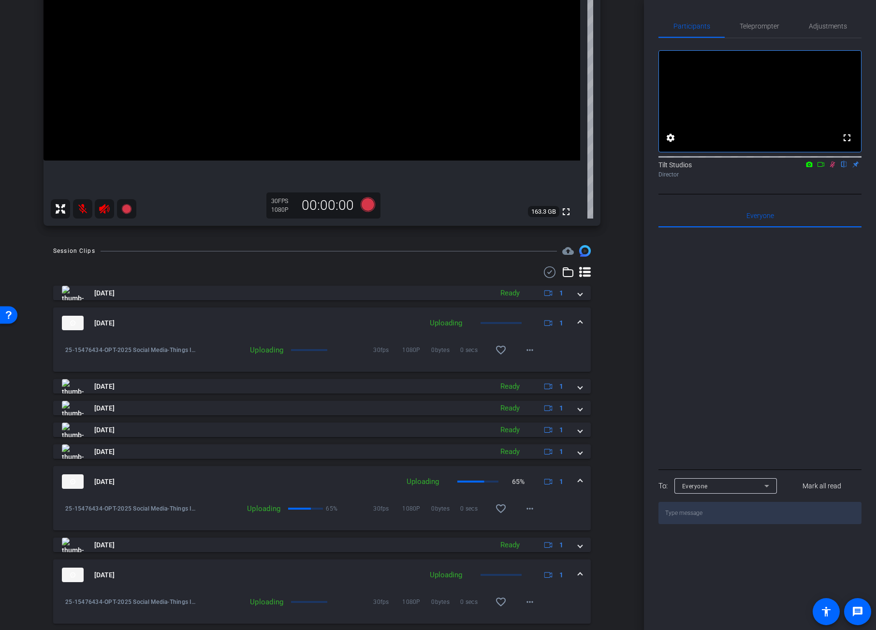
scroll to position [258, 0]
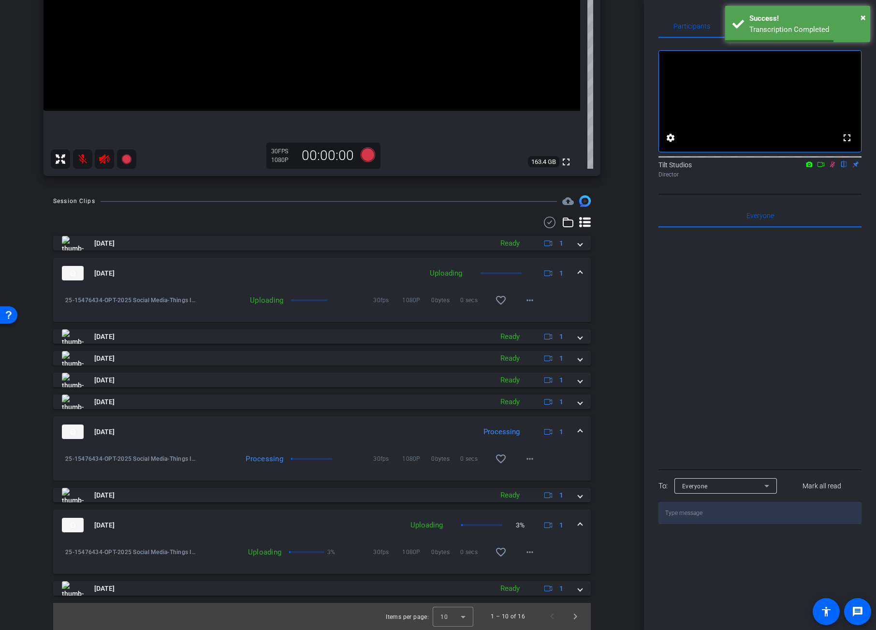
click at [578, 434] on mat-expansion-panel-header "Aug 26, 2025 Processing 1" at bounding box center [322, 431] width 538 height 31
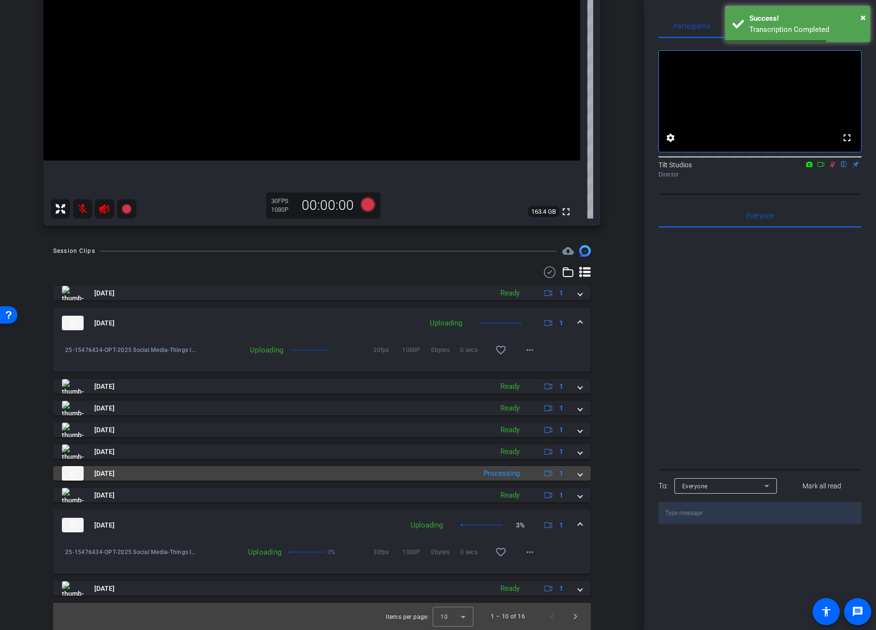
scroll to position [208, 0]
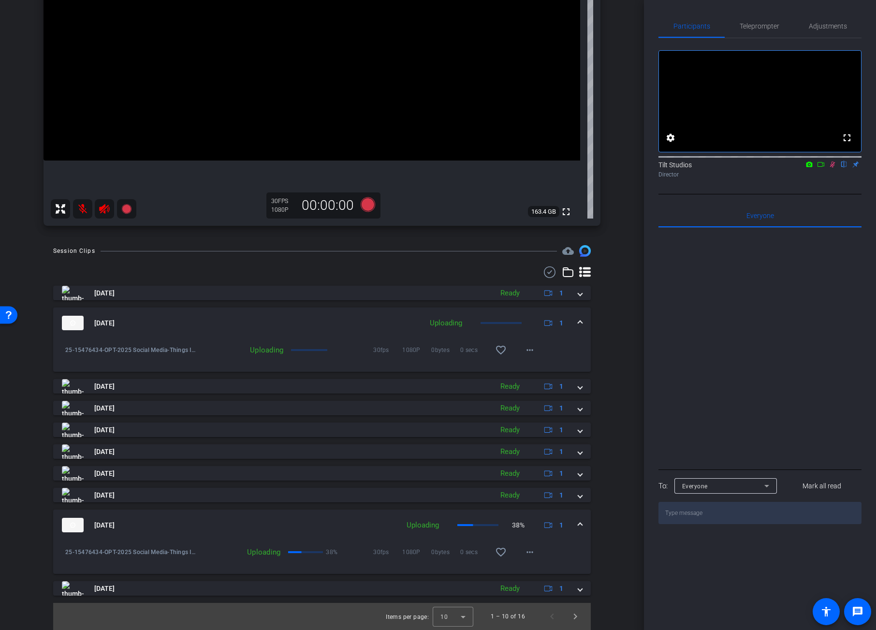
click at [578, 526] on mat-expansion-panel-header "Aug 26, 2025 Uploading 38% 1" at bounding box center [322, 525] width 538 height 31
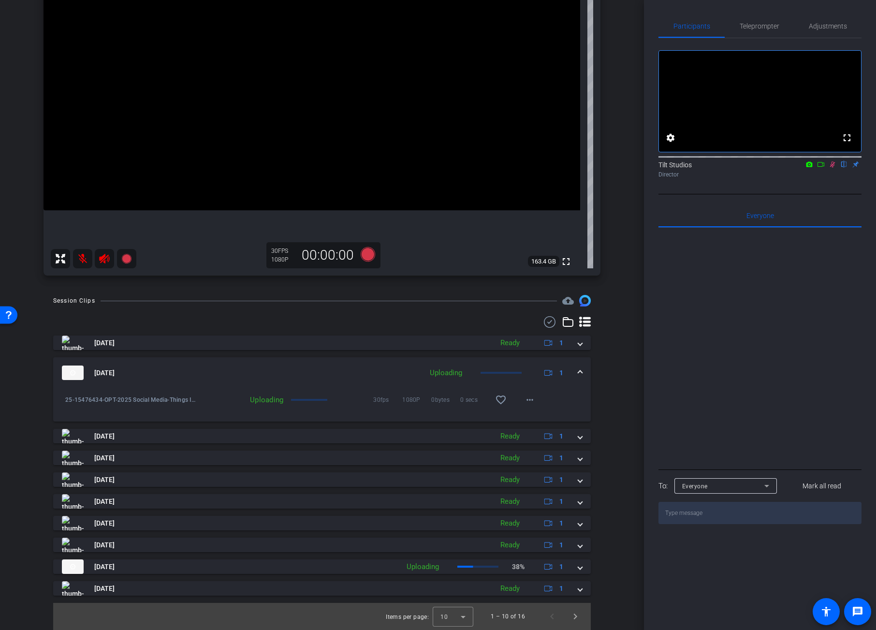
scroll to position [159, 0]
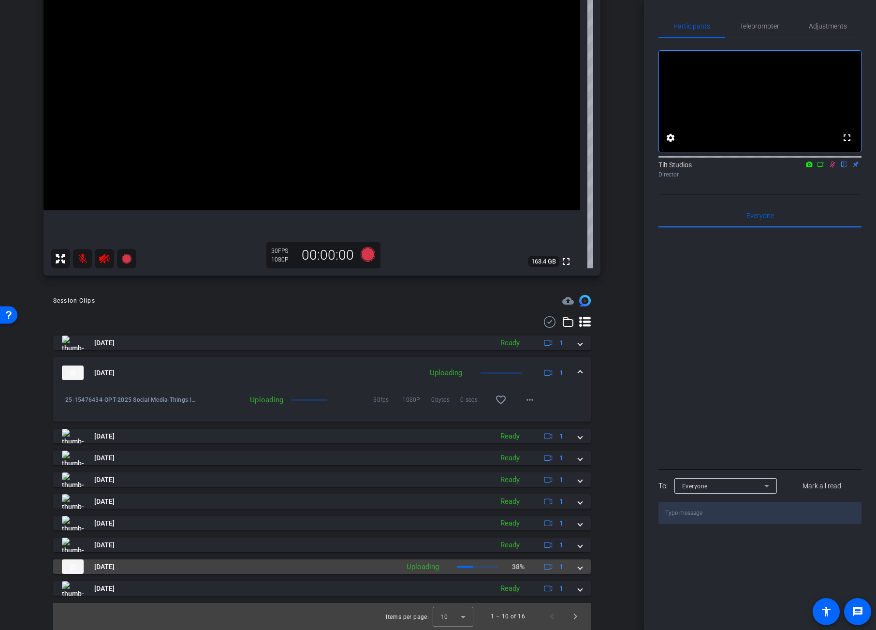
drag, startPoint x: 576, startPoint y: 568, endPoint x: 575, endPoint y: 530, distance: 37.7
click at [578, 568] on span at bounding box center [580, 567] width 4 height 10
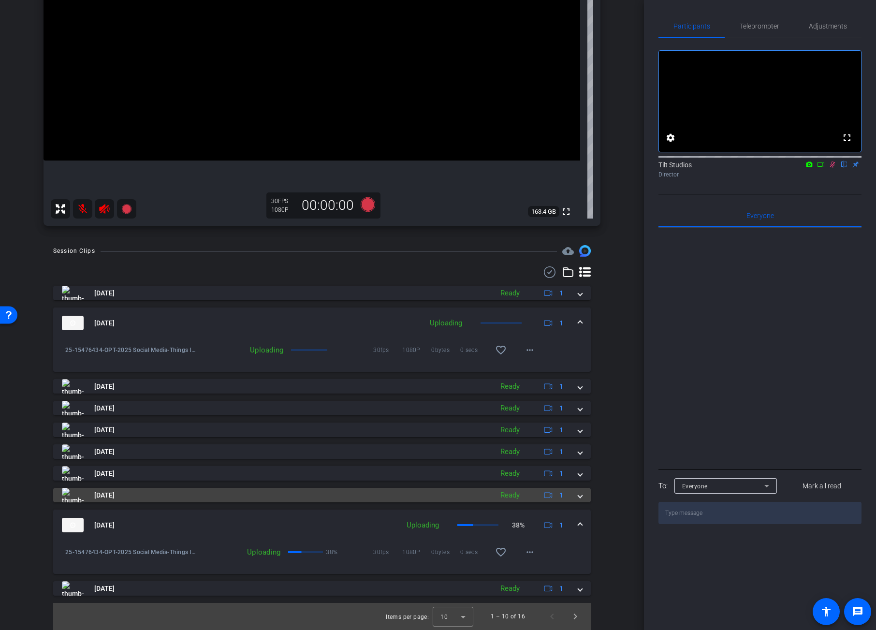
scroll to position [208, 0]
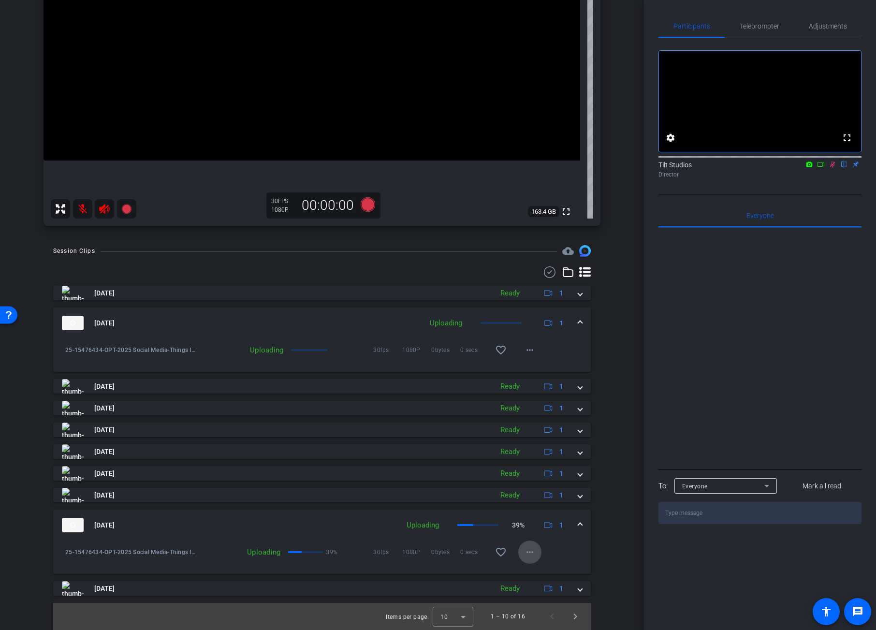
click at [527, 555] on mat-icon "more_horiz" at bounding box center [530, 552] width 12 height 12
click at [589, 497] on div at bounding box center [438, 315] width 876 height 630
click at [616, 465] on div "arrow_back Things I wish I knew in my... Back to project Send invite account_bo…" at bounding box center [322, 315] width 644 height 630
click at [572, 321] on div "Aug 26, 2025 Uploading 8% 1" at bounding box center [320, 323] width 516 height 15
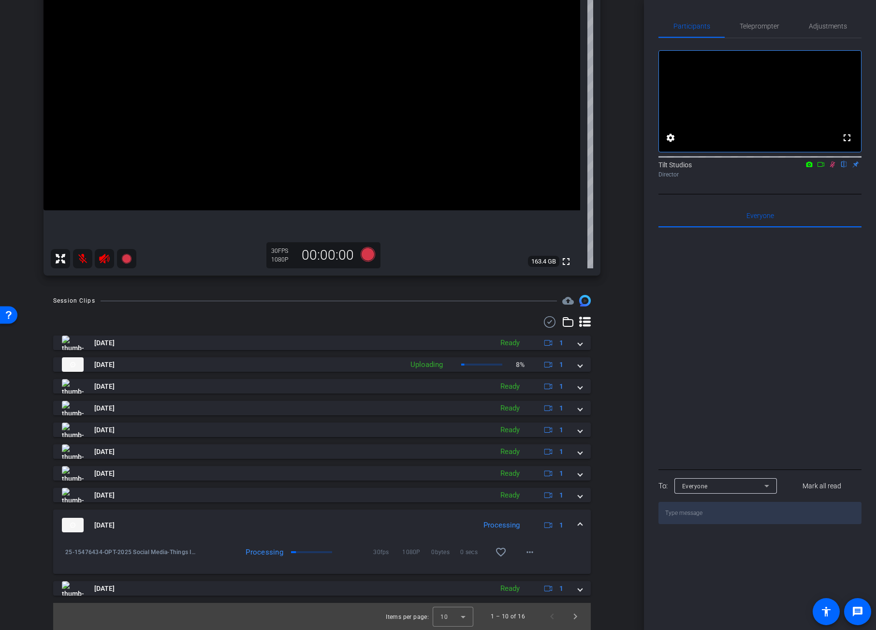
scroll to position [159, 0]
click at [572, 321] on div at bounding box center [322, 322] width 538 height 12
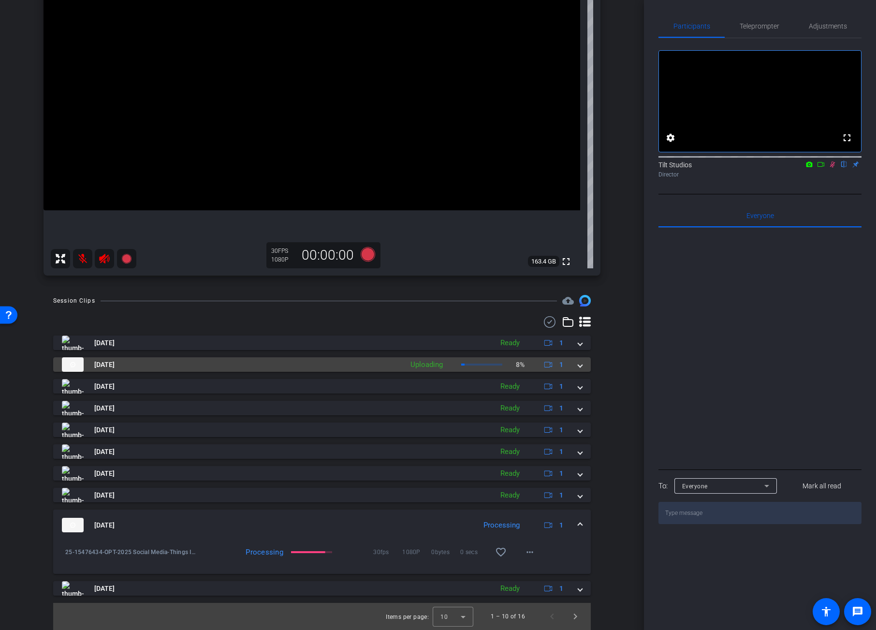
click at [578, 365] on mat-expansion-panel-header "Aug 26, 2025 Uploading 8% 1" at bounding box center [322, 364] width 538 height 15
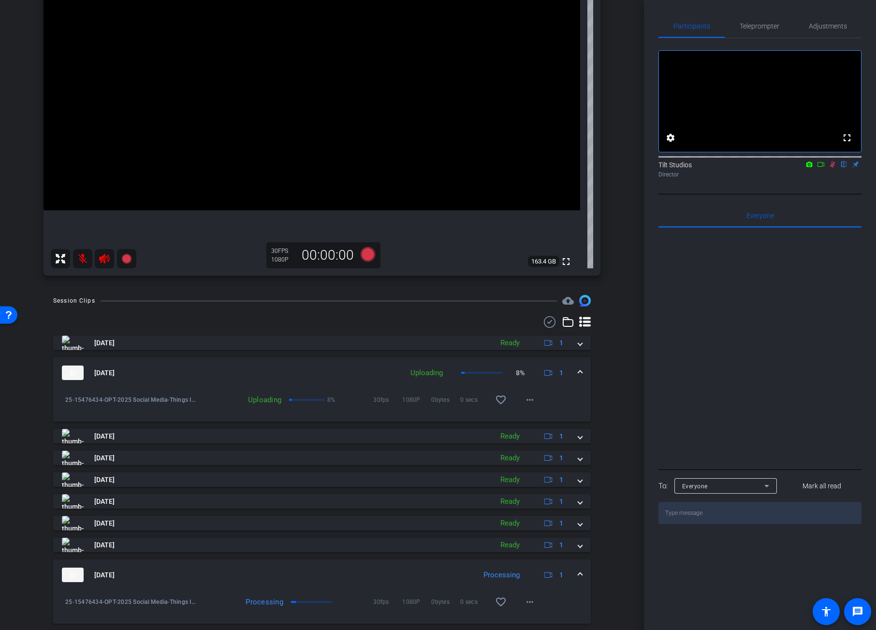
click at [618, 383] on div "arrow_back Things I wish I knew in my... Back to project Send invite account_bo…" at bounding box center [322, 156] width 644 height 630
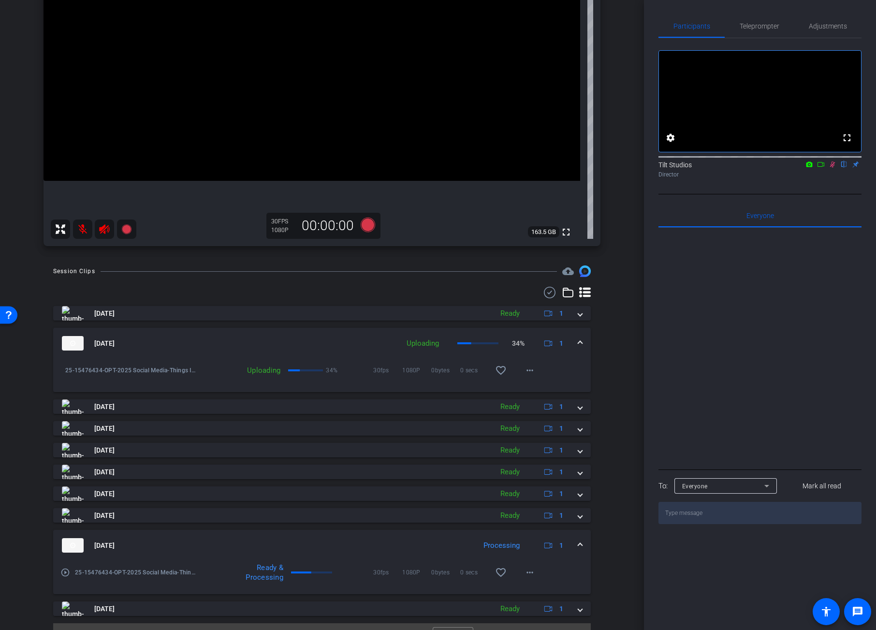
scroll to position [208, 0]
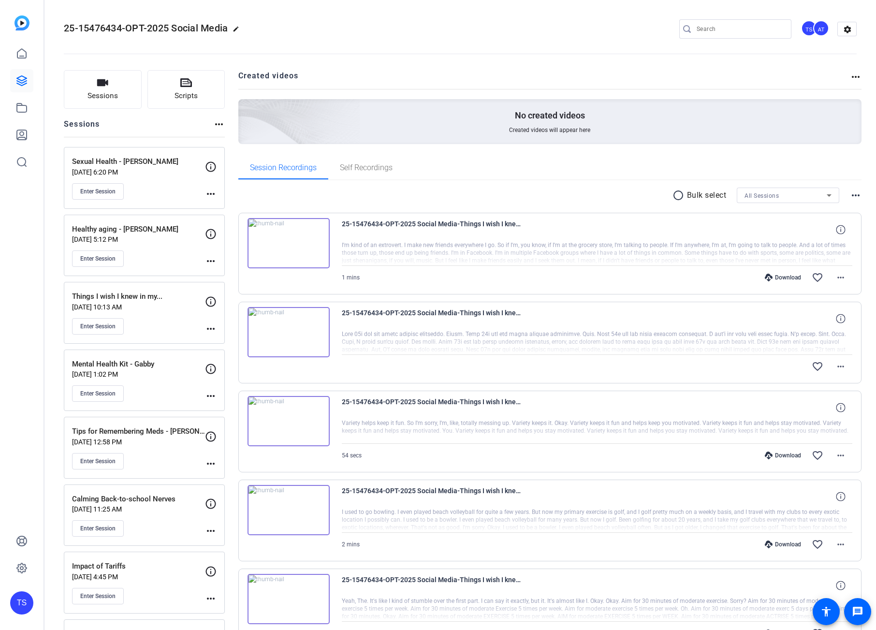
click at [161, 299] on p "Things I wish I knew in my..." at bounding box center [138, 296] width 133 height 11
